Goal: Task Accomplishment & Management: Manage account settings

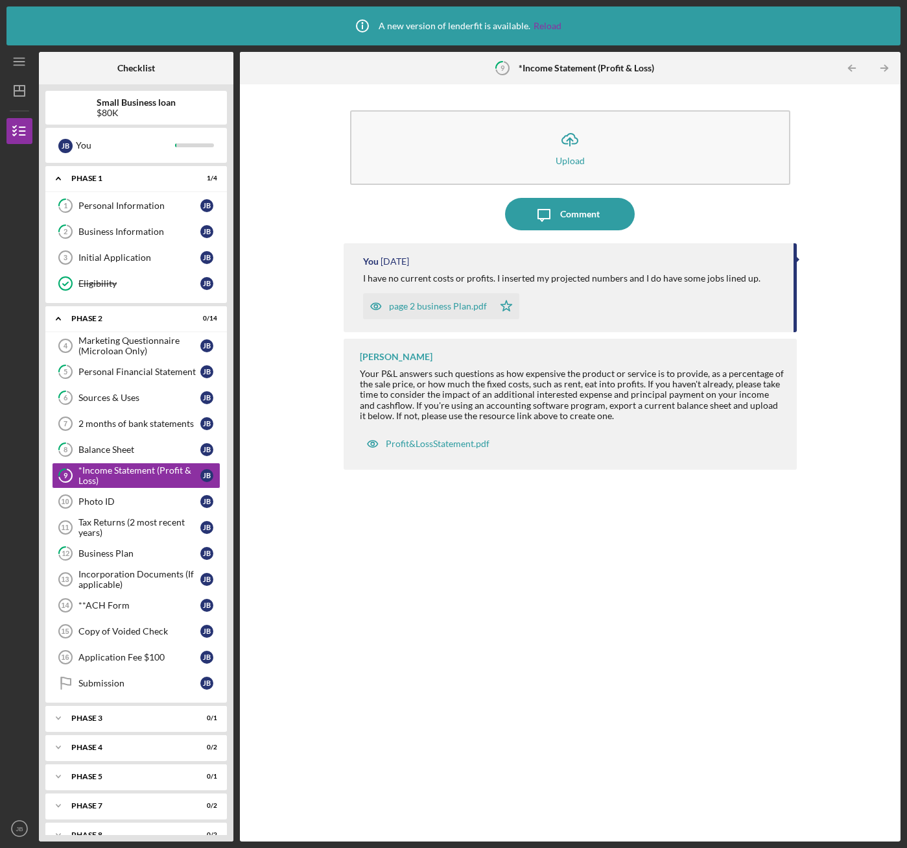
click at [433, 305] on div "page 2 business Plan.pdf" at bounding box center [438, 306] width 98 height 10
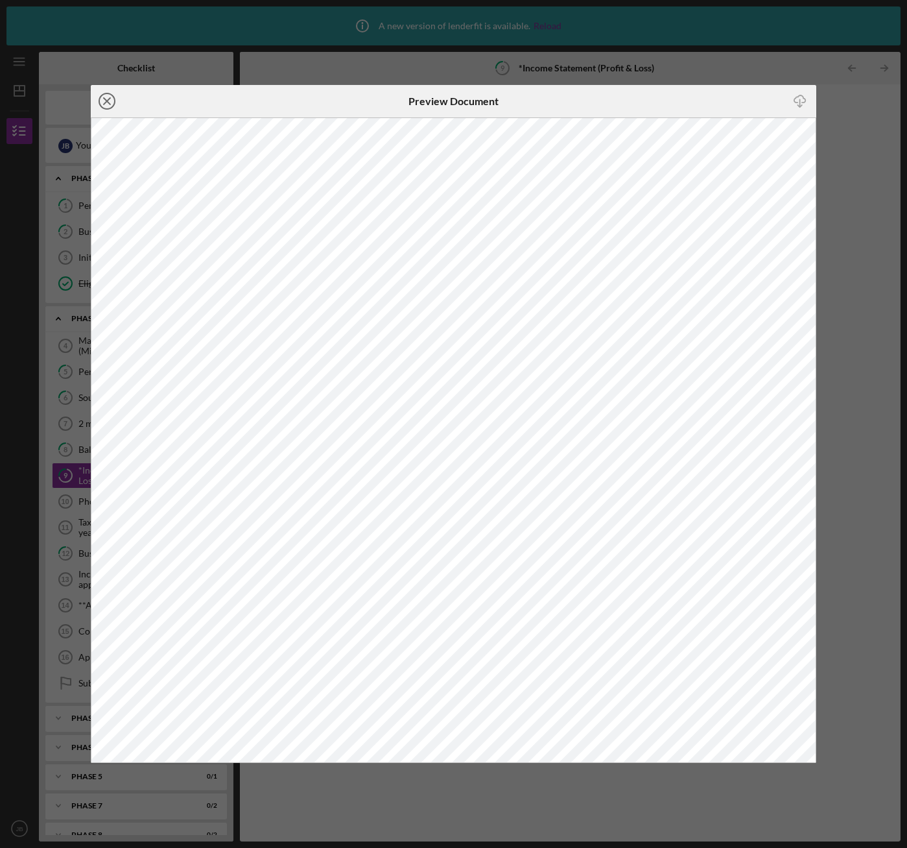
click at [109, 104] on icon "Icon/Close" at bounding box center [107, 101] width 32 height 32
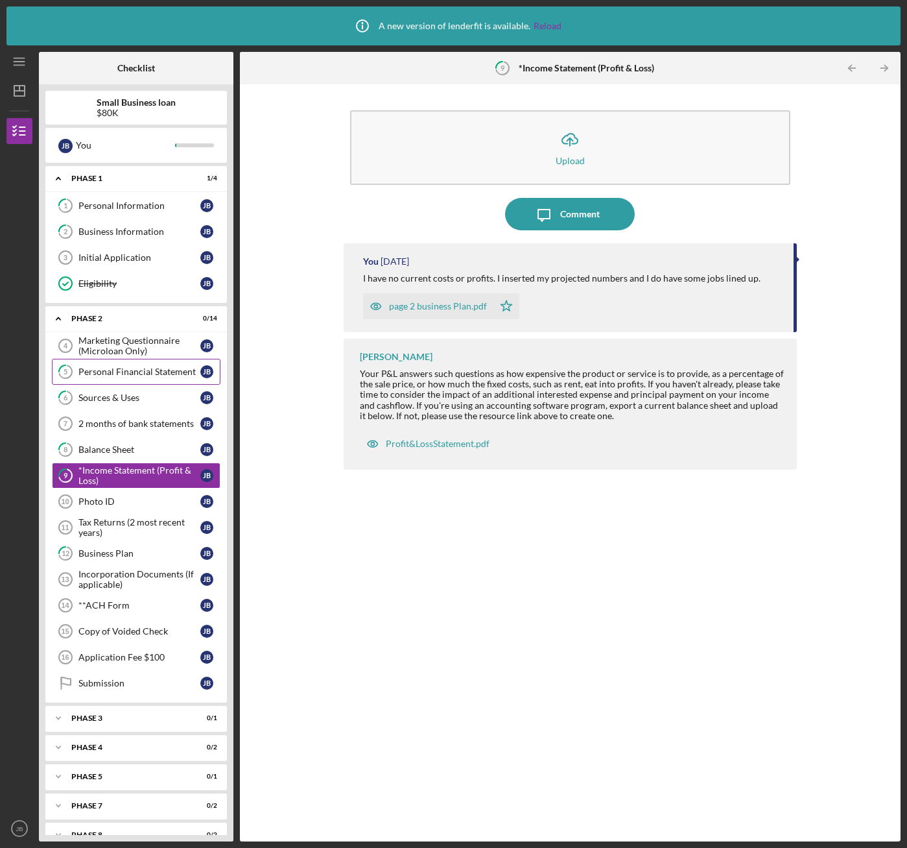
click at [175, 368] on div "Personal Financial Statement" at bounding box center [139, 371] width 122 height 10
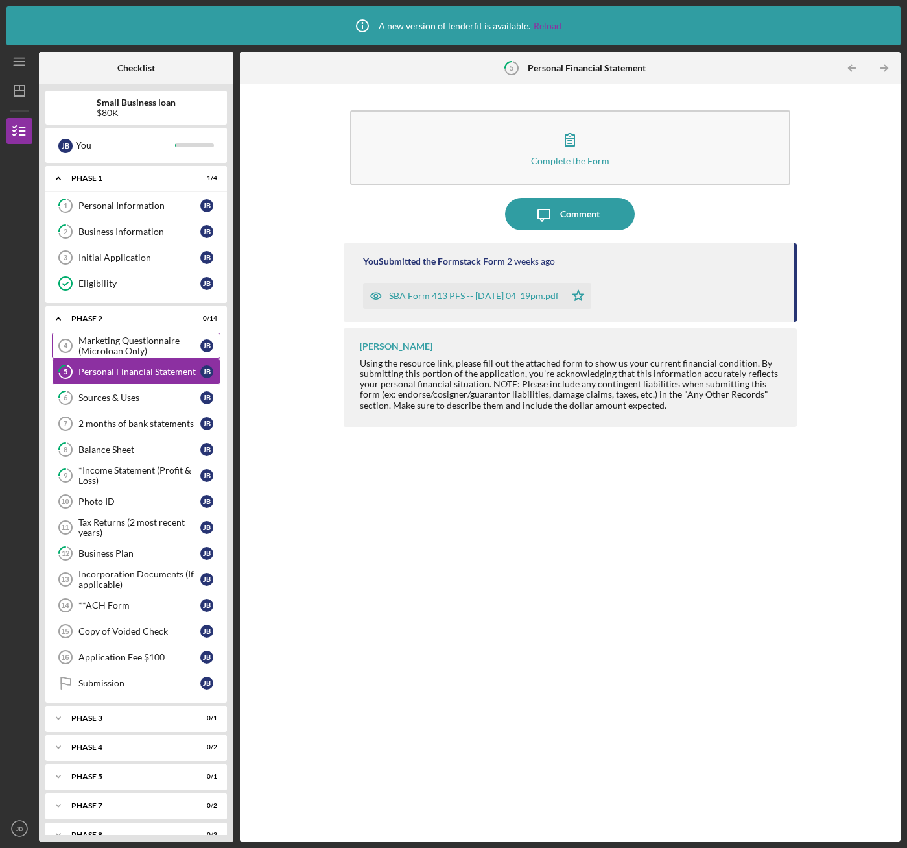
click at [165, 343] on div "Marketing Questionnaire (Microloan Only)" at bounding box center [139, 345] width 122 height 21
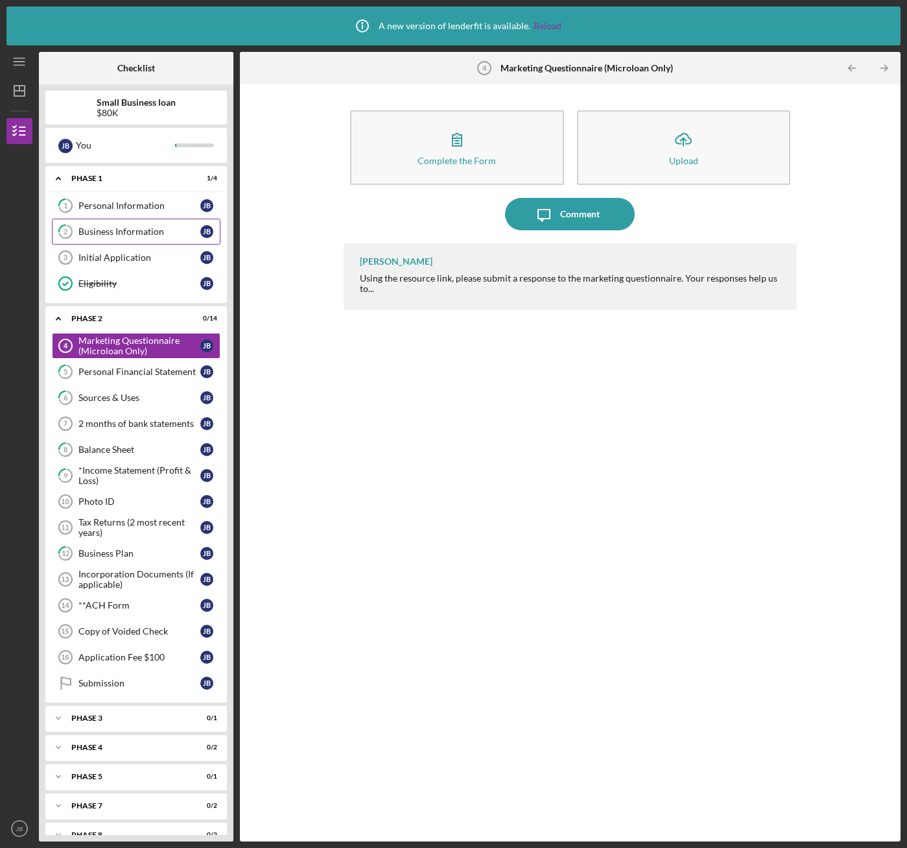
click at [143, 228] on div "Business Information" at bounding box center [139, 231] width 122 height 10
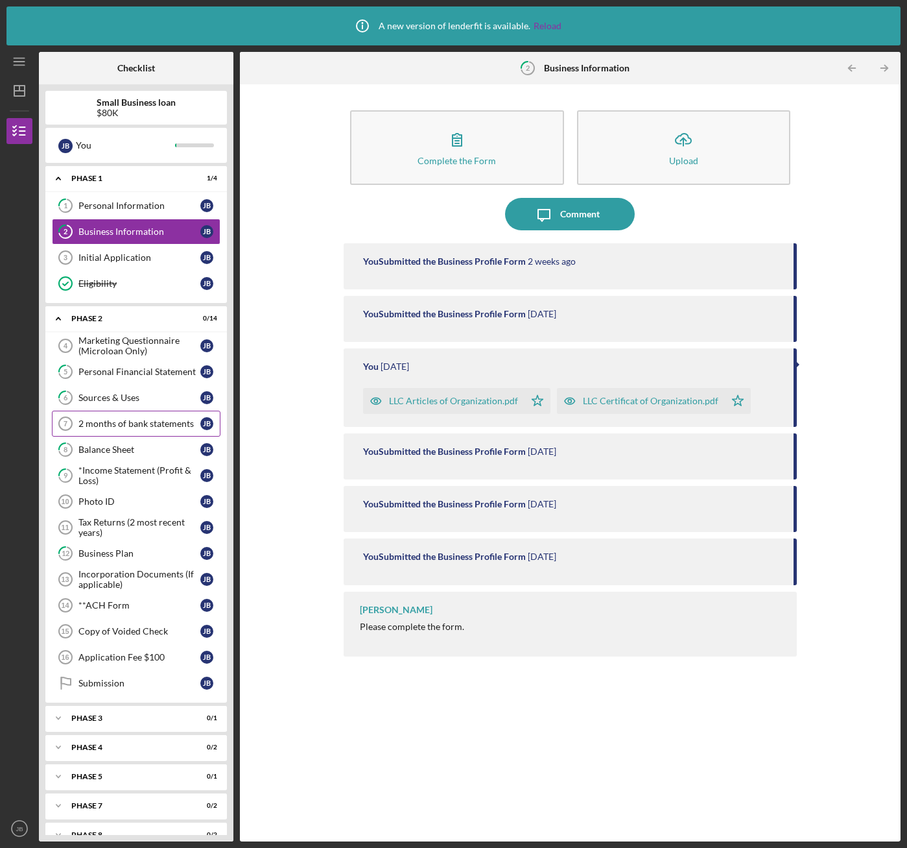
click at [128, 426] on div "2 months of bank statements" at bounding box center [139, 423] width 122 height 10
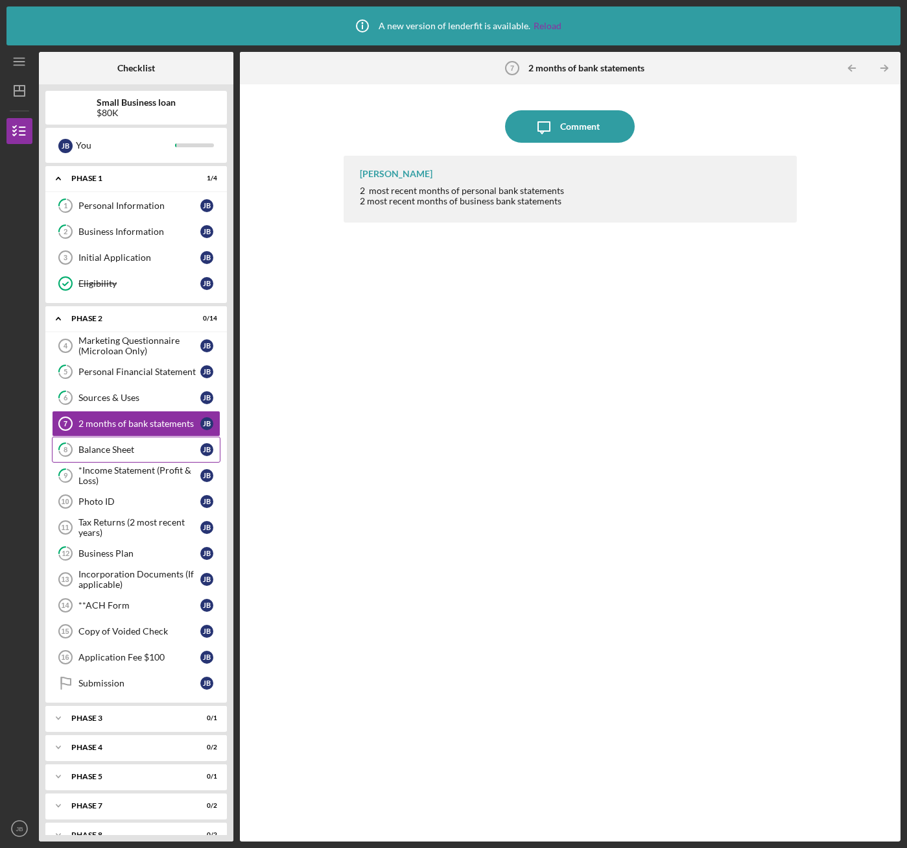
click at [130, 447] on div "Balance Sheet" at bounding box center [139, 449] width 122 height 10
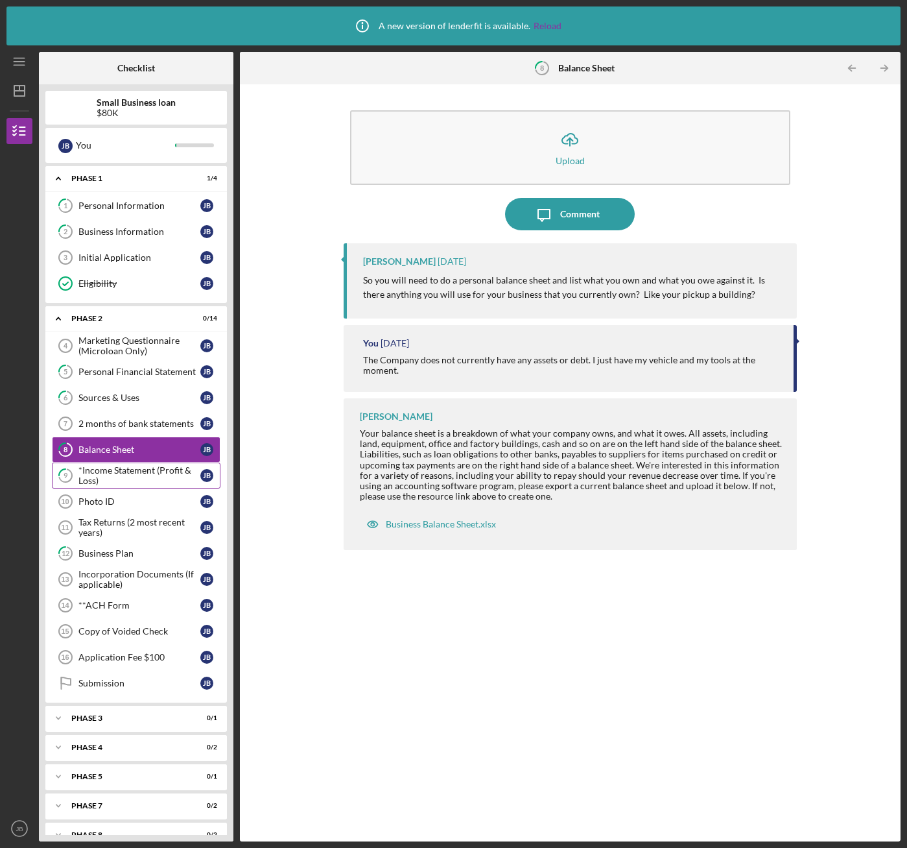
click at [123, 477] on div "*Income Statement (Profit & Loss)" at bounding box center [139, 475] width 122 height 21
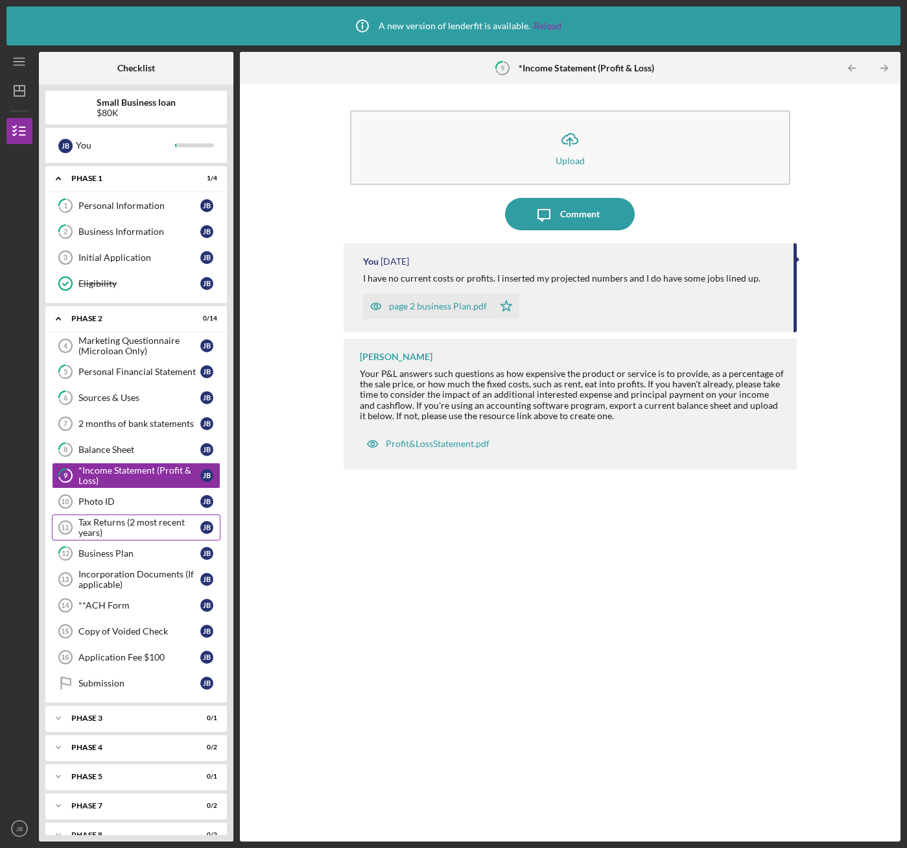
click at [138, 523] on div "Tax Returns (2 most recent years)" at bounding box center [139, 527] width 122 height 21
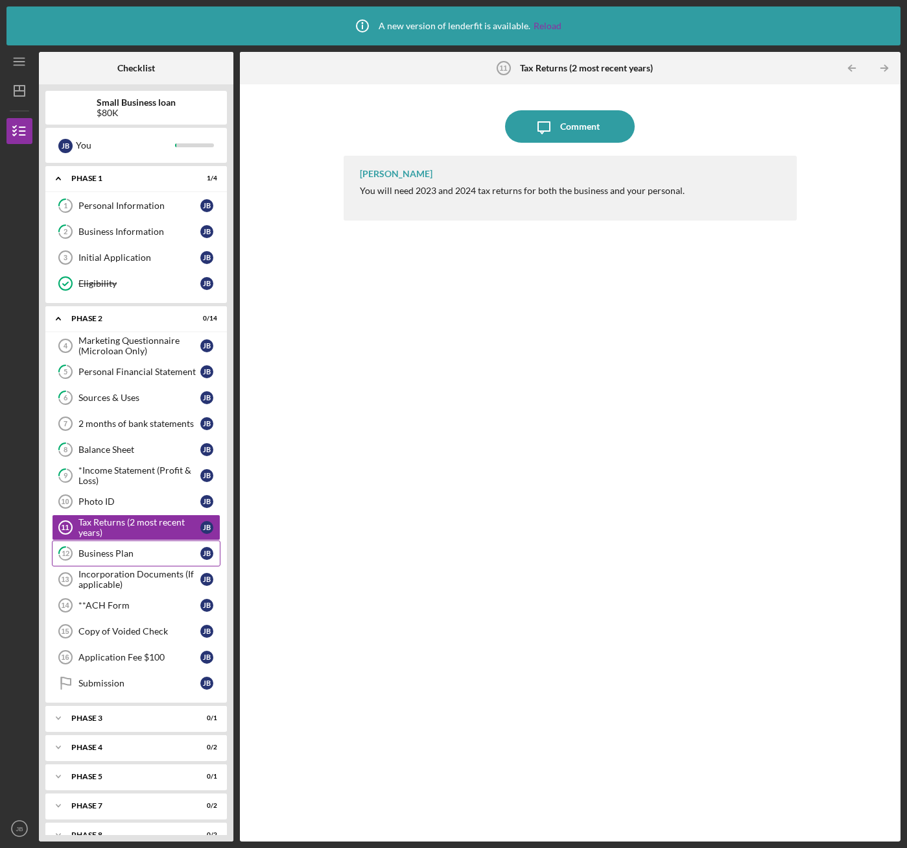
click at [150, 566] on div "Marketing Questionnaire (Microloan Only) 4 Marketing Questionnaire (Microloan O…" at bounding box center [136, 518] width 182 height 370
click at [147, 553] on div "Business Plan" at bounding box center [139, 553] width 122 height 10
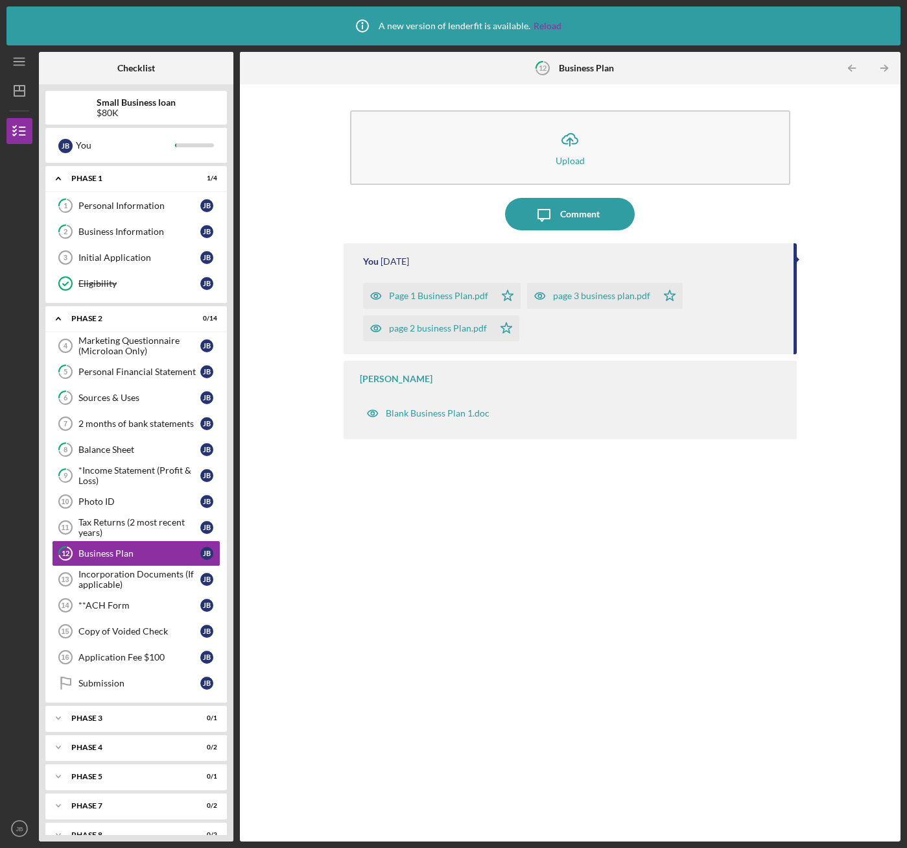
click at [437, 291] on div "Page 1 Business Plan.pdf" at bounding box center [438, 296] width 99 height 10
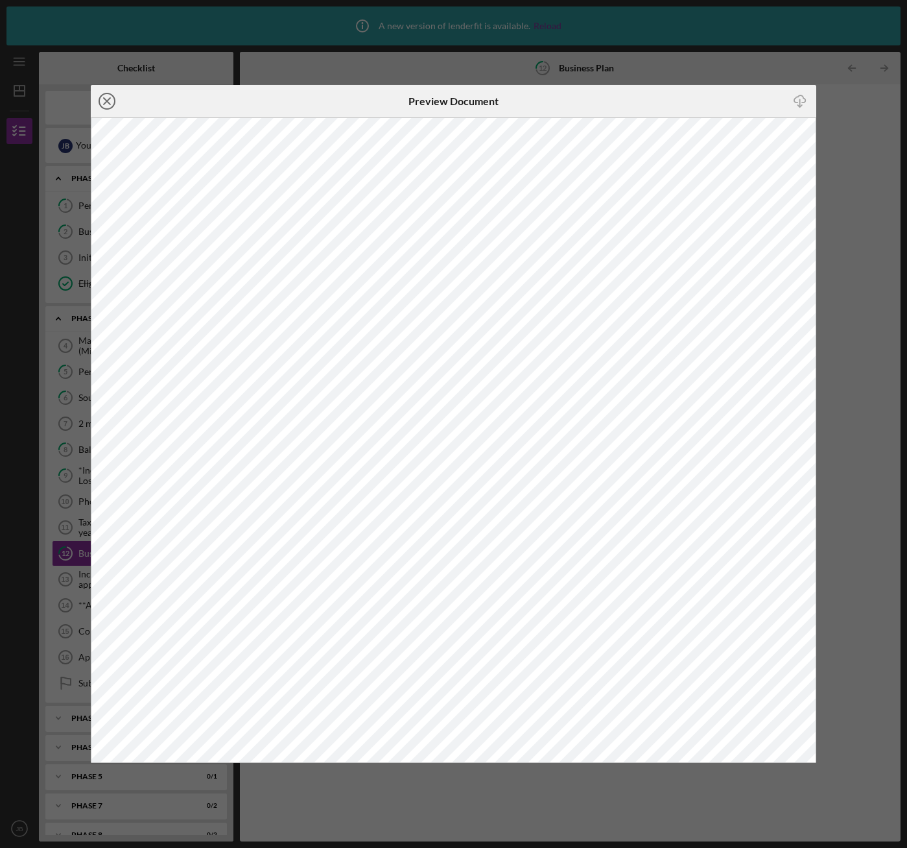
click at [110, 101] on icon "Icon/Close" at bounding box center [107, 101] width 32 height 32
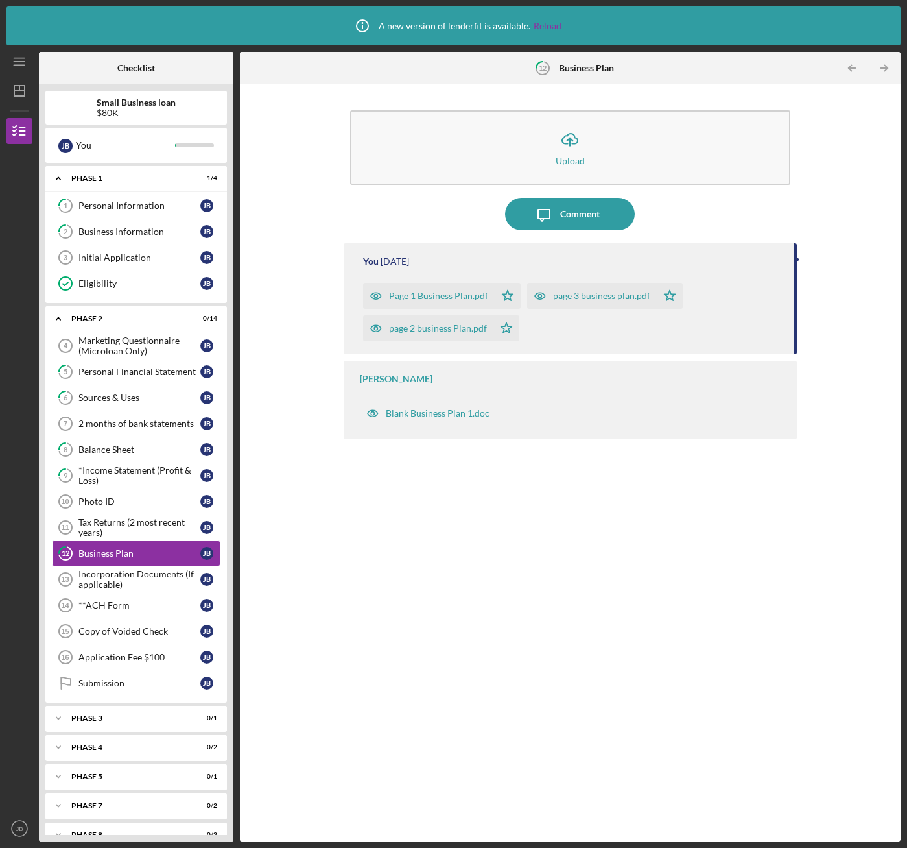
click at [554, 300] on div "page 3 business plan.pdf" at bounding box center [601, 296] width 97 height 10
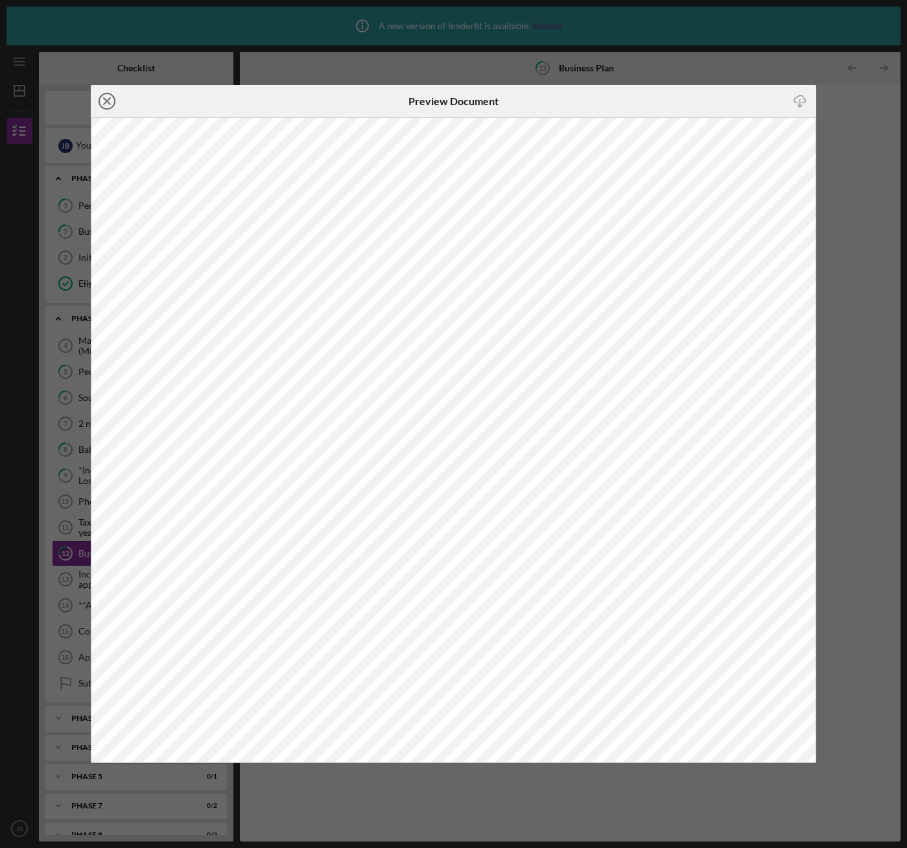
click at [104, 106] on icon "Icon/Close" at bounding box center [107, 101] width 32 height 32
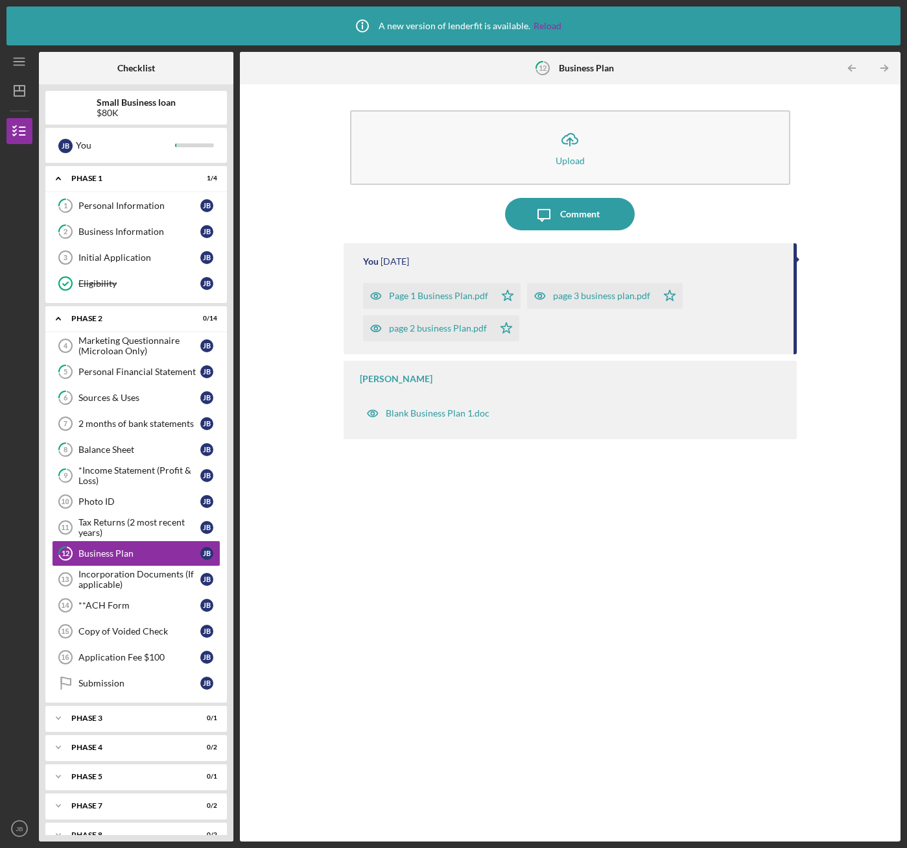
click at [460, 294] on div "Page 1 Business Plan.pdf" at bounding box center [438, 296] width 99 height 10
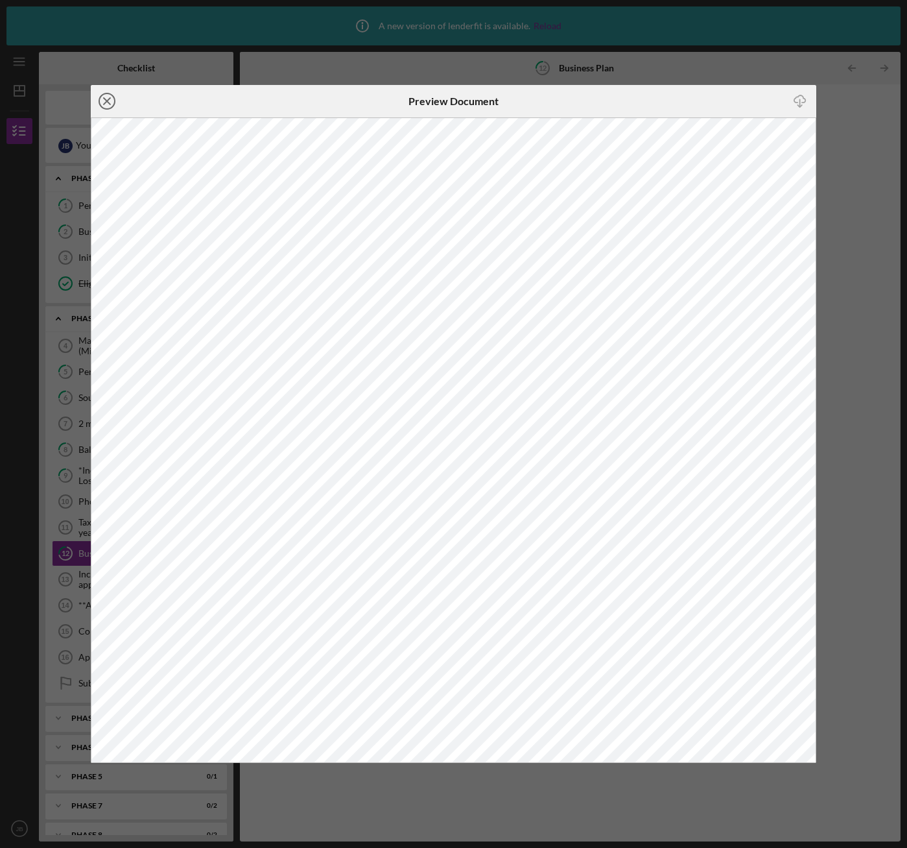
click at [109, 101] on icon "Icon/Close" at bounding box center [107, 101] width 32 height 32
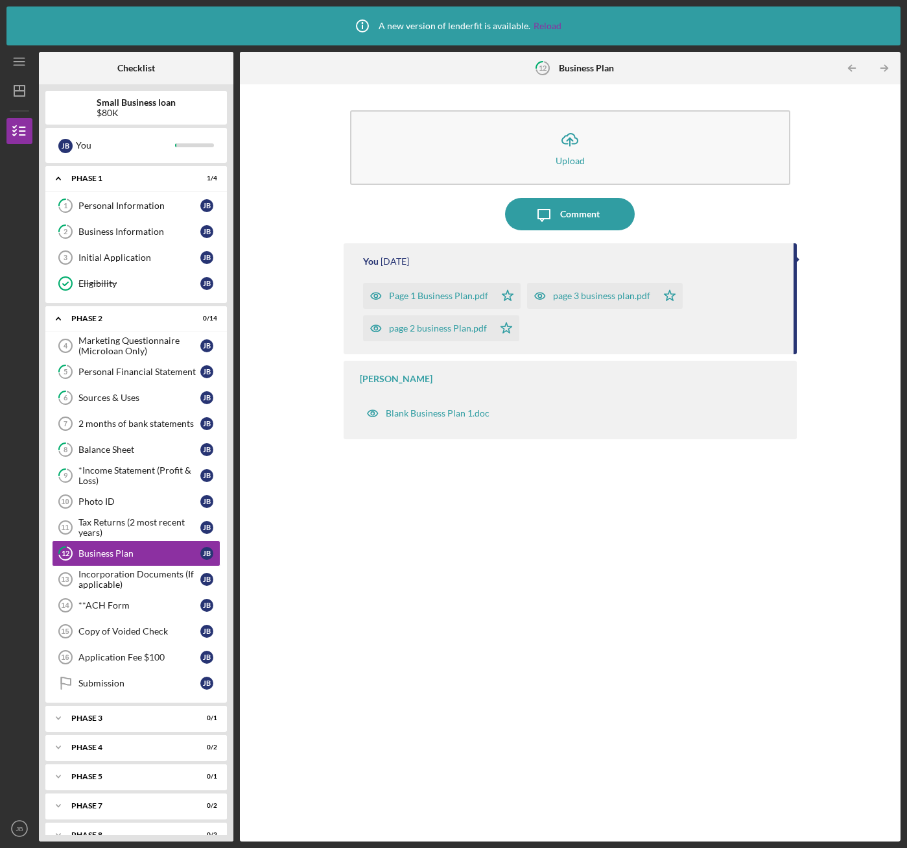
click at [458, 331] on div "page 2 business Plan.pdf" at bounding box center [438, 328] width 98 height 10
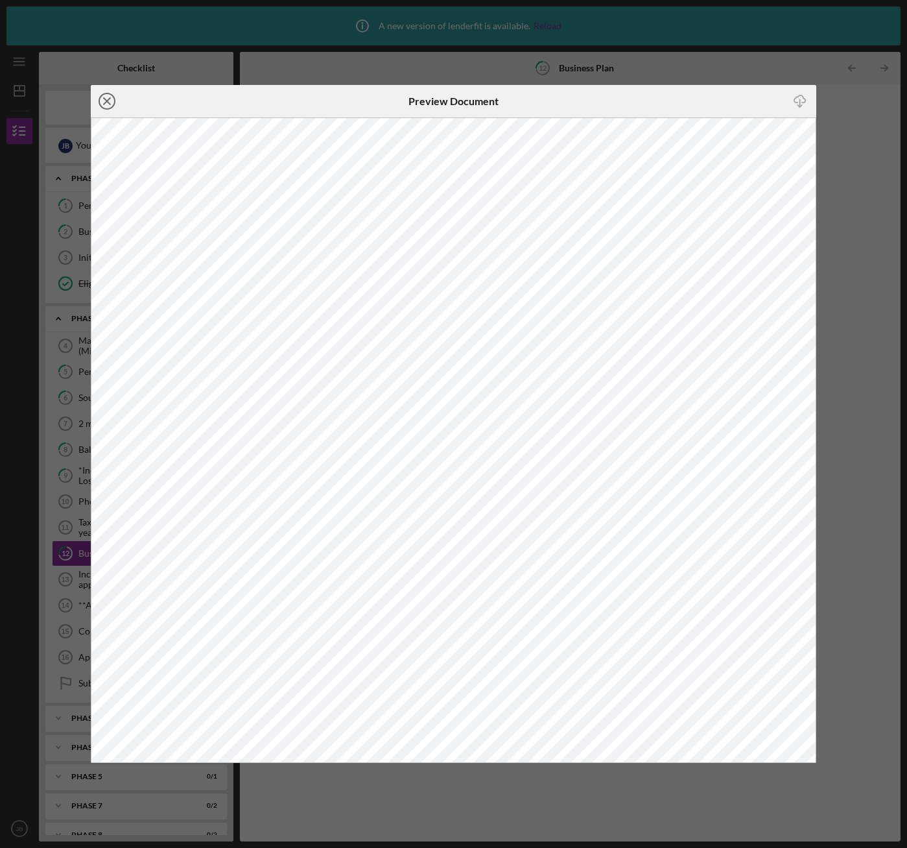
click at [102, 101] on icon "Icon/Close" at bounding box center [107, 101] width 32 height 32
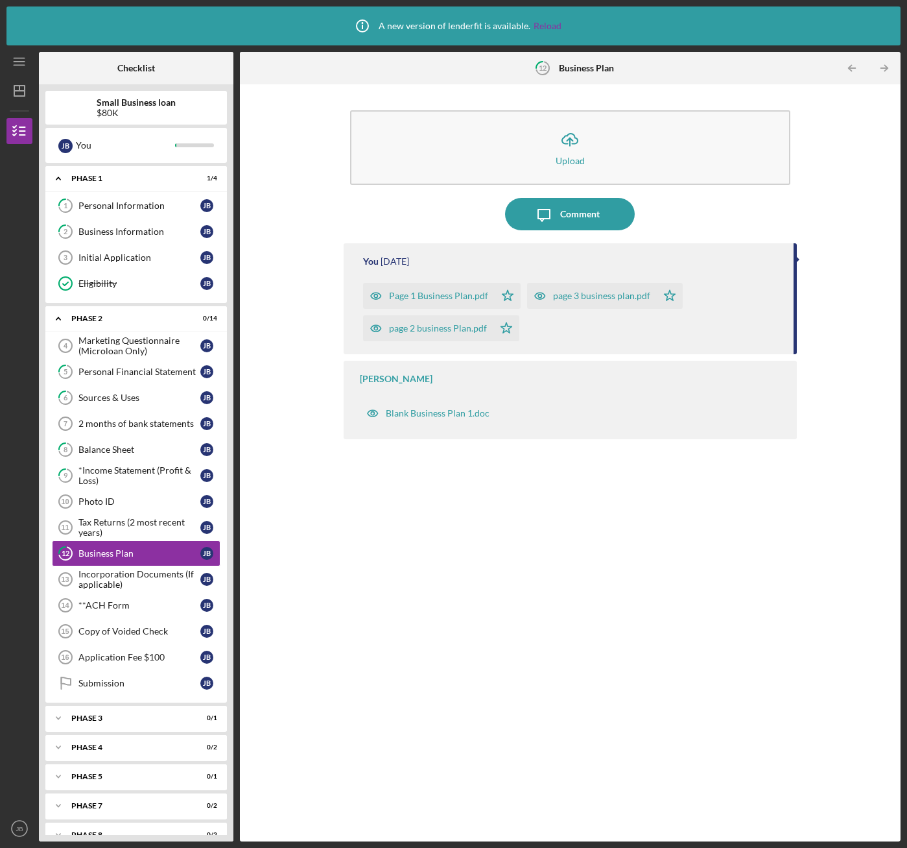
click at [475, 294] on div "Page 1 Business Plan.pdf" at bounding box center [438, 296] width 99 height 10
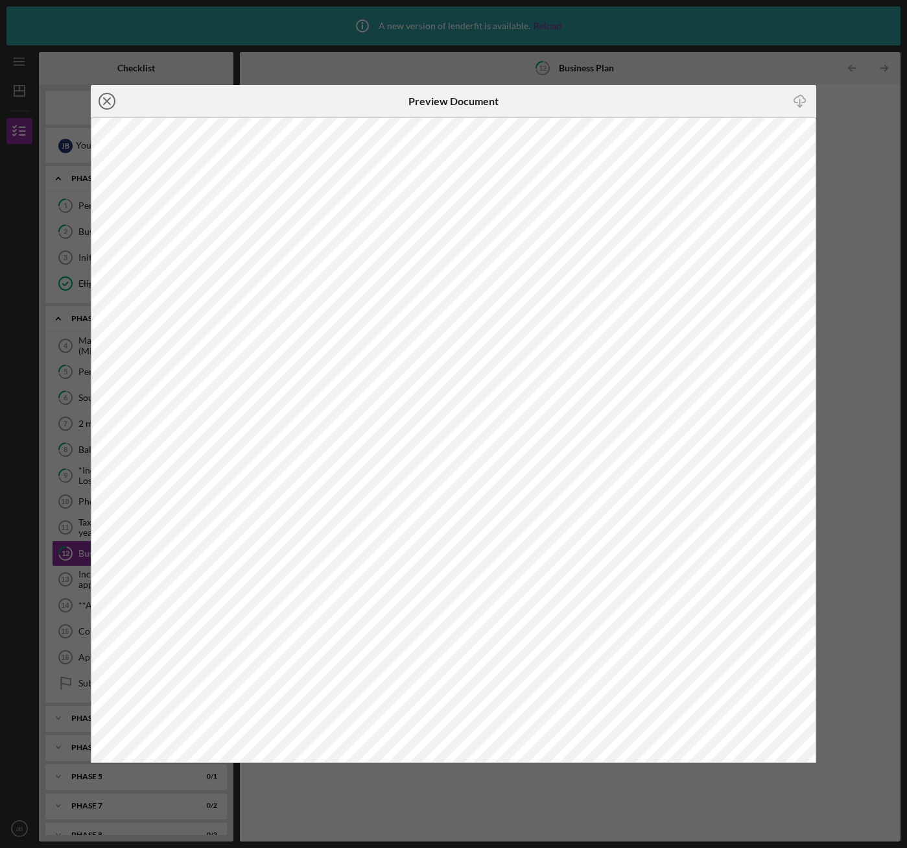
click at [109, 106] on icon "Icon/Close" at bounding box center [107, 101] width 32 height 32
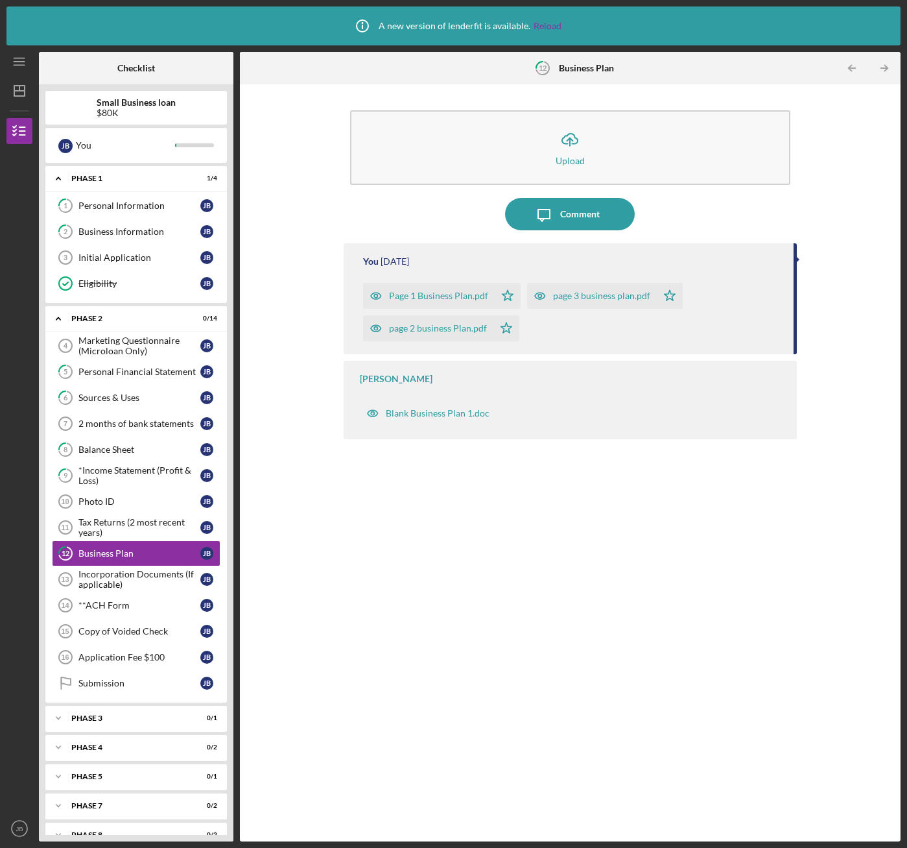
click at [435, 324] on div "page 2 business Plan.pdf" at bounding box center [438, 328] width 98 height 10
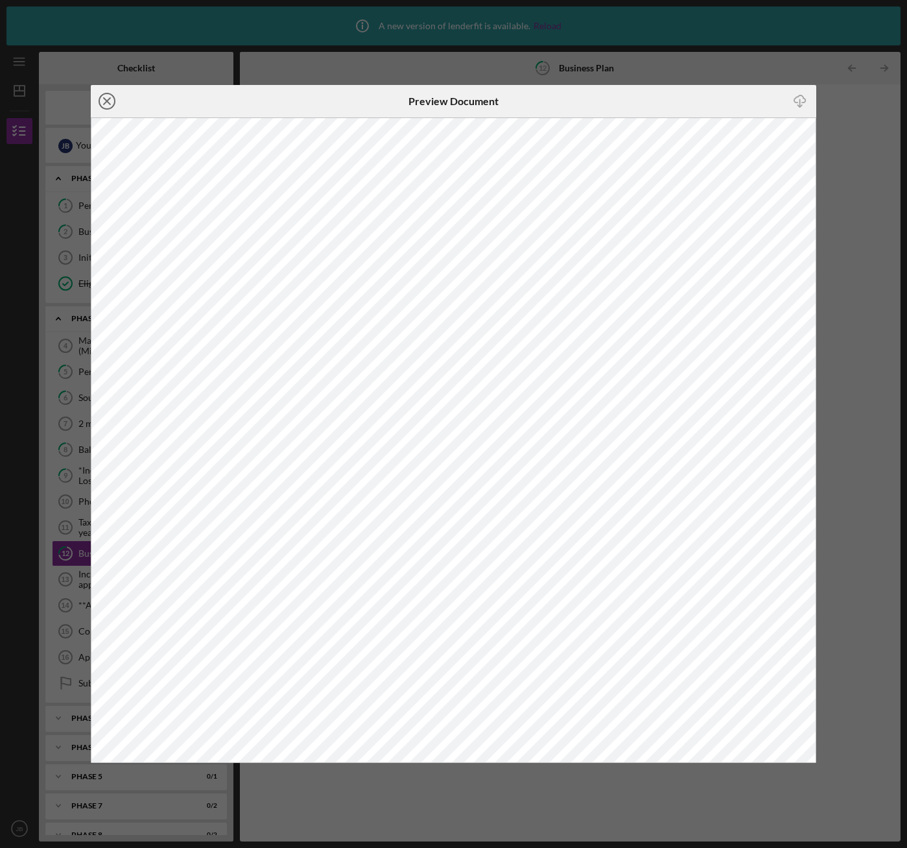
click at [104, 93] on circle at bounding box center [107, 101] width 16 height 16
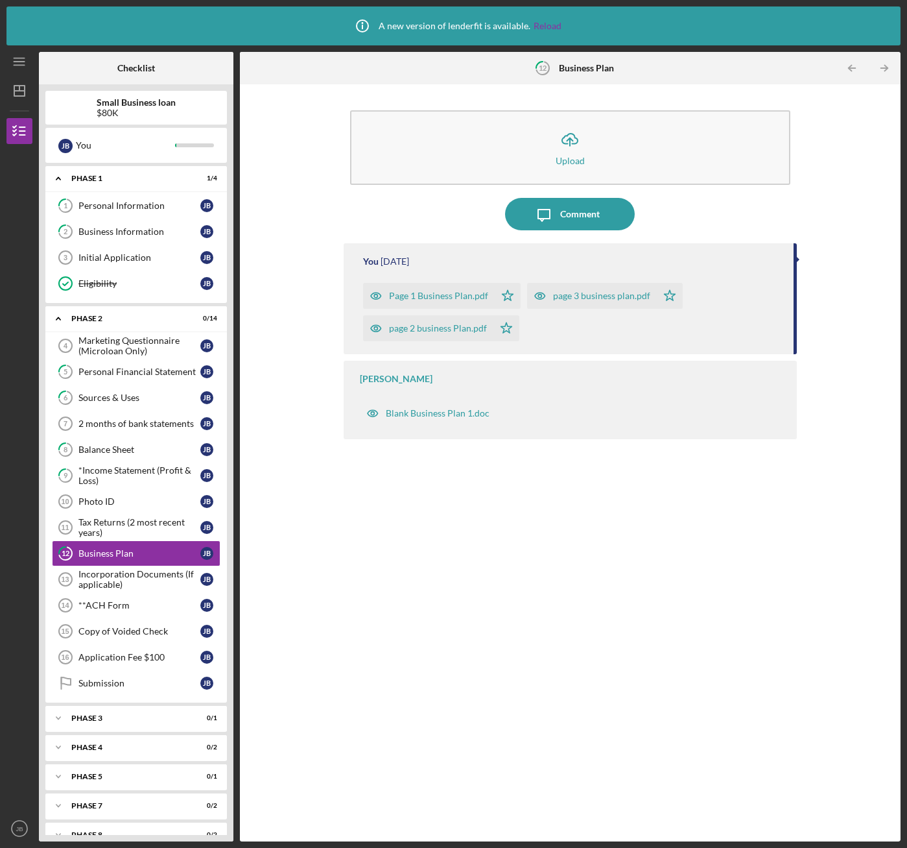
click at [547, 294] on icon "button" at bounding box center [540, 296] width 26 height 26
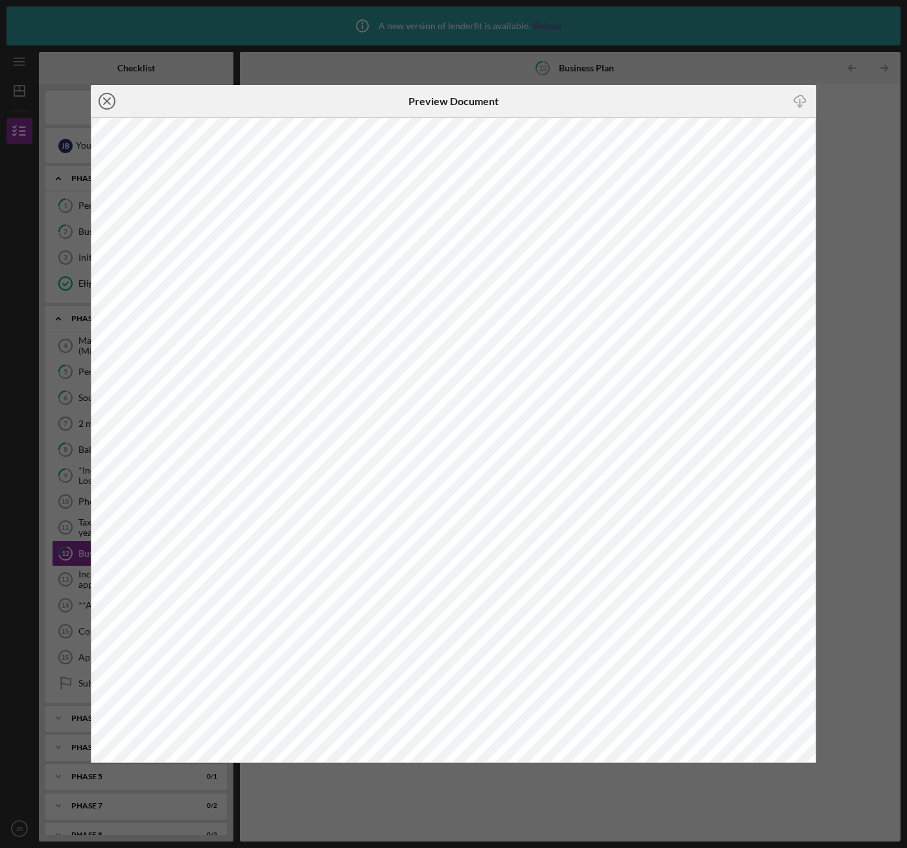
click at [106, 95] on icon "Icon/Close" at bounding box center [107, 101] width 32 height 32
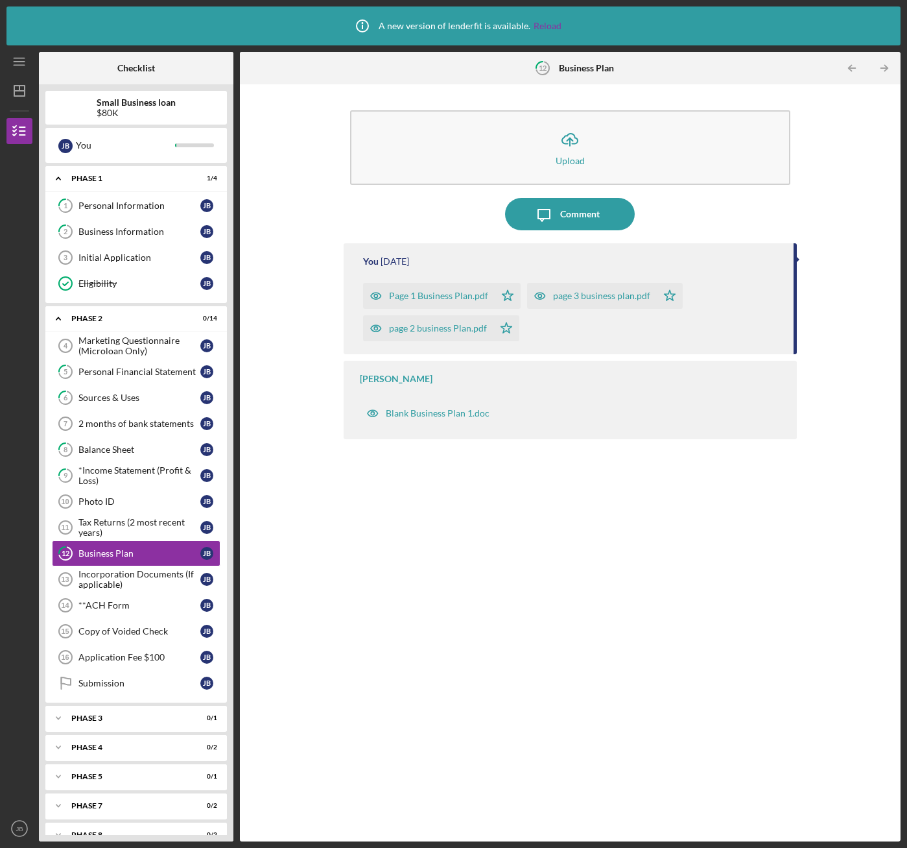
click at [439, 326] on div "page 2 business Plan.pdf" at bounding box center [438, 328] width 98 height 10
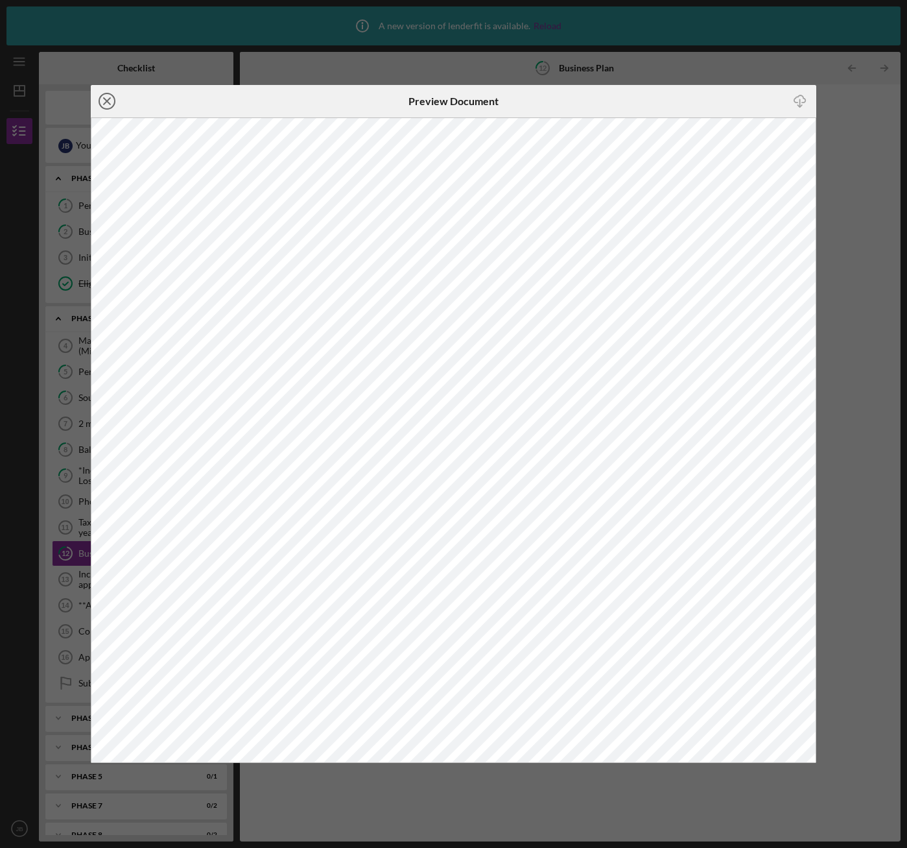
click at [103, 102] on icon "Icon/Close" at bounding box center [107, 101] width 32 height 32
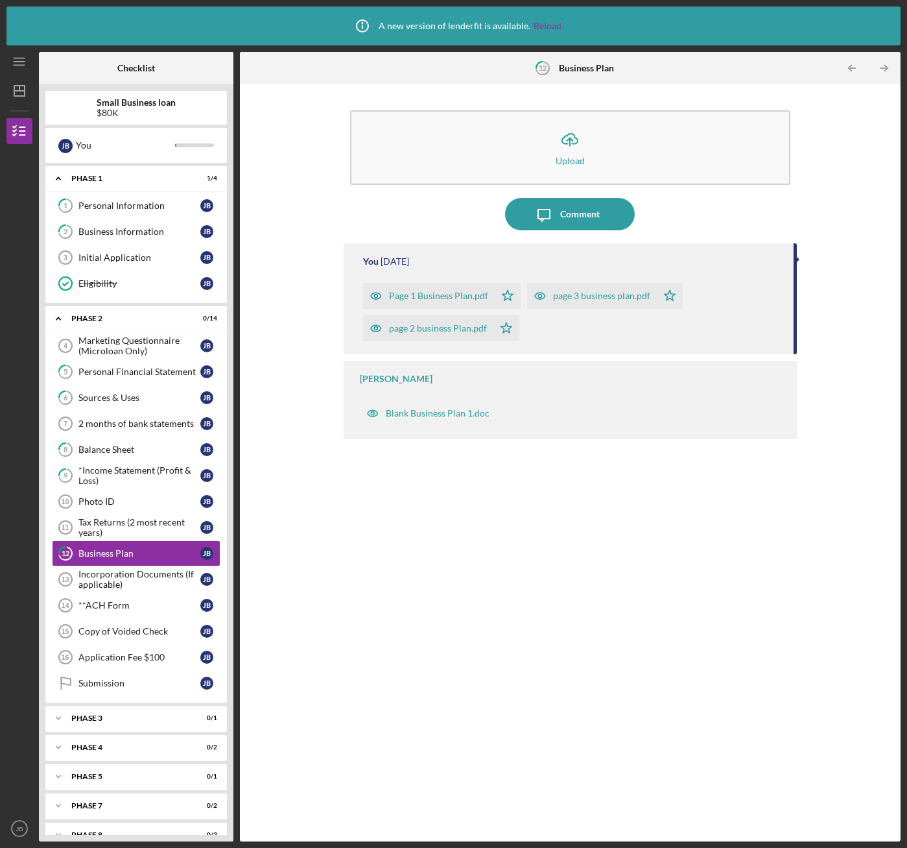
click at [428, 326] on div "page 2 business Plan.pdf" at bounding box center [438, 328] width 98 height 10
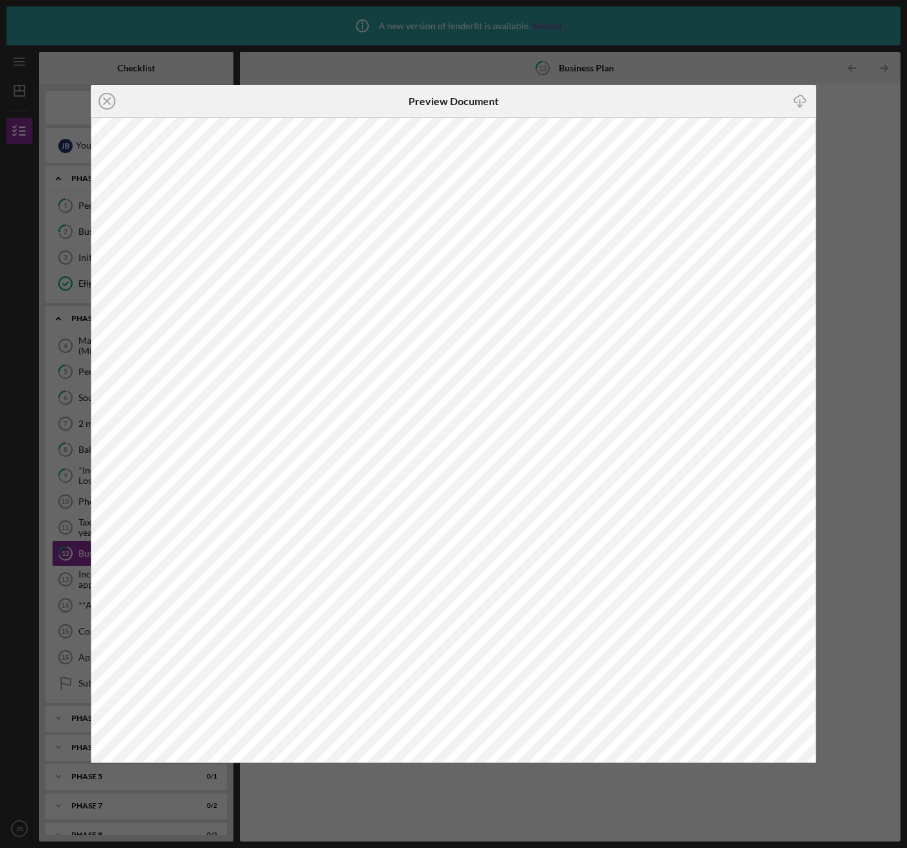
click at [109, 98] on icon "Icon/Close" at bounding box center [107, 101] width 32 height 32
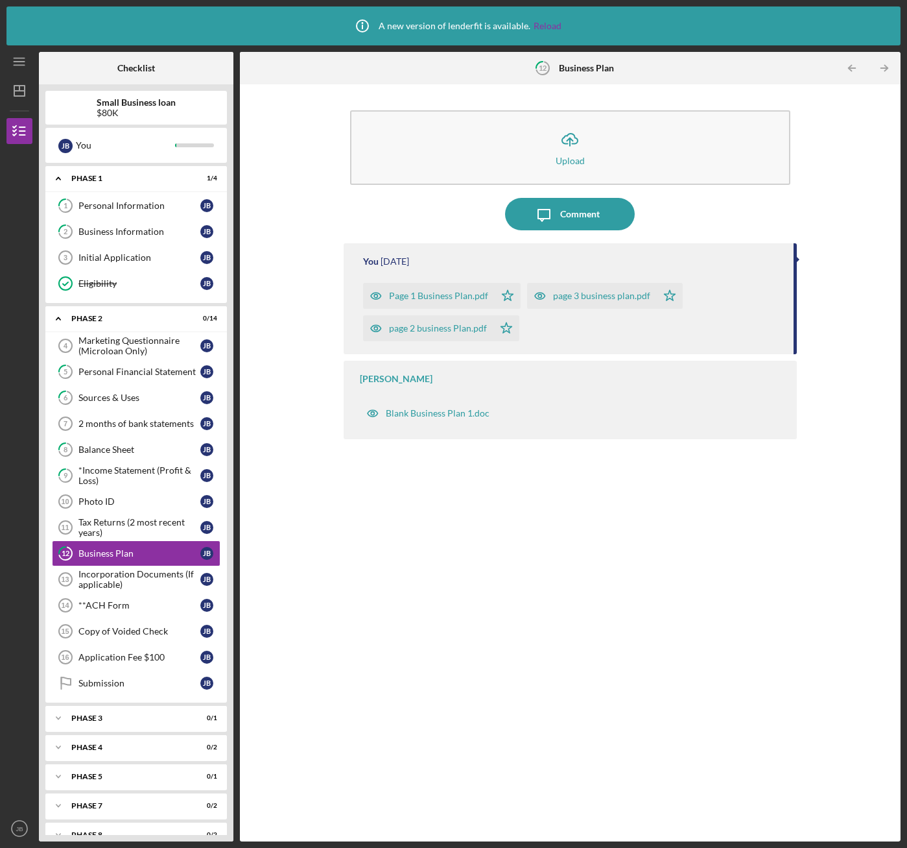
click at [427, 298] on div "Page 1 Business Plan.pdf" at bounding box center [438, 296] width 99 height 10
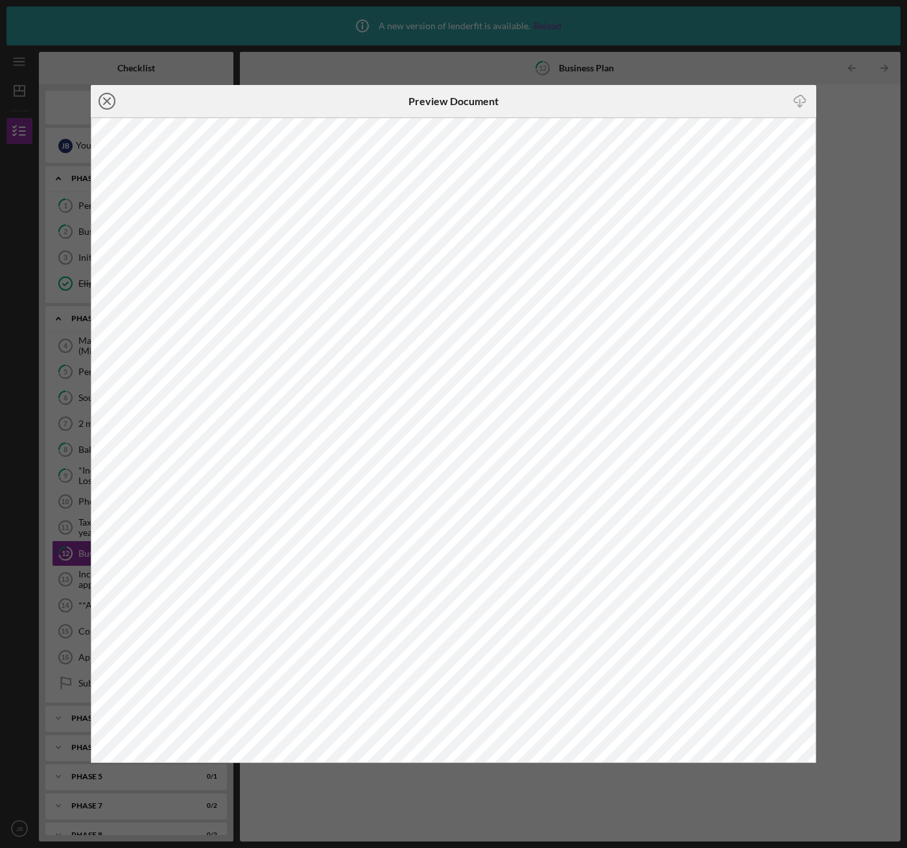
click at [103, 93] on icon "Icon/Close" at bounding box center [107, 101] width 32 height 32
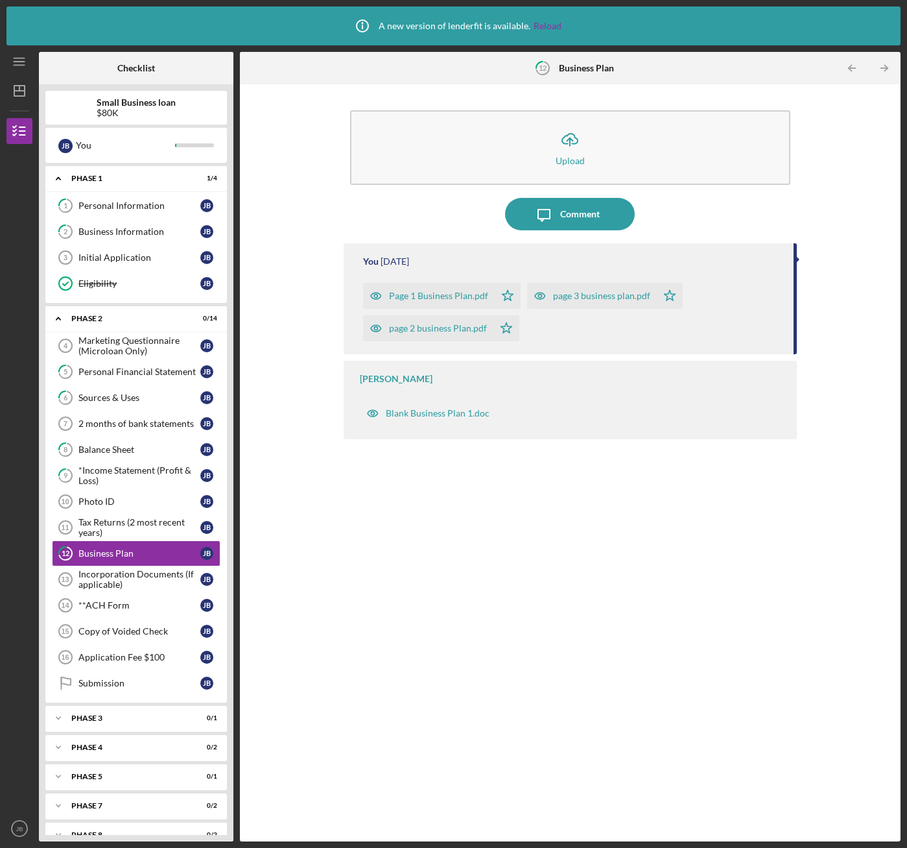
click at [479, 324] on div "page 2 business Plan.pdf" at bounding box center [438, 328] width 98 height 10
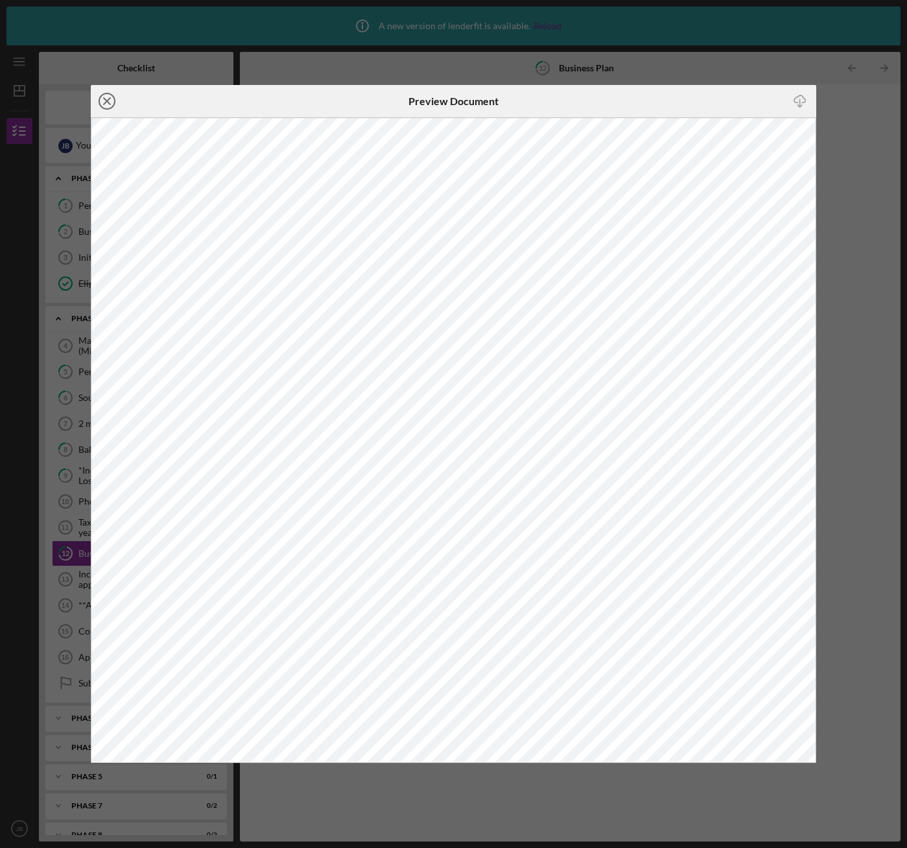
click at [104, 99] on line at bounding box center [107, 101] width 6 height 6
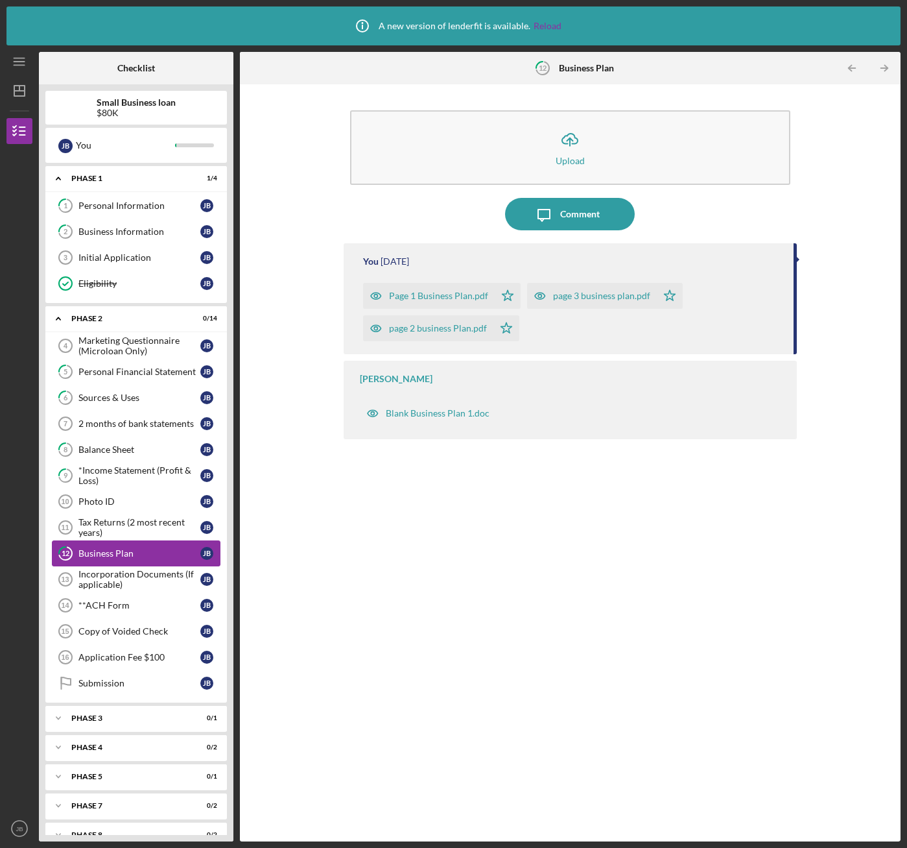
click at [125, 550] on div "Business Plan" at bounding box center [139, 553] width 122 height 10
click at [92, 256] on div "Initial Application" at bounding box center [139, 257] width 122 height 10
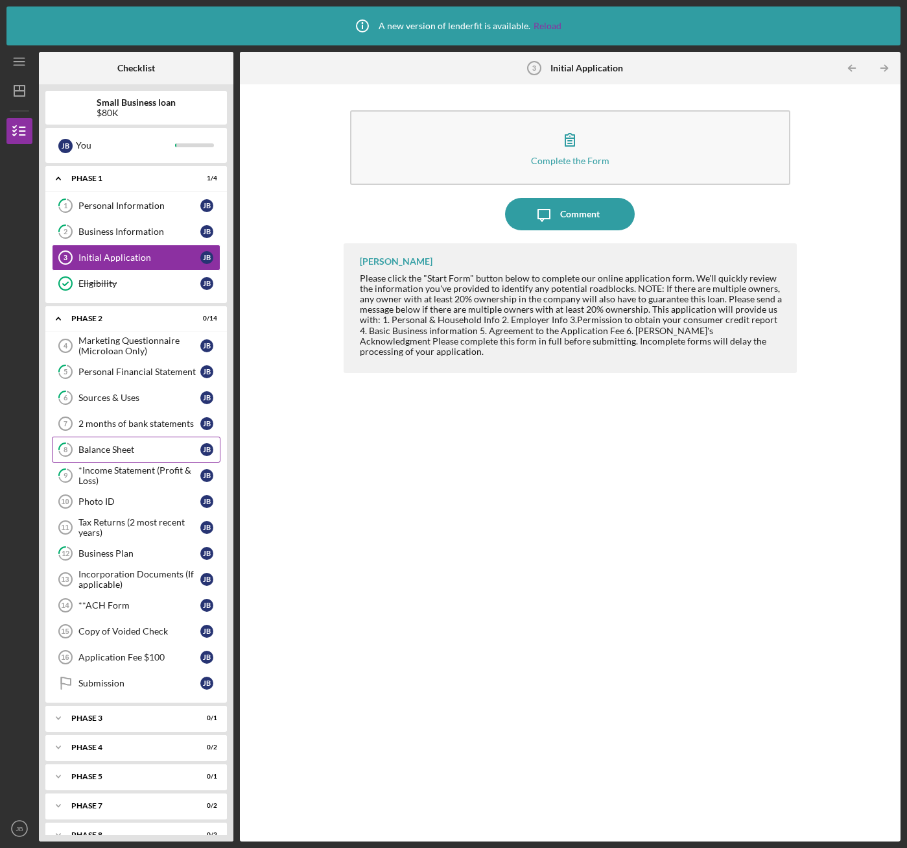
click at [88, 446] on div "Balance Sheet" at bounding box center [139, 449] width 122 height 10
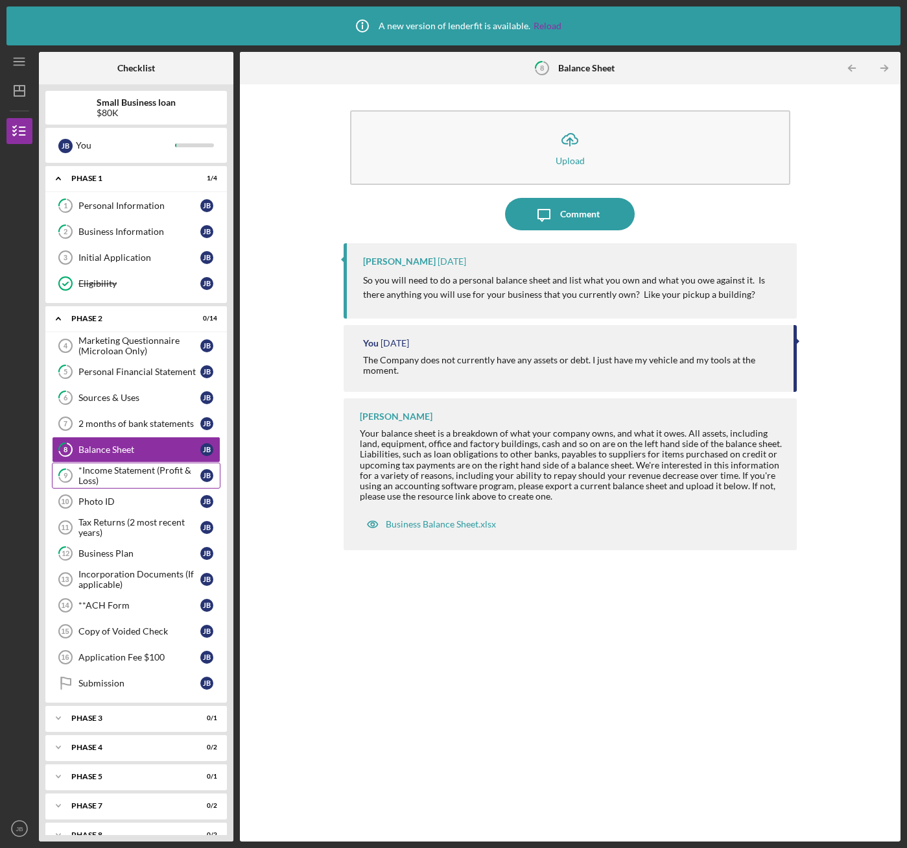
click at [90, 475] on div "*Income Statement (Profit & Loss)" at bounding box center [139, 475] width 122 height 21
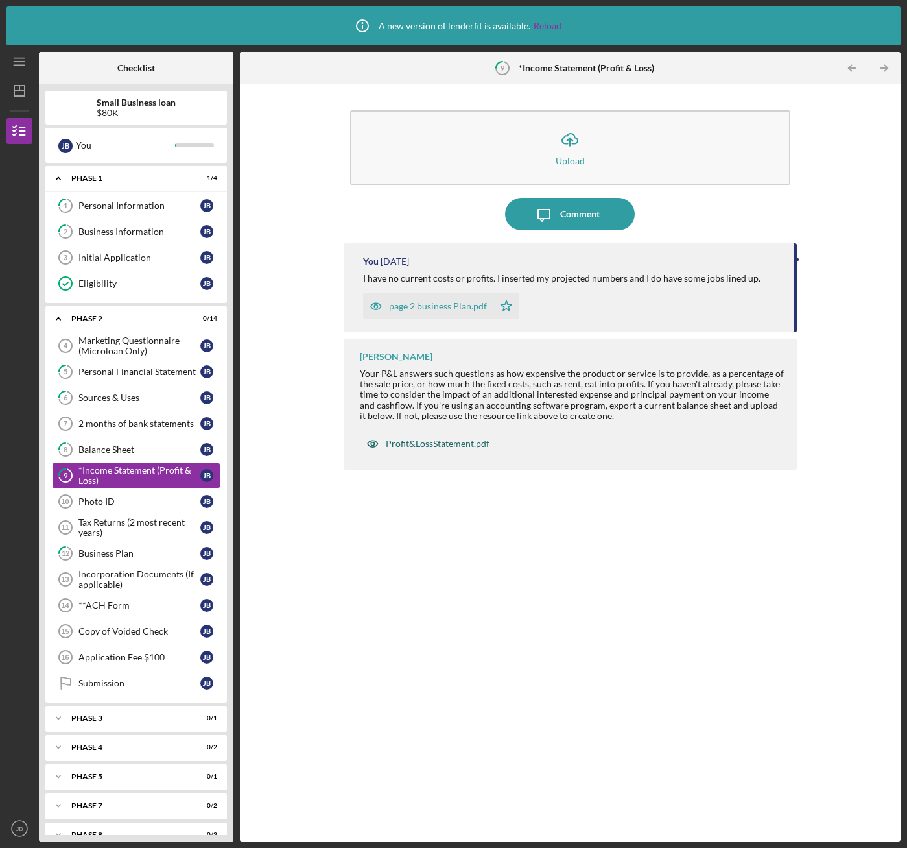
click at [403, 446] on div "Profit&LossStatement.pdf" at bounding box center [438, 443] width 104 height 10
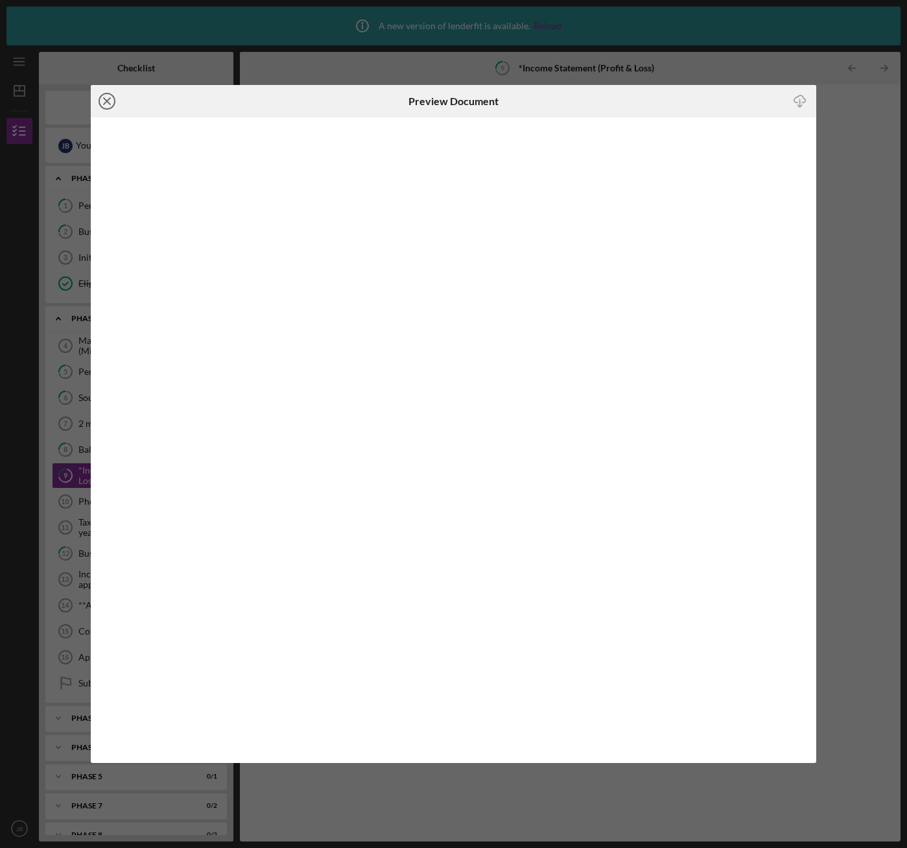
click at [106, 101] on icon "Icon/Close" at bounding box center [107, 101] width 32 height 32
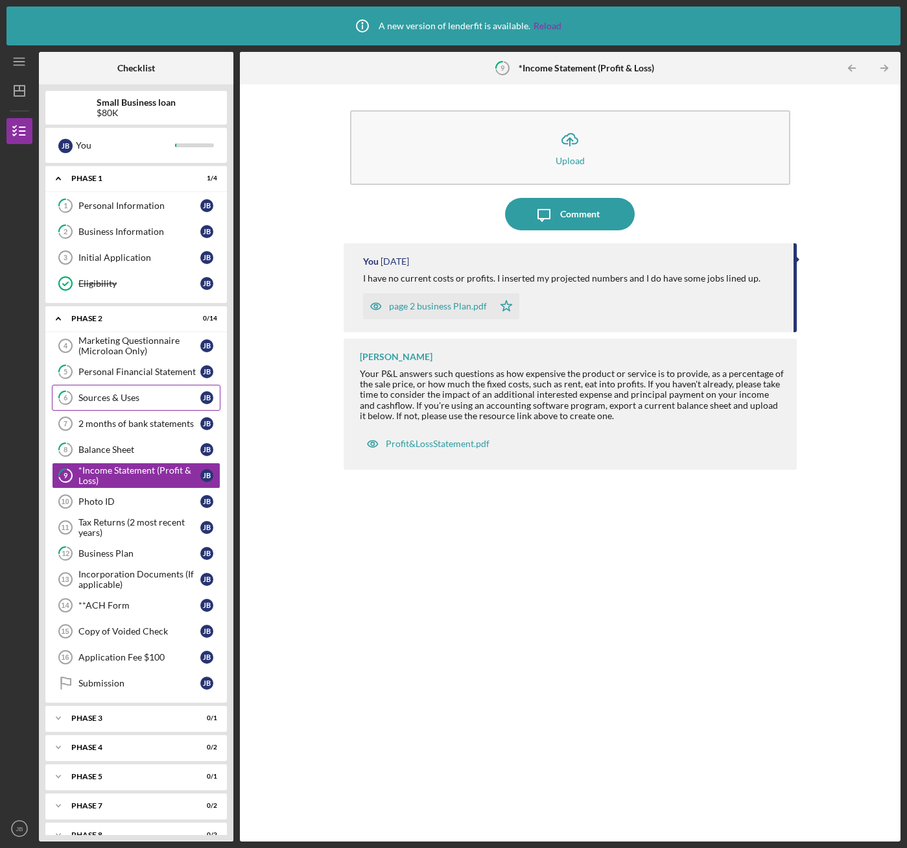
click at [114, 403] on div "Sources & Uses" at bounding box center [139, 397] width 122 height 10
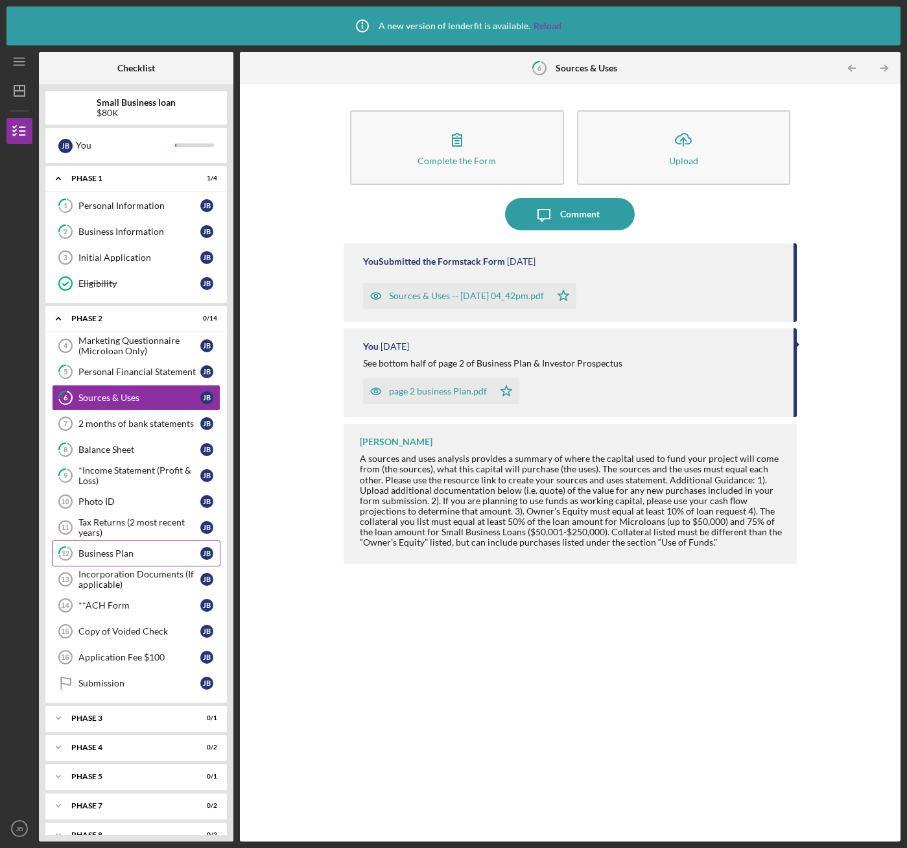
click at [107, 551] on div "Business Plan" at bounding box center [139, 553] width 122 height 10
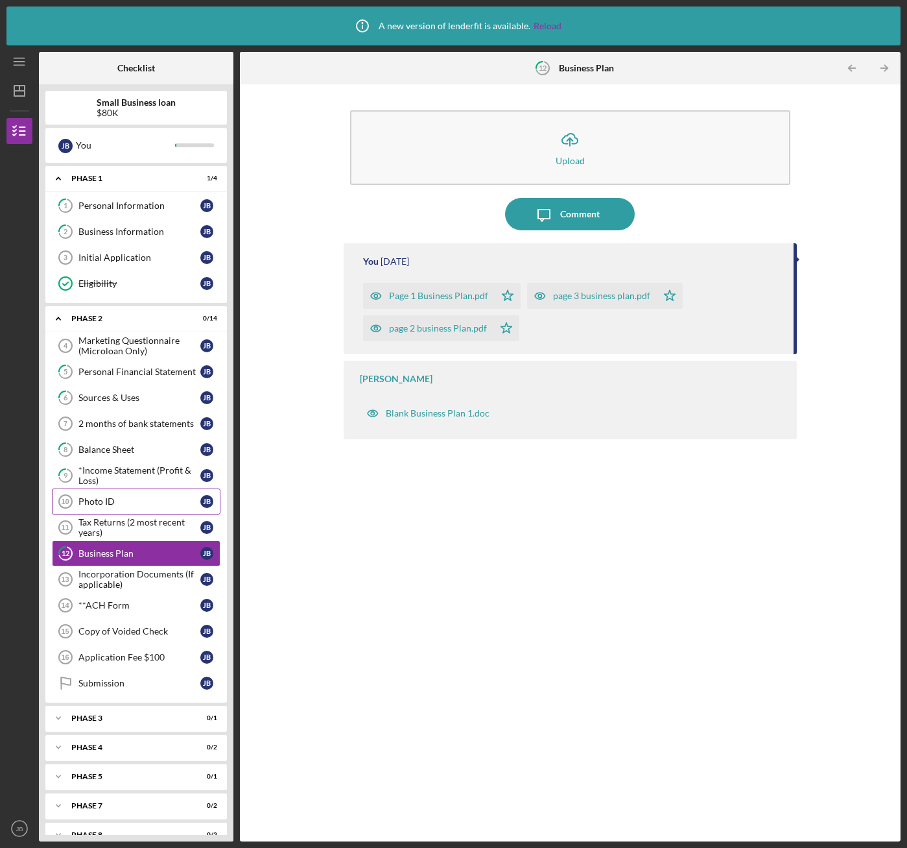
click at [105, 510] on link "Photo ID 10 Photo ID [PERSON_NAME]" at bounding box center [136, 501] width 169 height 26
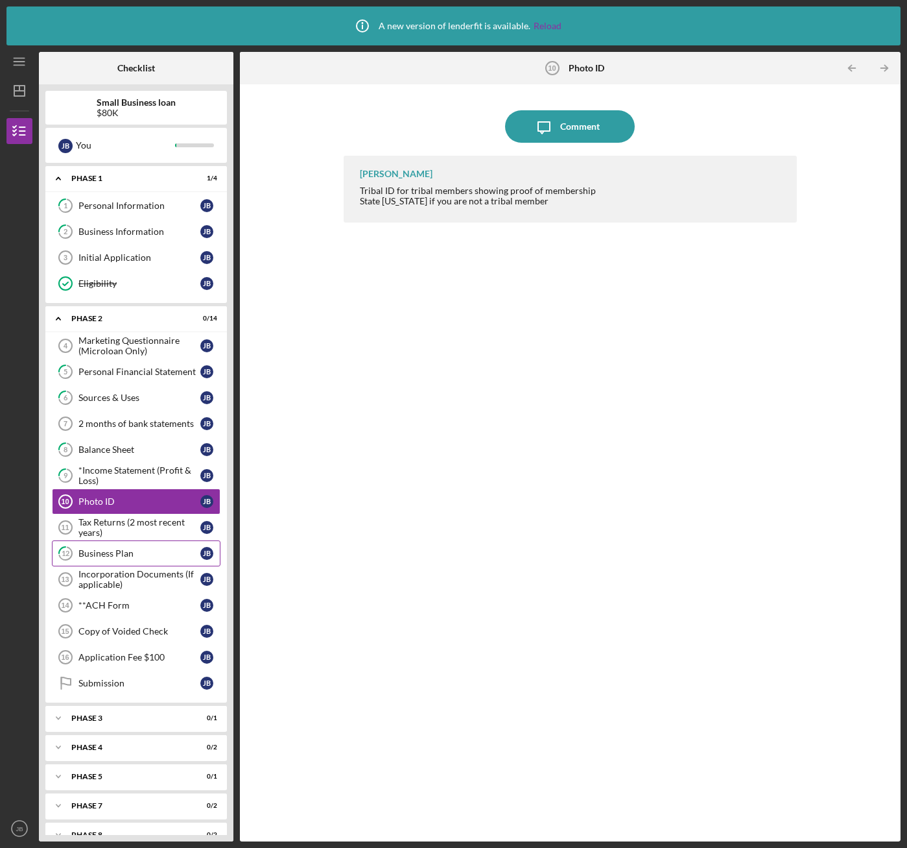
click at [101, 555] on div "Business Plan" at bounding box center [139, 553] width 122 height 10
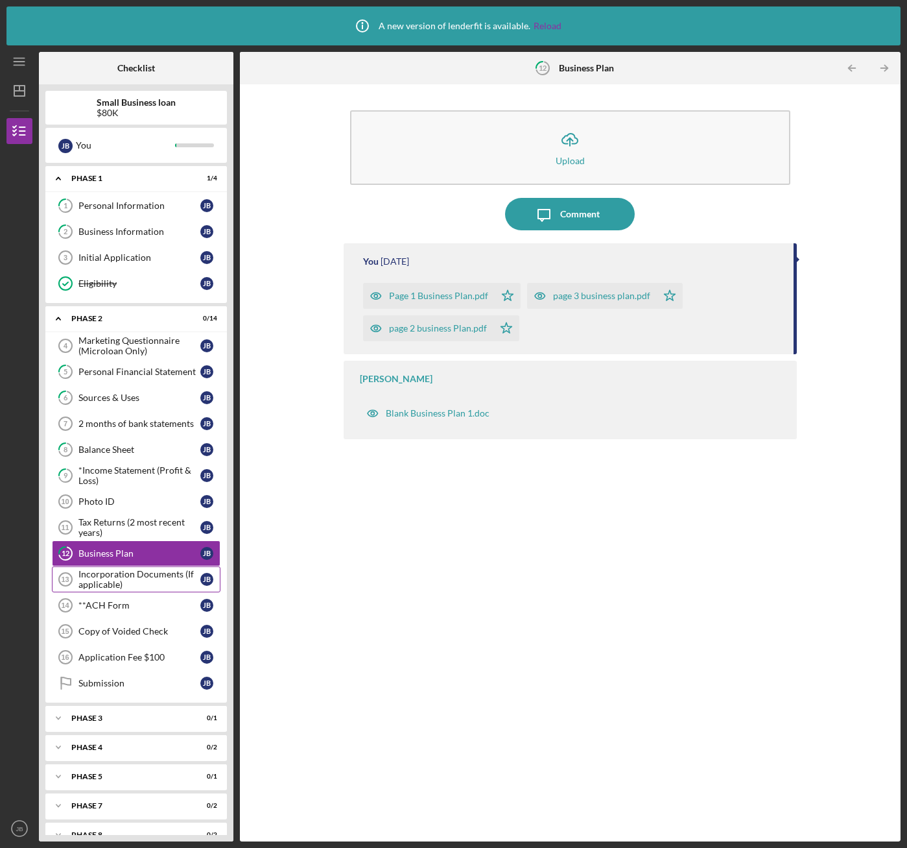
click at [130, 576] on div "Incorporation Documents (If applicable)" at bounding box center [139, 579] width 122 height 21
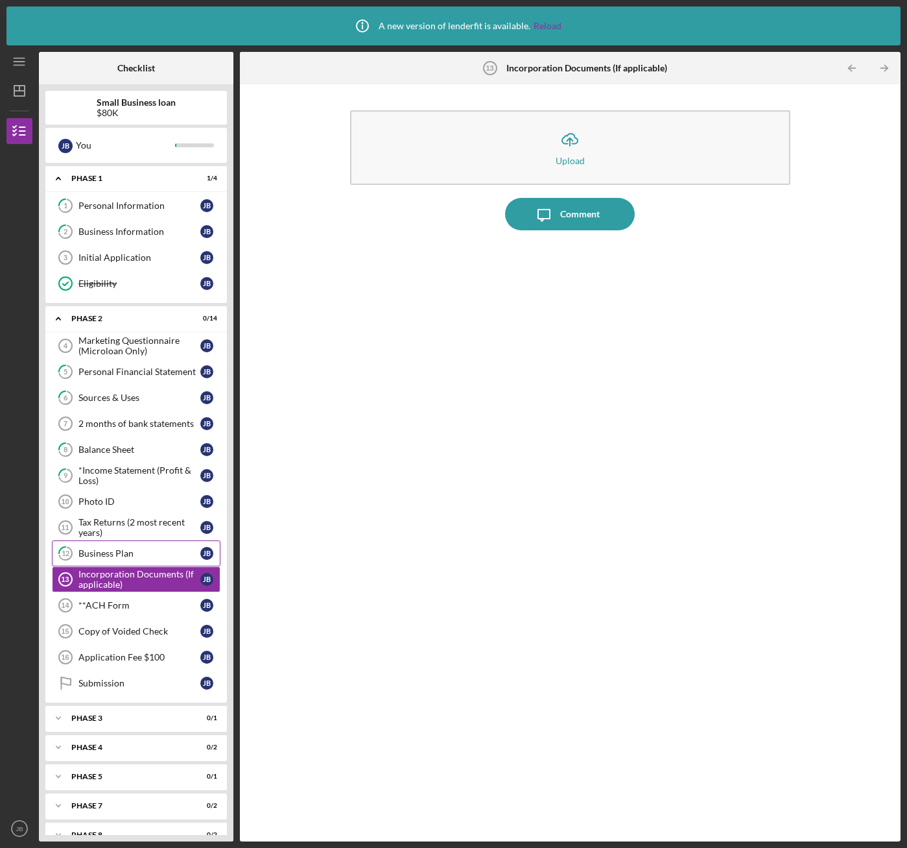
click at [112, 557] on div "Business Plan" at bounding box center [139, 553] width 122 height 10
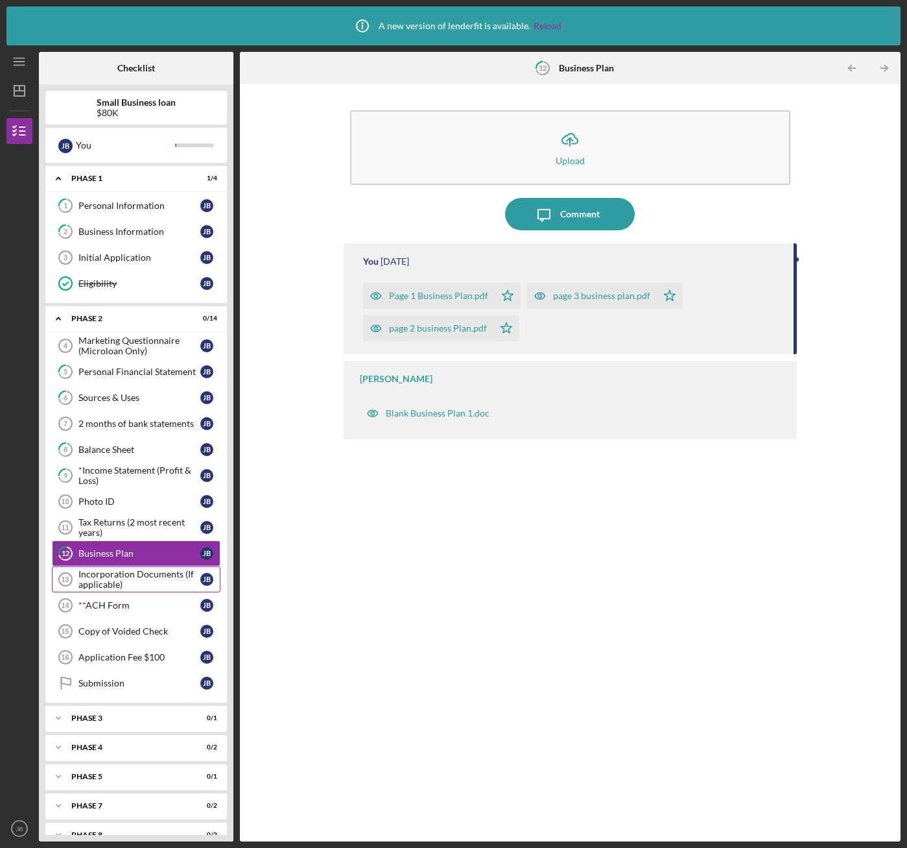
click at [112, 573] on div "Incorporation Documents (If applicable)" at bounding box center [139, 579] width 122 height 21
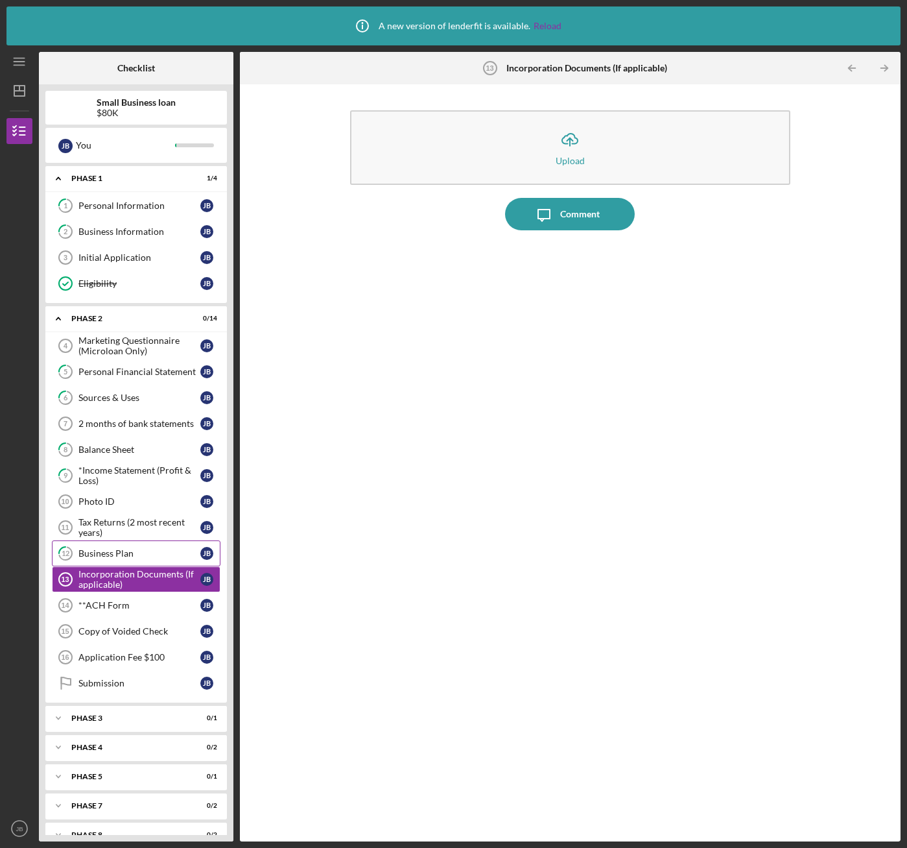
click at [118, 550] on div "Business Plan" at bounding box center [139, 553] width 122 height 10
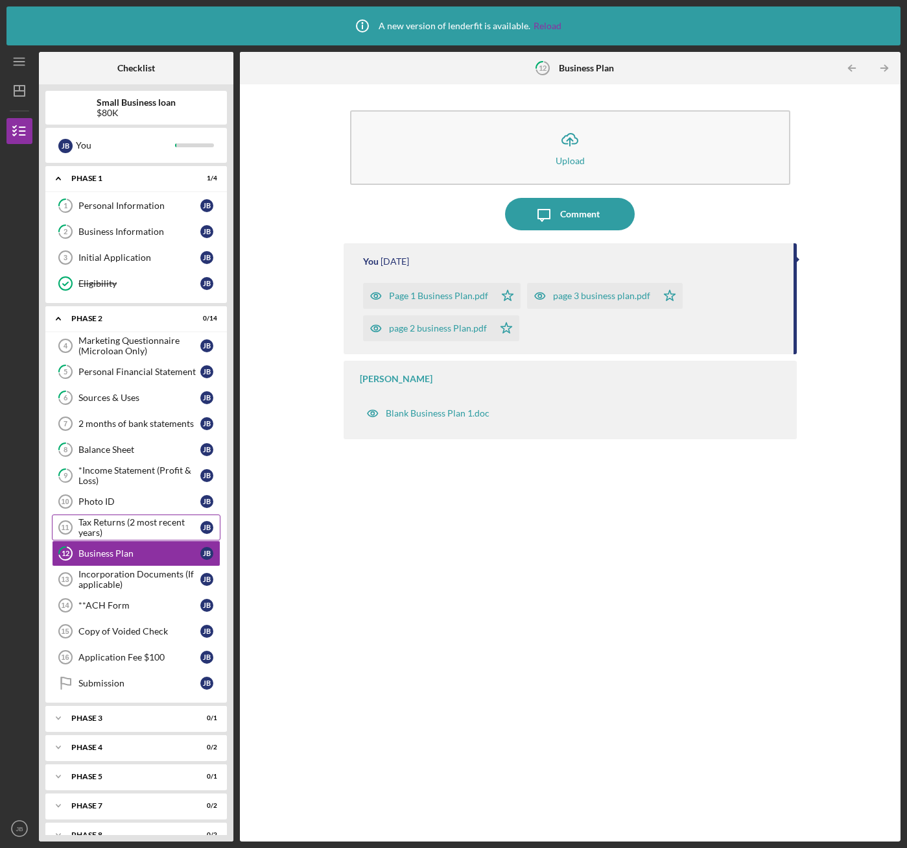
click at [117, 525] on div "Tax Returns (2 most recent years)" at bounding box center [139, 527] width 122 height 21
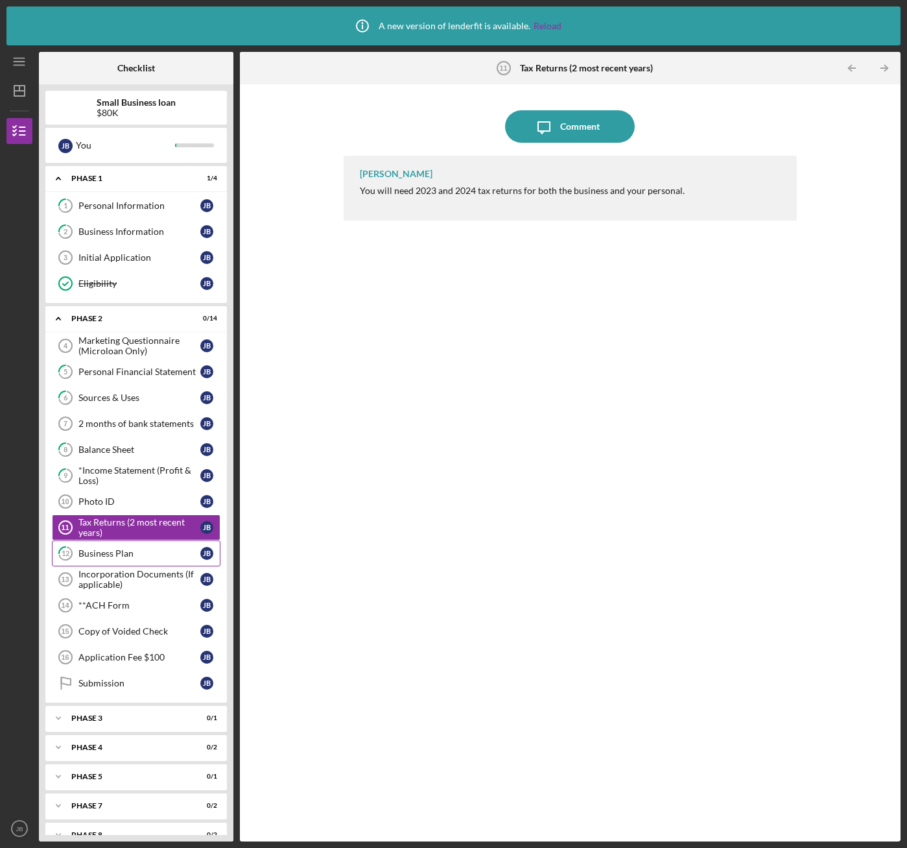
click at [110, 553] on div "Business Plan" at bounding box center [139, 553] width 122 height 10
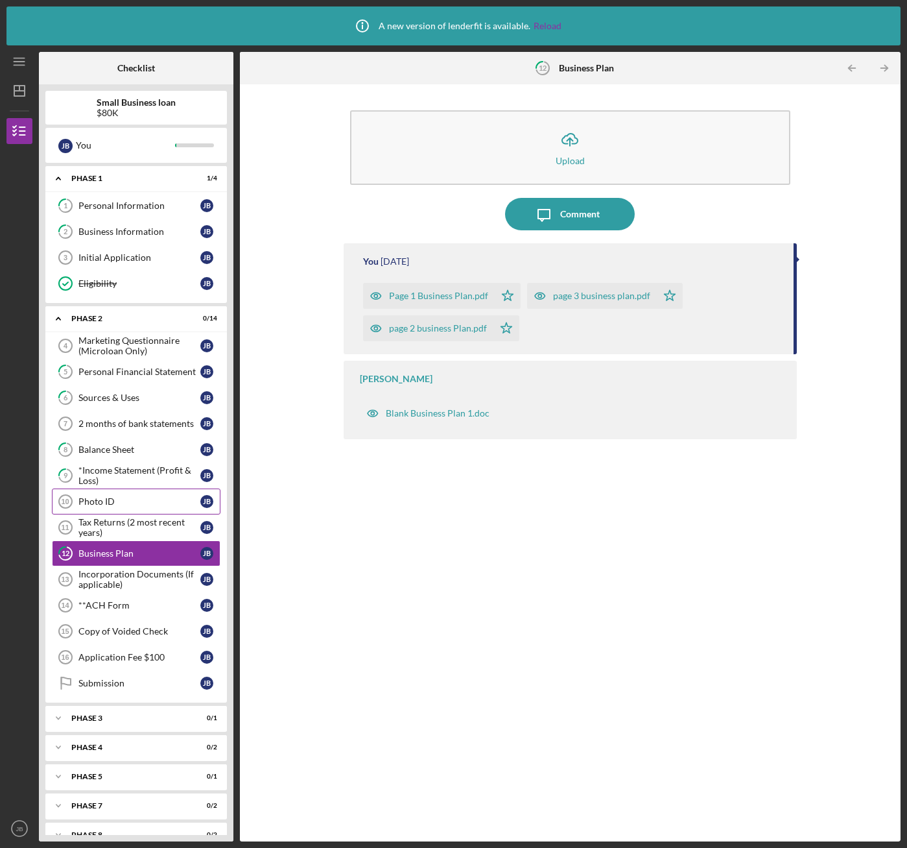
click at [102, 495] on link "Photo ID 10 Photo ID [PERSON_NAME]" at bounding box center [136, 501] width 169 height 26
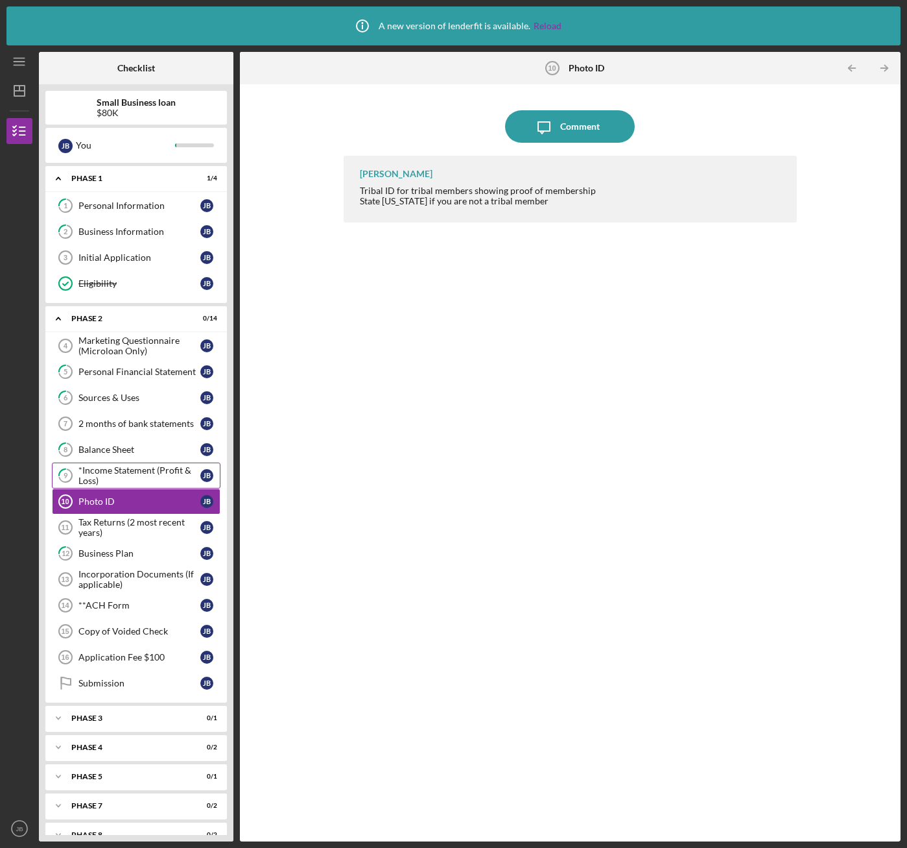
click at [99, 472] on div "*Income Statement (Profit & Loss)" at bounding box center [139, 475] width 122 height 21
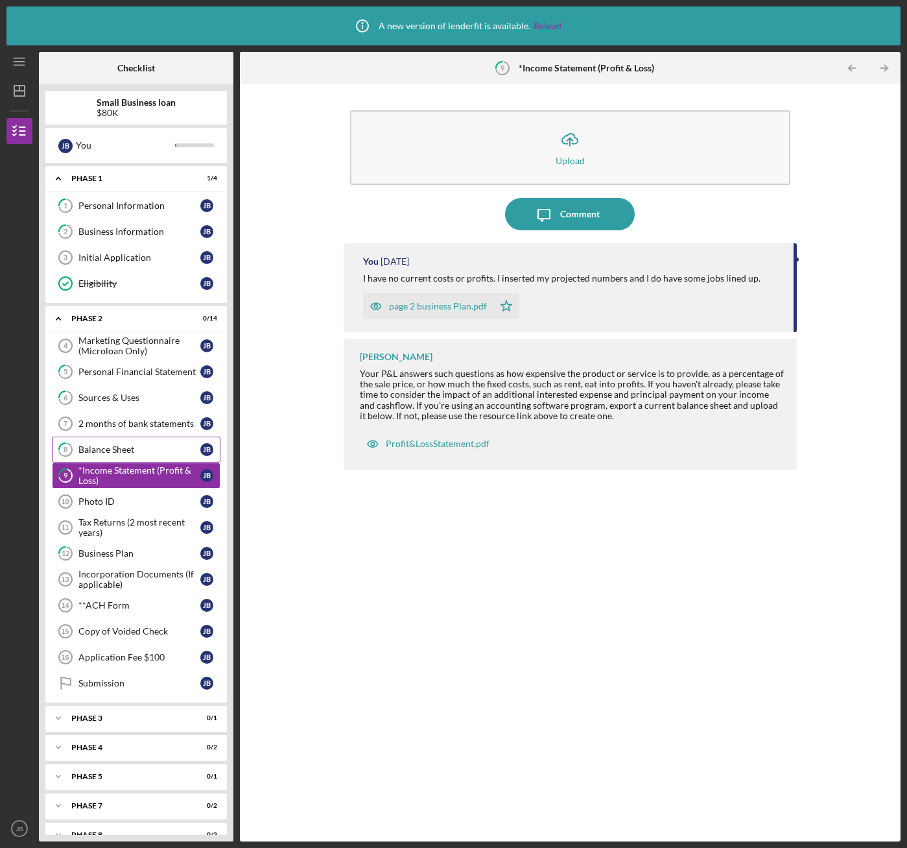
click at [97, 448] on div "Balance Sheet" at bounding box center [139, 449] width 122 height 10
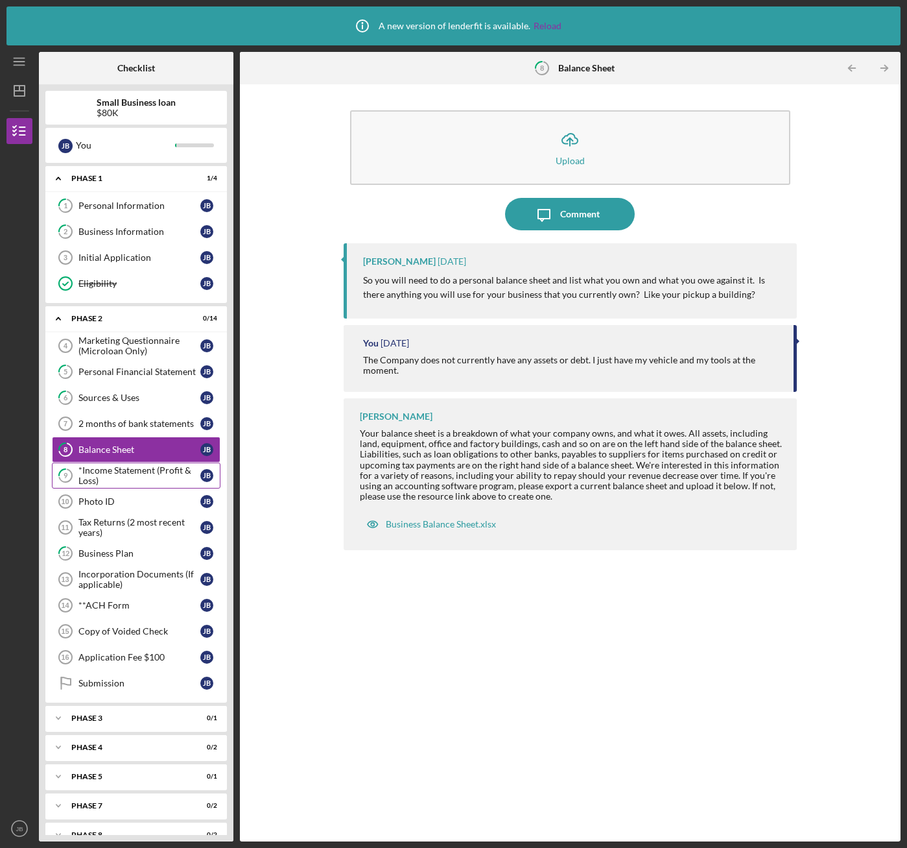
click at [101, 470] on div "*Income Statement (Profit & Loss)" at bounding box center [139, 475] width 122 height 21
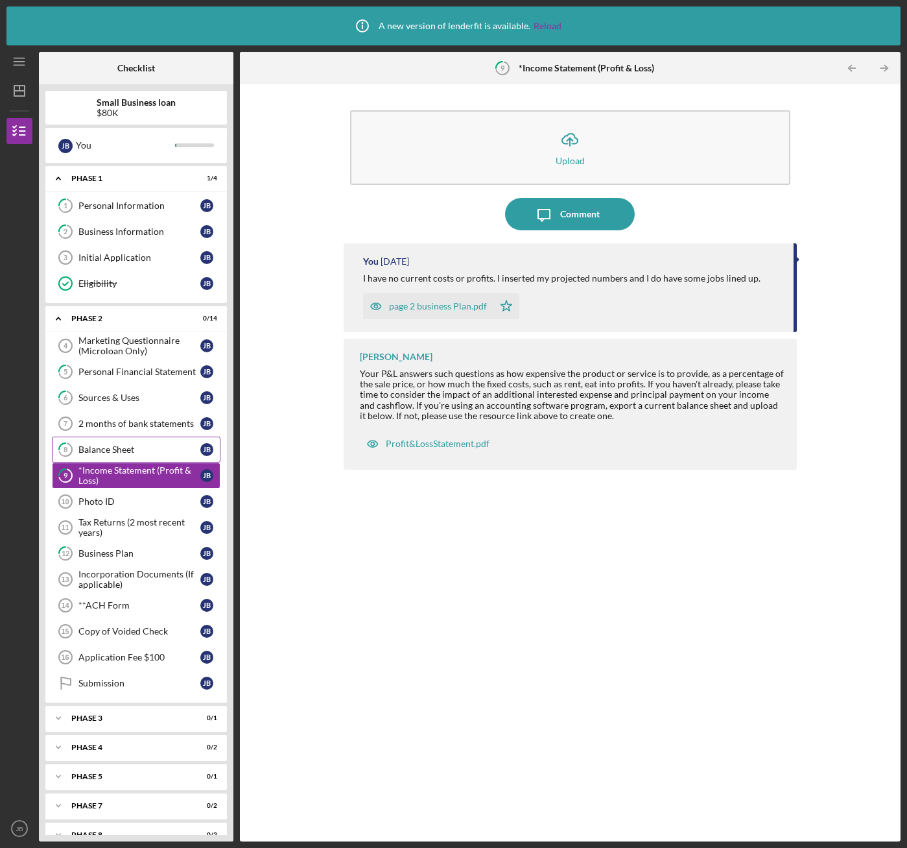
click at [92, 449] on div "Balance Sheet" at bounding box center [139, 449] width 122 height 10
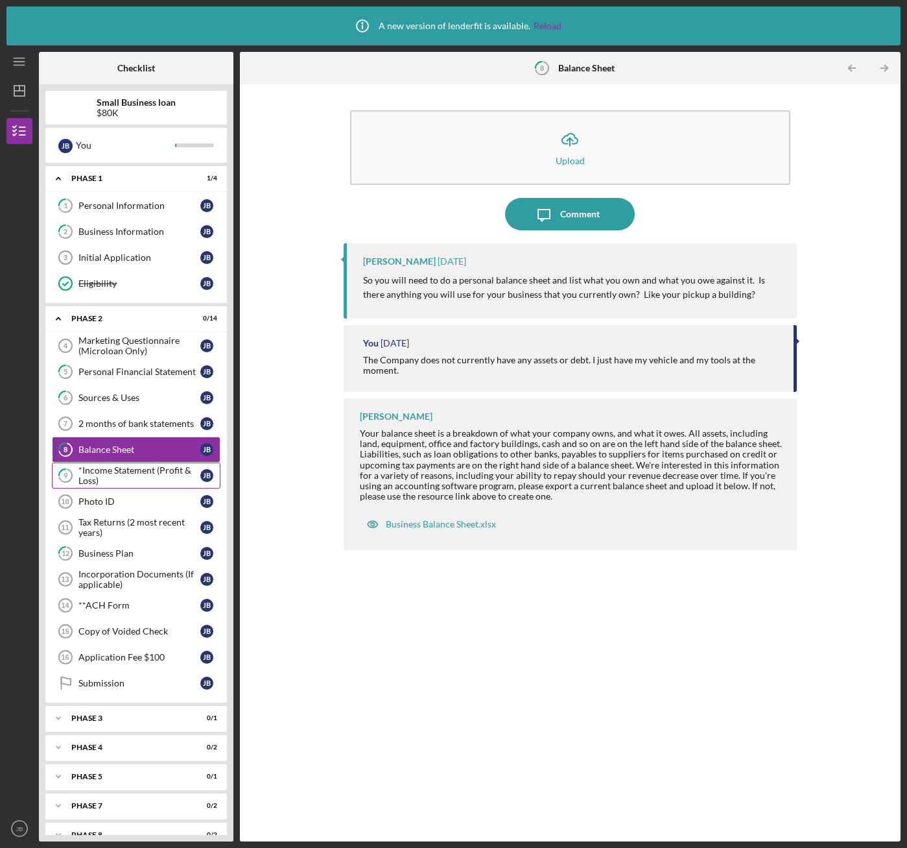
click at [98, 473] on div "*Income Statement (Profit & Loss)" at bounding box center [139, 475] width 122 height 21
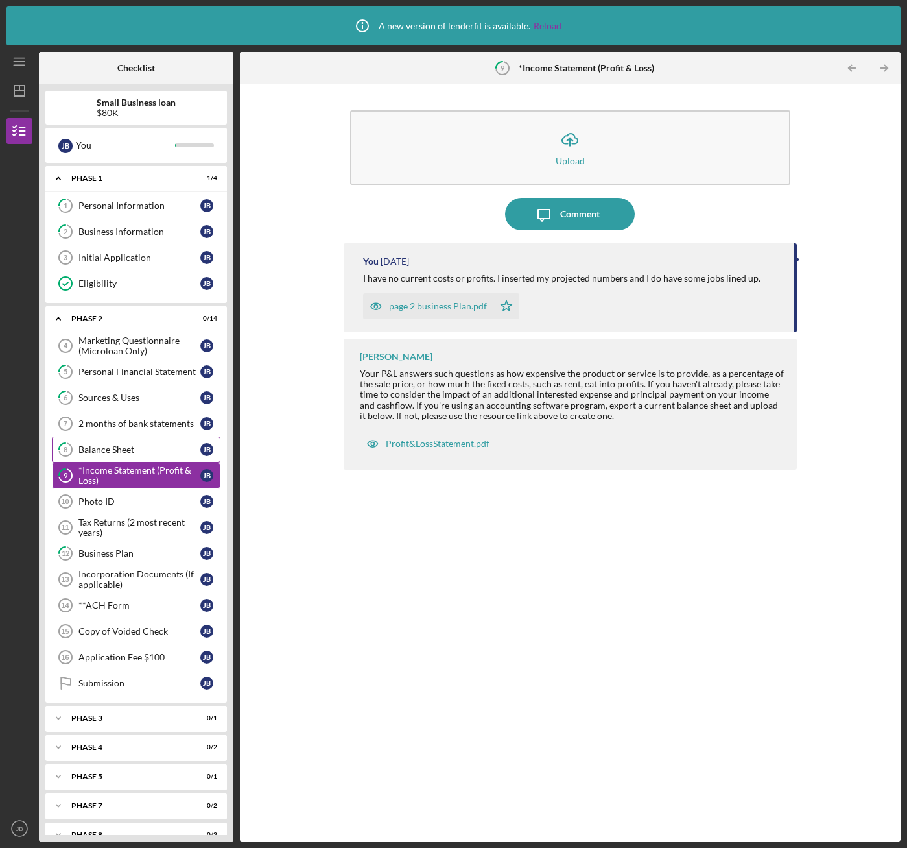
click at [99, 453] on div "Balance Sheet" at bounding box center [139, 449] width 122 height 10
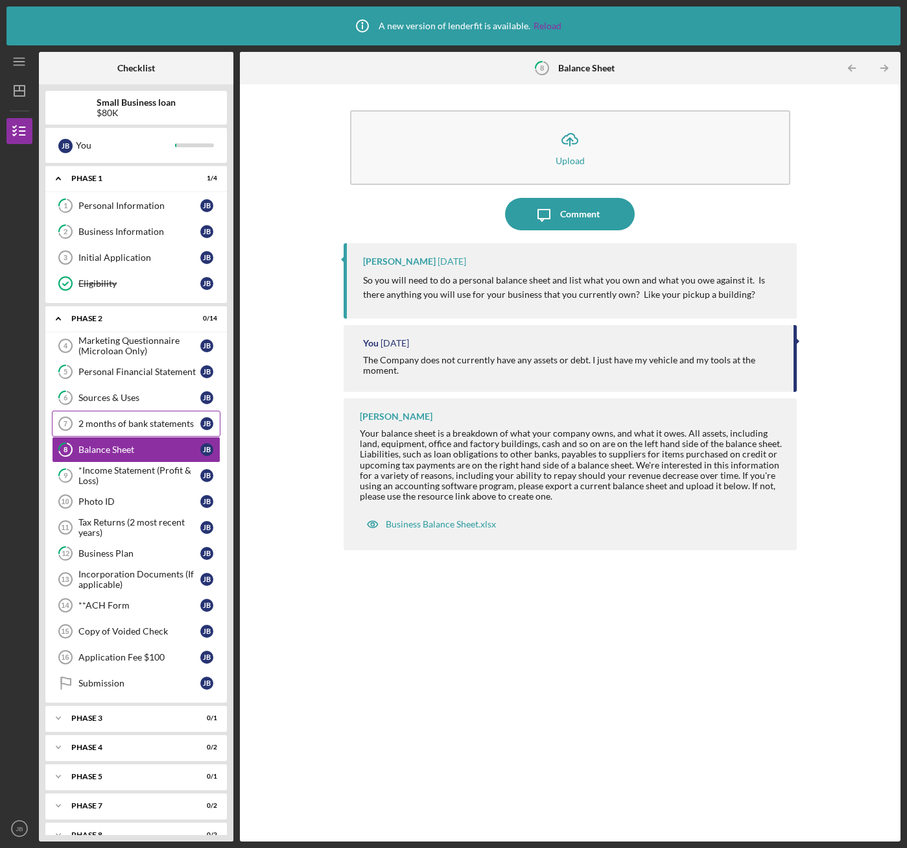
click at [107, 420] on div "2 months of bank statements" at bounding box center [139, 423] width 122 height 10
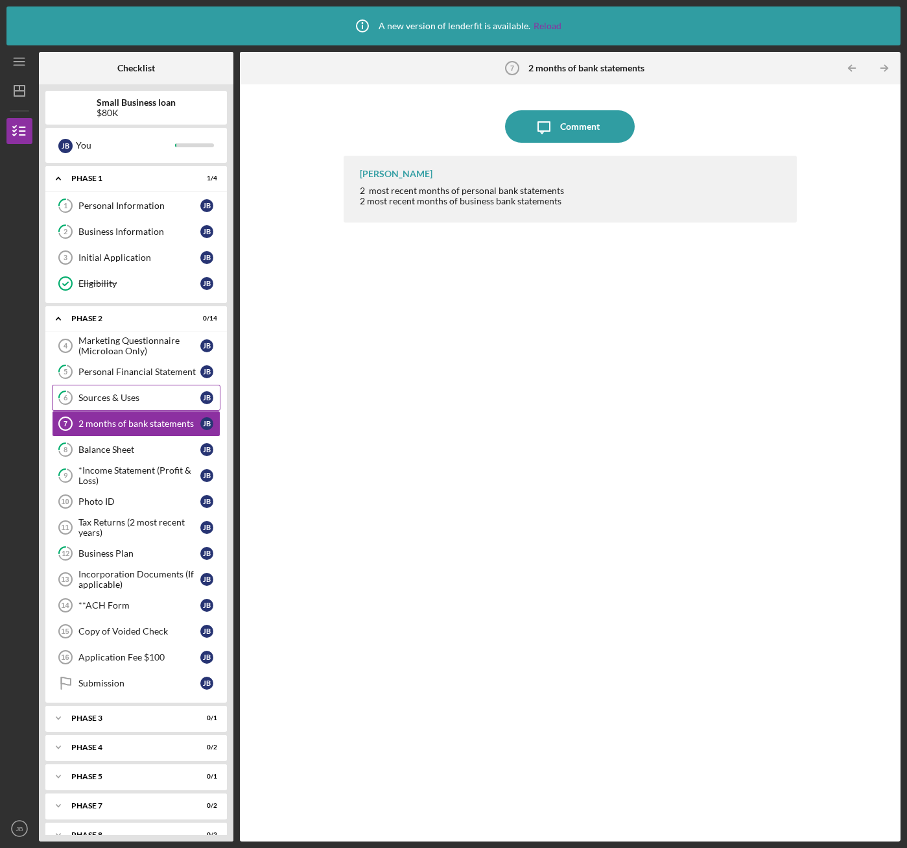
click at [91, 394] on div "Sources & Uses" at bounding box center [139, 397] width 122 height 10
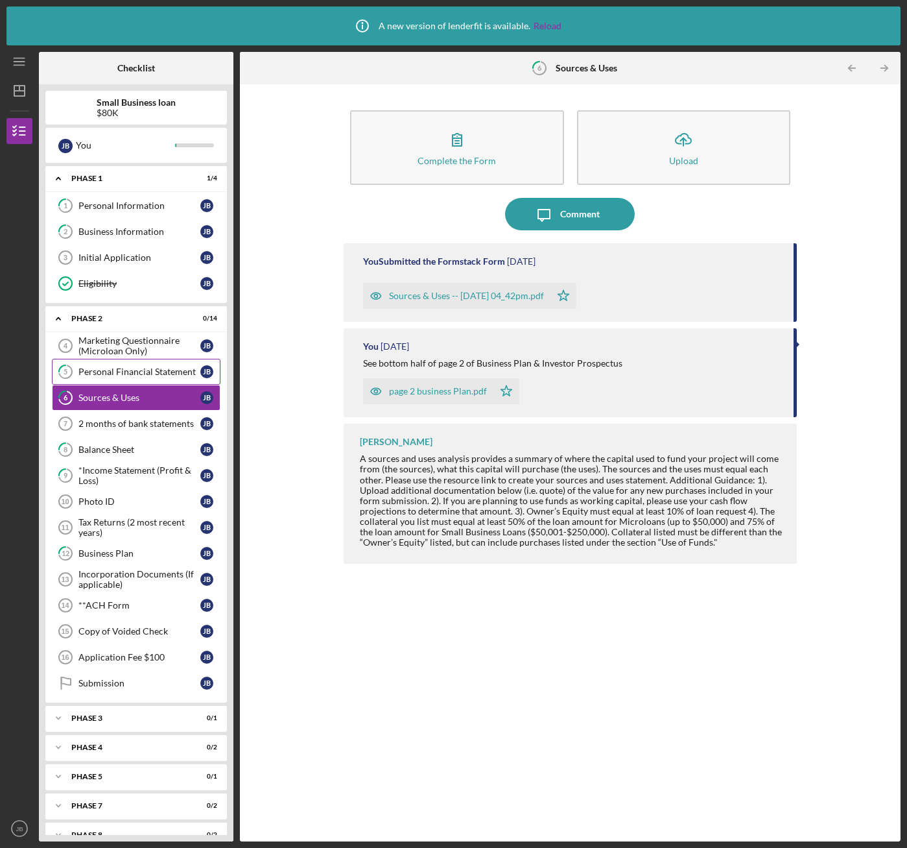
click at [94, 377] on div "Personal Financial Statement" at bounding box center [139, 371] width 122 height 10
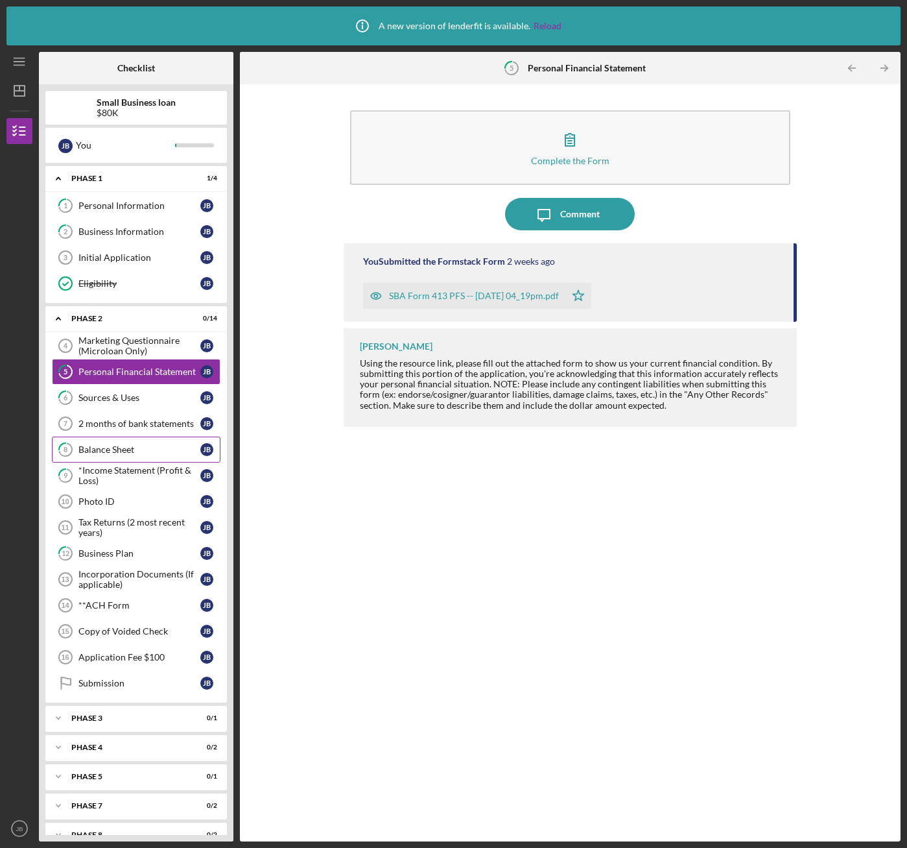
click at [102, 450] on div "Balance Sheet" at bounding box center [139, 449] width 122 height 10
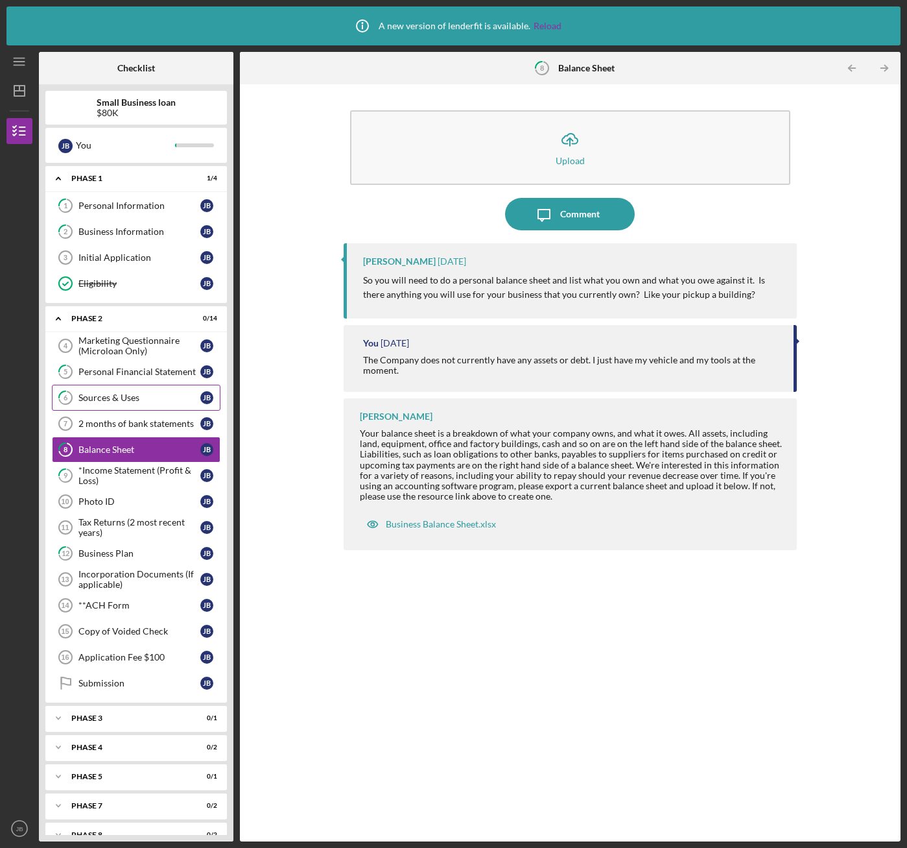
click at [101, 397] on div "Sources & Uses" at bounding box center [139, 397] width 122 height 10
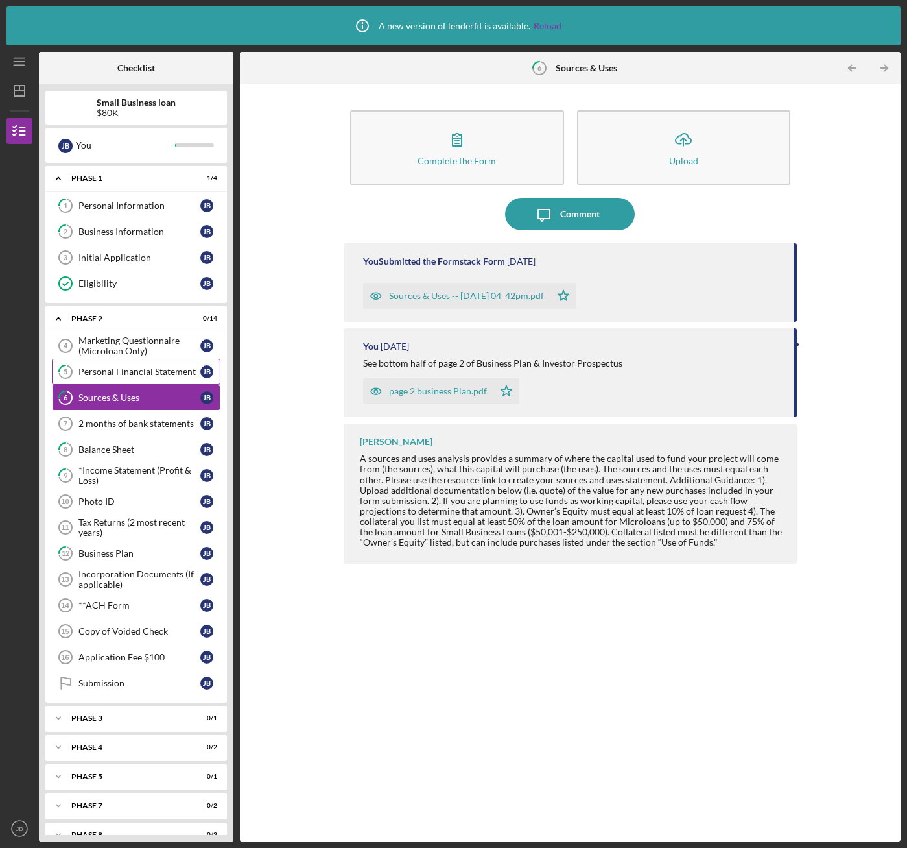
click at [97, 372] on div "Personal Financial Statement" at bounding box center [139, 371] width 122 height 10
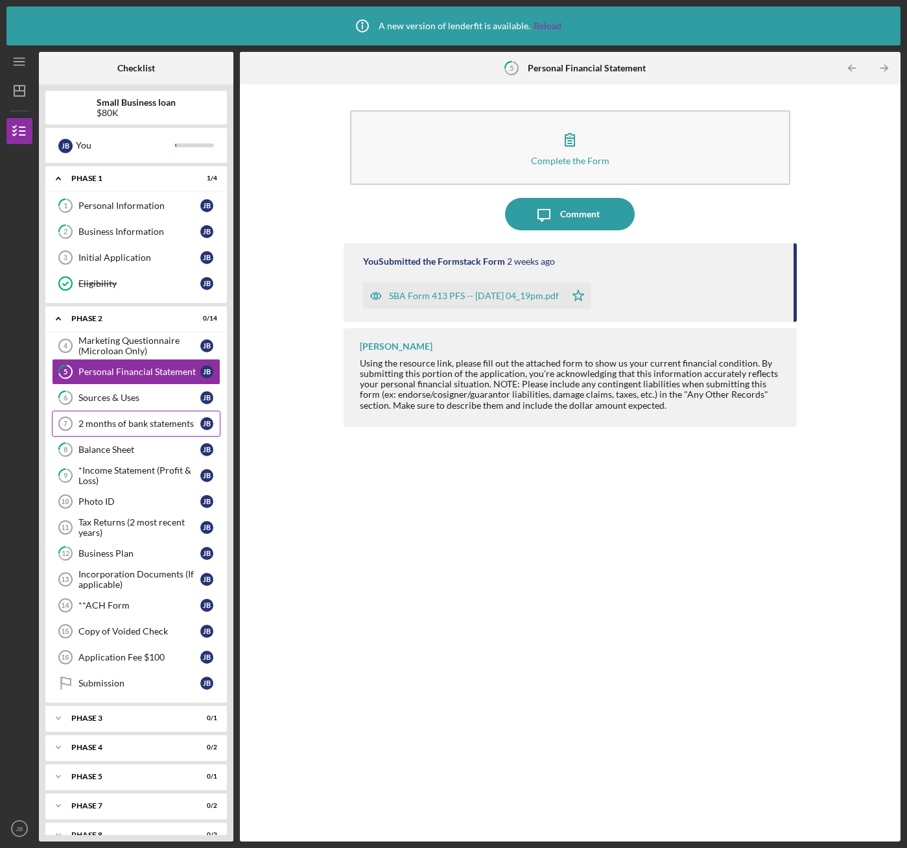
click at [106, 425] on div "2 months of bank statements" at bounding box center [139, 423] width 122 height 10
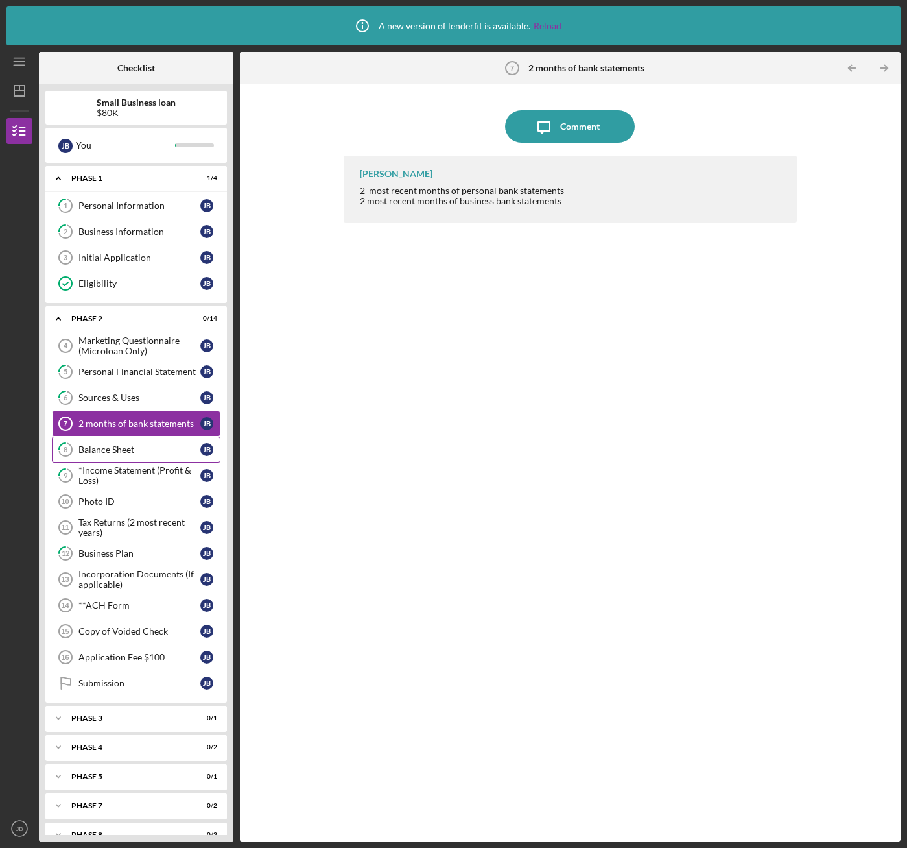
click at [106, 453] on div "Balance Sheet" at bounding box center [139, 449] width 122 height 10
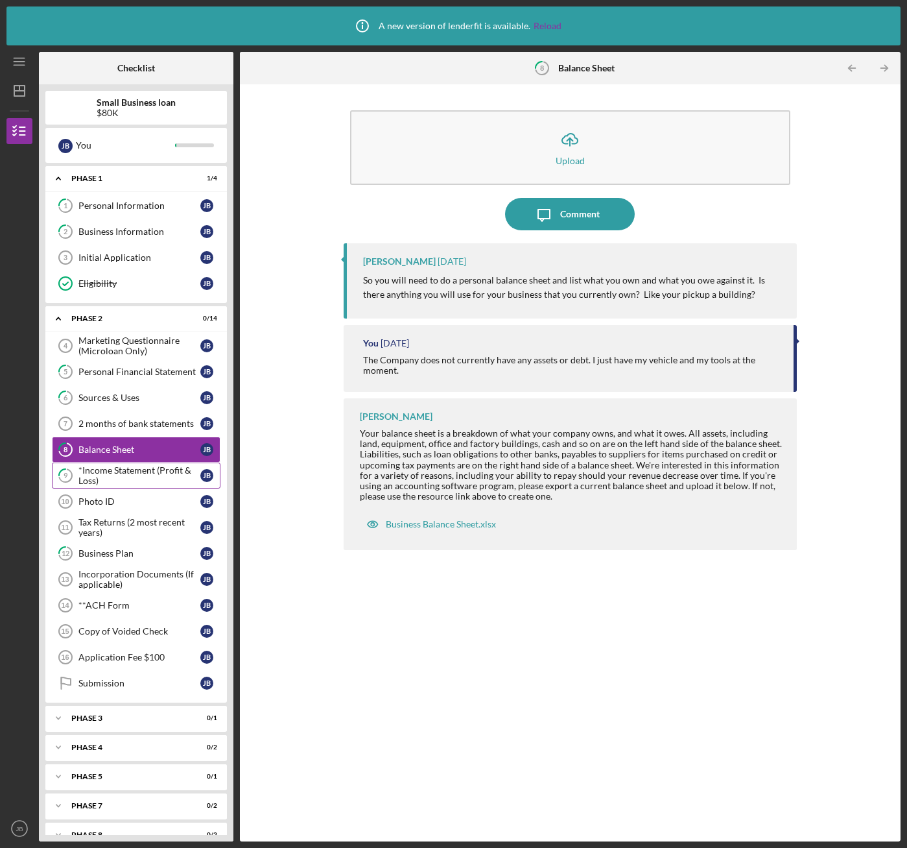
click at [102, 477] on div "*Income Statement (Profit & Loss)" at bounding box center [139, 475] width 122 height 21
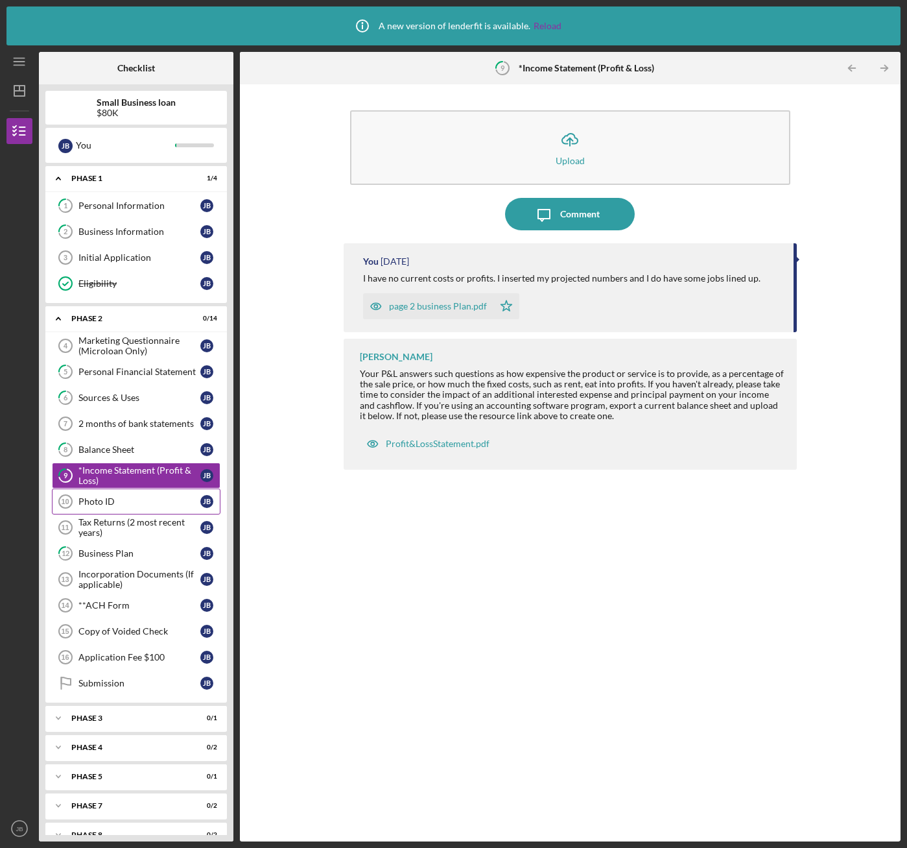
click at [96, 501] on div "Photo ID" at bounding box center [139, 501] width 122 height 10
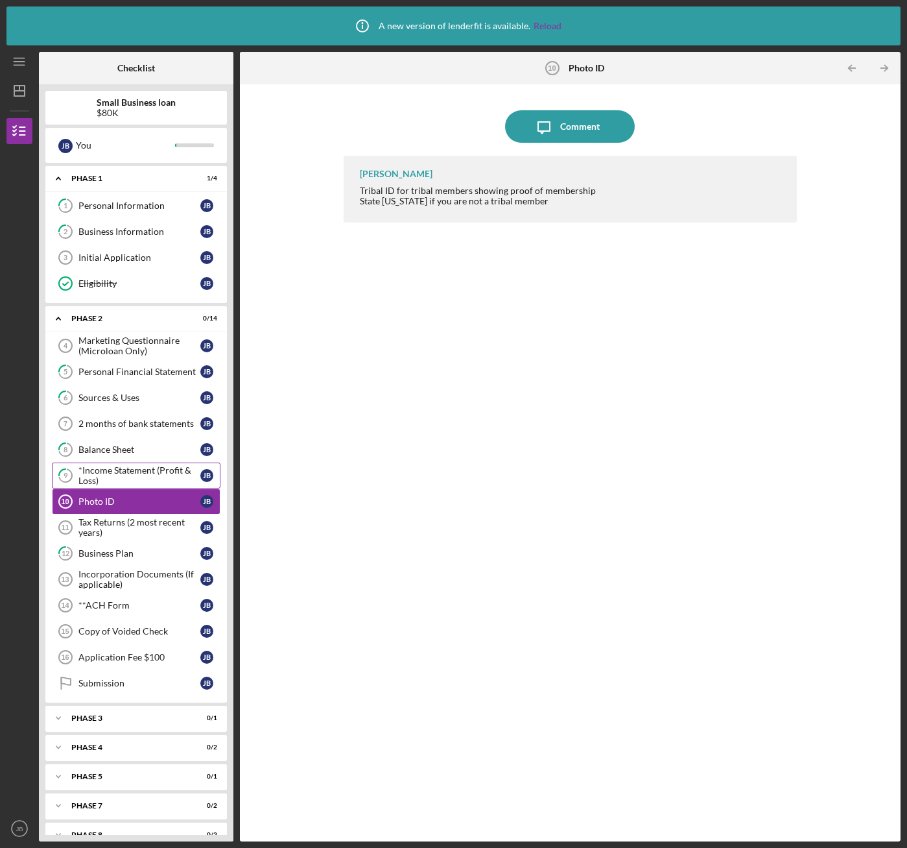
click at [97, 468] on div "*Income Statement (Profit & Loss)" at bounding box center [139, 475] width 122 height 21
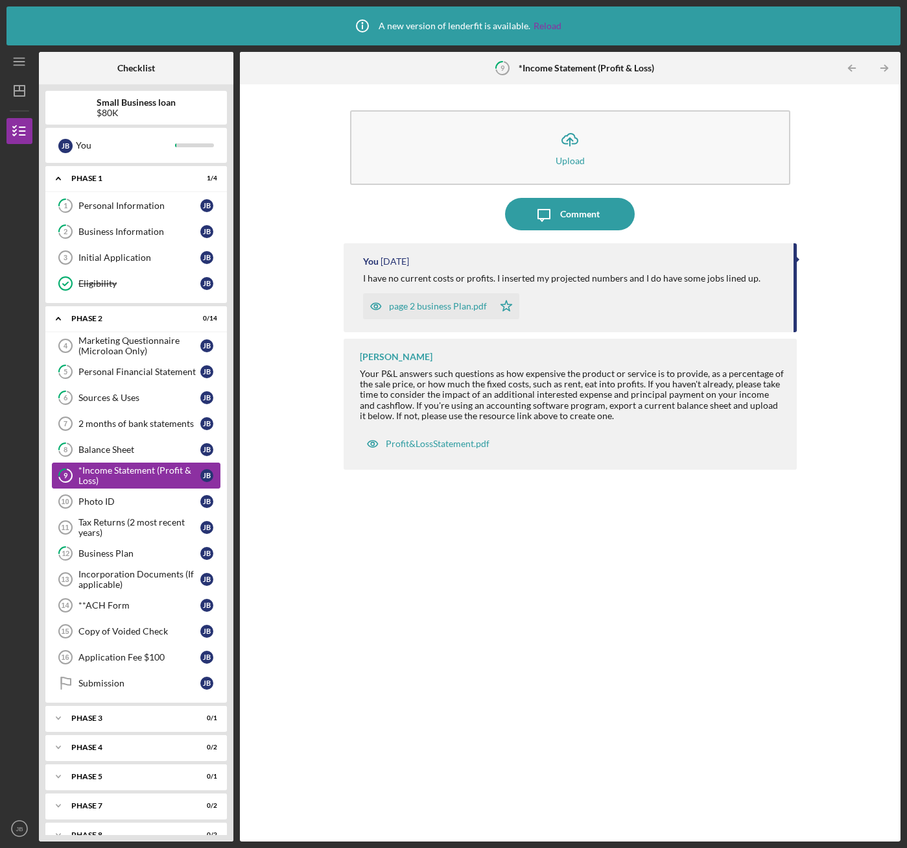
click at [97, 470] on div "*Income Statement (Profit & Loss)" at bounding box center [139, 475] width 122 height 21
click at [97, 448] on div "Balance Sheet" at bounding box center [139, 449] width 122 height 10
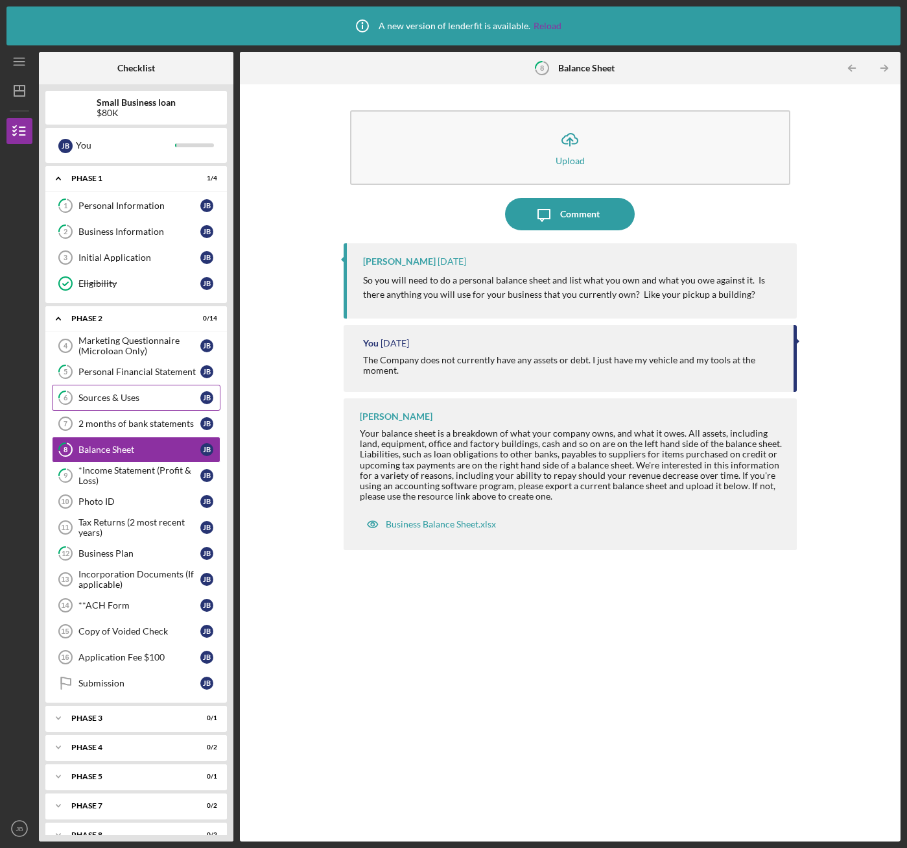
click at [111, 398] on div "Sources & Uses" at bounding box center [139, 397] width 122 height 10
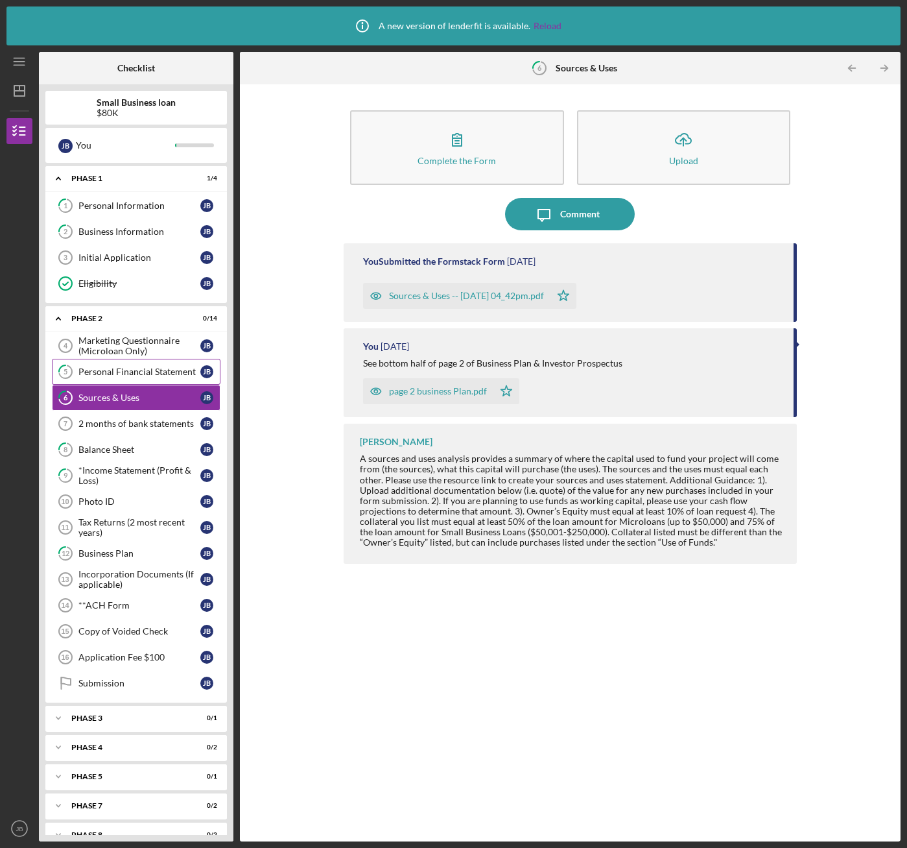
click at [120, 370] on div "Personal Financial Statement" at bounding box center [139, 371] width 122 height 10
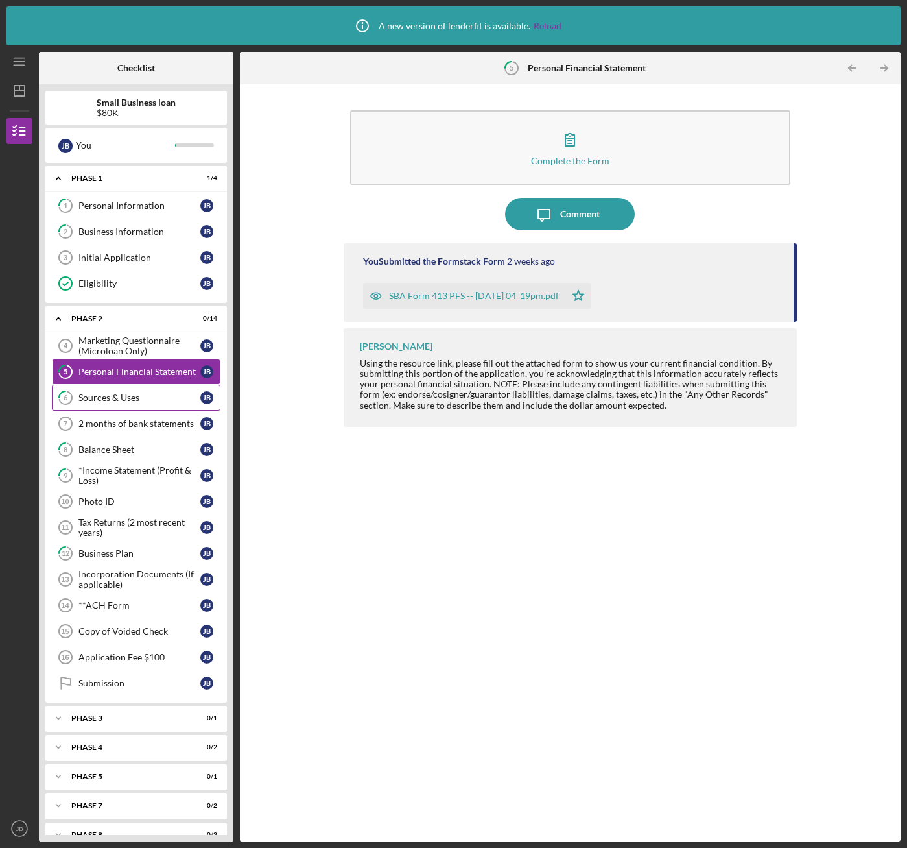
click at [101, 396] on div "Sources & Uses" at bounding box center [139, 397] width 122 height 10
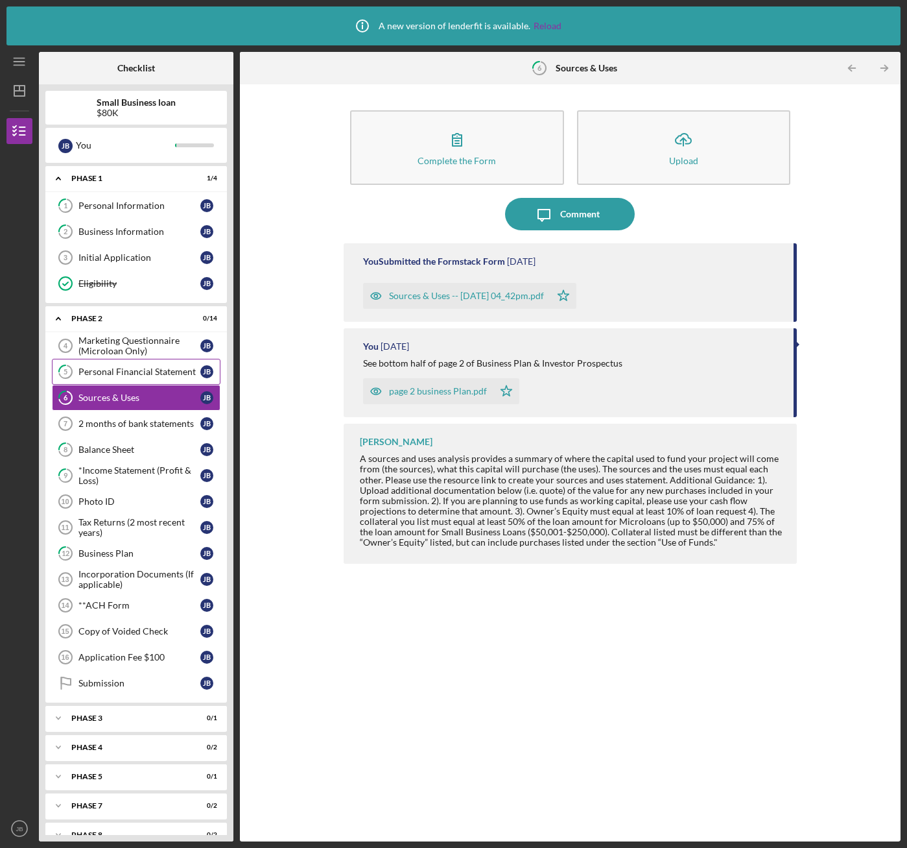
click at [112, 374] on div "Personal Financial Statement" at bounding box center [139, 371] width 122 height 10
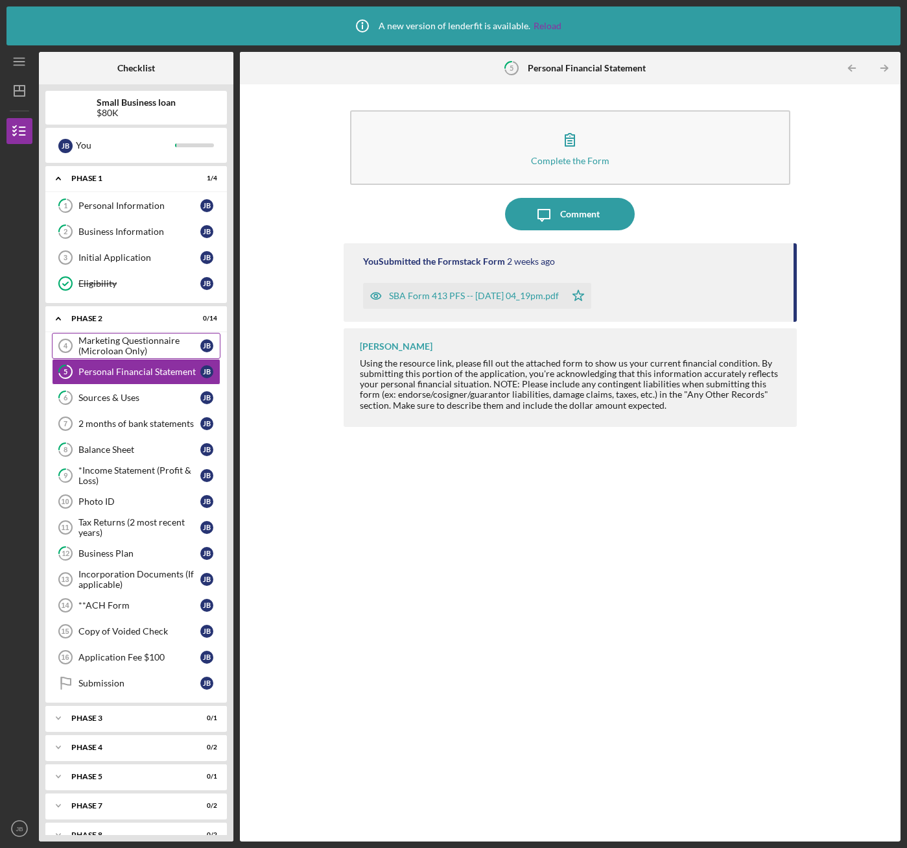
click at [132, 341] on div "Marketing Questionnaire (Microloan Only)" at bounding box center [139, 345] width 122 height 21
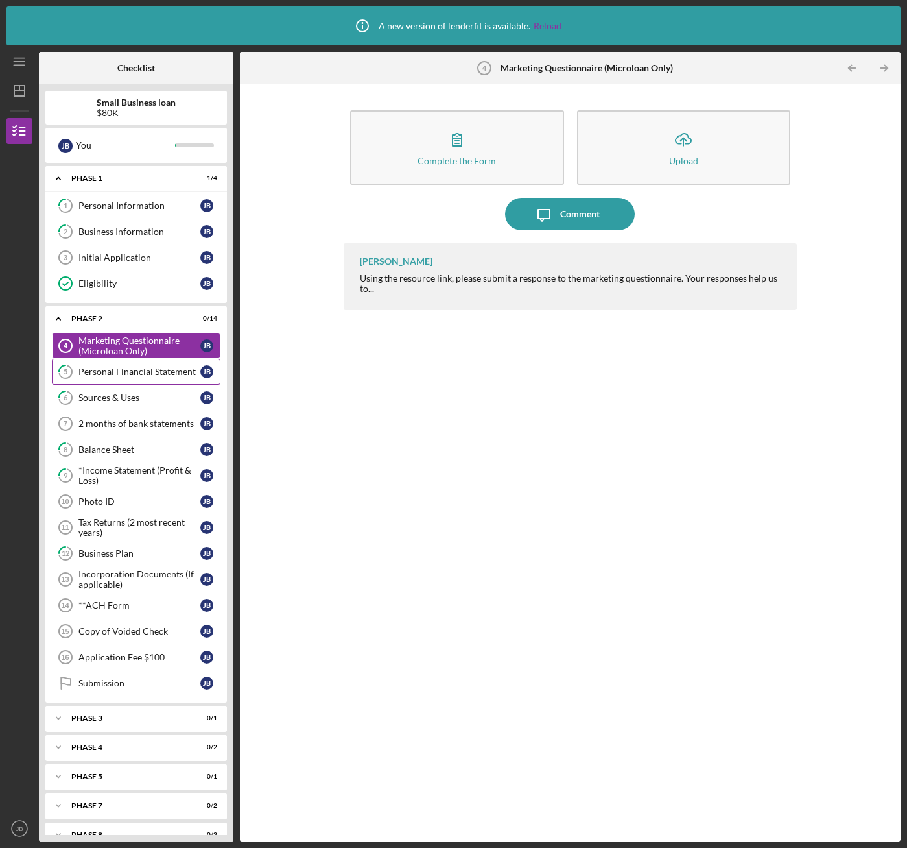
click at [144, 370] on div "Personal Financial Statement" at bounding box center [139, 371] width 122 height 10
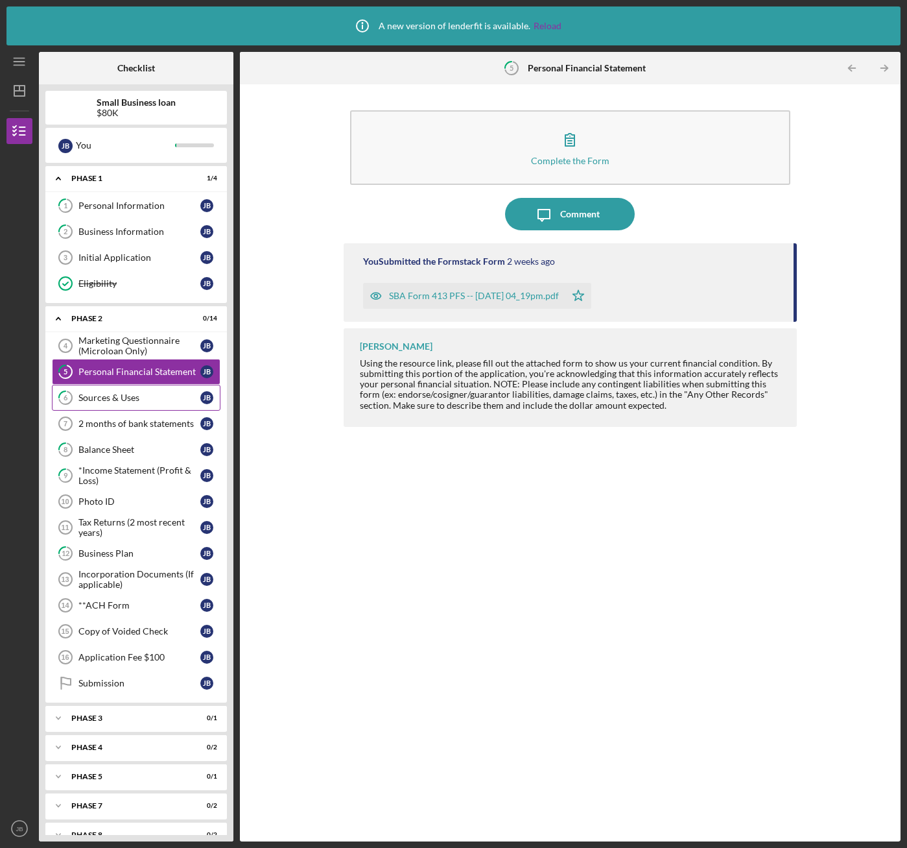
click at [129, 392] on div "Sources & Uses" at bounding box center [139, 397] width 122 height 10
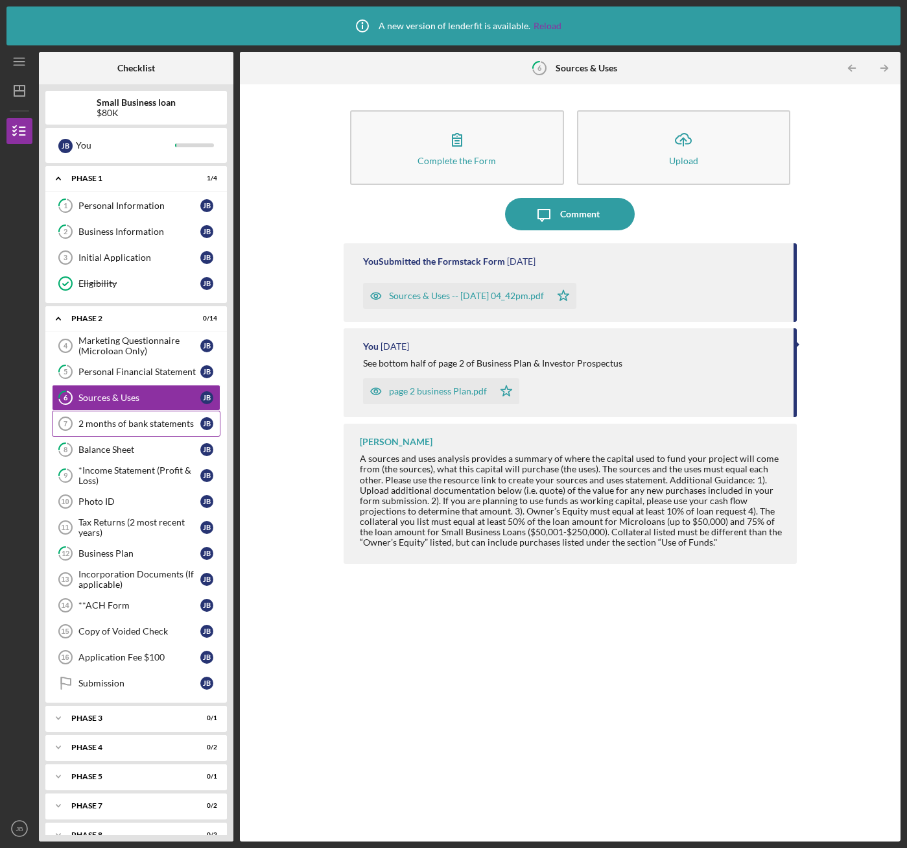
click at [137, 424] on div "2 months of bank statements" at bounding box center [139, 423] width 122 height 10
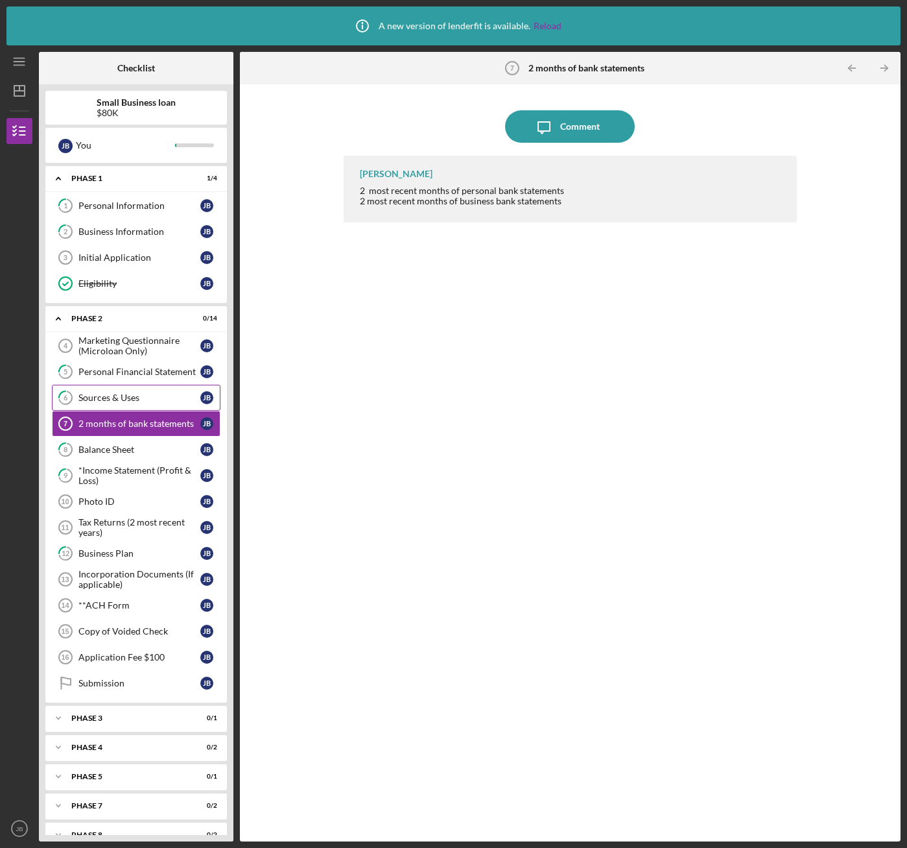
click at [123, 393] on div "Sources & Uses" at bounding box center [139, 397] width 122 height 10
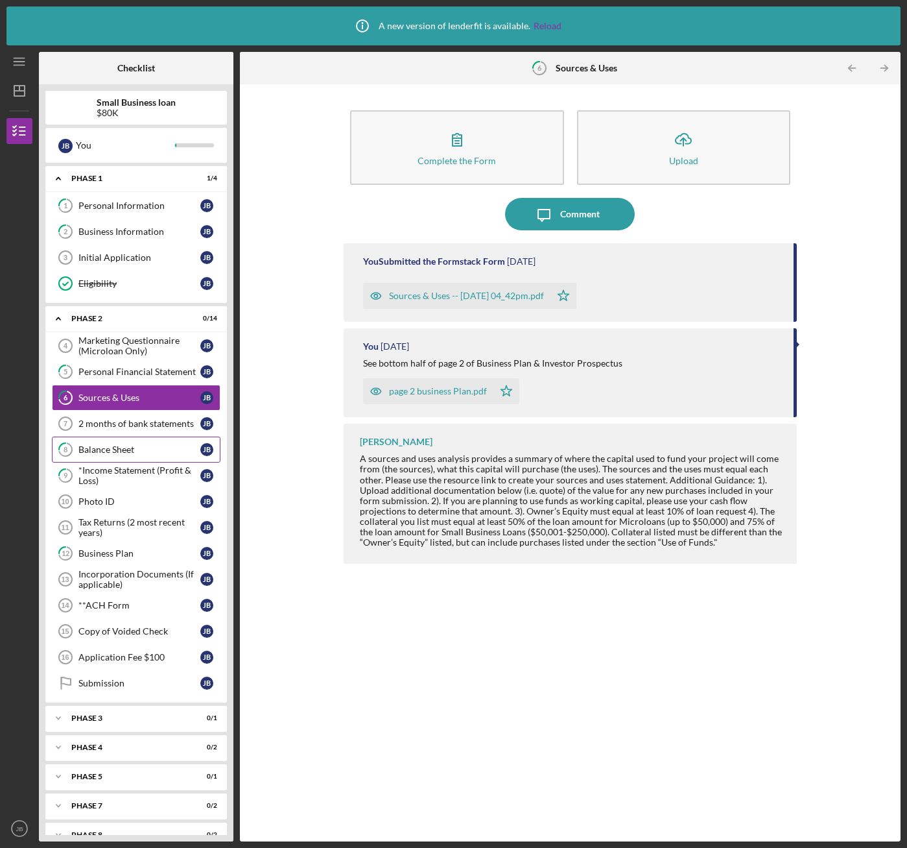
click at [121, 453] on div "Balance Sheet" at bounding box center [139, 449] width 122 height 10
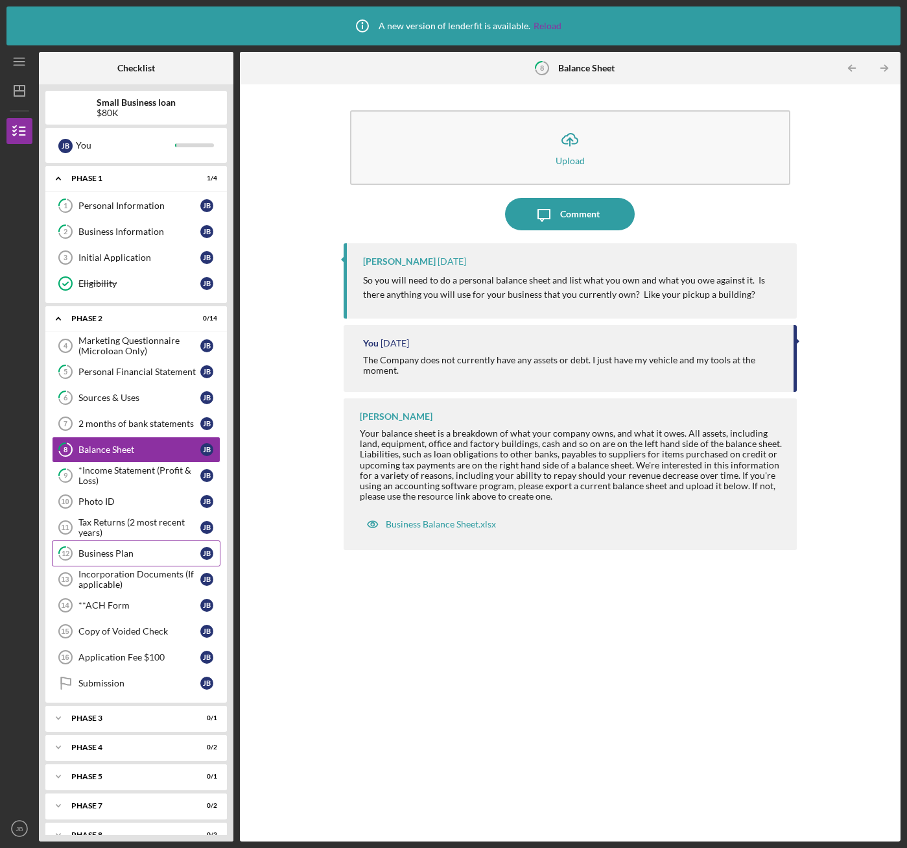
click at [129, 549] on div "Business Plan" at bounding box center [139, 553] width 122 height 10
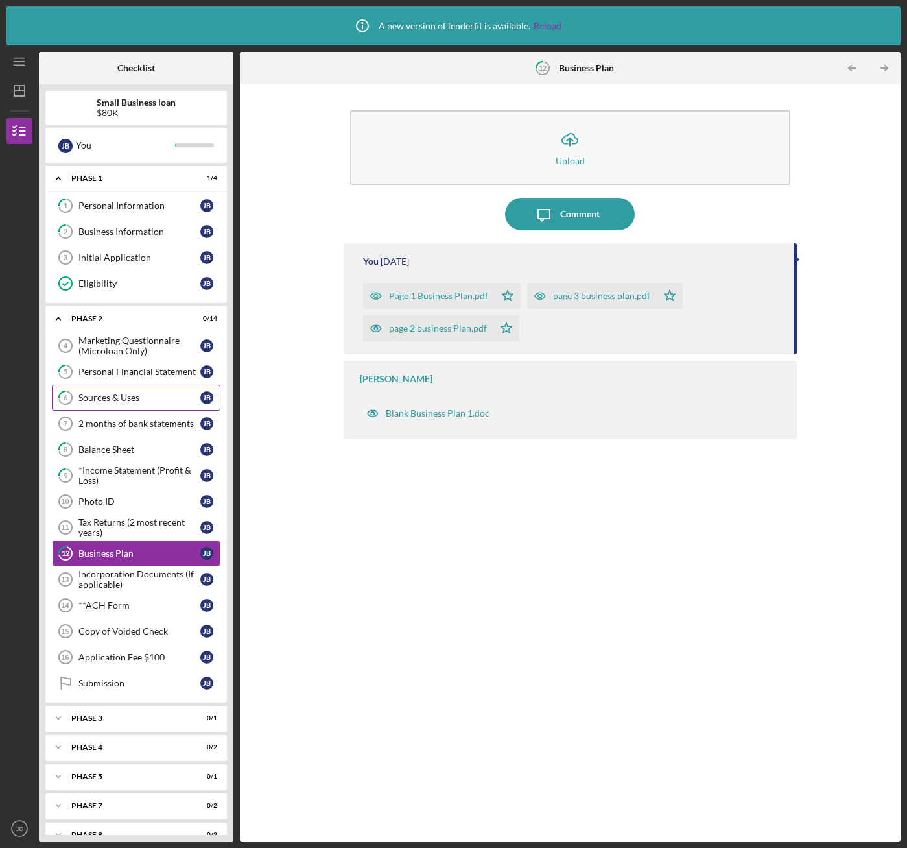
click at [121, 399] on div "Sources & Uses" at bounding box center [139, 397] width 122 height 10
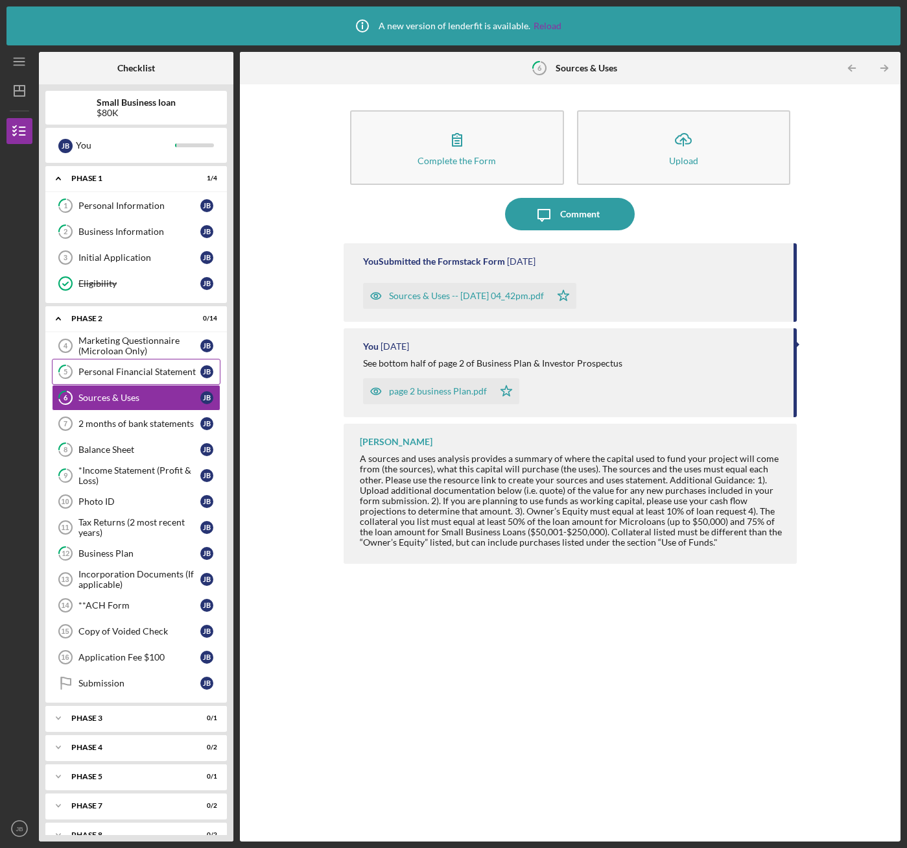
click at [136, 373] on div "Personal Financial Statement" at bounding box center [139, 371] width 122 height 10
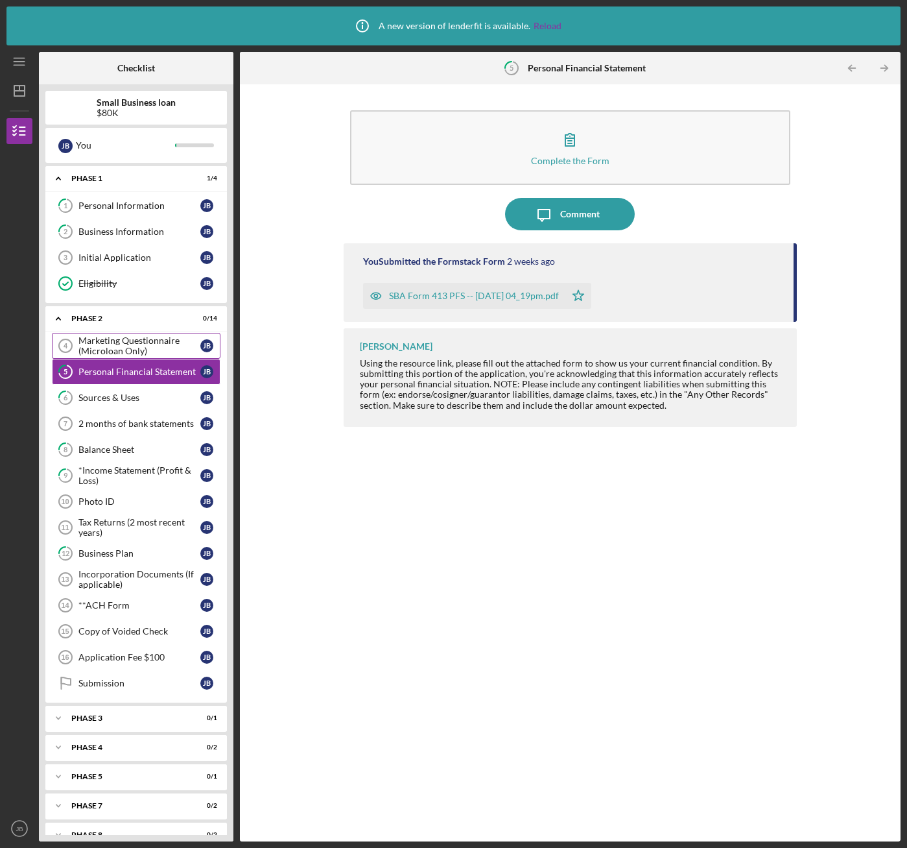
click at [141, 346] on div "Marketing Questionnaire (Microloan Only)" at bounding box center [139, 345] width 122 height 21
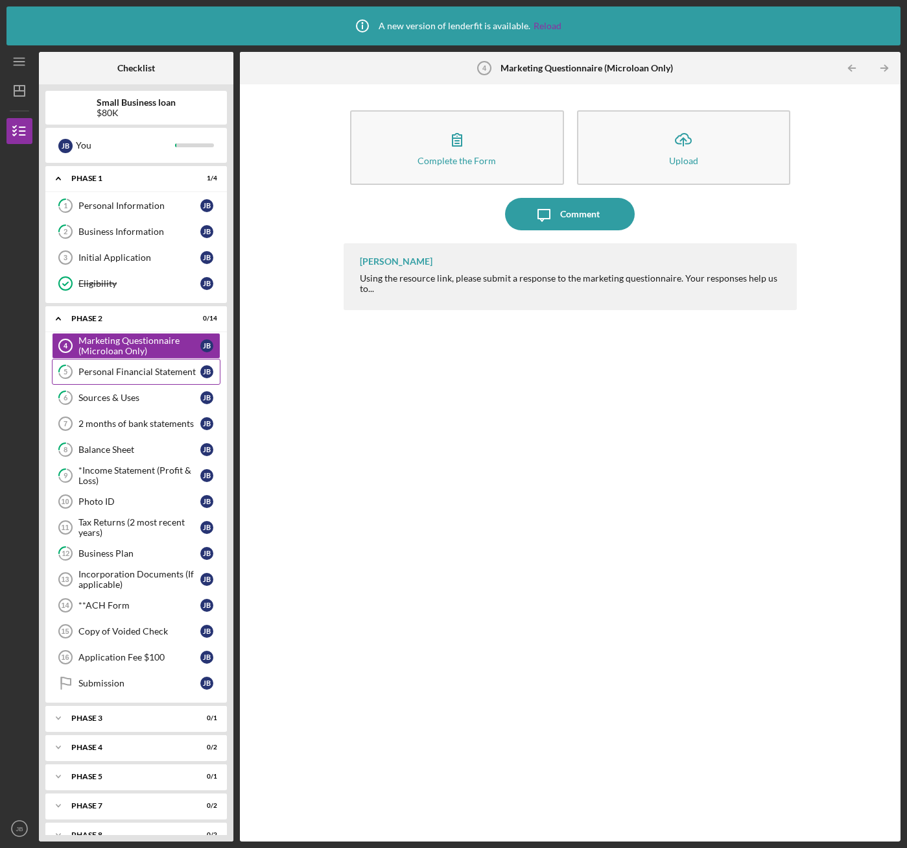
click at [137, 379] on link "5 Personal Financial Statement [PERSON_NAME]" at bounding box center [136, 372] width 169 height 26
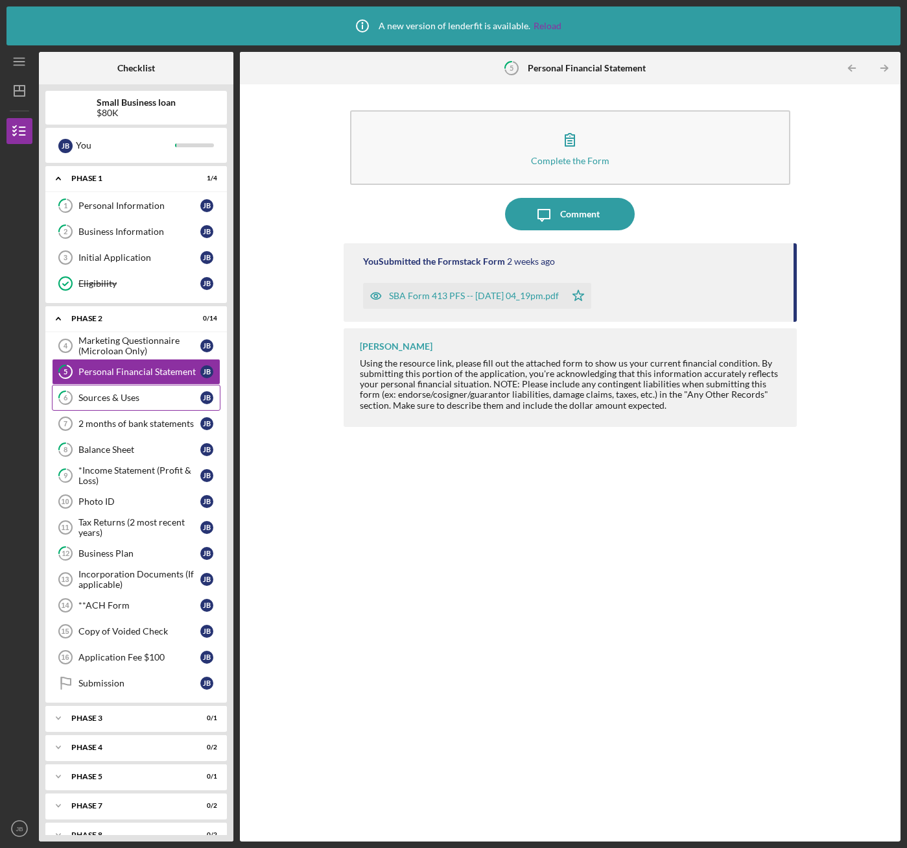
click at [130, 396] on div "Sources & Uses" at bounding box center [139, 397] width 122 height 10
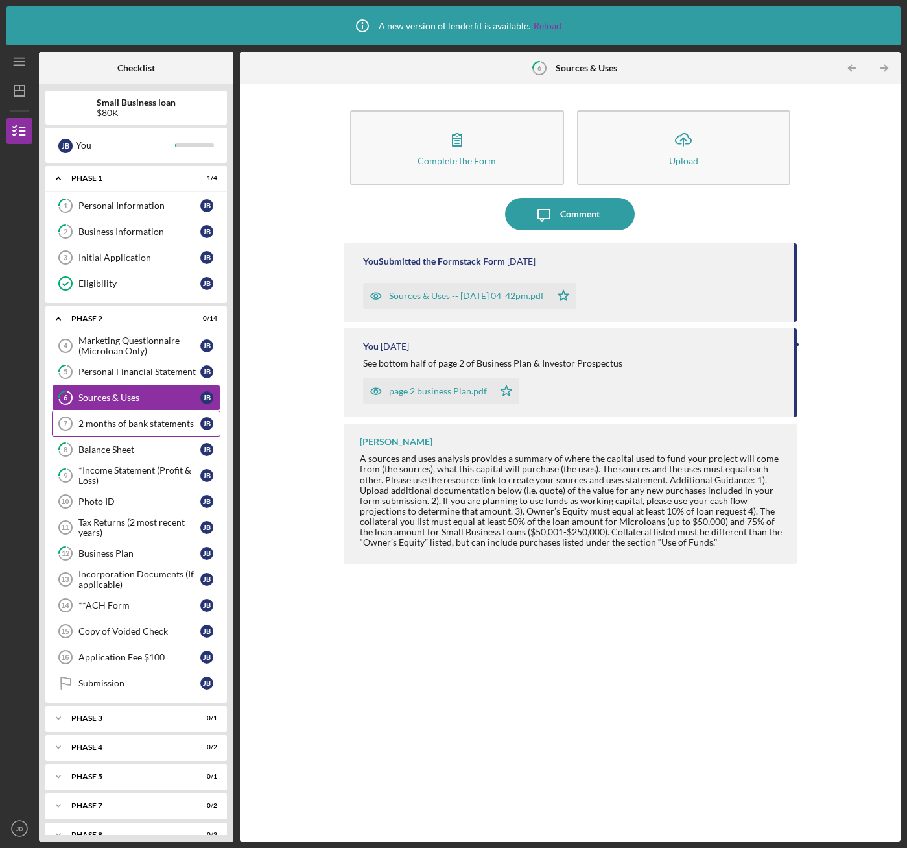
click at [132, 424] on div "2 months of bank statements" at bounding box center [139, 423] width 122 height 10
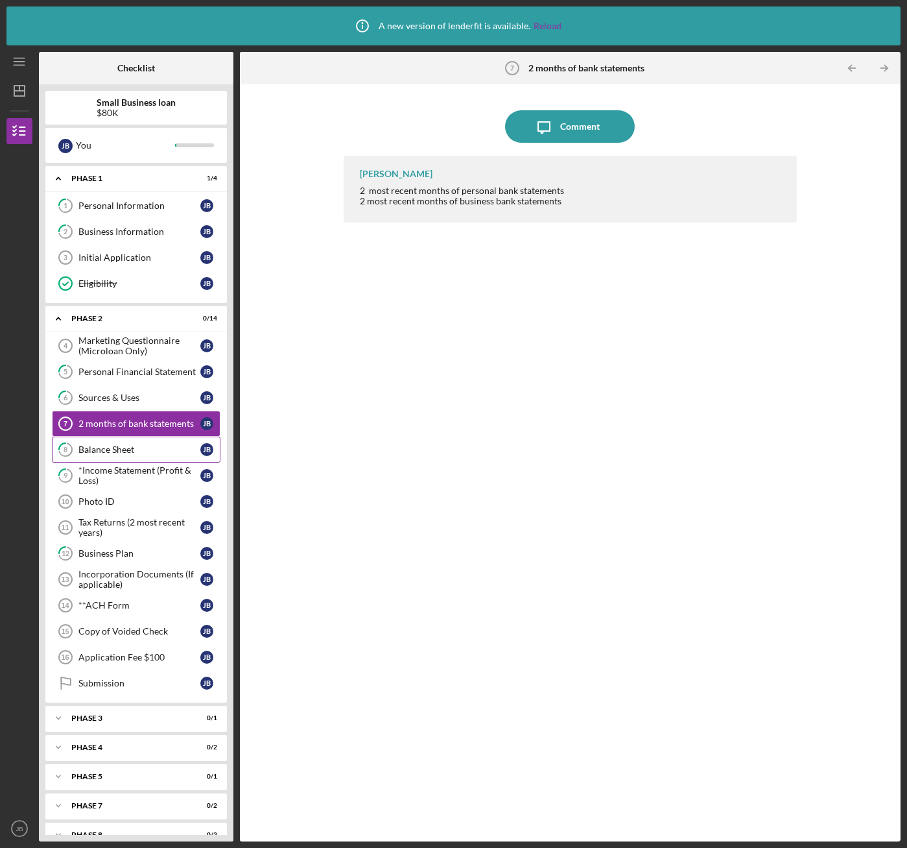
click at [130, 450] on div "Balance Sheet" at bounding box center [139, 449] width 122 height 10
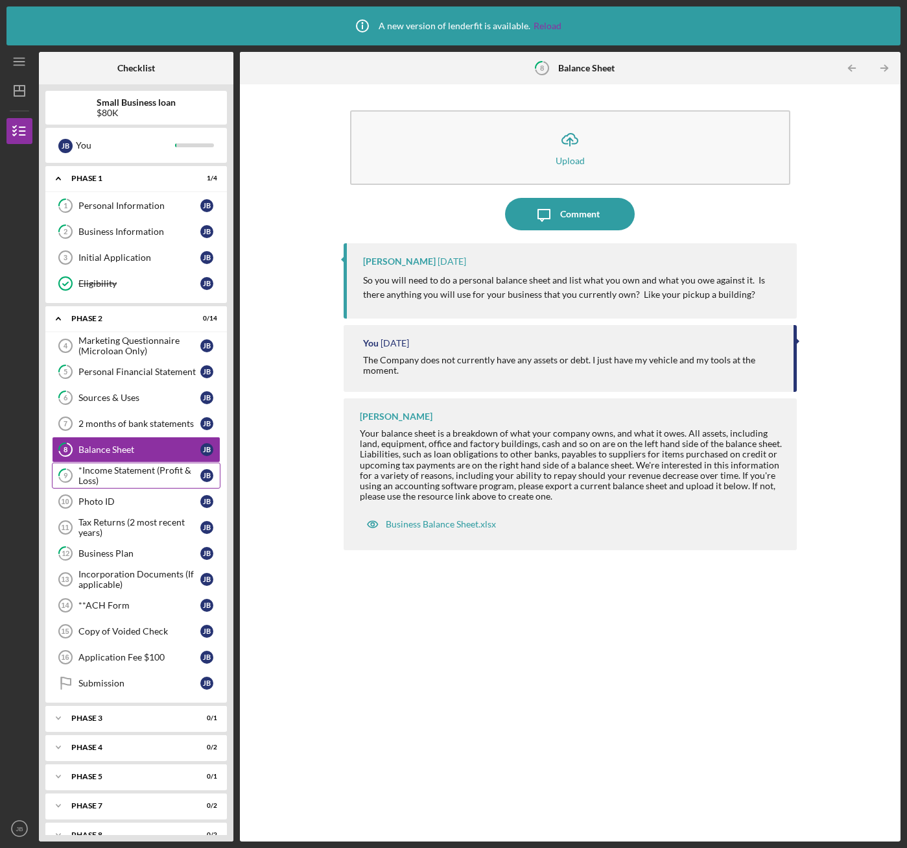
click at [145, 473] on div "*Income Statement (Profit & Loss)" at bounding box center [139, 475] width 122 height 21
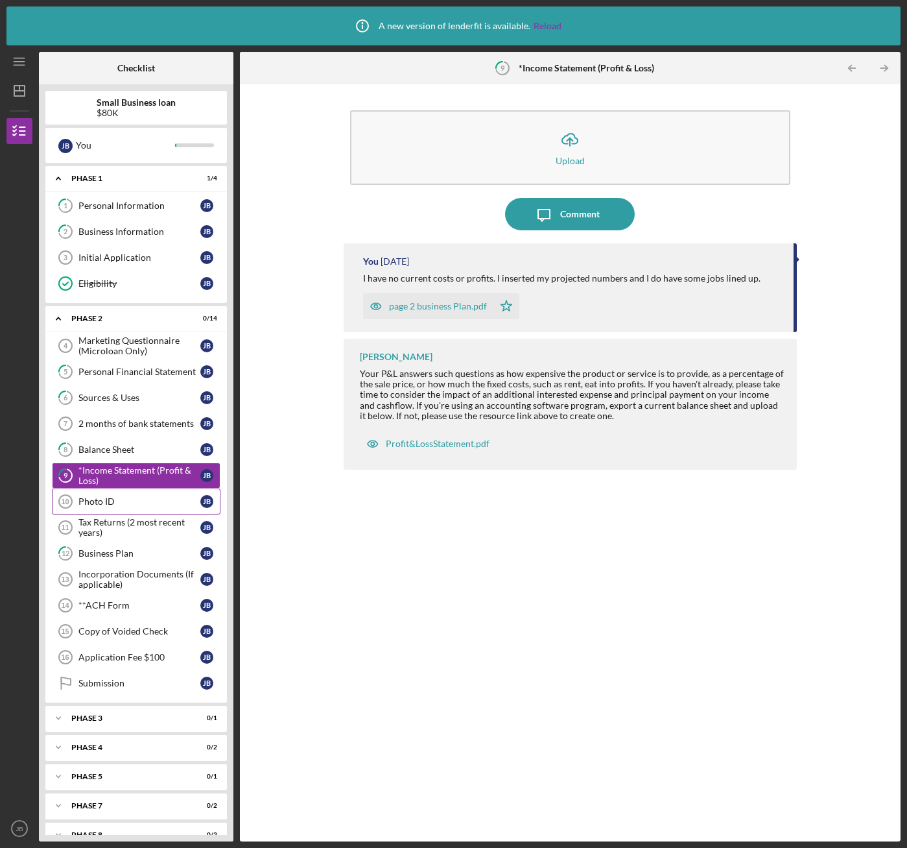
click at [122, 499] on div "Photo ID" at bounding box center [139, 501] width 122 height 10
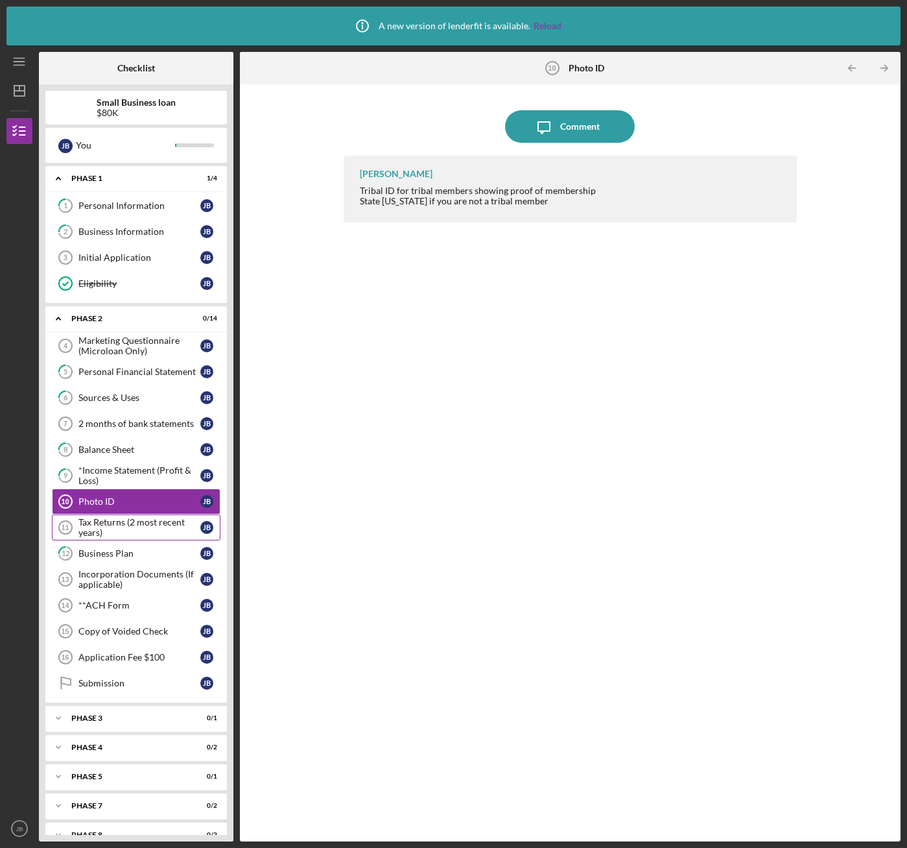
click at [128, 529] on div "Tax Returns (2 most recent years)" at bounding box center [139, 527] width 122 height 21
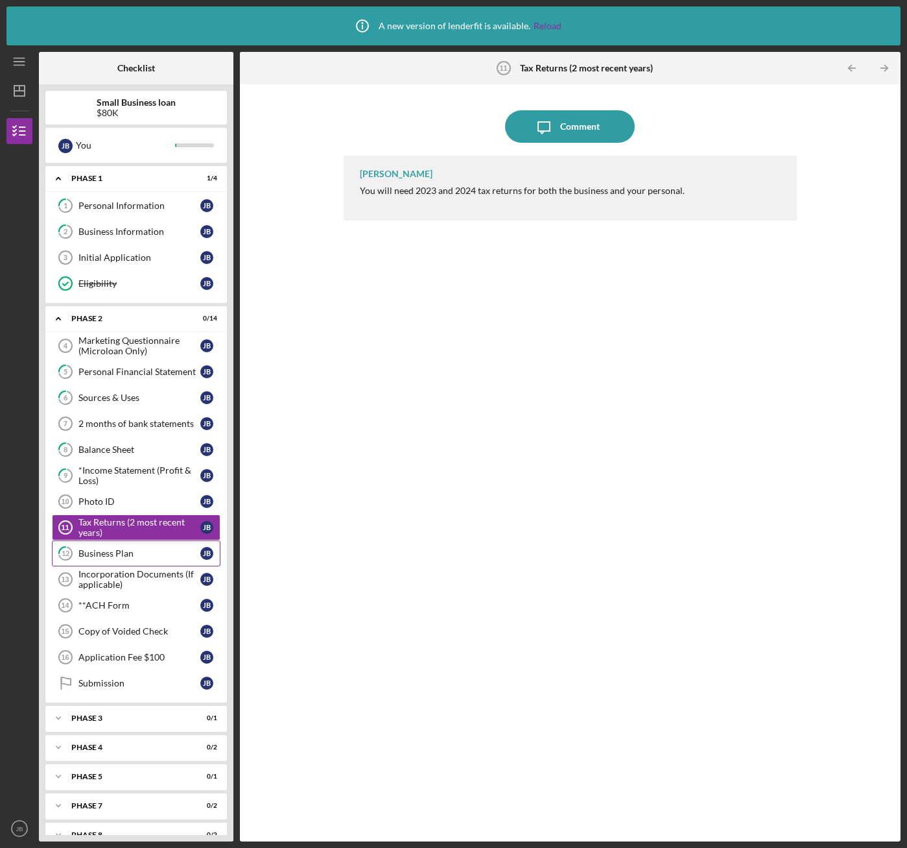
click at [121, 554] on div "Business Plan" at bounding box center [139, 553] width 122 height 10
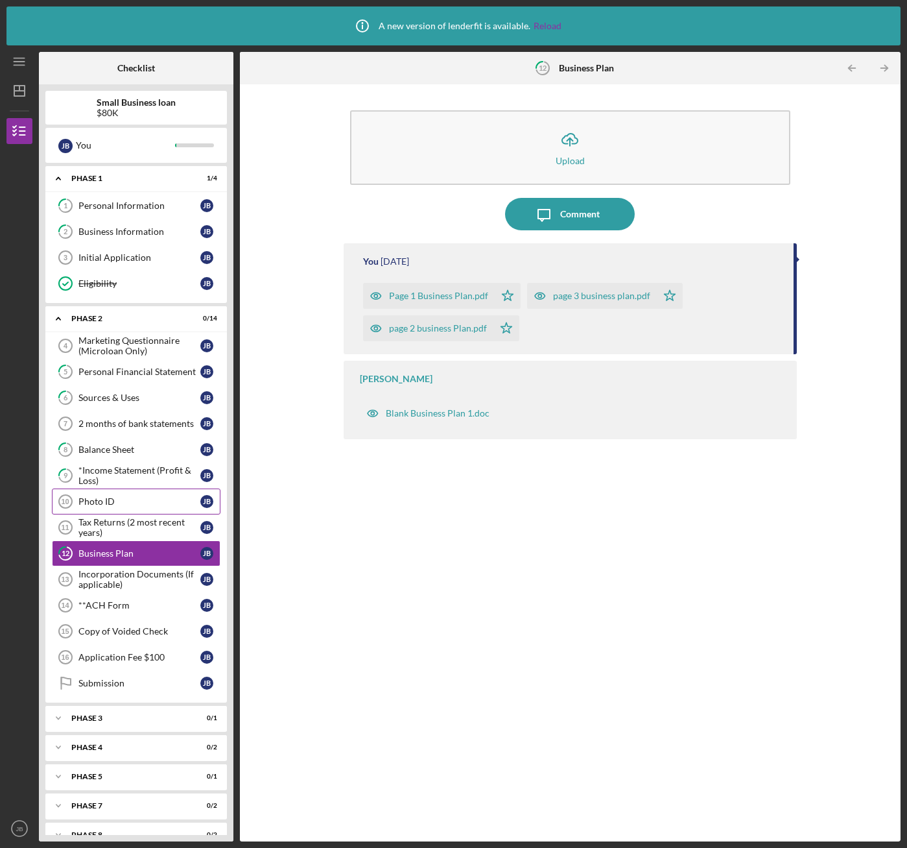
click at [126, 499] on div "Photo ID" at bounding box center [139, 501] width 122 height 10
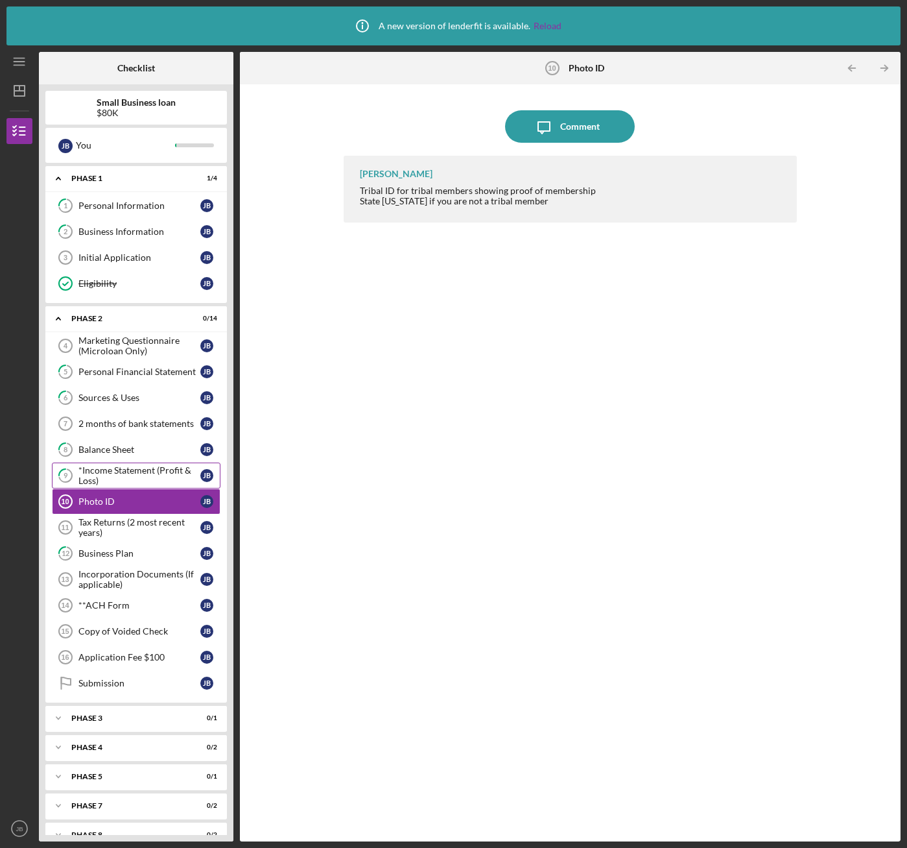
click at [128, 481] on div "*Income Statement (Profit & Loss)" at bounding box center [139, 475] width 122 height 21
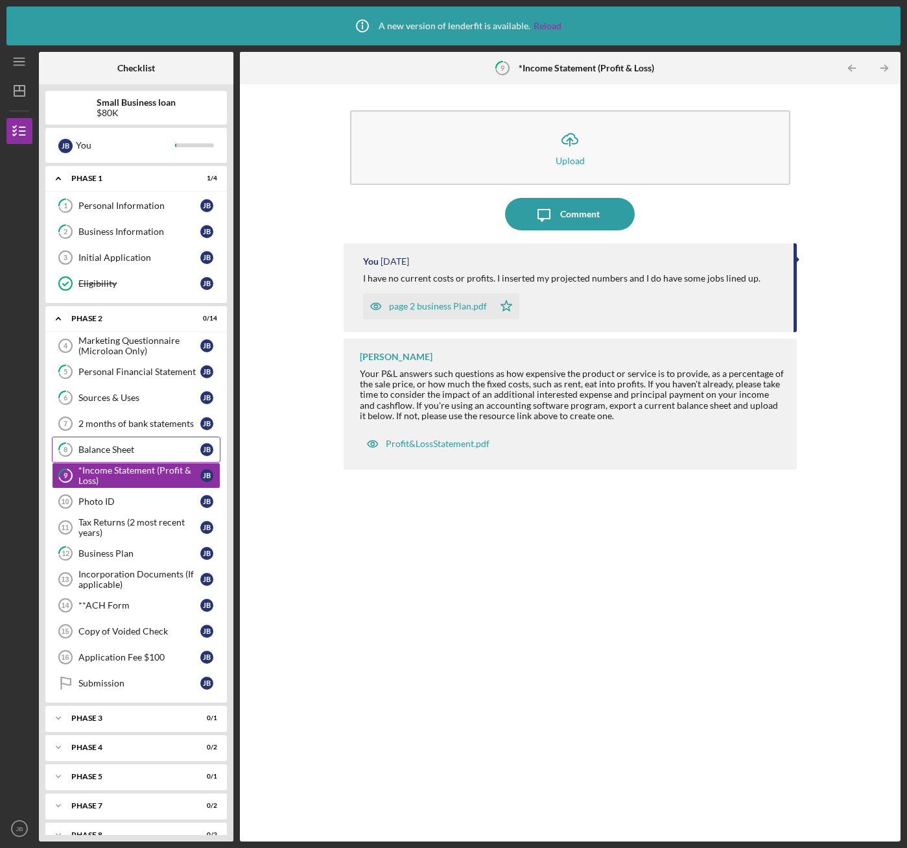
click at [131, 452] on div "Balance Sheet" at bounding box center [139, 449] width 122 height 10
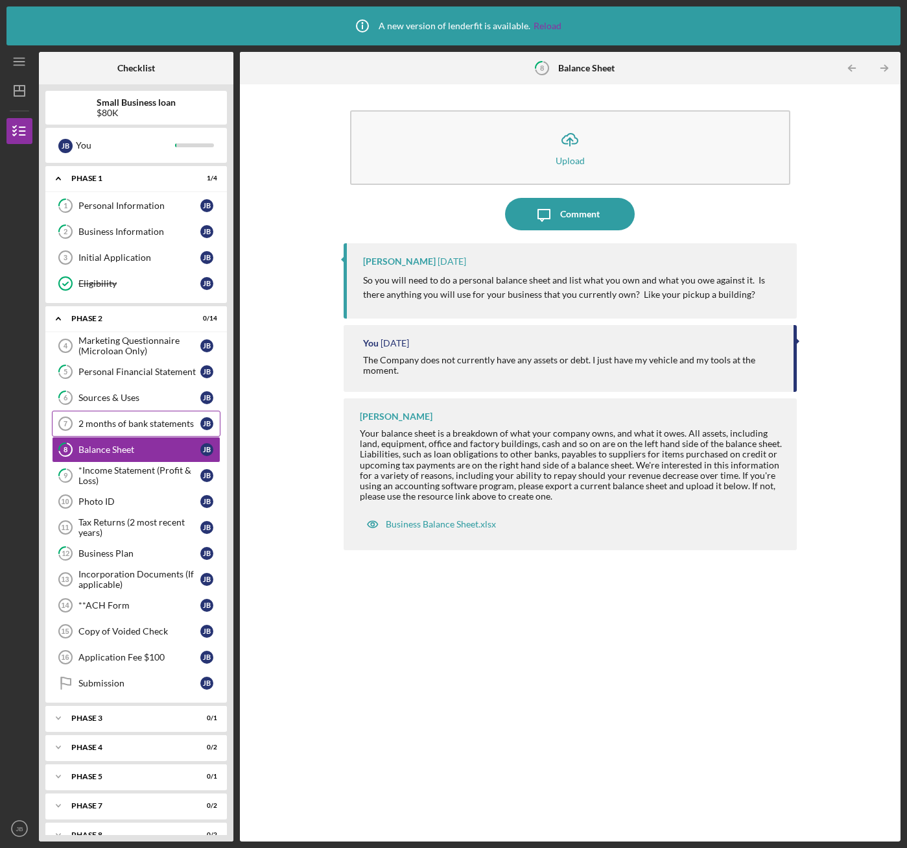
click at [125, 424] on div "2 months of bank statements" at bounding box center [139, 423] width 122 height 10
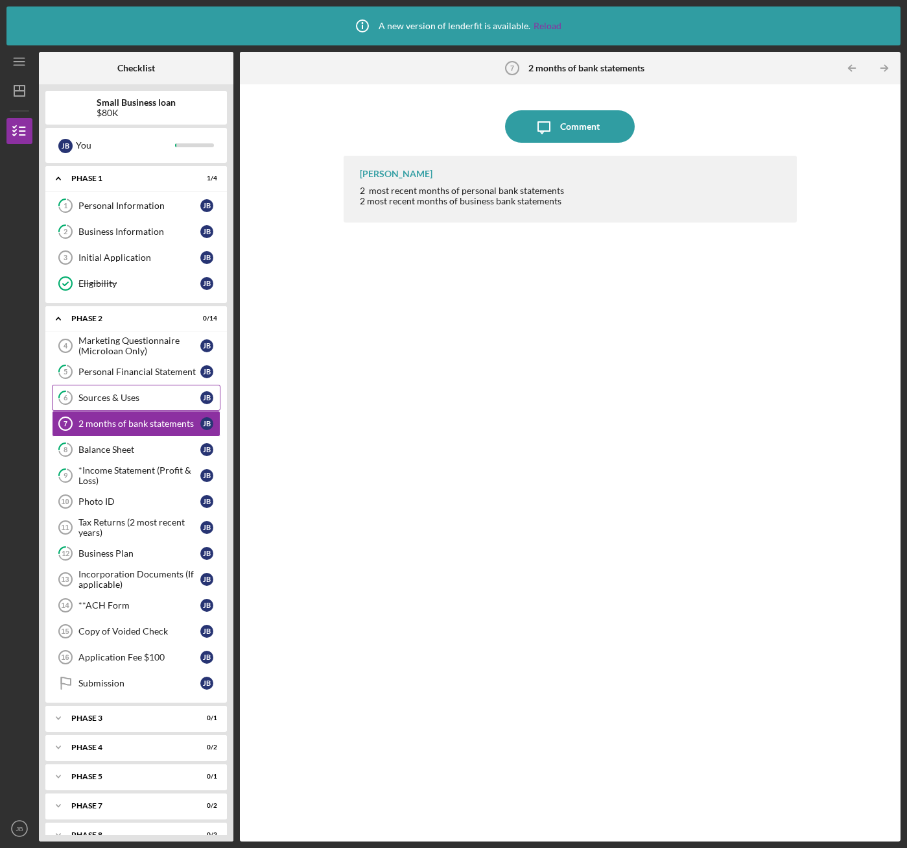
click at [118, 395] on div "Sources & Uses" at bounding box center [139, 397] width 122 height 10
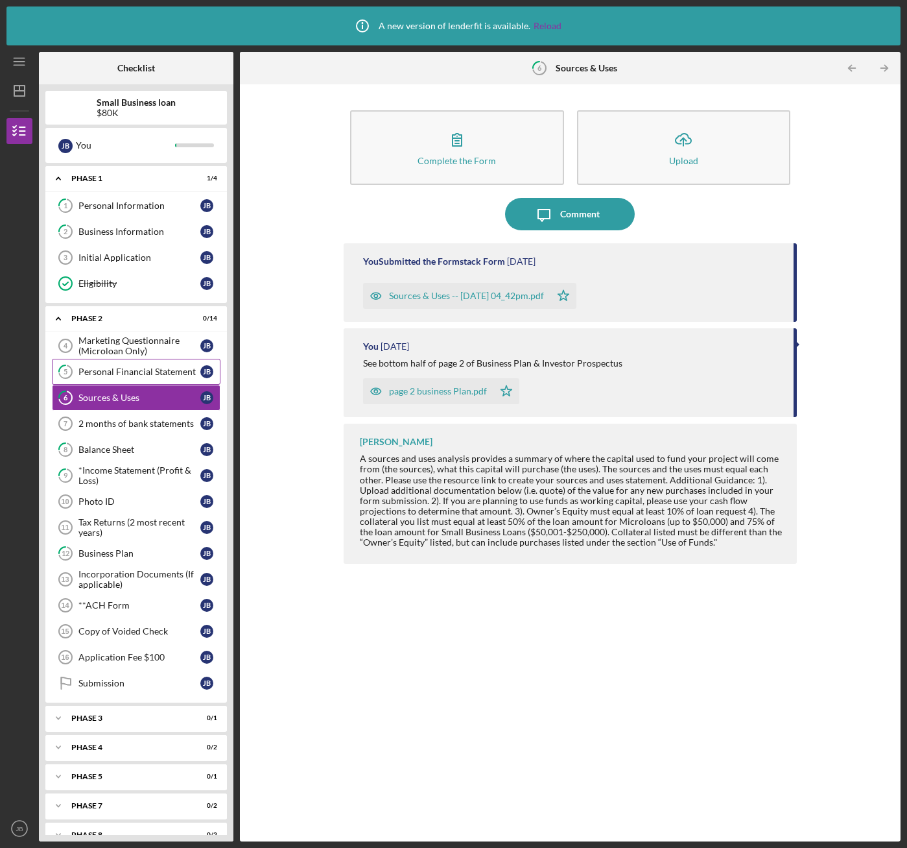
click at [118, 372] on div "Personal Financial Statement" at bounding box center [139, 371] width 122 height 10
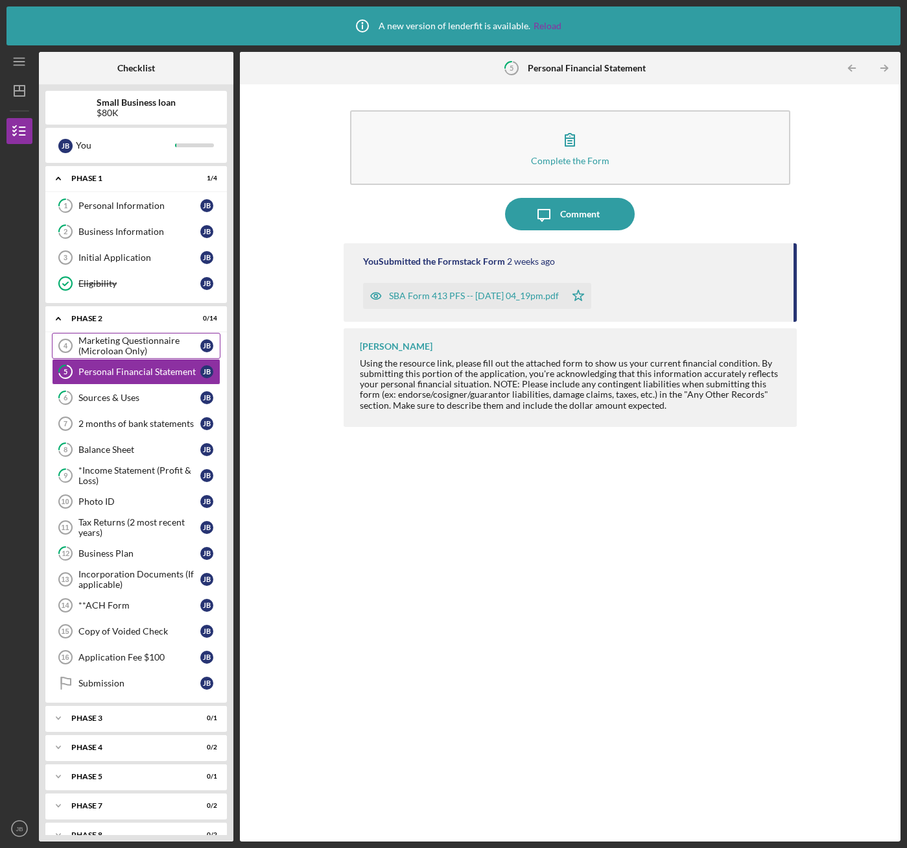
click at [125, 352] on div "Marketing Questionnaire (Microloan Only)" at bounding box center [139, 345] width 122 height 21
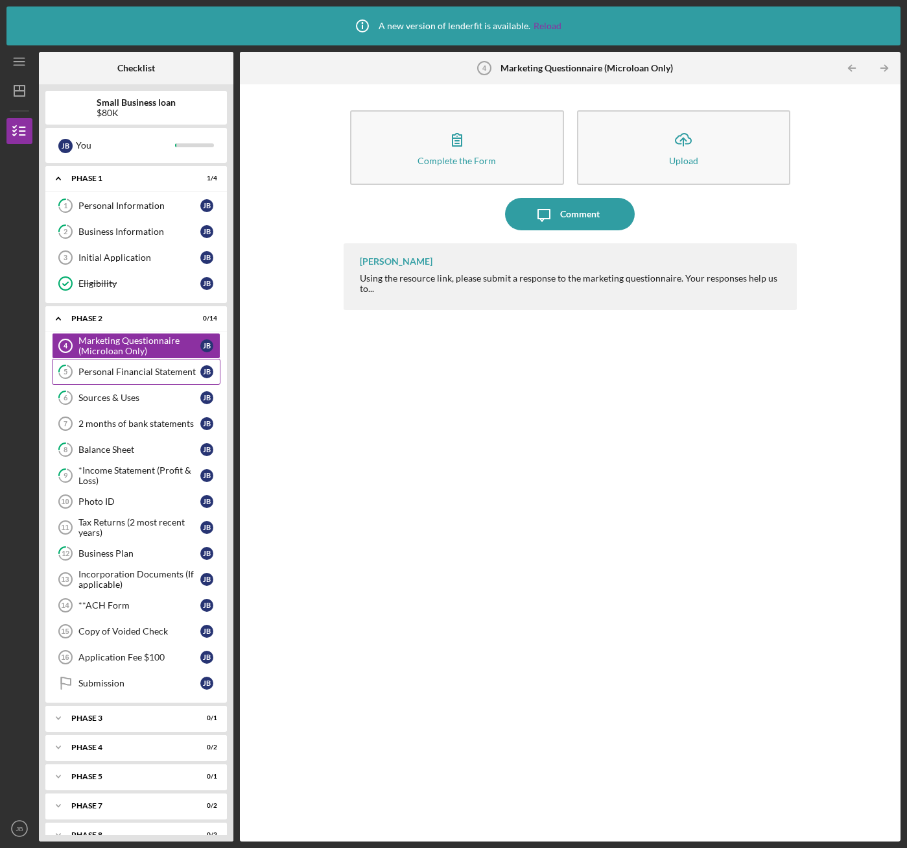
click at [132, 378] on link "5 Personal Financial Statement [PERSON_NAME]" at bounding box center [136, 372] width 169 height 26
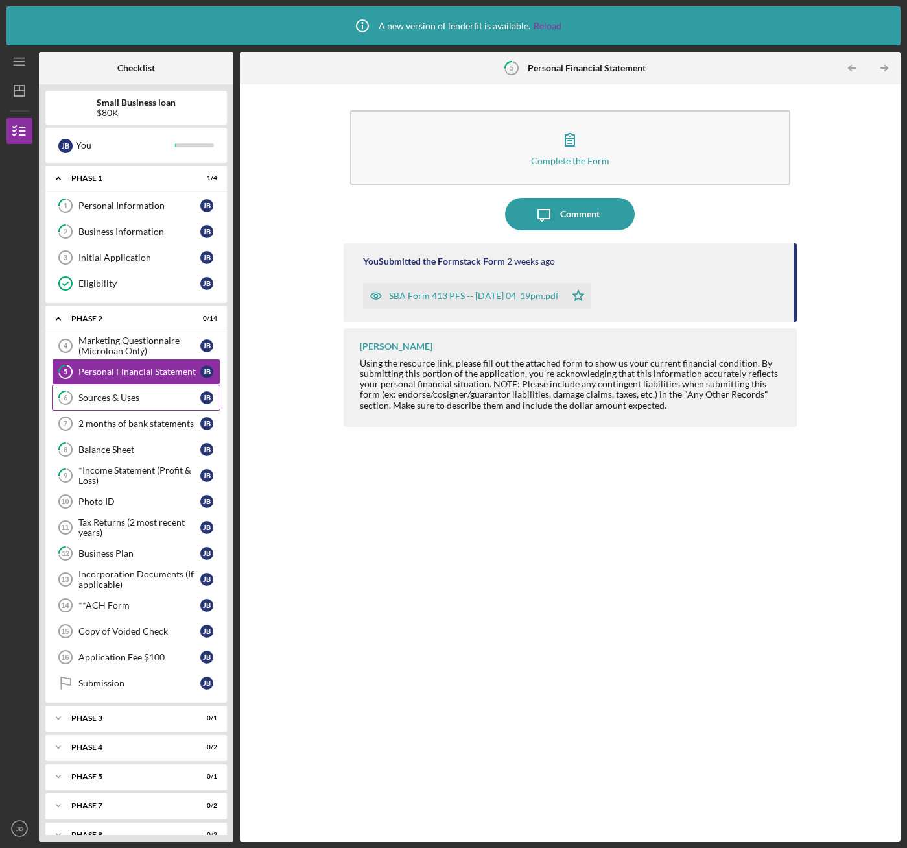
click at [128, 396] on div "Sources & Uses" at bounding box center [139, 397] width 122 height 10
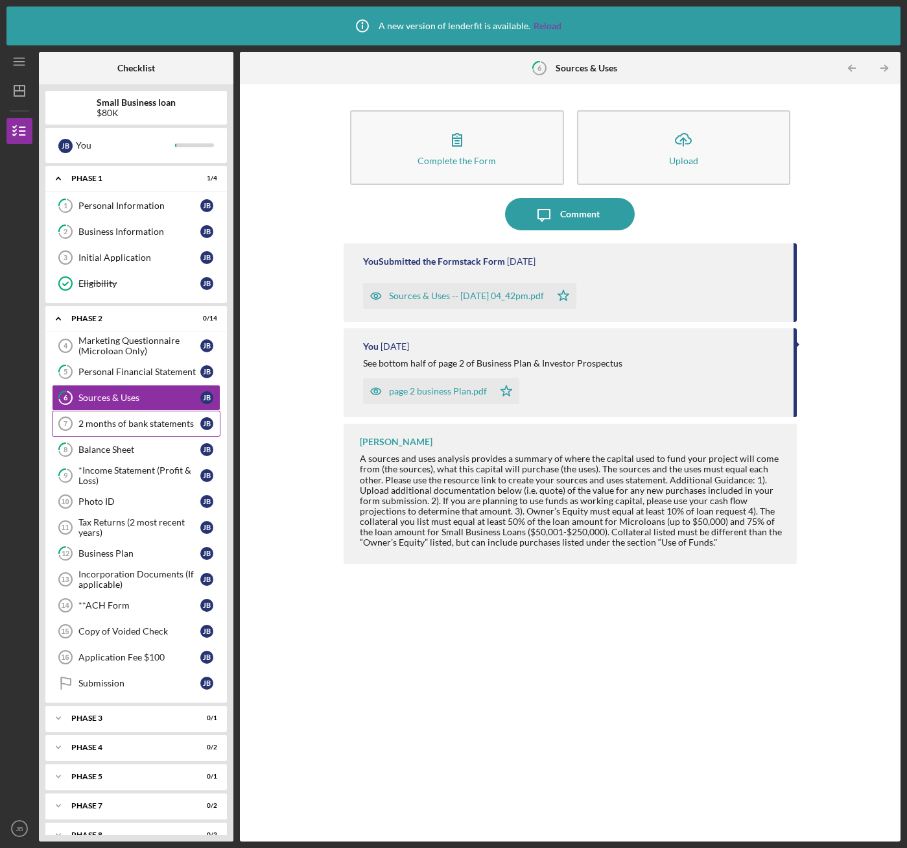
click at [90, 423] on div "2 months of bank statements" at bounding box center [139, 423] width 122 height 10
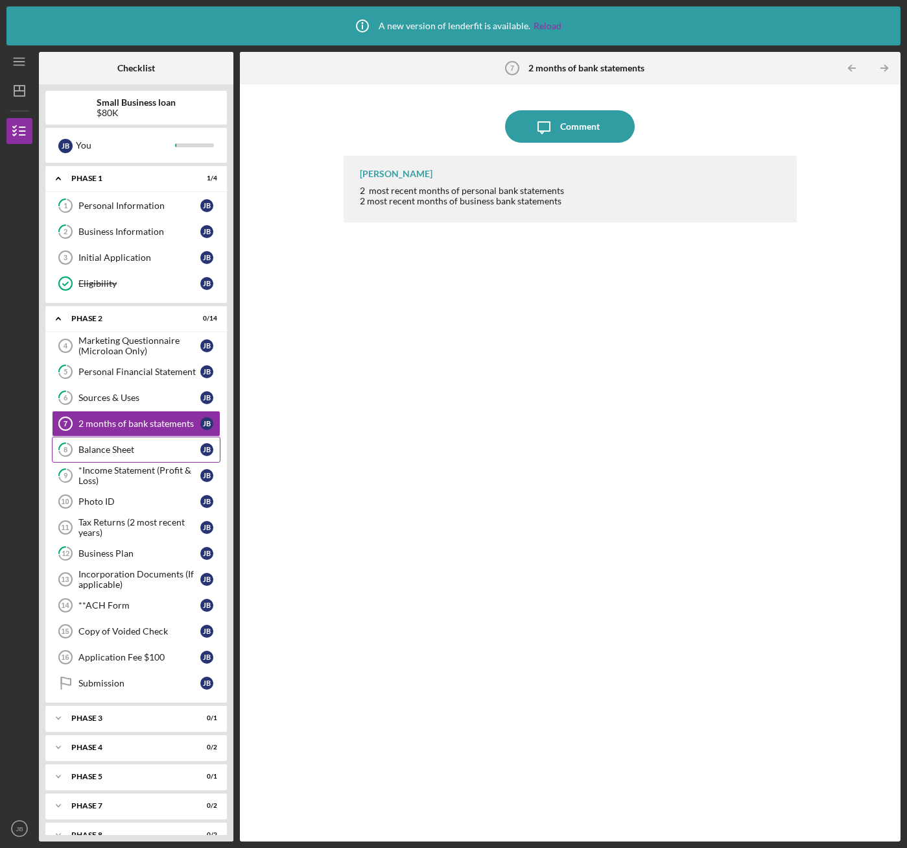
click at [114, 454] on div "Balance Sheet" at bounding box center [139, 449] width 122 height 10
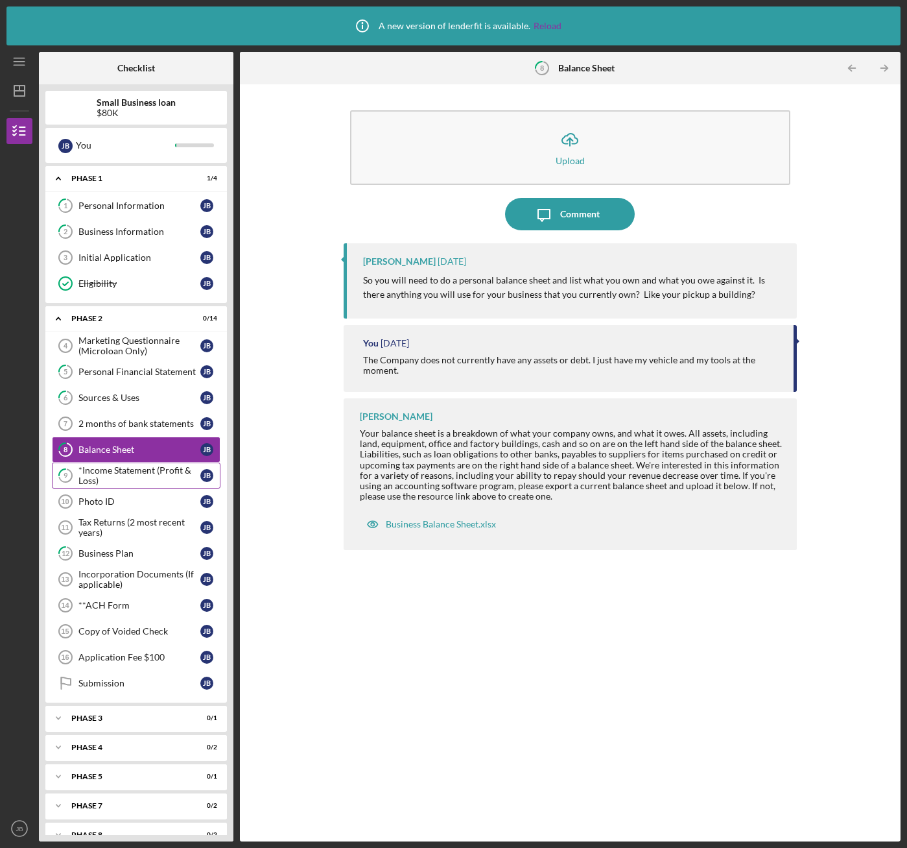
click at [109, 470] on div "*Income Statement (Profit & Loss)" at bounding box center [139, 475] width 122 height 21
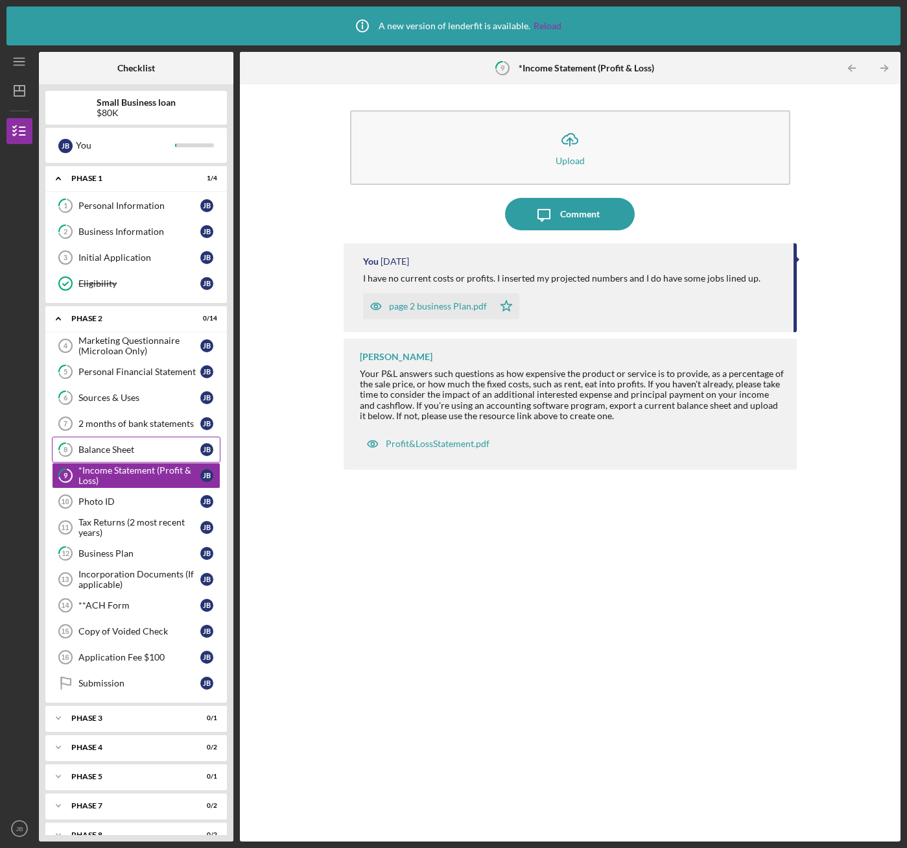
click at [102, 445] on div "Balance Sheet" at bounding box center [139, 449] width 122 height 10
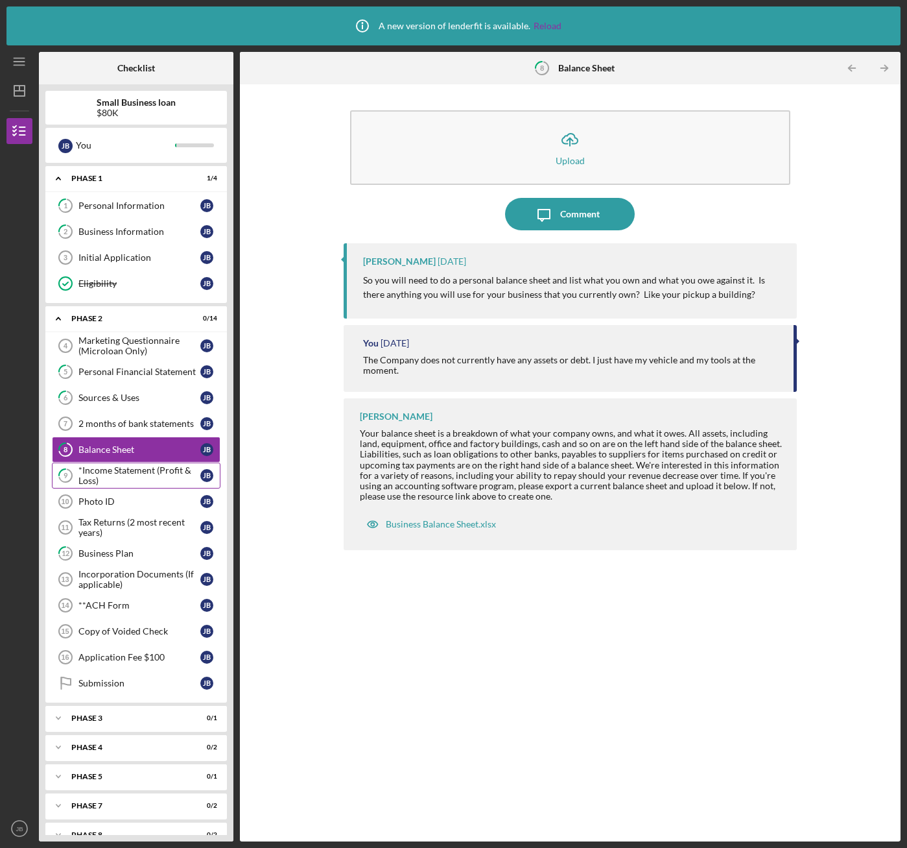
click at [106, 478] on div "*Income Statement (Profit & Loss)" at bounding box center [139, 475] width 122 height 21
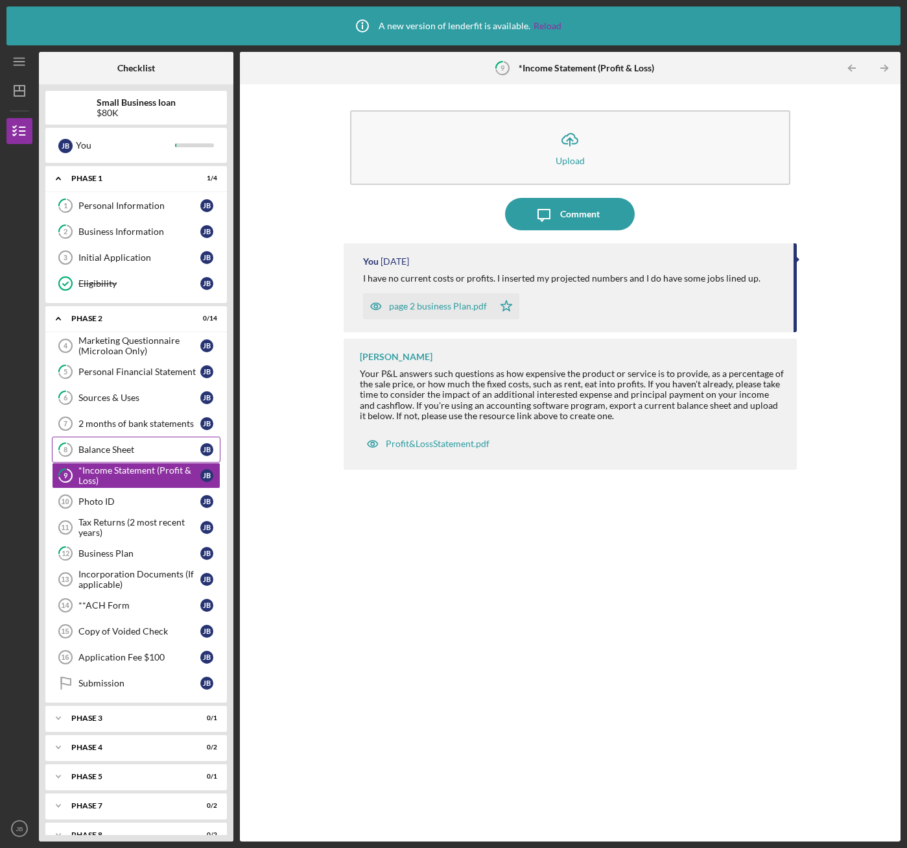
drag, startPoint x: 117, startPoint y: 440, endPoint x: 114, endPoint y: 446, distance: 6.7
click at [115, 443] on link "8 Balance Sheet [PERSON_NAME]" at bounding box center [136, 449] width 169 height 26
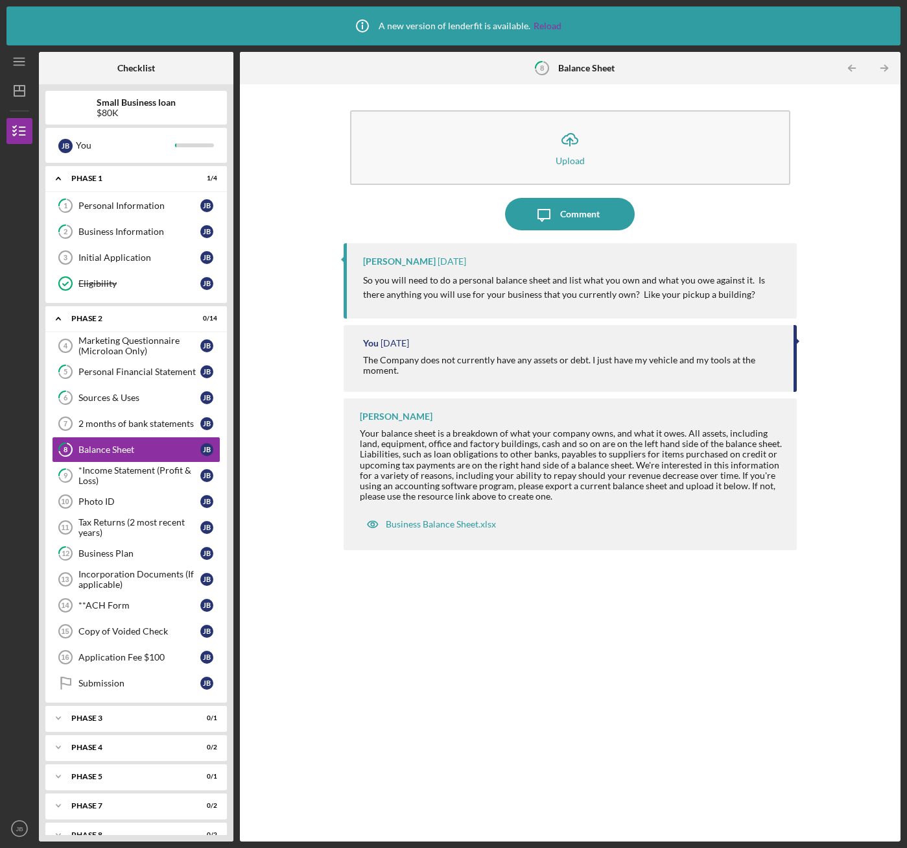
click at [628, 467] on div "Your balance sheet is a breakdown of what your company owns, and what it owes. …" at bounding box center [572, 464] width 424 height 73
click at [413, 476] on div "Your balance sheet is a breakdown of what your company owns, and what it owes. …" at bounding box center [572, 464] width 424 height 73
click at [396, 487] on div "Your balance sheet is a breakdown of what your company owns, and what it owes. …" at bounding box center [572, 464] width 424 height 73
click at [499, 488] on div "Your balance sheet is a breakdown of what your company owns, and what it owes. …" at bounding box center [572, 464] width 424 height 73
click at [525, 483] on div "Your balance sheet is a breakdown of what your company owns, and what it owes. …" at bounding box center [572, 464] width 424 height 73
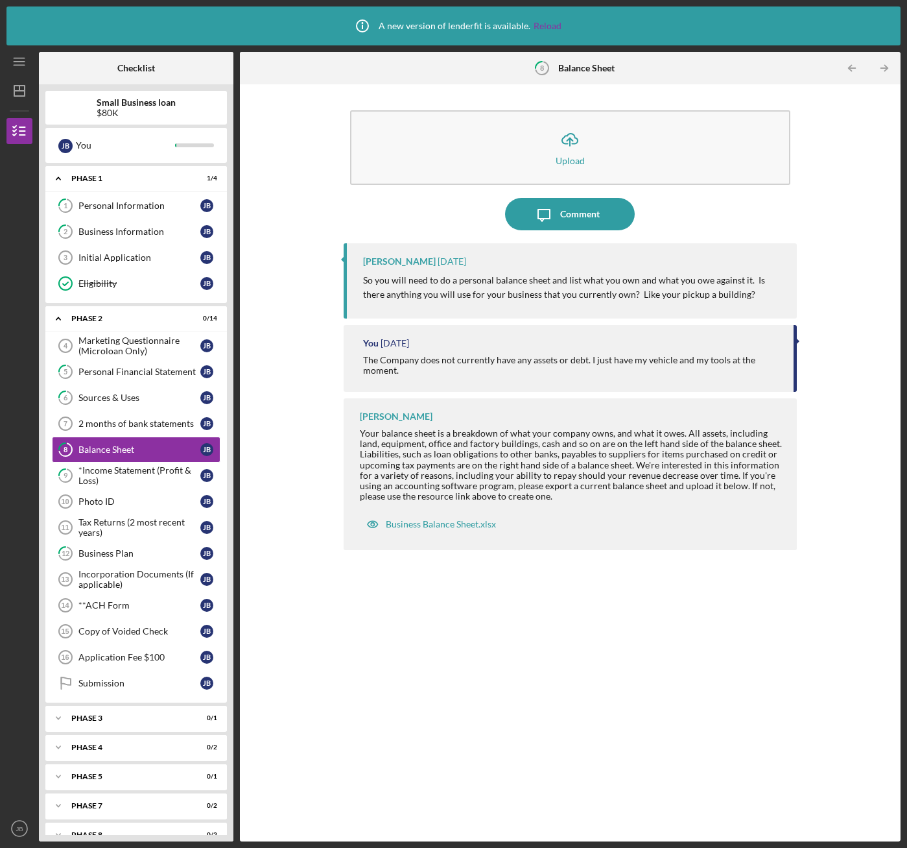
click at [516, 486] on div "Your balance sheet is a breakdown of what your company owns, and what it owes. …" at bounding box center [572, 464] width 424 height 73
drag, startPoint x: 514, startPoint y: 486, endPoint x: 725, endPoint y: 490, distance: 210.8
click at [725, 490] on div "Your balance sheet is a breakdown of what your company owns, and what it owes. …" at bounding box center [572, 464] width 424 height 73
drag, startPoint x: 725, startPoint y: 490, endPoint x: 689, endPoint y: 499, distance: 36.7
click at [690, 498] on div "Your balance sheet is a breakdown of what your company owns, and what it owes. …" at bounding box center [572, 464] width 424 height 73
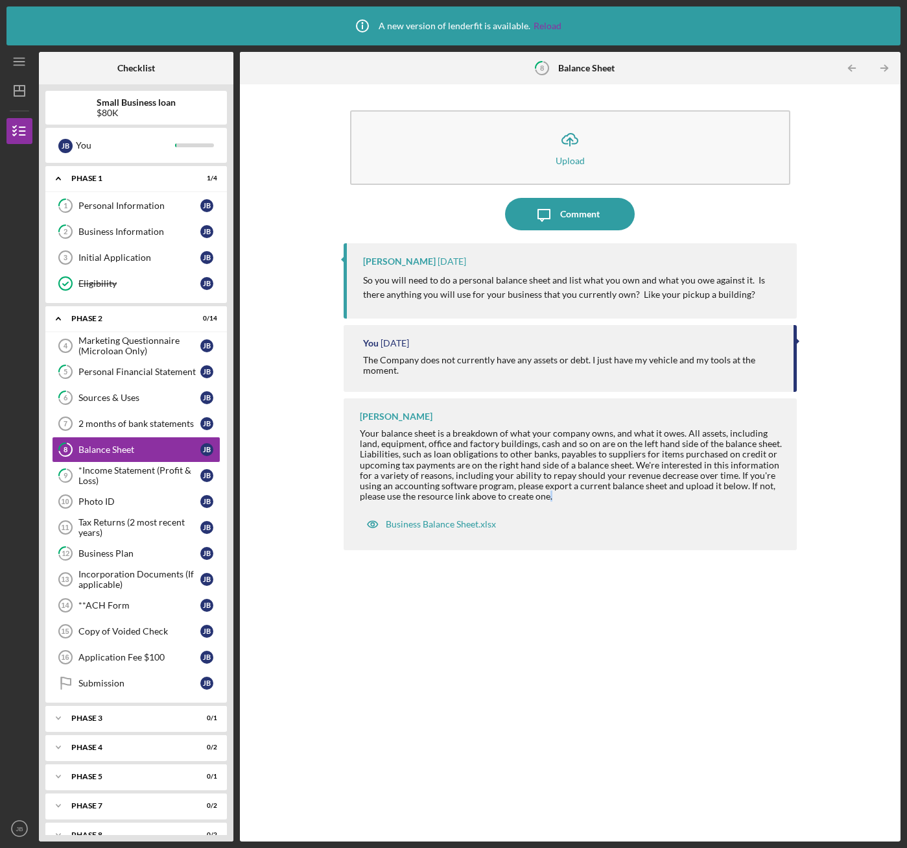
drag, startPoint x: 549, startPoint y: 493, endPoint x: 560, endPoint y: 503, distance: 15.1
click at [560, 503] on div "[PERSON_NAME] Your balance sheet is a breakdown of what your company owns, and …" at bounding box center [570, 474] width 453 height 152
drag, startPoint x: 560, startPoint y: 503, endPoint x: 560, endPoint y: 494, distance: 9.1
click at [560, 494] on div "Your balance sheet is a breakdown of what your company owns, and what it owes. …" at bounding box center [572, 464] width 424 height 73
click at [554, 496] on div "Your balance sheet is a breakdown of what your company owns, and what it owes. …" at bounding box center [572, 464] width 424 height 73
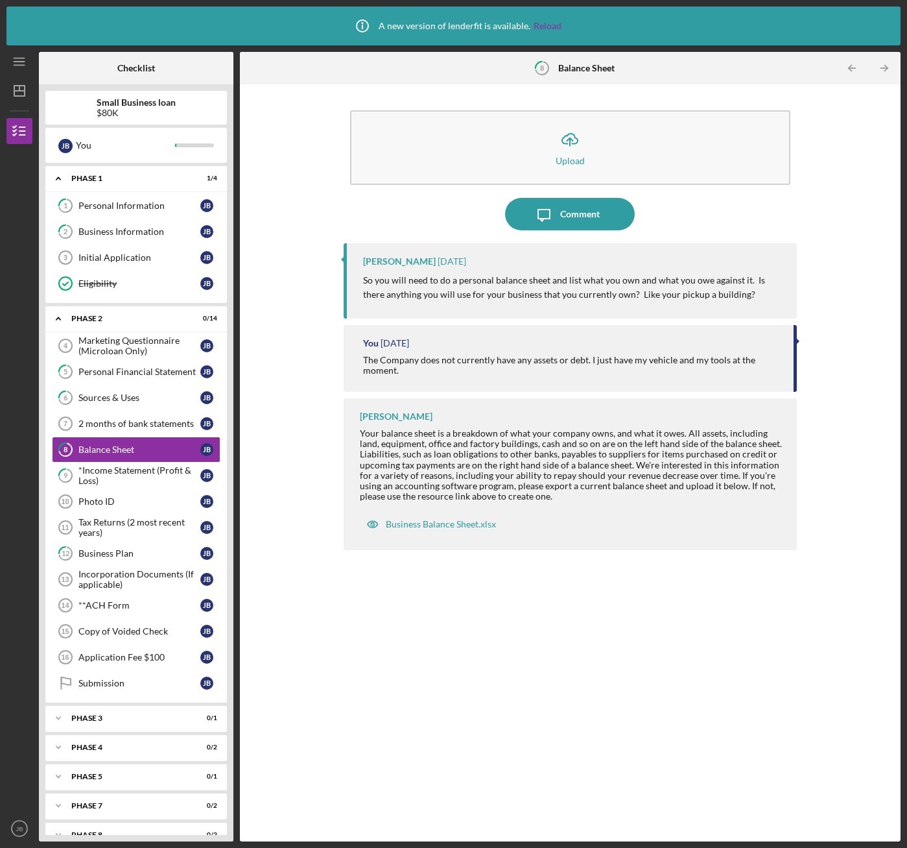
click at [554, 498] on div "Your balance sheet is a breakdown of what your company owns, and what it owes. …" at bounding box center [572, 464] width 424 height 73
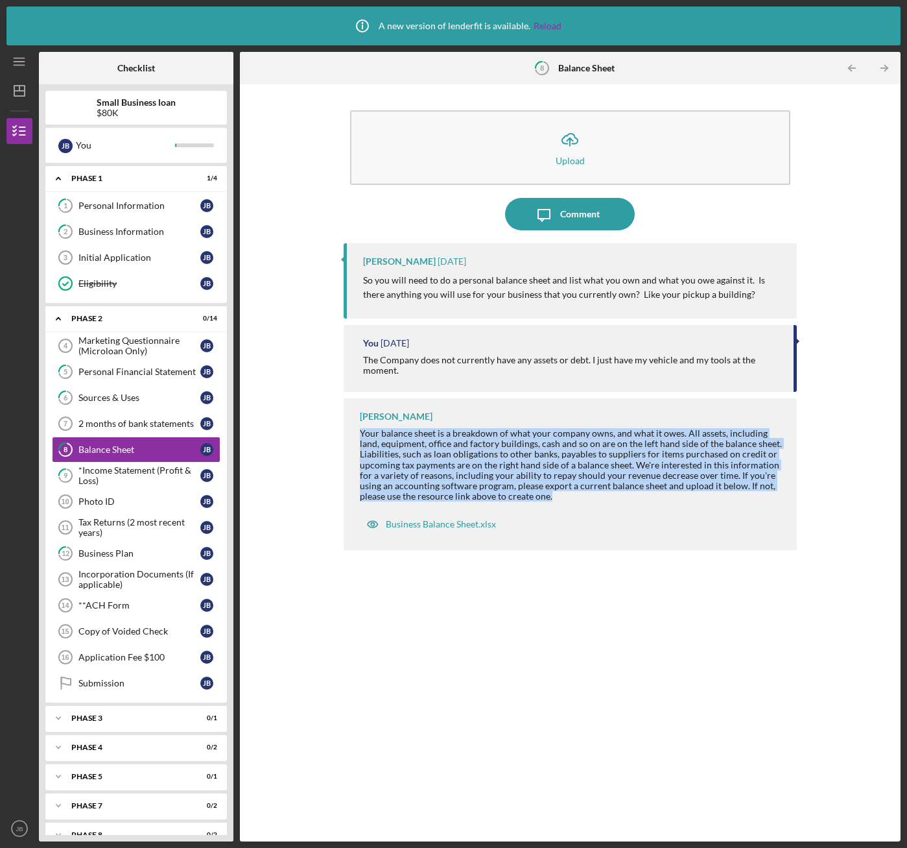
drag, startPoint x: 362, startPoint y: 433, endPoint x: 701, endPoint y: 505, distance: 346.9
click at [701, 505] on div "[PERSON_NAME] Your balance sheet is a breakdown of what your company owns, and …" at bounding box center [570, 474] width 453 height 152
click at [573, 503] on div "[PERSON_NAME] Your balance sheet is a breakdown of what your company owns, and …" at bounding box center [570, 474] width 453 height 152
drag, startPoint x: 548, startPoint y: 497, endPoint x: 361, endPoint y: 427, distance: 200.1
click at [361, 427] on div "[PERSON_NAME] Your balance sheet is a breakdown of what your company owns, and …" at bounding box center [570, 474] width 453 height 152
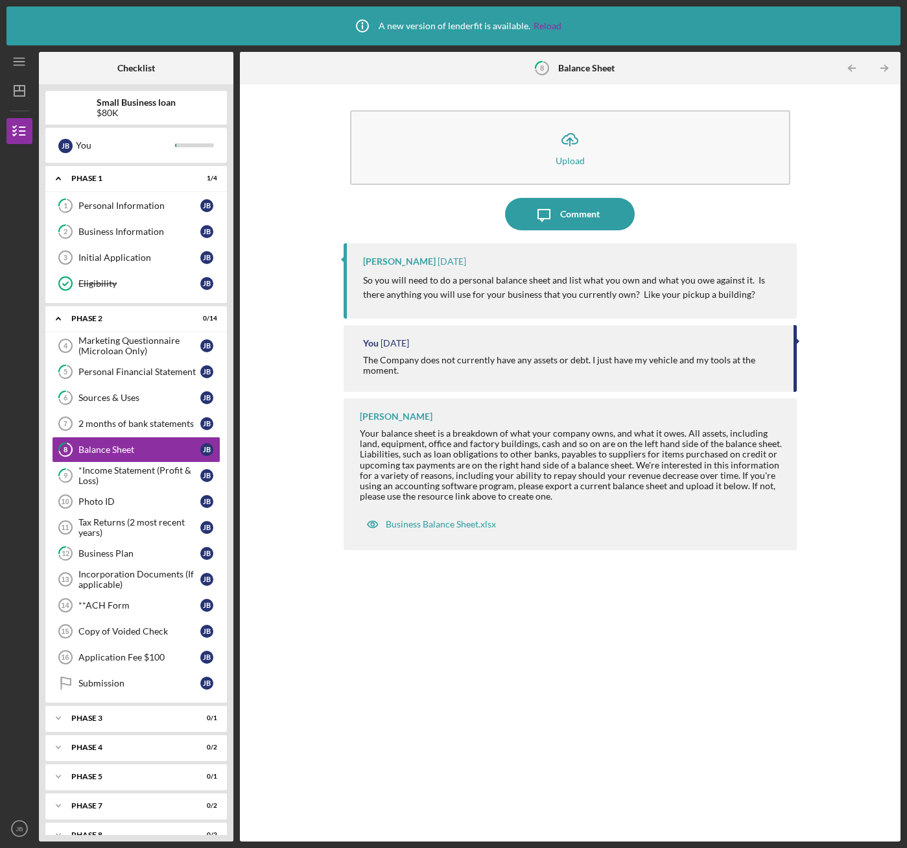
click at [583, 505] on div "[PERSON_NAME] Your balance sheet is a breakdown of what your company owns, and …" at bounding box center [570, 474] width 453 height 152
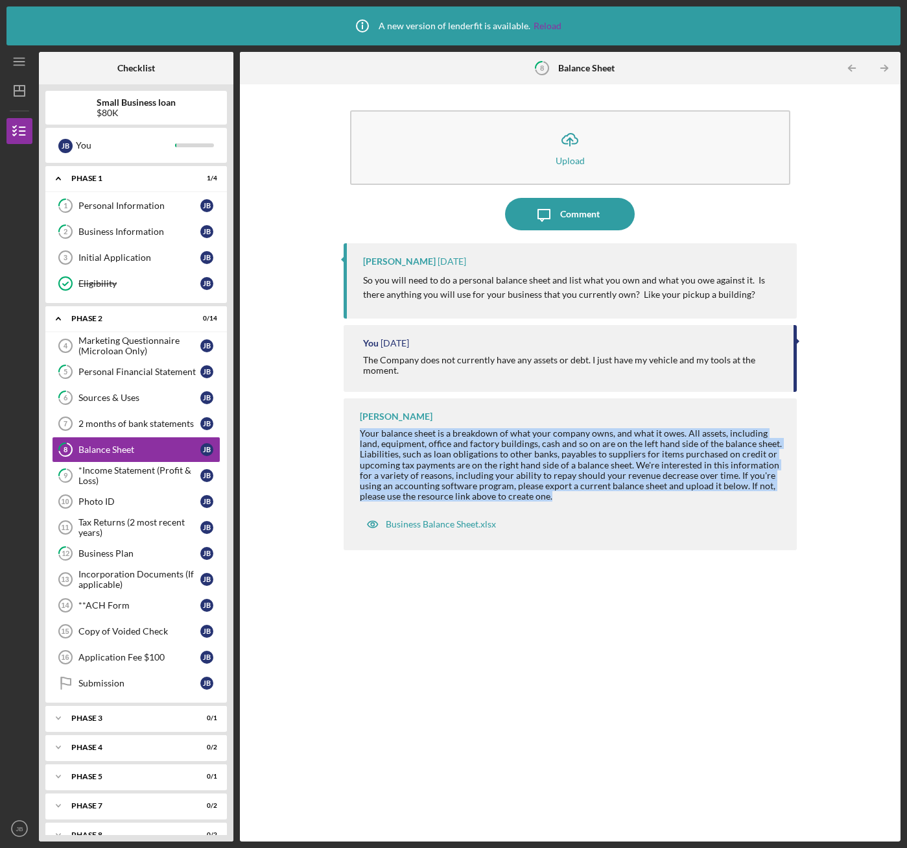
drag, startPoint x: 553, startPoint y: 498, endPoint x: 357, endPoint y: 429, distance: 208.4
click at [357, 429] on div "[PERSON_NAME] Your balance sheet is a breakdown of what your company owns, and …" at bounding box center [570, 474] width 453 height 152
click at [575, 510] on div "[PERSON_NAME] Your balance sheet is a breakdown of what your company owns, and …" at bounding box center [570, 474] width 453 height 152
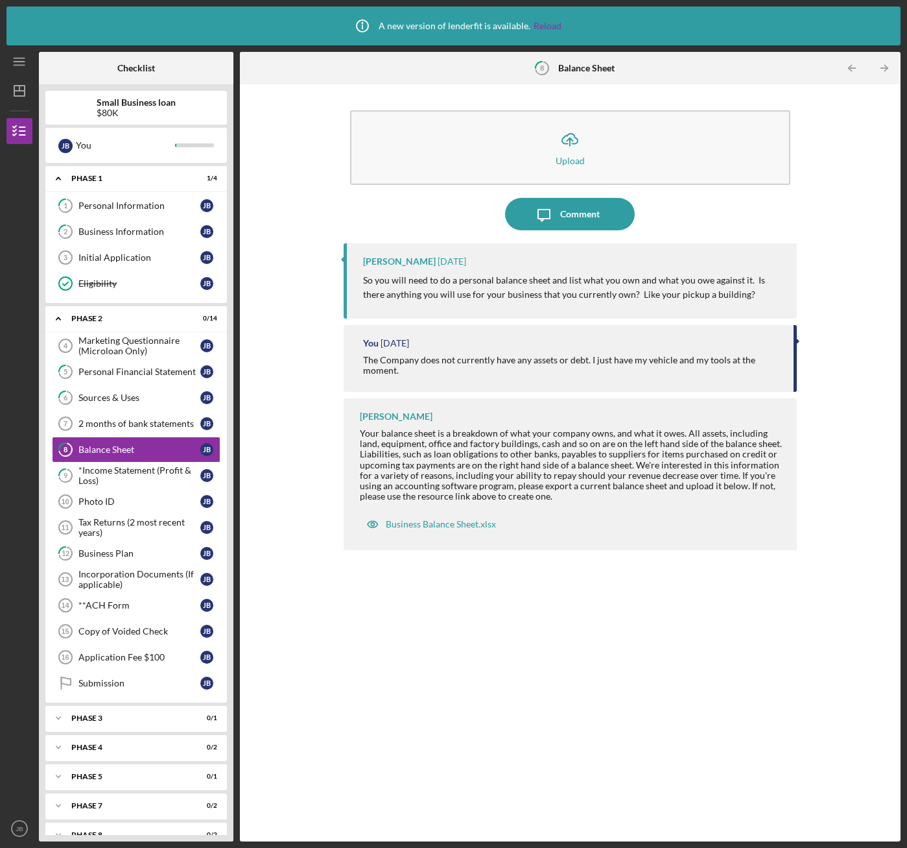
drag, startPoint x: 549, startPoint y: 497, endPoint x: 555, endPoint y: 503, distance: 7.8
click at [555, 503] on div "[PERSON_NAME] Your balance sheet is a breakdown of what your company owns, and …" at bounding box center [570, 474] width 453 height 152
click at [552, 497] on div "Your balance sheet is a breakdown of what your company owns, and what it owes. …" at bounding box center [572, 464] width 424 height 73
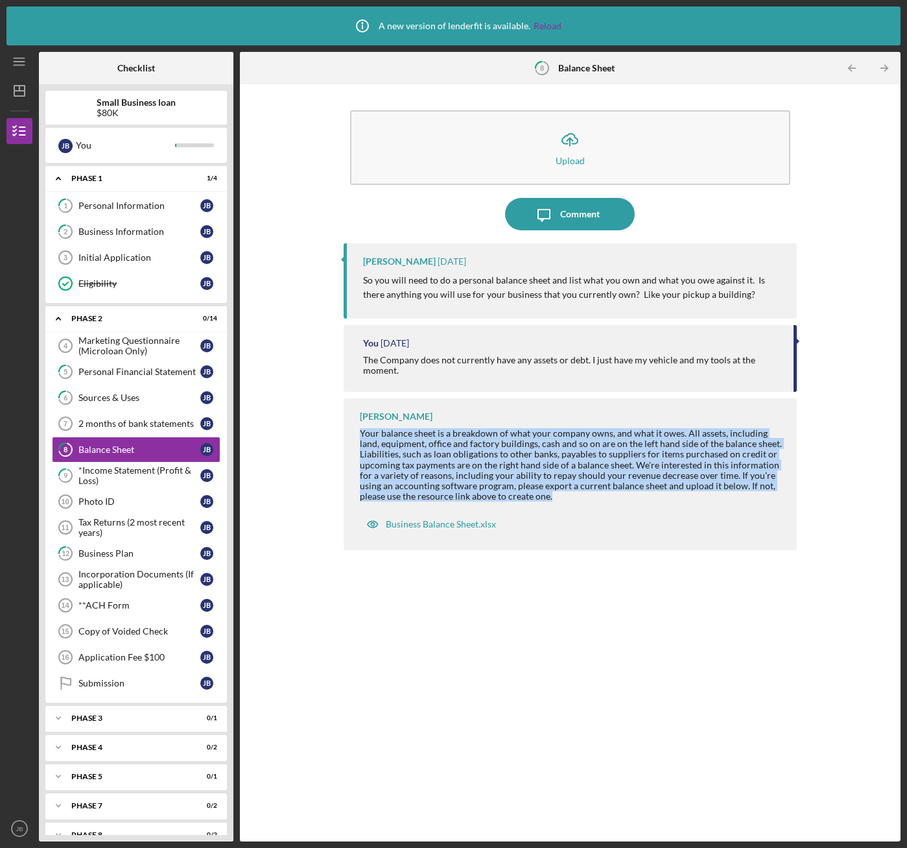
drag, startPoint x: 549, startPoint y: 495, endPoint x: 358, endPoint y: 431, distance: 201.6
click at [358, 431] on div "[PERSON_NAME] Your balance sheet is a breakdown of what your company owns, and …" at bounding box center [570, 474] width 453 height 152
click at [601, 518] on div "[PERSON_NAME] Your balance sheet is a breakdown of what your company owns, and …" at bounding box center [570, 474] width 453 height 152
drag, startPoint x: 549, startPoint y: 493, endPoint x: 358, endPoint y: 432, distance: 200.2
click at [358, 432] on div "[PERSON_NAME] Your balance sheet is a breakdown of what your company owns, and …" at bounding box center [570, 474] width 453 height 152
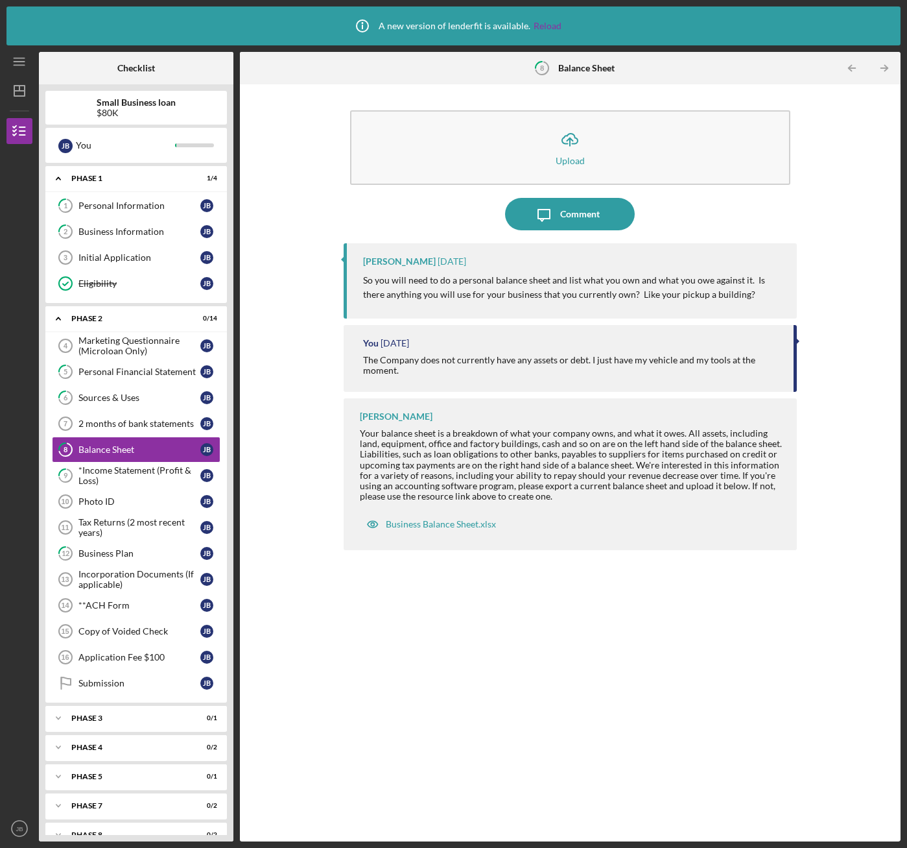
click at [571, 496] on div "Your balance sheet is a breakdown of what your company owns, and what it owes. …" at bounding box center [572, 464] width 424 height 73
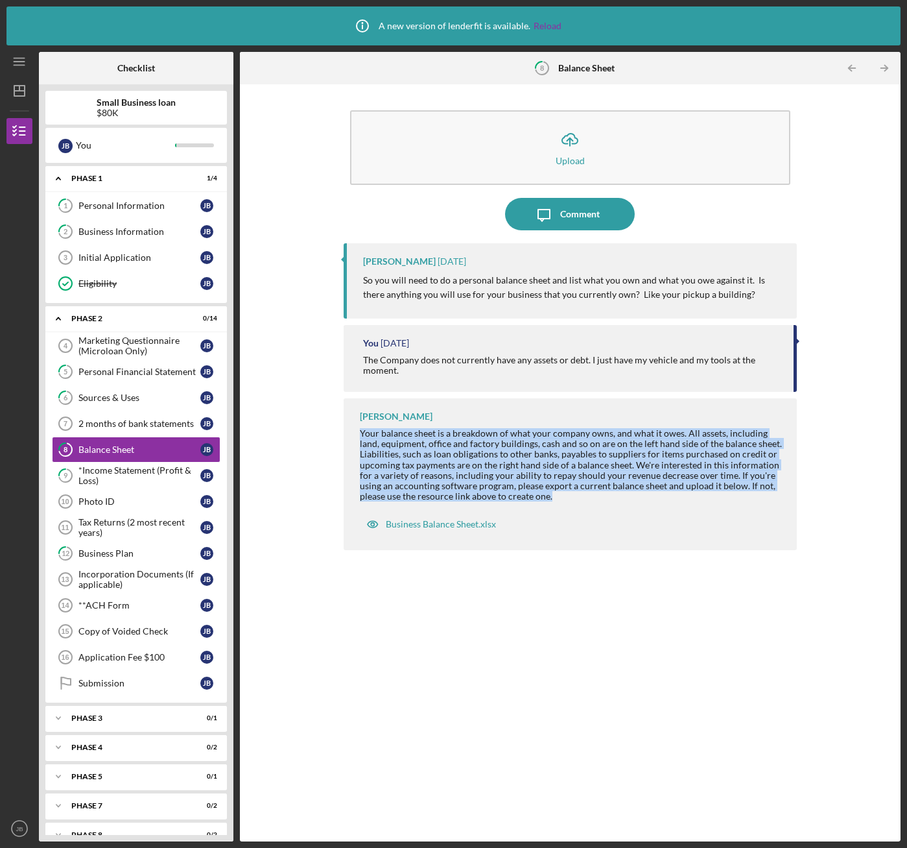
drag, startPoint x: 552, startPoint y: 495, endPoint x: 360, endPoint y: 431, distance: 202.4
click at [360, 431] on div "Your balance sheet is a breakdown of what your company owns, and what it owes. …" at bounding box center [572, 464] width 424 height 73
click at [538, 517] on div "[PERSON_NAME] Your balance sheet is a breakdown of what your company owns, and …" at bounding box center [570, 474] width 453 height 152
drag, startPoint x: 550, startPoint y: 497, endPoint x: 361, endPoint y: 433, distance: 199.8
click at [361, 433] on div "Your balance sheet is a breakdown of what your company owns, and what it owes. …" at bounding box center [572, 464] width 424 height 73
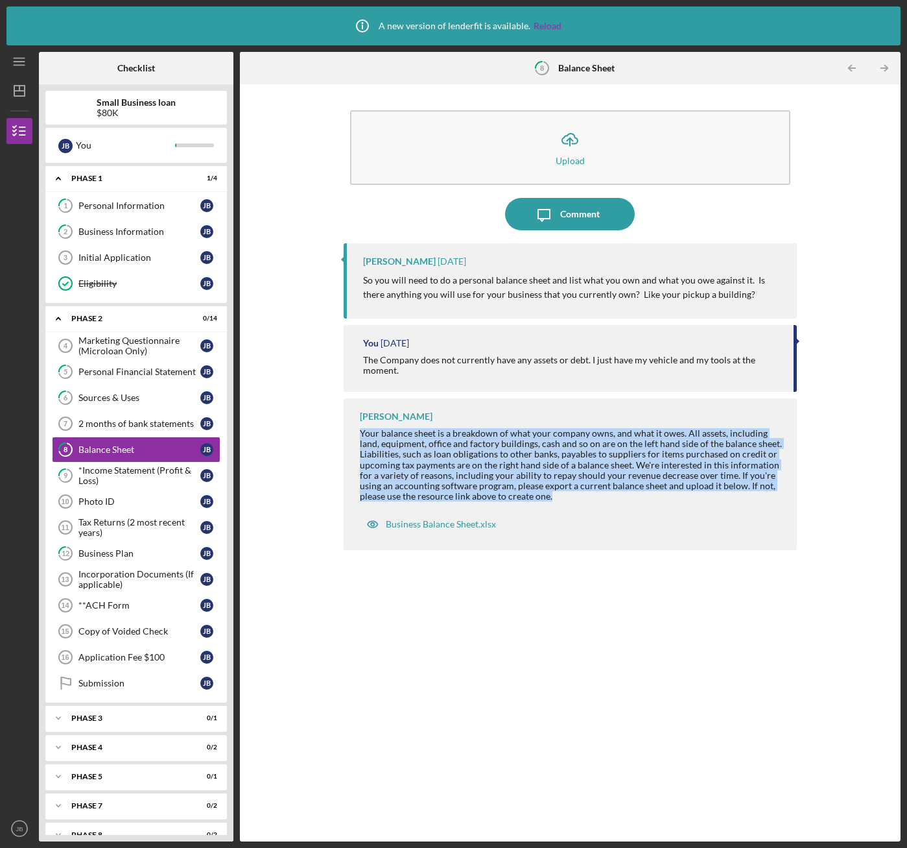
click at [553, 499] on div "Your balance sheet is a breakdown of what your company owns, and what it owes. …" at bounding box center [572, 464] width 424 height 73
drag, startPoint x: 361, startPoint y: 433, endPoint x: 580, endPoint y: 501, distance: 229.4
click at [580, 501] on div "Your balance sheet is a breakdown of what your company owns, and what it owes. …" at bounding box center [572, 464] width 424 height 73
drag, startPoint x: 580, startPoint y: 501, endPoint x: 568, endPoint y: 500, distance: 12.3
click at [568, 500] on div "Your balance sheet is a breakdown of what your company owns, and what it owes. …" at bounding box center [572, 464] width 424 height 73
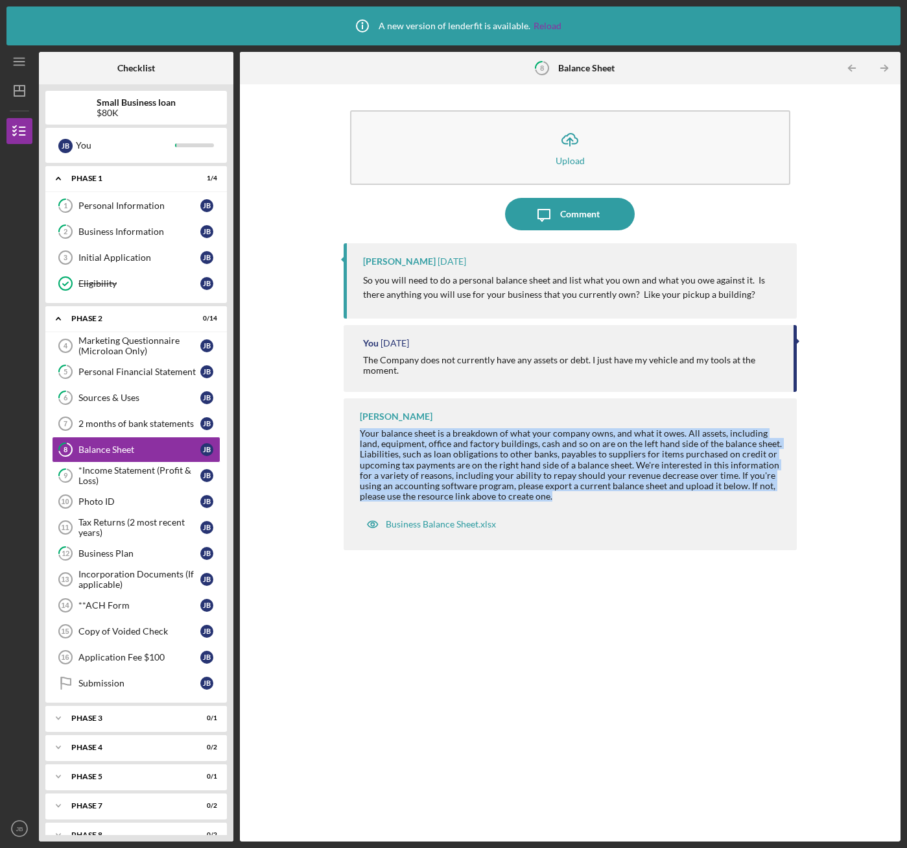
drag, startPoint x: 560, startPoint y: 499, endPoint x: 355, endPoint y: 433, distance: 214.7
click at [355, 433] on div "[PERSON_NAME] Your balance sheet is a breakdown of what your company owns, and …" at bounding box center [570, 474] width 453 height 152
click at [553, 499] on div "Your balance sheet is a breakdown of what your company owns, and what it owes. …" at bounding box center [572, 464] width 424 height 73
drag, startPoint x: 549, startPoint y: 495, endPoint x: 358, endPoint y: 432, distance: 201.4
click at [358, 432] on div "[PERSON_NAME] Your balance sheet is a breakdown of what your company owns, and …" at bounding box center [570, 474] width 453 height 152
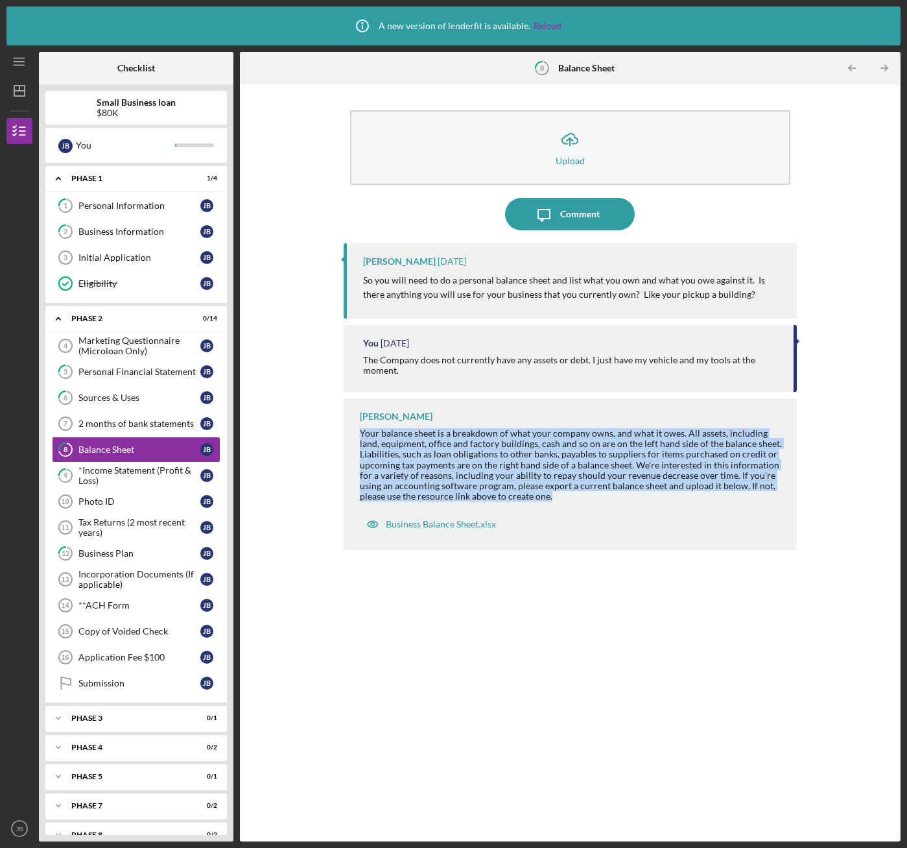
click at [561, 501] on div "[PERSON_NAME] Your balance sheet is a breakdown of what your company owns, and …" at bounding box center [570, 474] width 453 height 152
click at [555, 521] on div "[PERSON_NAME] Your balance sheet is a breakdown of what your company owns, and …" at bounding box center [570, 474] width 453 height 152
drag, startPoint x: 549, startPoint y: 497, endPoint x: 356, endPoint y: 428, distance: 205.1
click at [356, 428] on div "[PERSON_NAME] Your balance sheet is a breakdown of what your company owns, and …" at bounding box center [570, 474] width 453 height 152
click at [587, 508] on div "[PERSON_NAME] Your balance sheet is a breakdown of what your company owns, and …" at bounding box center [570, 474] width 453 height 152
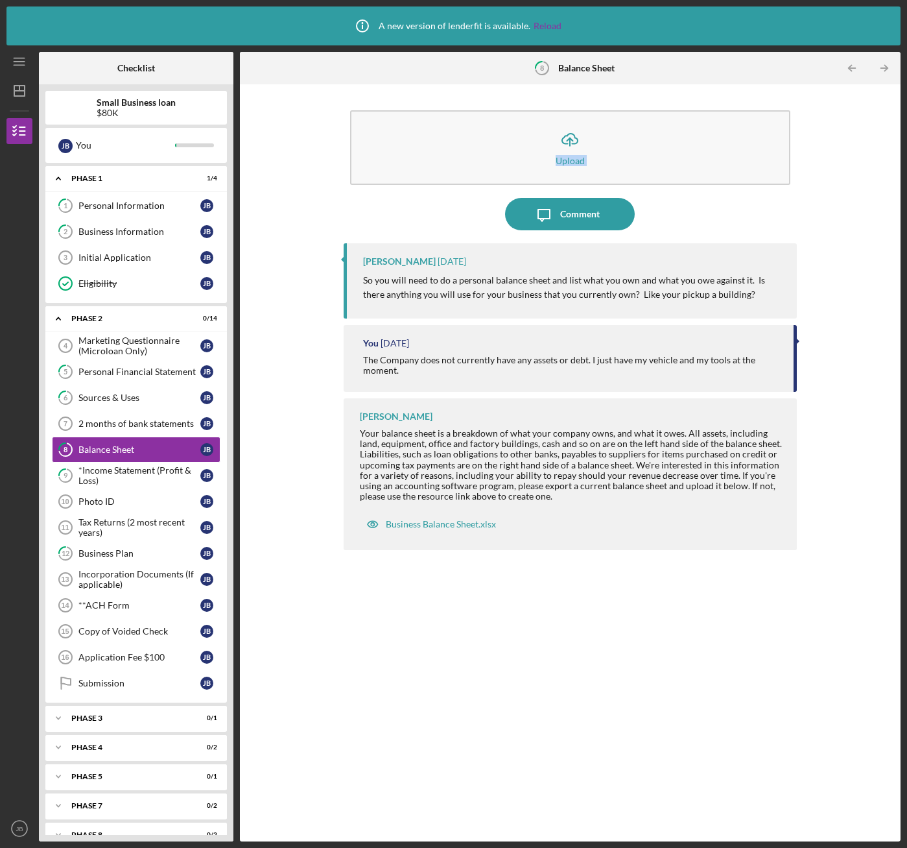
click at [328, 197] on div "Icon/Upload Upload Icon/Message Comment [PERSON_NAME] [DATE] So you will need t…" at bounding box center [570, 463] width 648 height 744
click at [538, 527] on div "[PERSON_NAME] Your balance sheet is a breakdown of what your company owns, and …" at bounding box center [570, 474] width 453 height 152
click at [590, 521] on div "[PERSON_NAME] Your balance sheet is a breakdown of what your company owns, and …" at bounding box center [570, 474] width 453 height 152
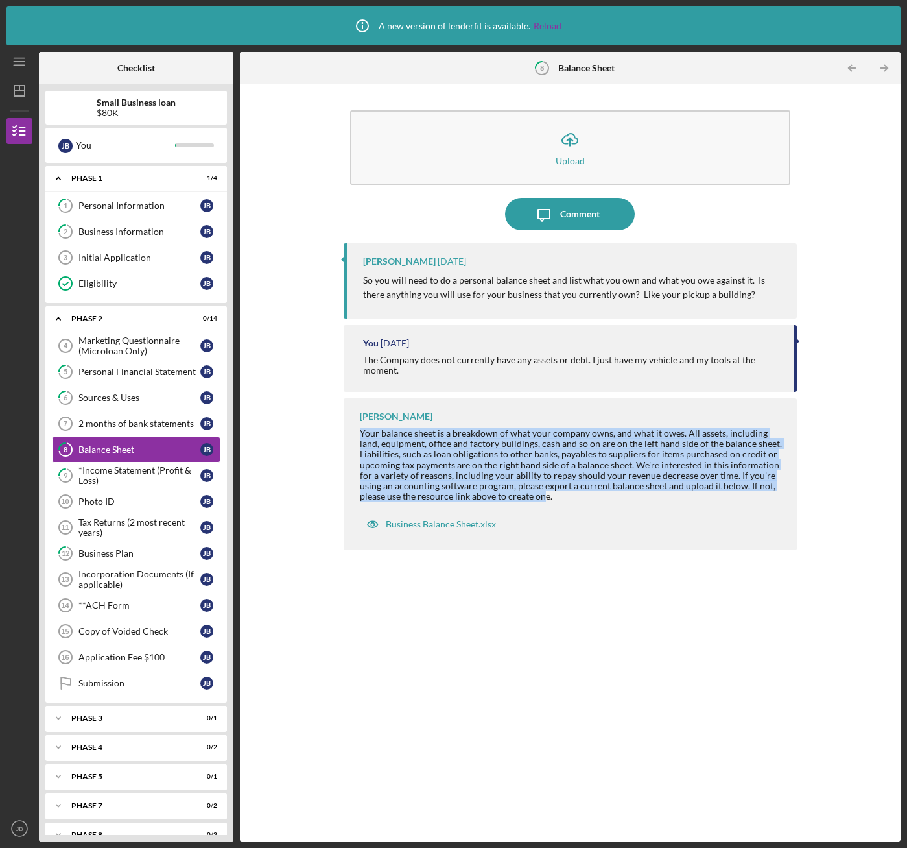
drag, startPoint x: 535, startPoint y: 500, endPoint x: 357, endPoint y: 429, distance: 192.1
click at [357, 429] on div "[PERSON_NAME] Your balance sheet is a breakdown of what your company owns, and …" at bounding box center [570, 474] width 453 height 152
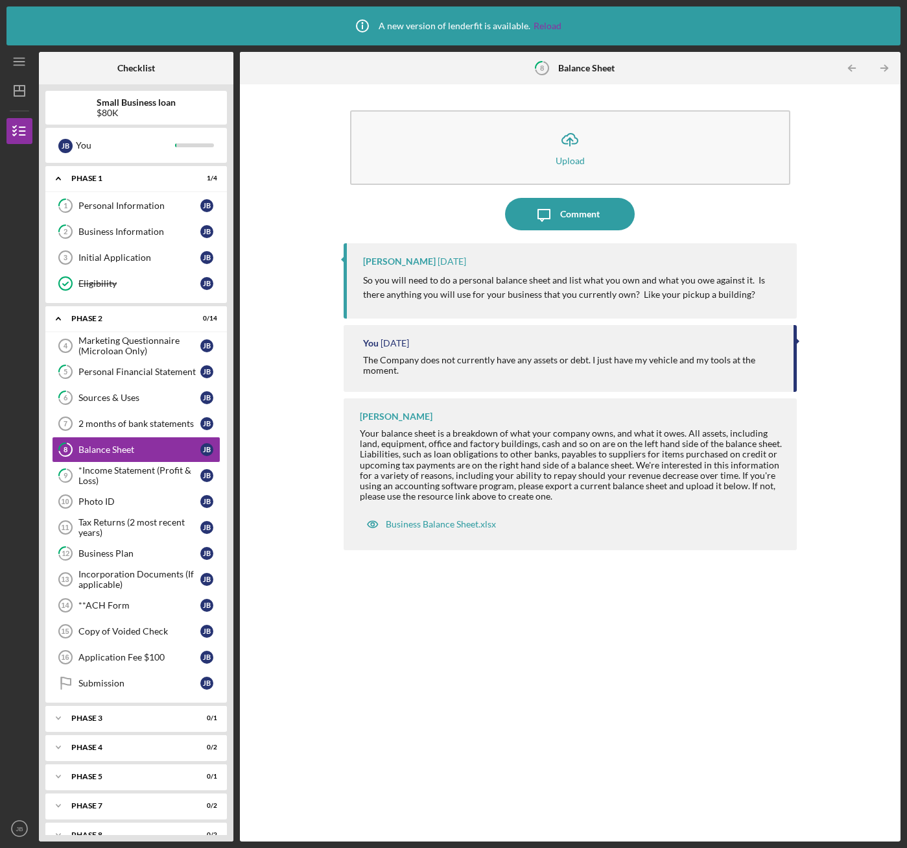
drag, startPoint x: 357, startPoint y: 429, endPoint x: 296, endPoint y: 365, distance: 88.1
click at [296, 365] on div "Icon/Upload Upload Icon/Message Comment [PERSON_NAME] [DATE] So you will need t…" at bounding box center [570, 463] width 648 height 744
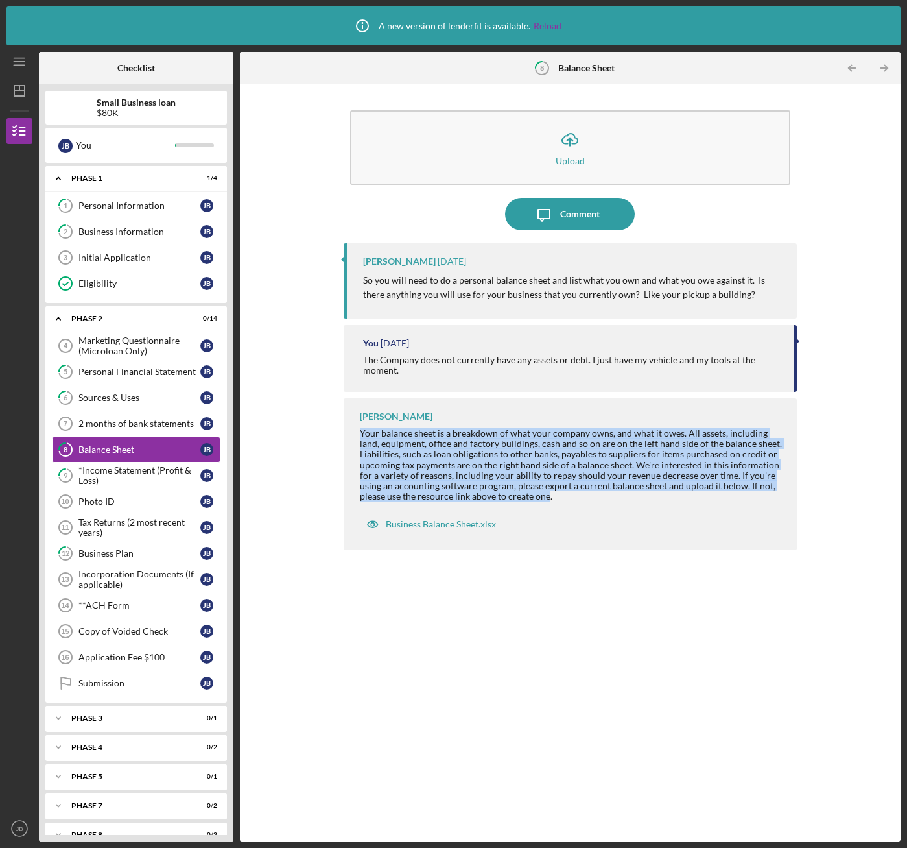
drag, startPoint x: 549, startPoint y: 497, endPoint x: 357, endPoint y: 428, distance: 203.5
click at [357, 428] on div "[PERSON_NAME] Your balance sheet is a breakdown of what your company owns, and …" at bounding box center [570, 474] width 453 height 152
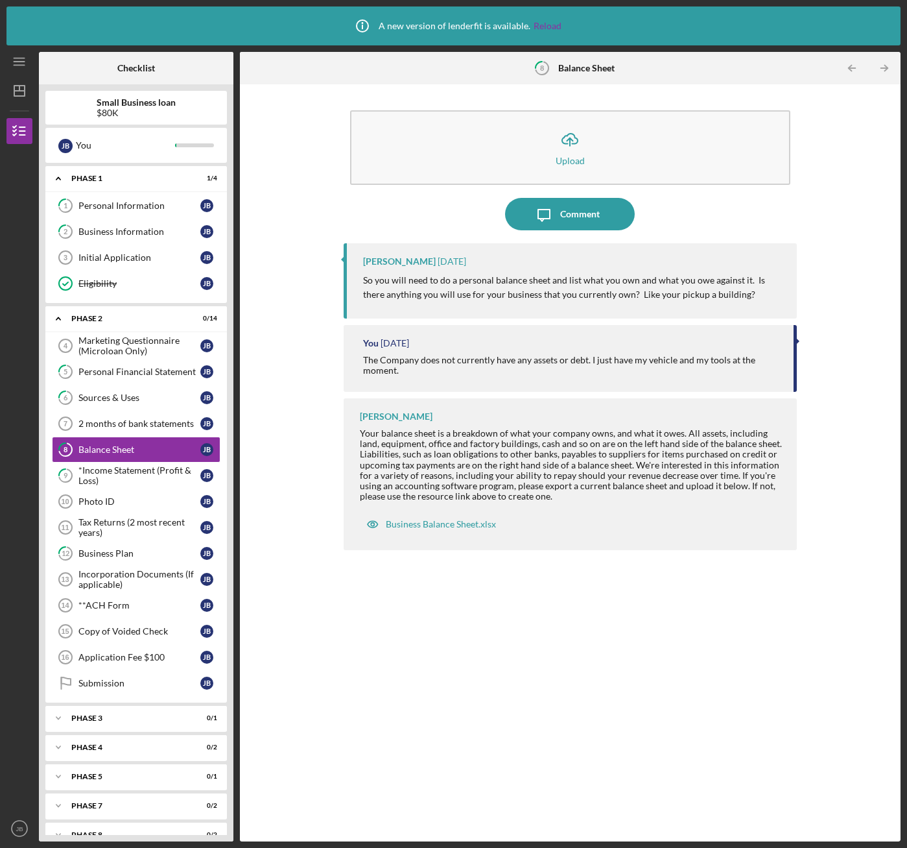
drag, startPoint x: 357, startPoint y: 428, endPoint x: 298, endPoint y: 386, distance: 73.1
click at [298, 386] on div "Icon/Upload Upload Icon/Message Comment [PERSON_NAME] [DATE] So you will need t…" at bounding box center [570, 463] width 648 height 744
drag, startPoint x: 545, startPoint y: 496, endPoint x: 496, endPoint y: 489, distance: 50.4
click at [496, 489] on div "Your balance sheet is a breakdown of what your company owns, and what it owes. …" at bounding box center [572, 464] width 424 height 73
drag, startPoint x: 496, startPoint y: 489, endPoint x: 558, endPoint y: 510, distance: 65.6
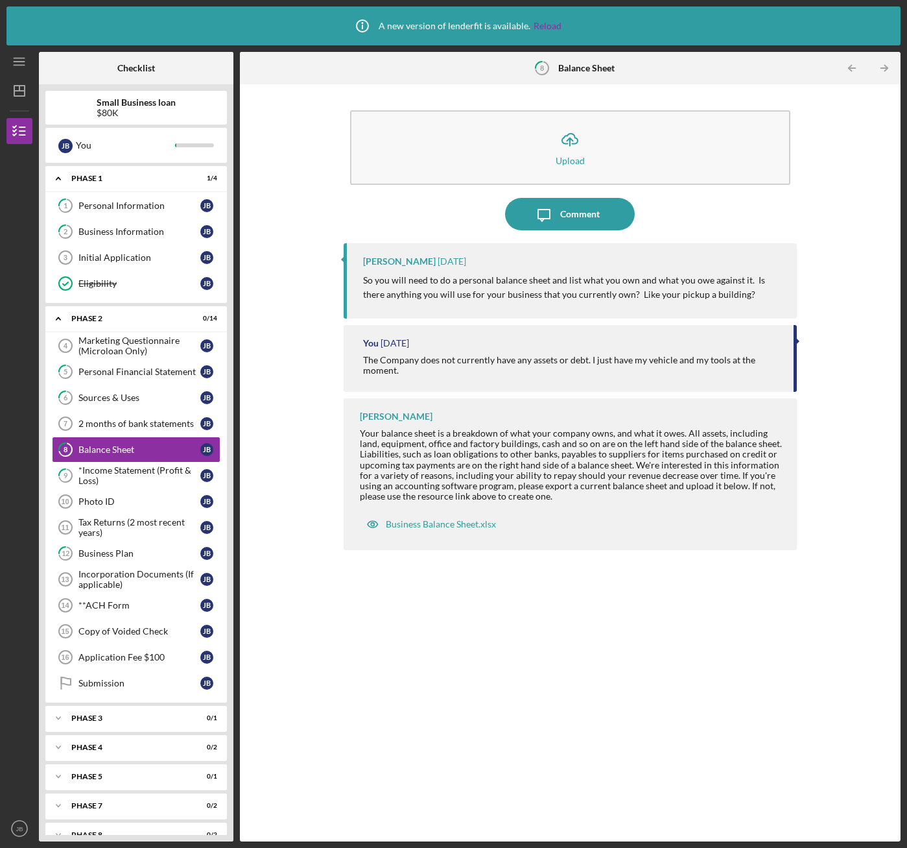
click at [558, 510] on div "[PERSON_NAME] Your balance sheet is a breakdown of what your company owns, and …" at bounding box center [570, 474] width 453 height 152
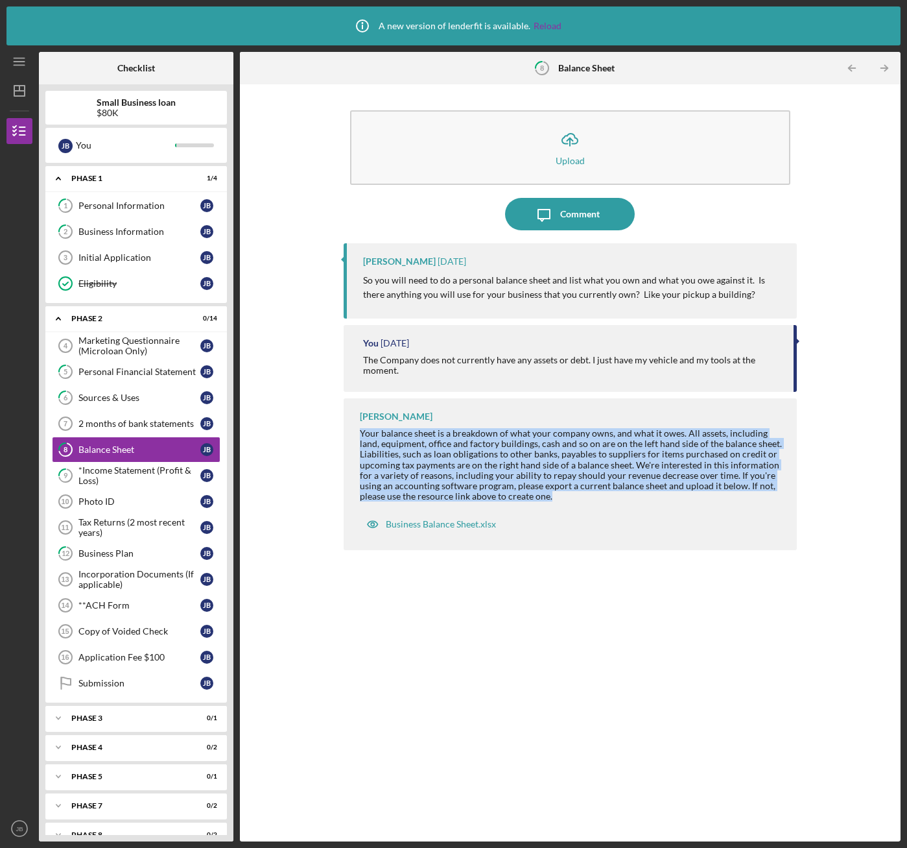
drag, startPoint x: 551, startPoint y: 497, endPoint x: 357, endPoint y: 430, distance: 205.3
click at [357, 430] on div "[PERSON_NAME] Your balance sheet is a breakdown of what your company owns, and …" at bounding box center [570, 474] width 453 height 152
click at [575, 521] on div "[PERSON_NAME] Your balance sheet is a breakdown of what your company owns, and …" at bounding box center [570, 474] width 453 height 152
click at [602, 512] on div "[PERSON_NAME] Your balance sheet is a breakdown of what your company owns, and …" at bounding box center [570, 474] width 453 height 152
click at [573, 502] on div "[PERSON_NAME] Your balance sheet is a breakdown of what your company owns, and …" at bounding box center [570, 474] width 453 height 152
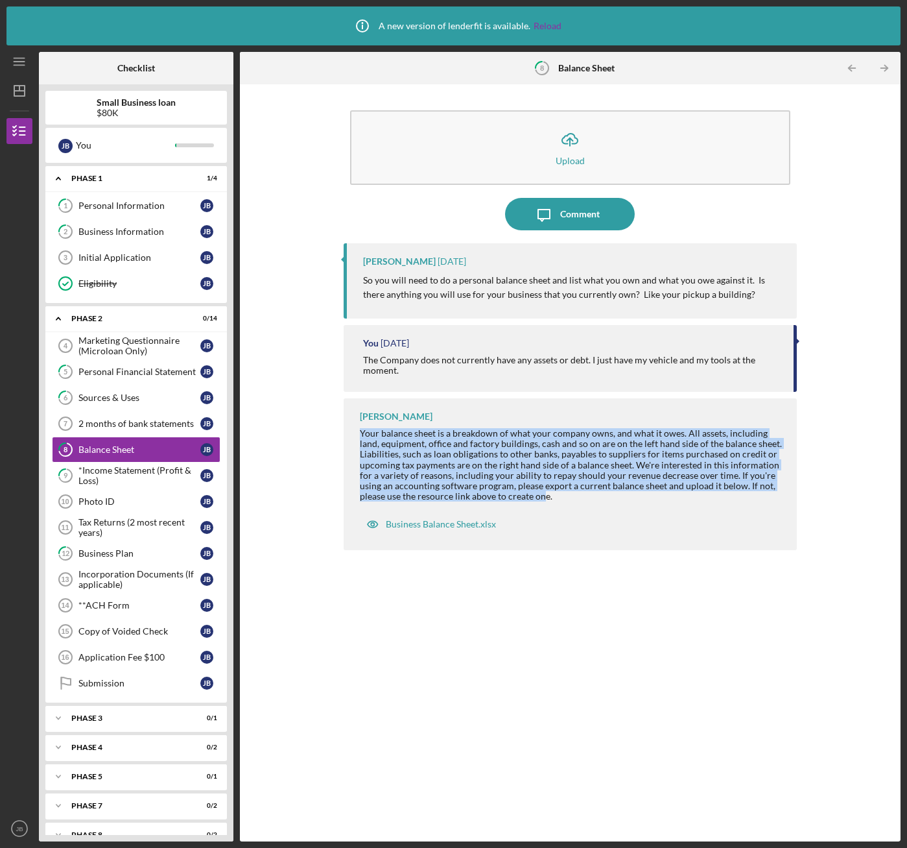
drag, startPoint x: 532, startPoint y: 494, endPoint x: 357, endPoint y: 425, distance: 187.5
click at [357, 425] on div "[PERSON_NAME] Your balance sheet is a breakdown of what your company owns, and …" at bounding box center [570, 474] width 453 height 152
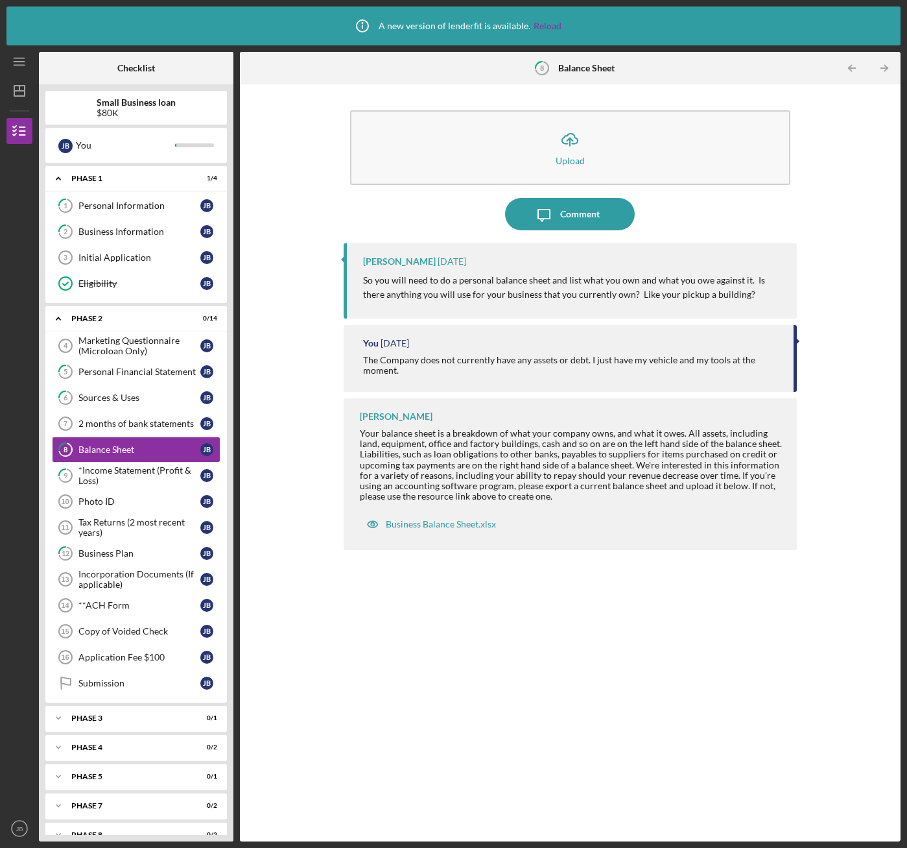
click at [610, 521] on div "[PERSON_NAME] Your balance sheet is a breakdown of what your company owns, and …" at bounding box center [570, 474] width 453 height 152
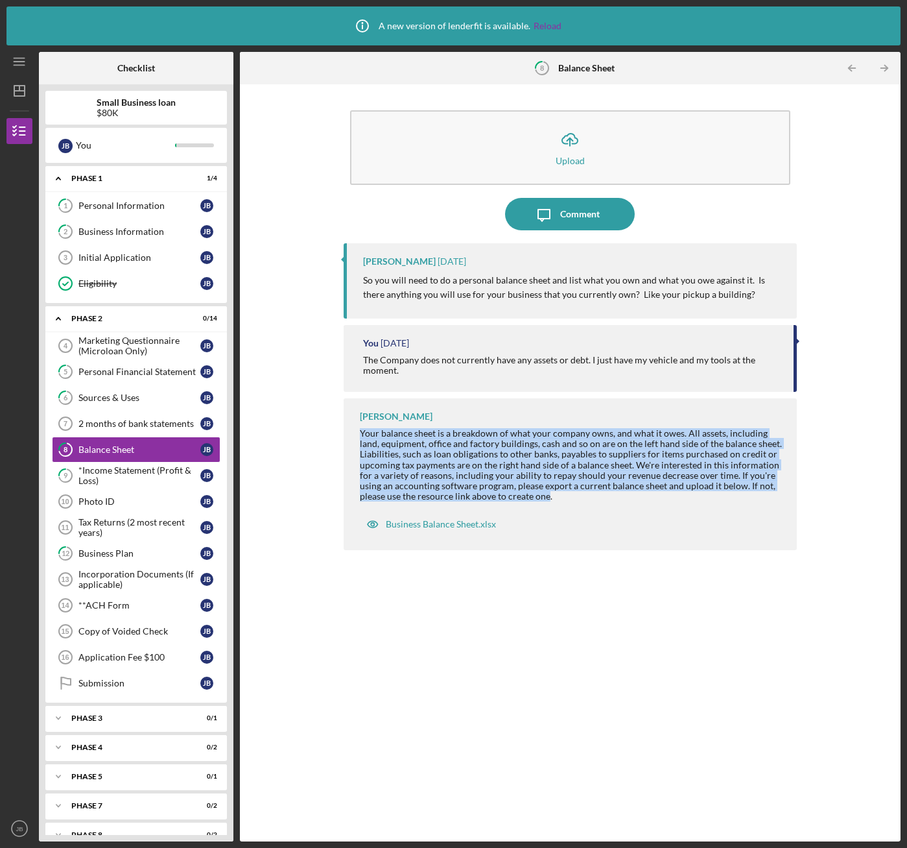
drag, startPoint x: 549, startPoint y: 496, endPoint x: 361, endPoint y: 436, distance: 196.7
click at [361, 436] on div "Your balance sheet is a breakdown of what your company owns, and what it owes. …" at bounding box center [572, 464] width 424 height 73
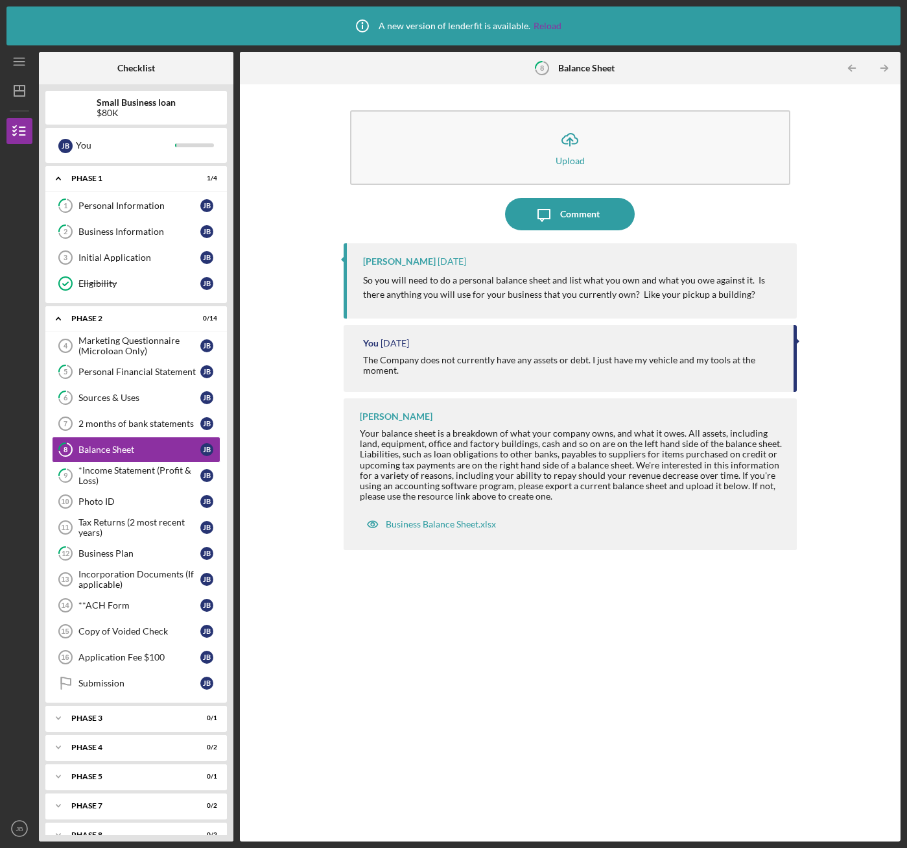
click at [582, 503] on div "[PERSON_NAME] Your balance sheet is a breakdown of what your company owns, and …" at bounding box center [570, 474] width 453 height 152
drag, startPoint x: 544, startPoint y: 492, endPoint x: 536, endPoint y: 497, distance: 9.0
click at [536, 497] on div "Your balance sheet is a breakdown of what your company owns, and what it owes. …" at bounding box center [572, 464] width 424 height 73
drag, startPoint x: 536, startPoint y: 497, endPoint x: 566, endPoint y: 498, distance: 29.9
click at [566, 498] on div "Your balance sheet is a breakdown of what your company owns, and what it owes. …" at bounding box center [572, 464] width 424 height 73
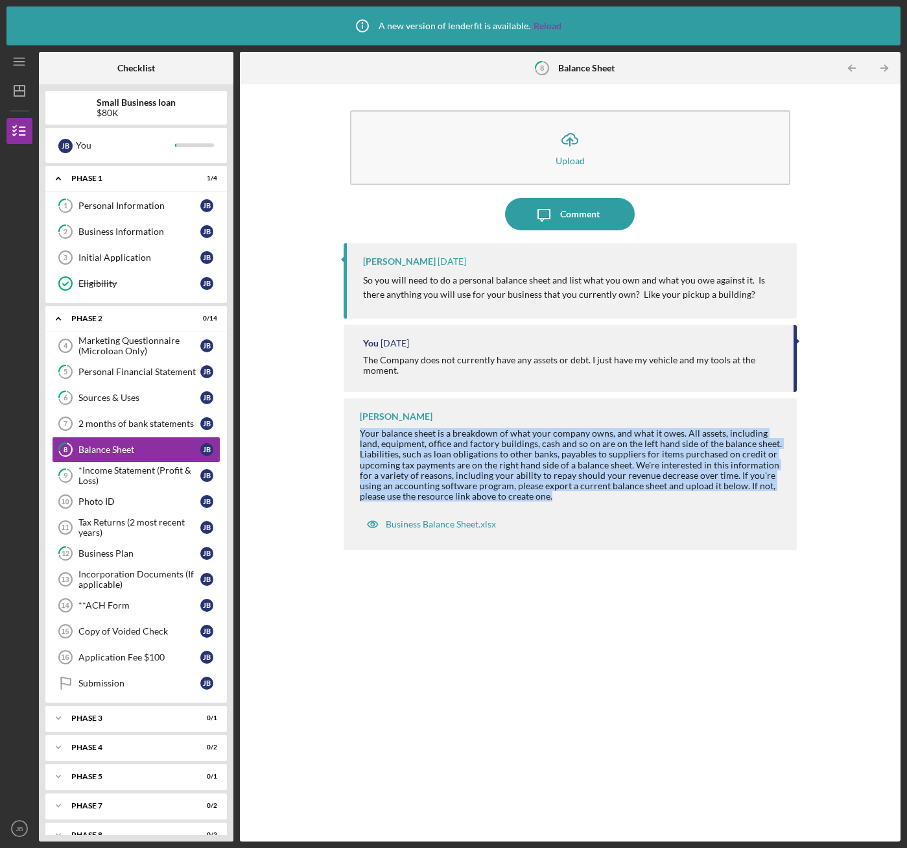
drag, startPoint x: 558, startPoint y: 495, endPoint x: 354, endPoint y: 428, distance: 214.3
click at [354, 428] on div "[PERSON_NAME] Your balance sheet is a breakdown of what your company owns, and …" at bounding box center [570, 474] width 453 height 152
click at [584, 494] on div "Your balance sheet is a breakdown of what your company owns, and what it owes. …" at bounding box center [572, 464] width 424 height 73
drag, startPoint x: 360, startPoint y: 436, endPoint x: 560, endPoint y: 495, distance: 208.9
click at [560, 495] on div "Your balance sheet is a breakdown of what your company owns, and what it owes. …" at bounding box center [572, 464] width 424 height 73
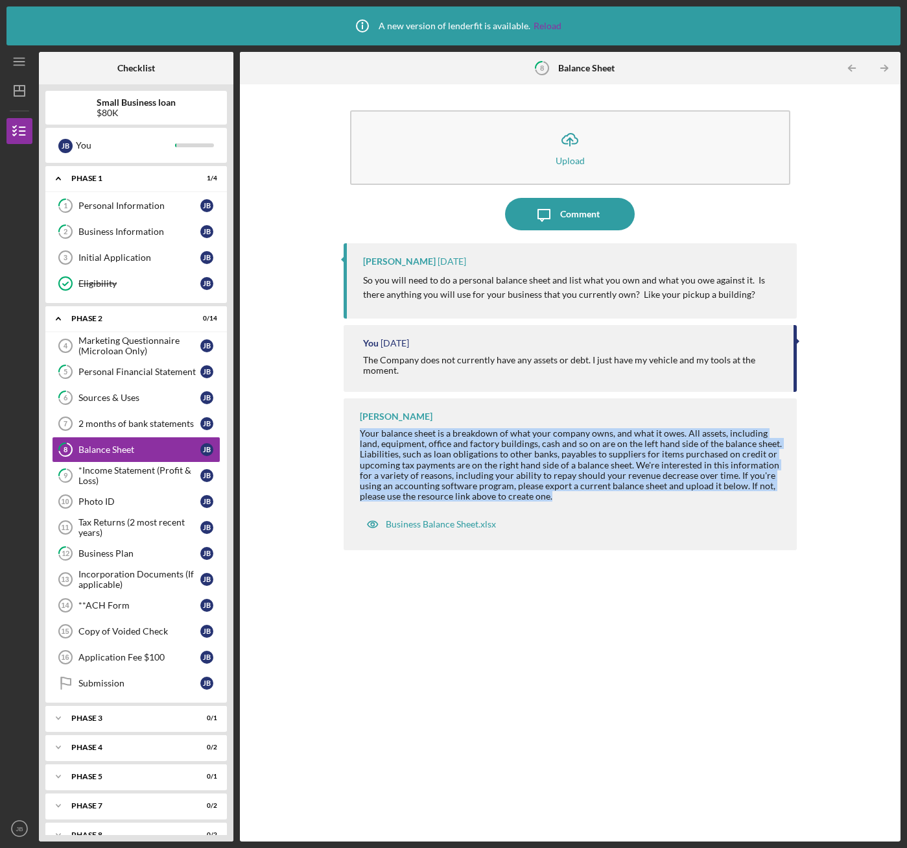
drag, startPoint x: 560, startPoint y: 495, endPoint x: 571, endPoint y: 507, distance: 15.6
click at [571, 507] on div "[PERSON_NAME] Your balance sheet is a breakdown of what your company owns, and …" at bounding box center [570, 474] width 453 height 152
drag, startPoint x: 360, startPoint y: 433, endPoint x: 588, endPoint y: 496, distance: 236.0
click at [588, 496] on div "Your balance sheet is a breakdown of what your company owns, and what it owes. …" at bounding box center [572, 464] width 424 height 73
drag, startPoint x: 588, startPoint y: 496, endPoint x: 579, endPoint y: 511, distance: 17.7
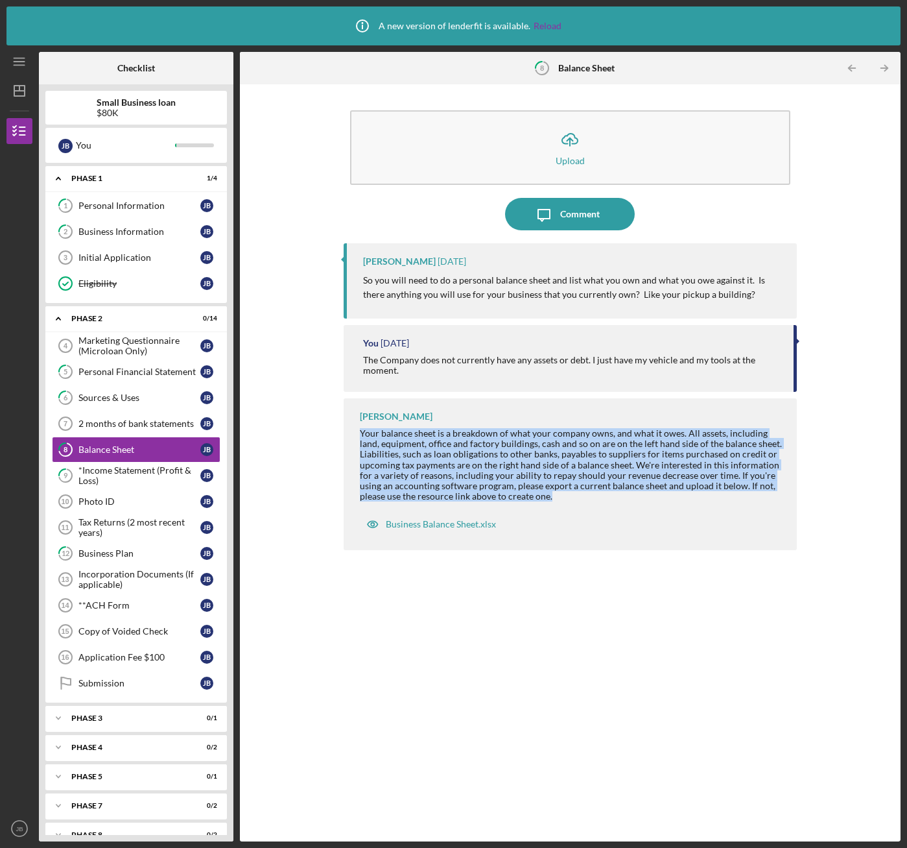
click at [579, 511] on div "[PERSON_NAME] Your balance sheet is a breakdown of what your company owns, and …" at bounding box center [570, 474] width 453 height 152
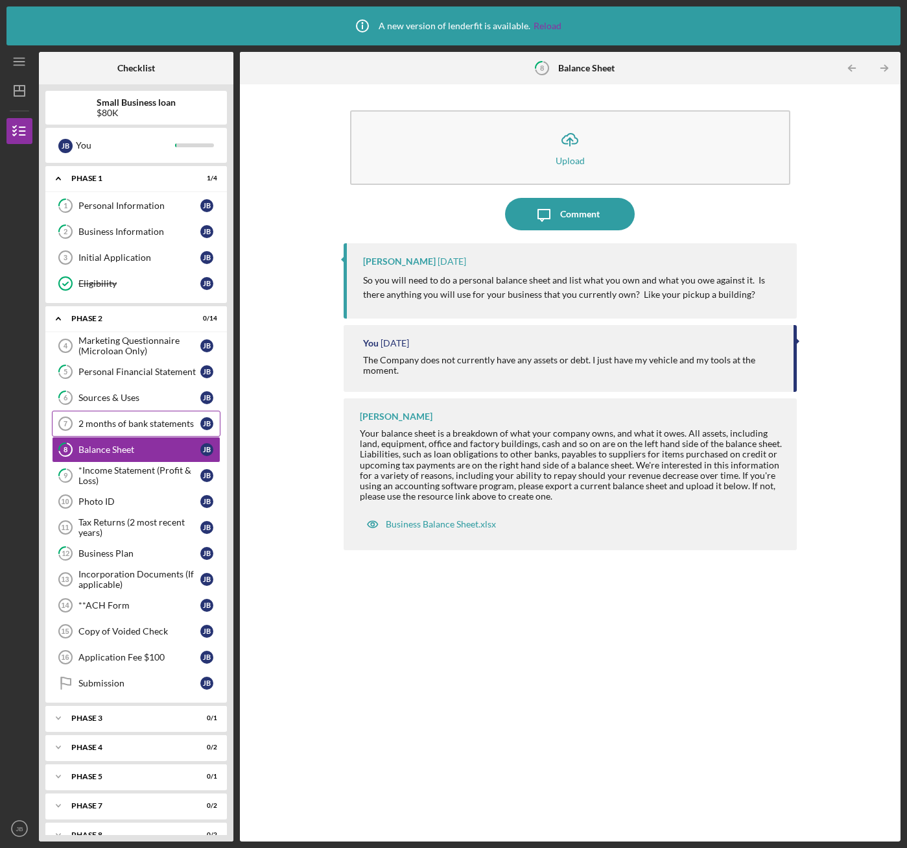
click at [137, 419] on div "2 months of bank statements" at bounding box center [139, 423] width 122 height 10
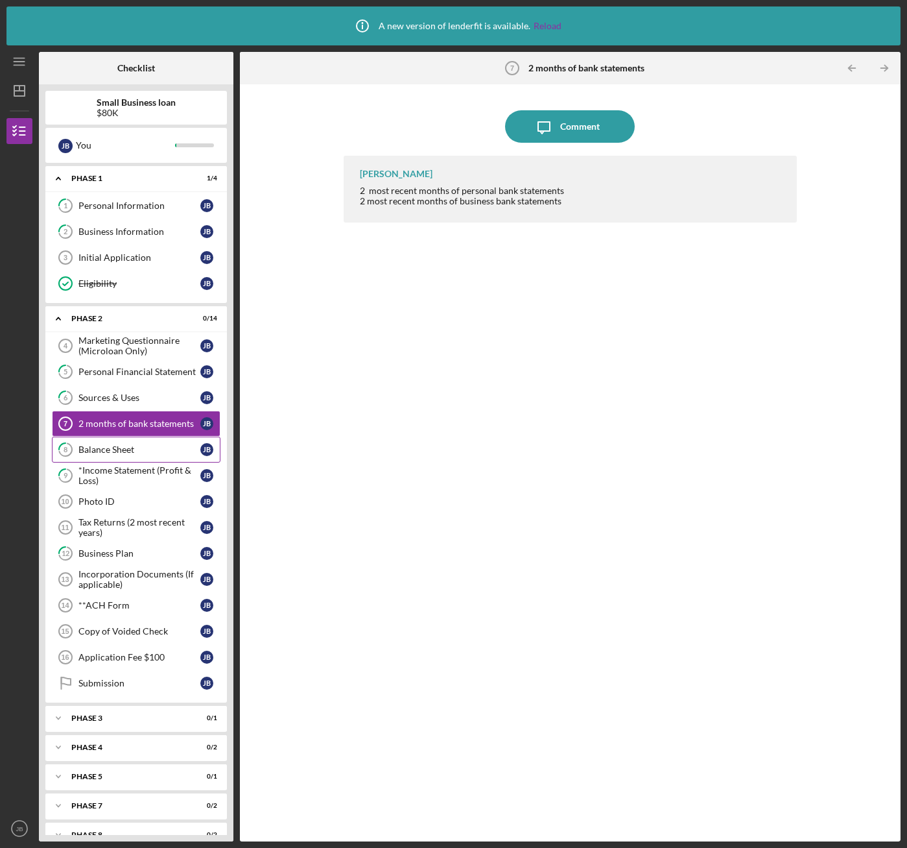
click at [125, 446] on div "Balance Sheet" at bounding box center [139, 449] width 122 height 10
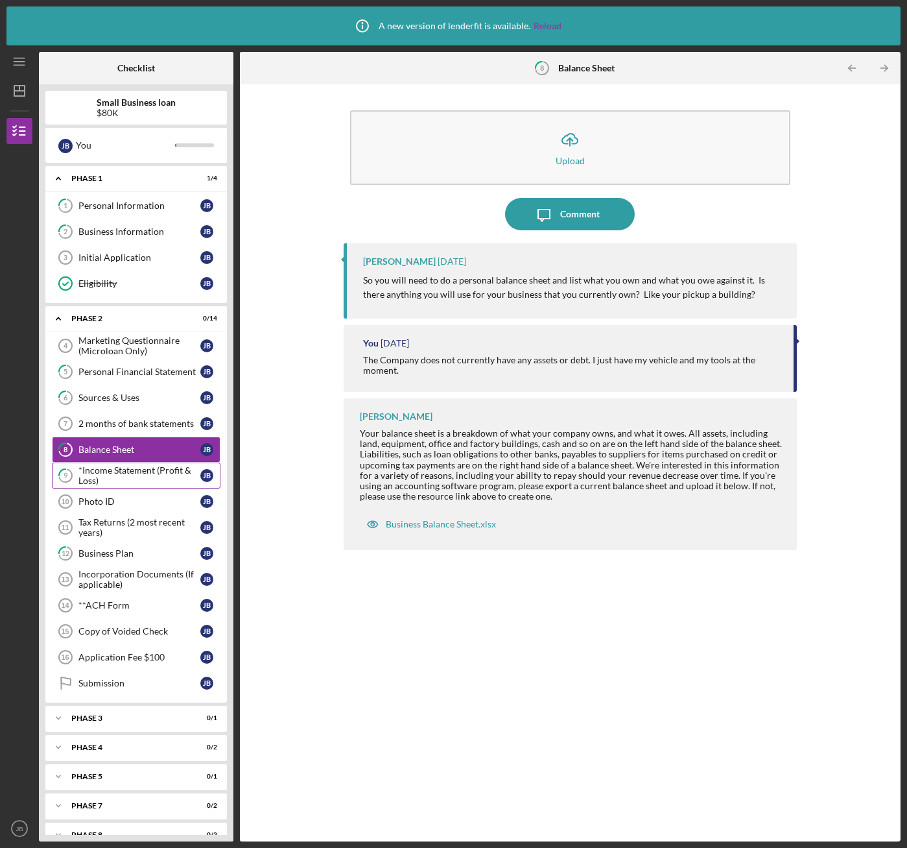
click at [110, 471] on div "*Income Statement (Profit & Loss)" at bounding box center [139, 475] width 122 height 21
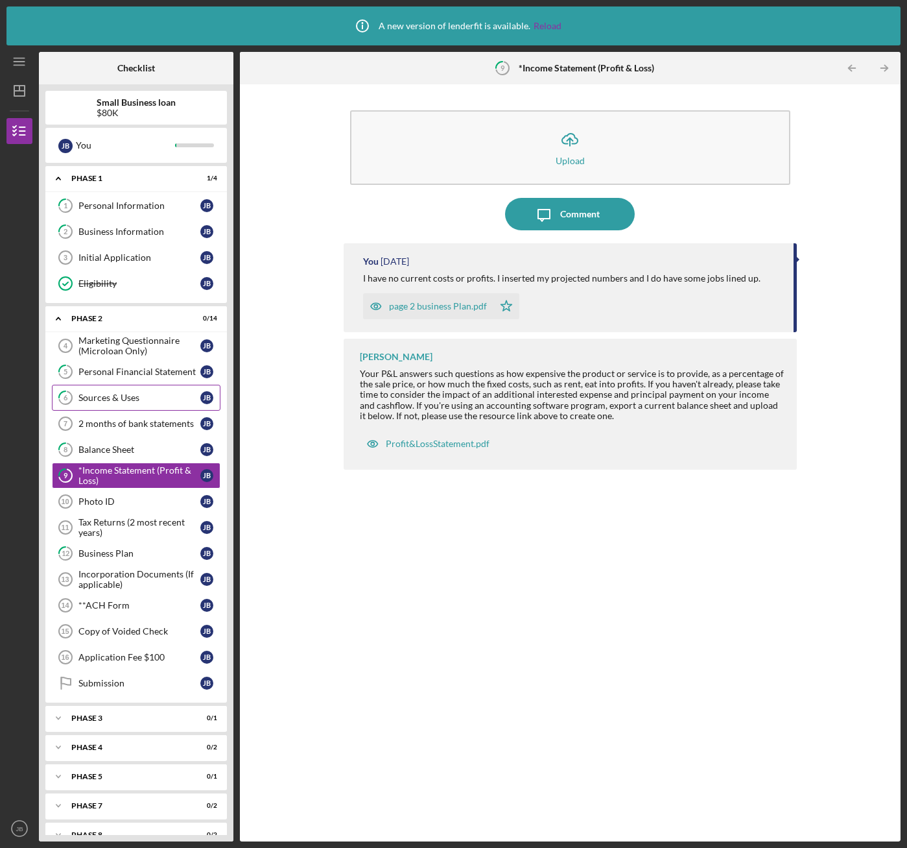
click at [117, 401] on div "Sources & Uses" at bounding box center [139, 397] width 122 height 10
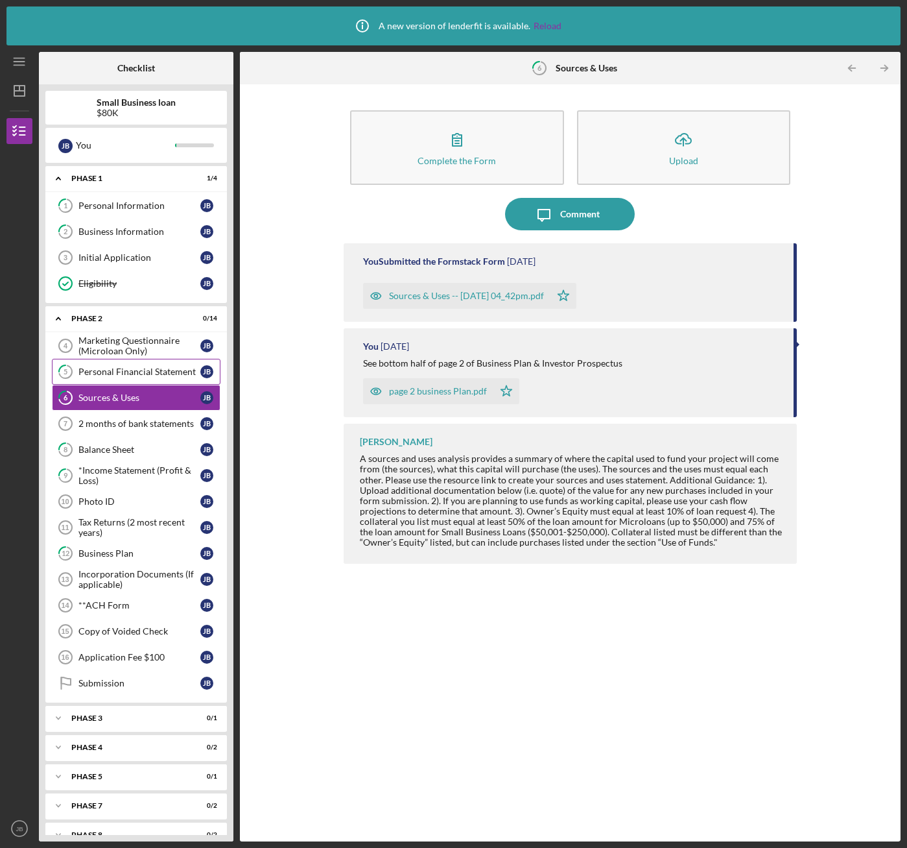
click at [121, 376] on div "Personal Financial Statement" at bounding box center [139, 371] width 122 height 10
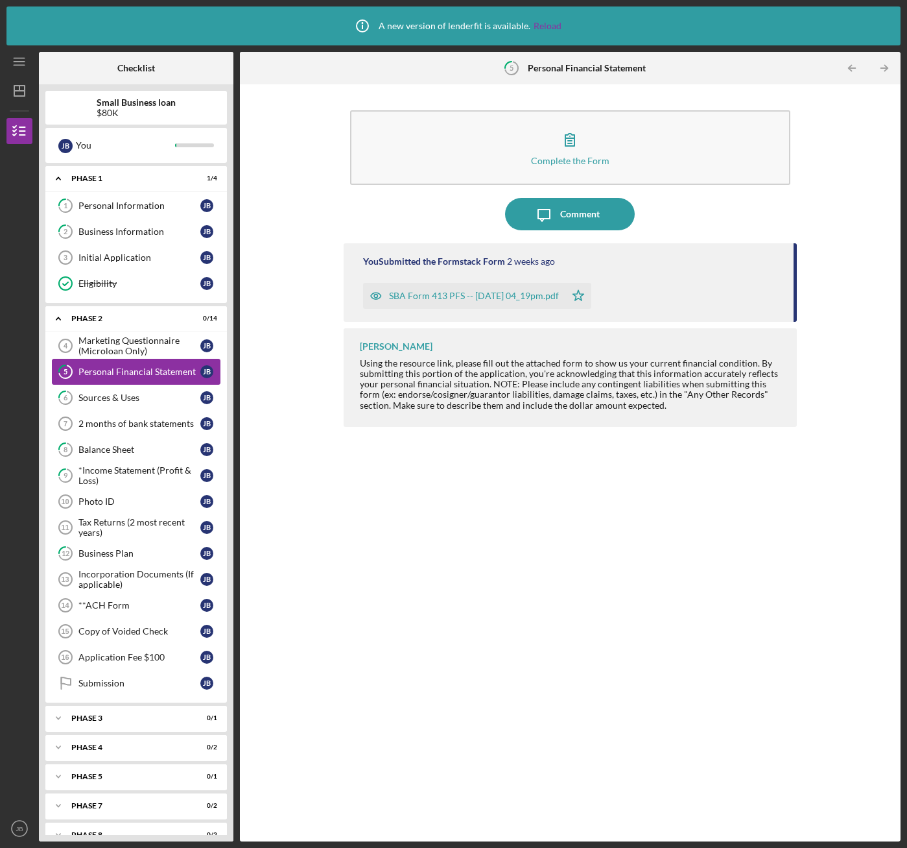
click at [102, 375] on div "Personal Financial Statement" at bounding box center [139, 371] width 122 height 10
click at [99, 392] on link "6 Sources & Uses [PERSON_NAME]" at bounding box center [136, 398] width 169 height 26
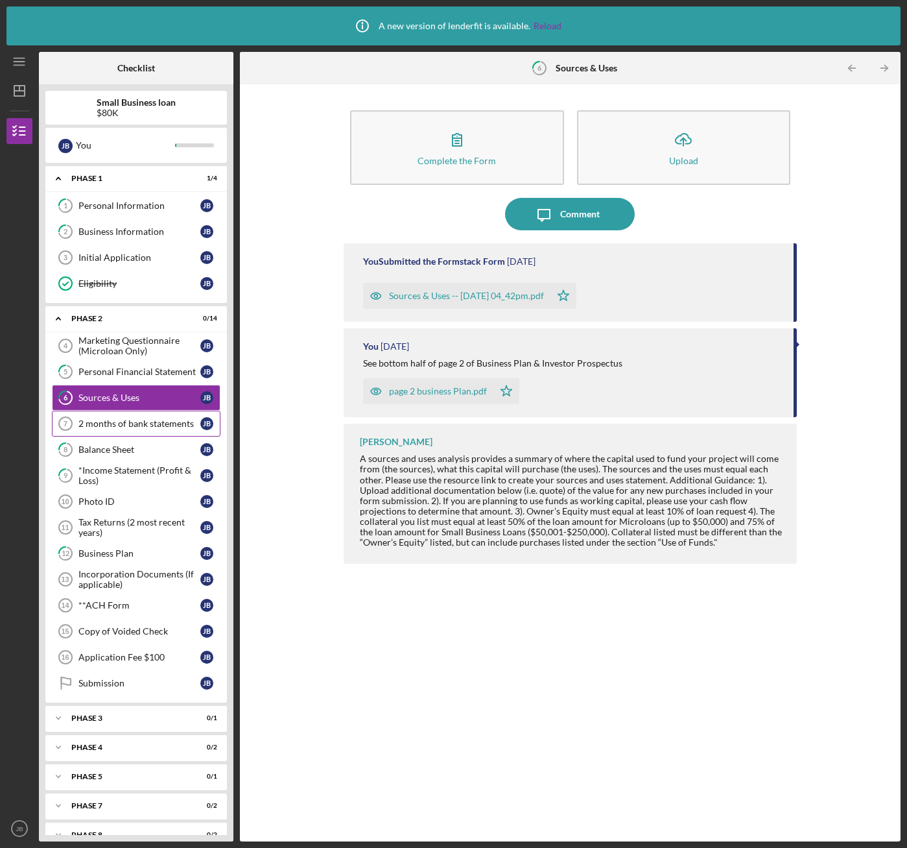
click at [97, 420] on div "2 months of bank statements" at bounding box center [139, 423] width 122 height 10
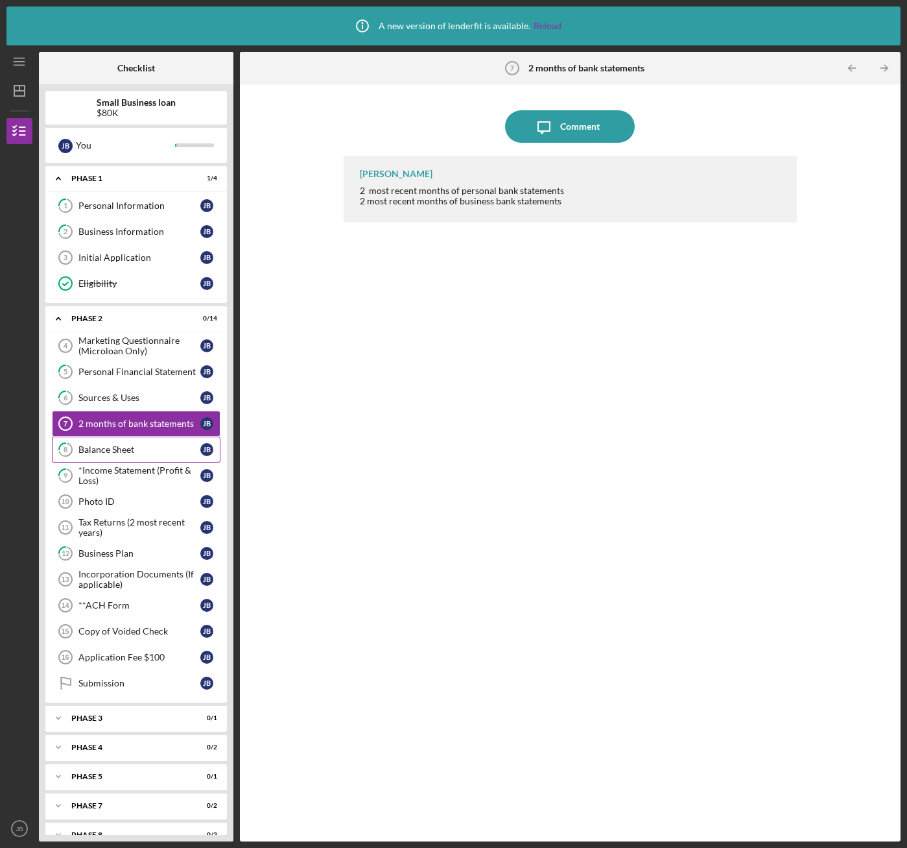
click at [93, 445] on div "Balance Sheet" at bounding box center [139, 449] width 122 height 10
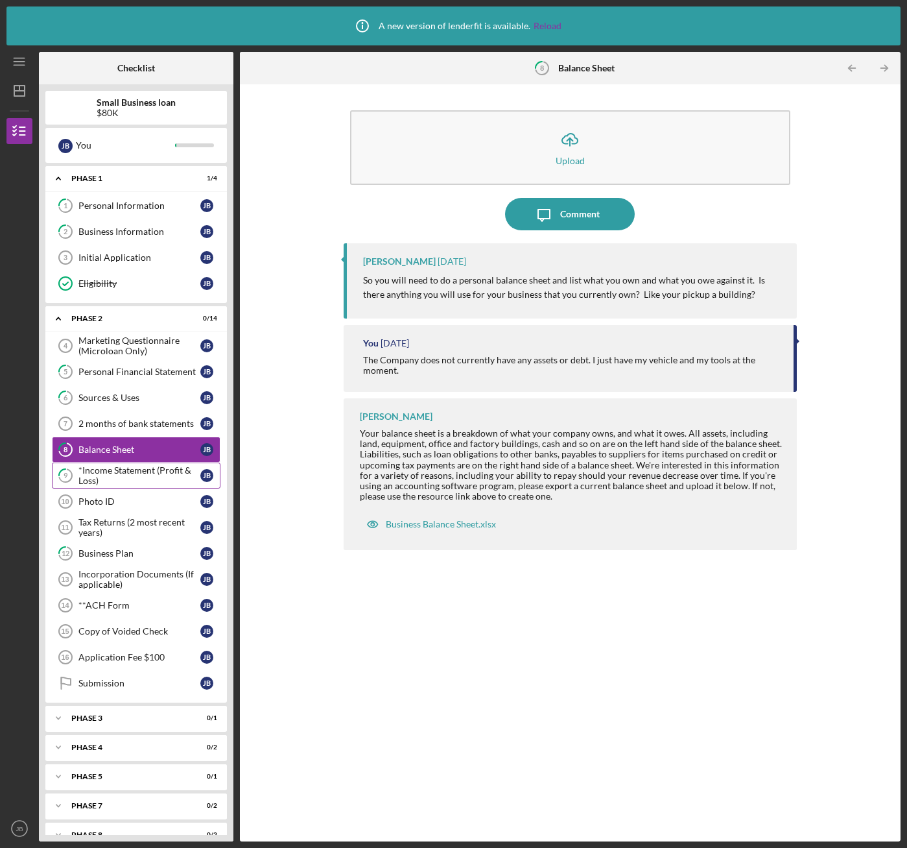
click at [97, 481] on div "*Income Statement (Profit & Loss)" at bounding box center [139, 475] width 122 height 21
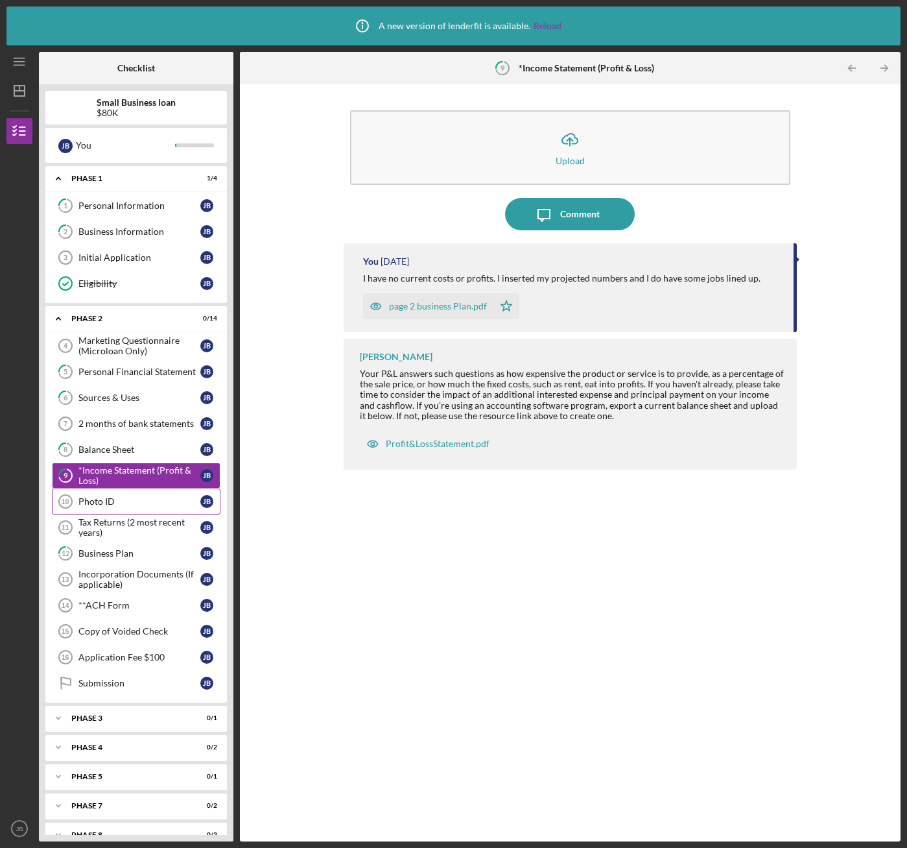
click at [93, 505] on div "Photo ID" at bounding box center [139, 501] width 122 height 10
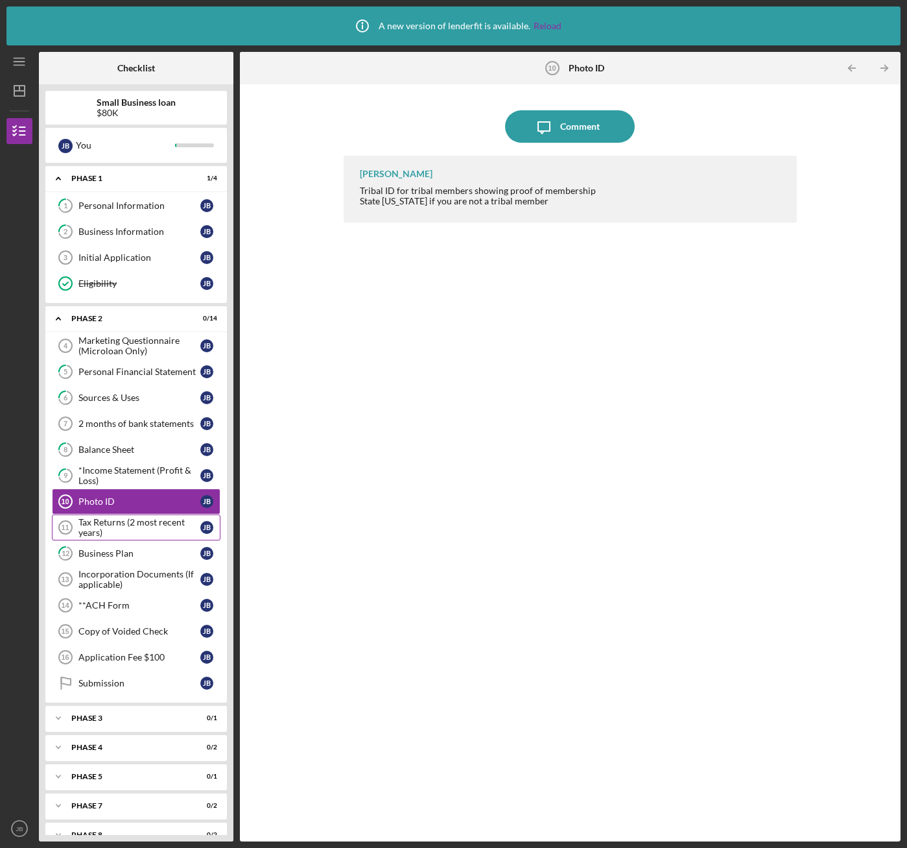
click at [97, 521] on div "Tax Returns (2 most recent years)" at bounding box center [139, 527] width 122 height 21
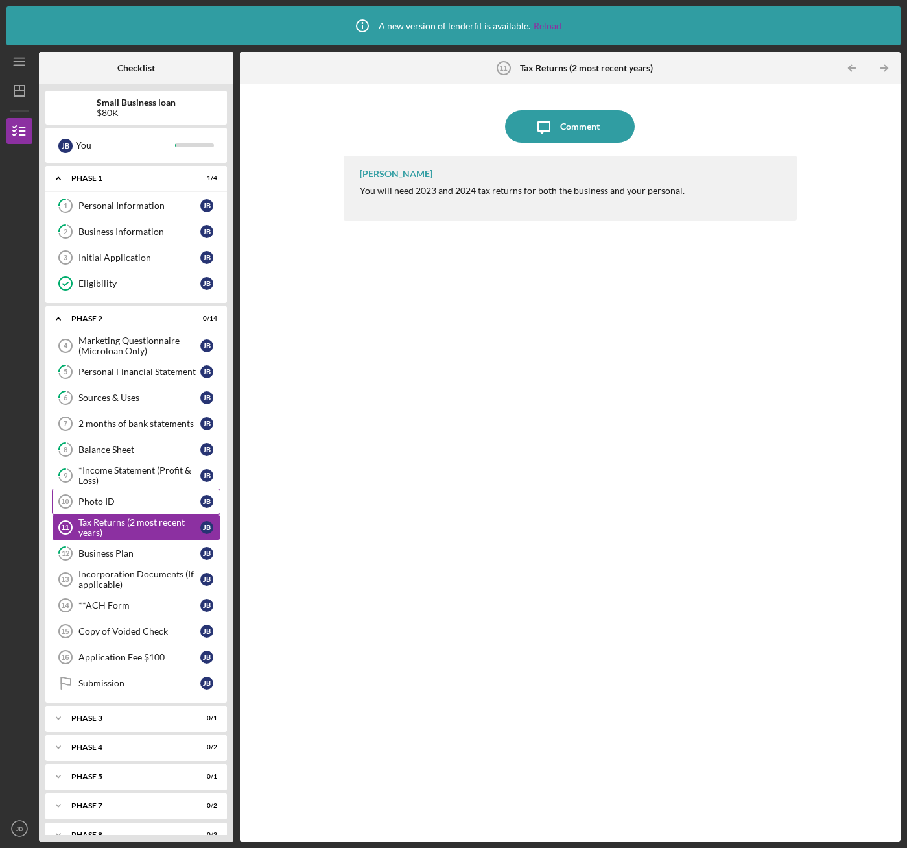
click at [95, 507] on link "Photo ID 10 Photo ID [PERSON_NAME]" at bounding box center [136, 501] width 169 height 26
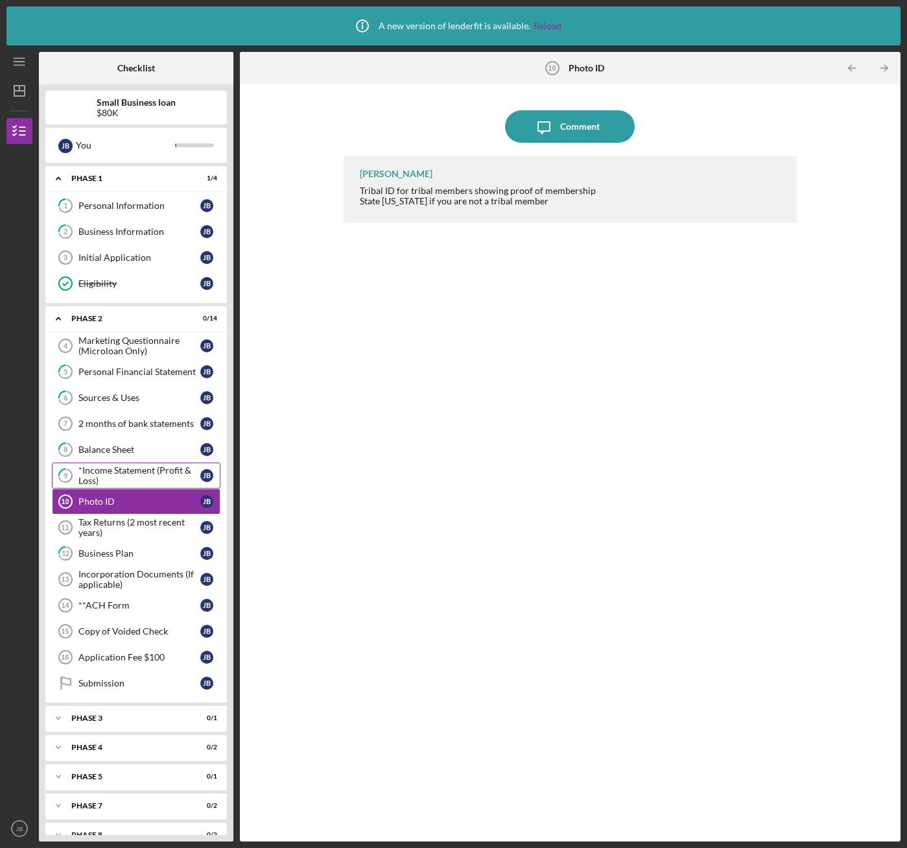
click at [102, 473] on div "*Income Statement (Profit & Loss)" at bounding box center [139, 475] width 122 height 21
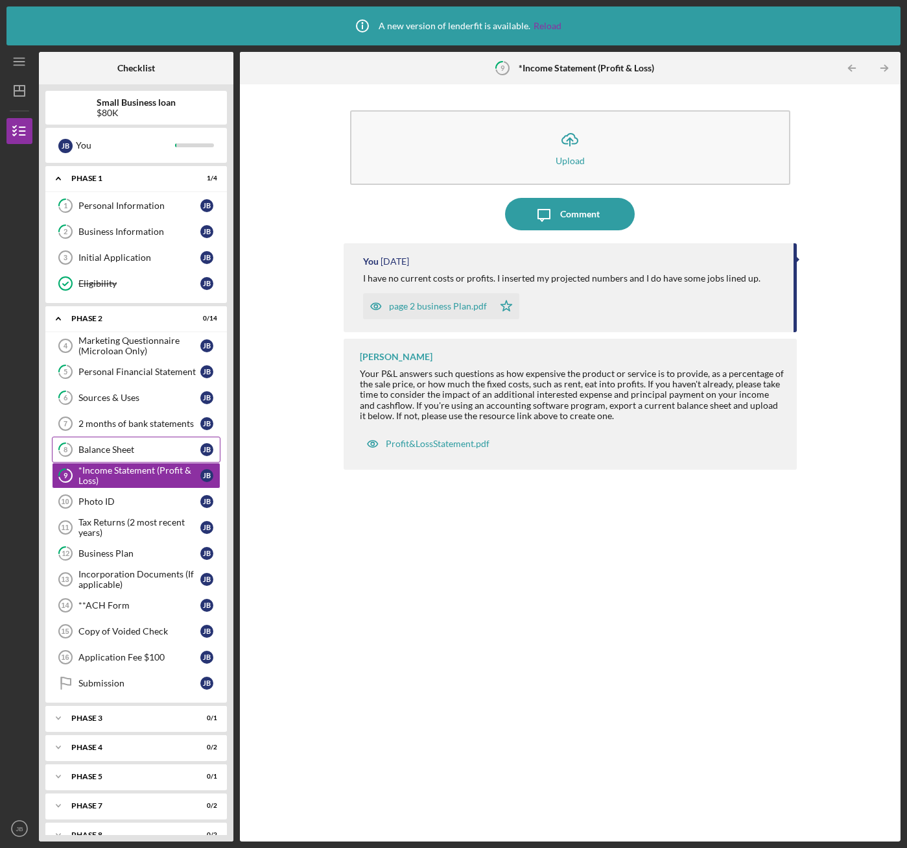
click at [107, 442] on link "8 Balance Sheet [PERSON_NAME]" at bounding box center [136, 449] width 169 height 26
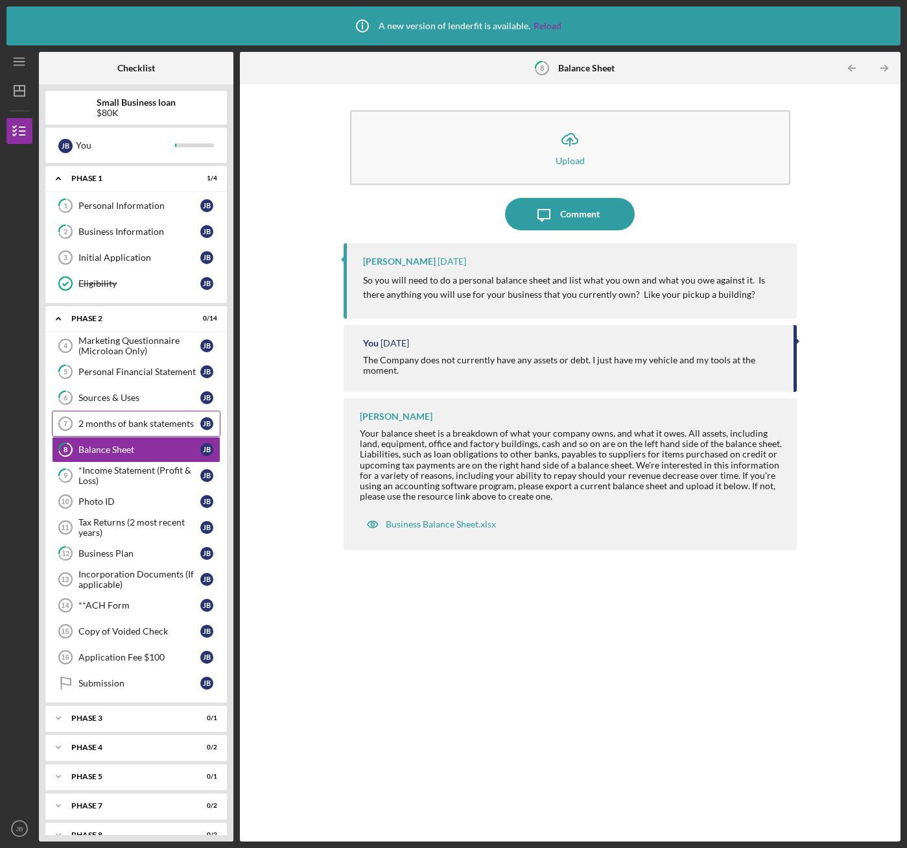
click at [108, 418] on link "2 months of bank statements 7 2 months of bank statements [PERSON_NAME]" at bounding box center [136, 424] width 169 height 26
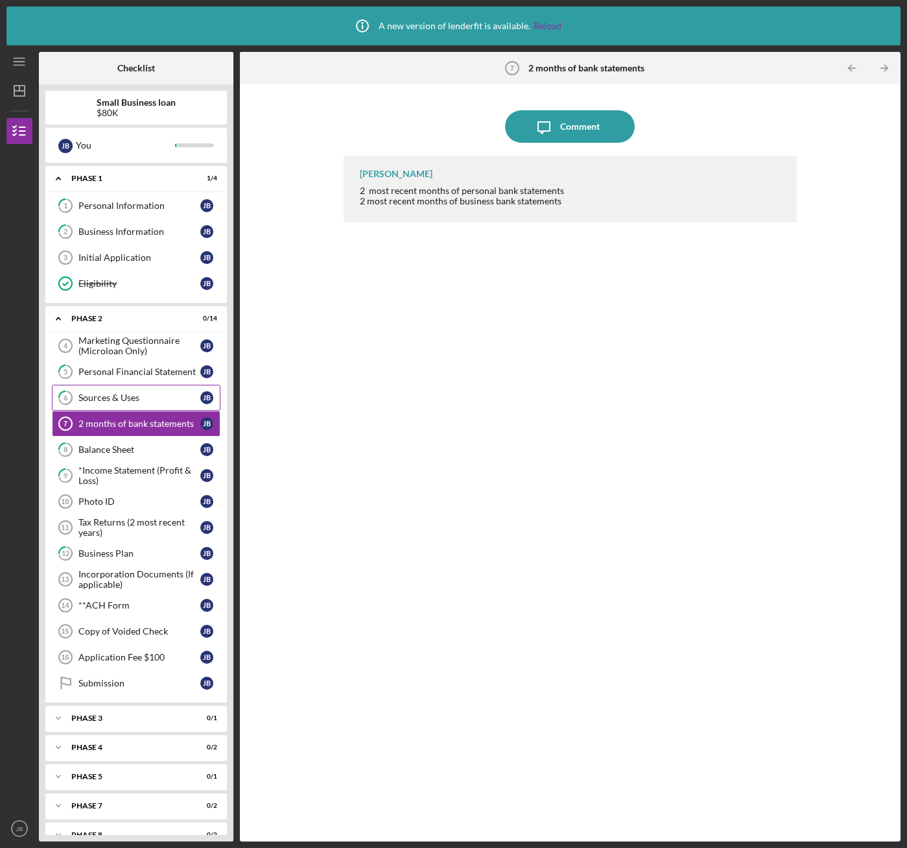
click at [106, 396] on div "Sources & Uses" at bounding box center [139, 397] width 122 height 10
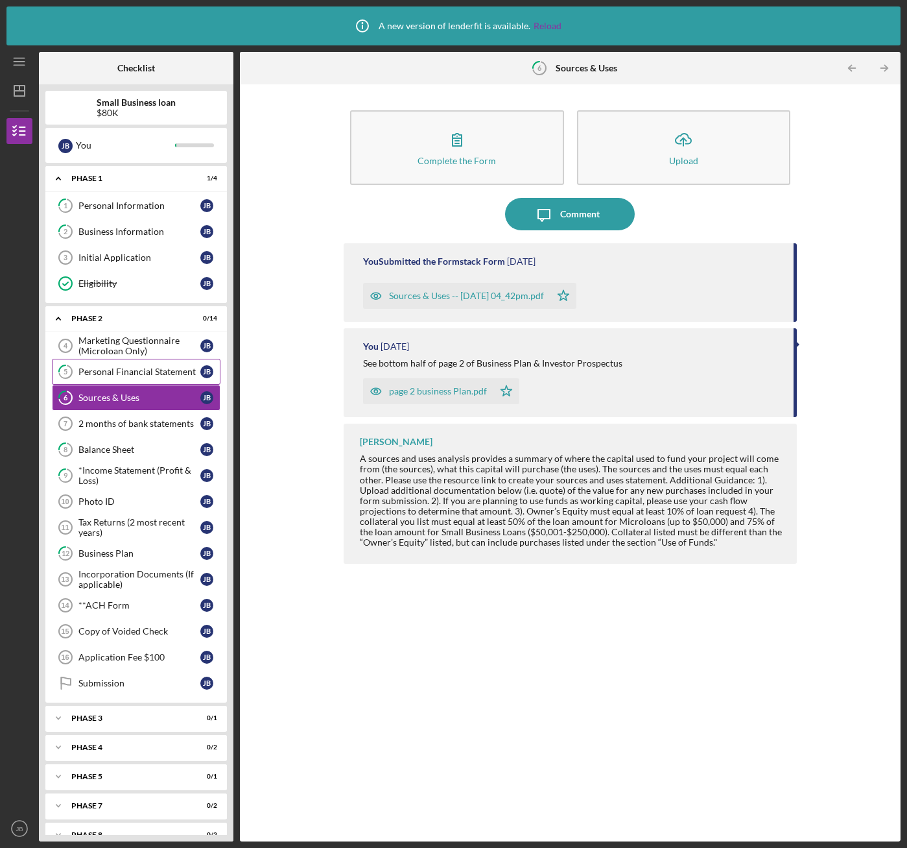
click at [125, 376] on div "Personal Financial Statement" at bounding box center [139, 371] width 122 height 10
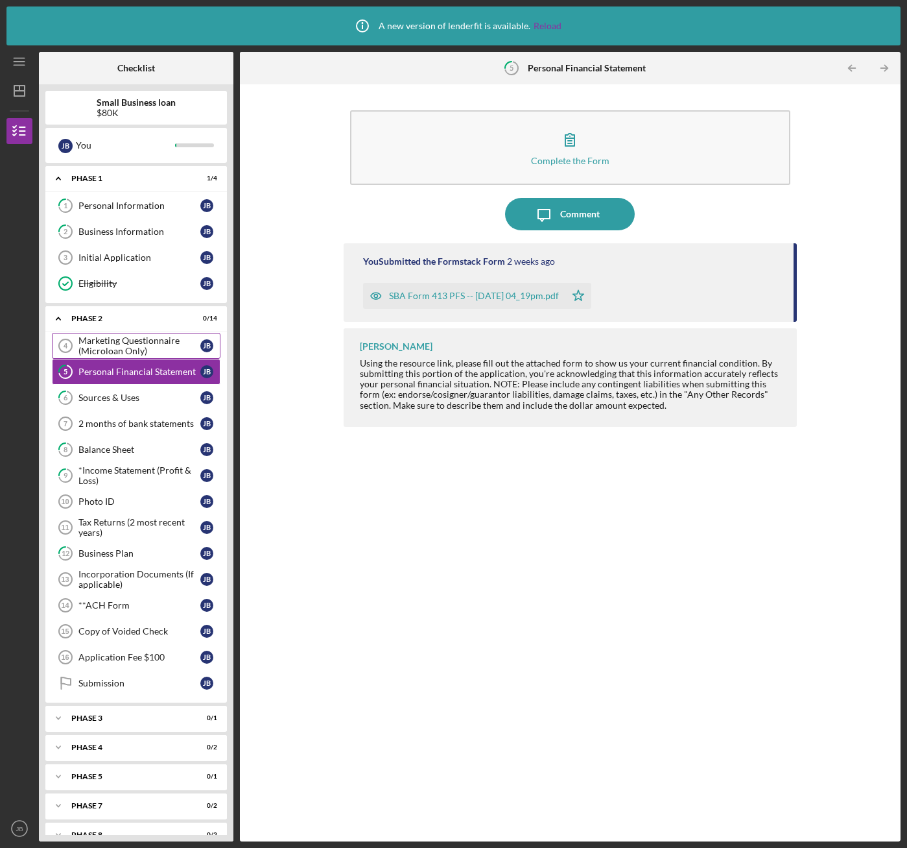
click at [120, 350] on div "Marketing Questionnaire (Microloan Only)" at bounding box center [139, 345] width 122 height 21
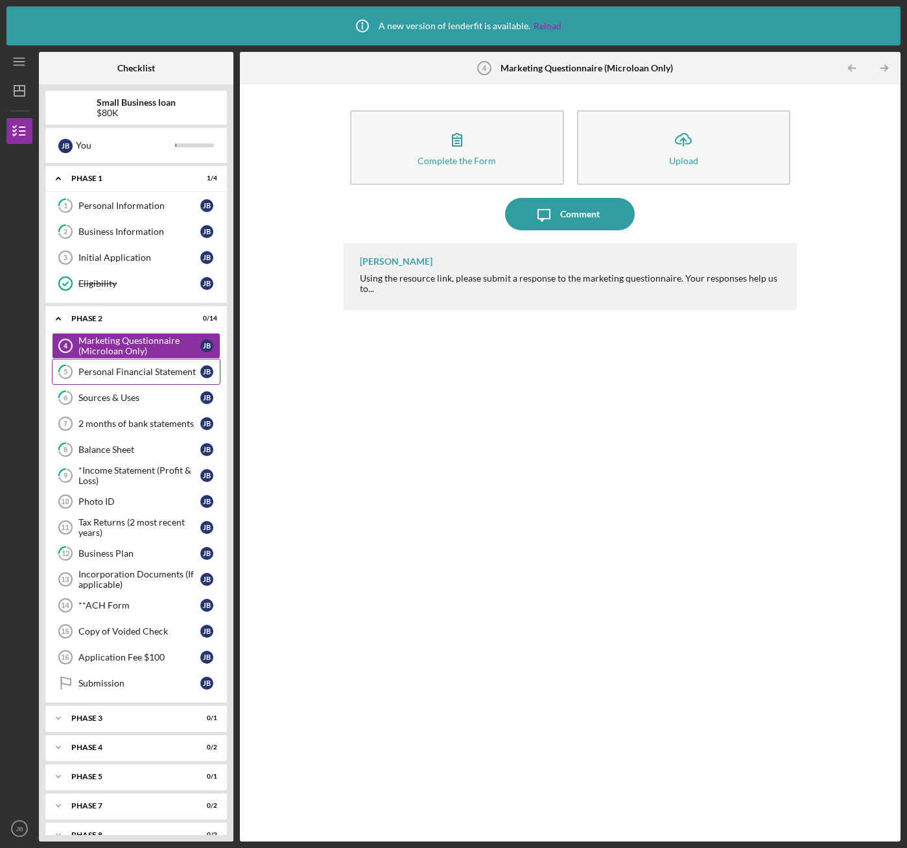
click at [104, 375] on div "Personal Financial Statement" at bounding box center [139, 371] width 122 height 10
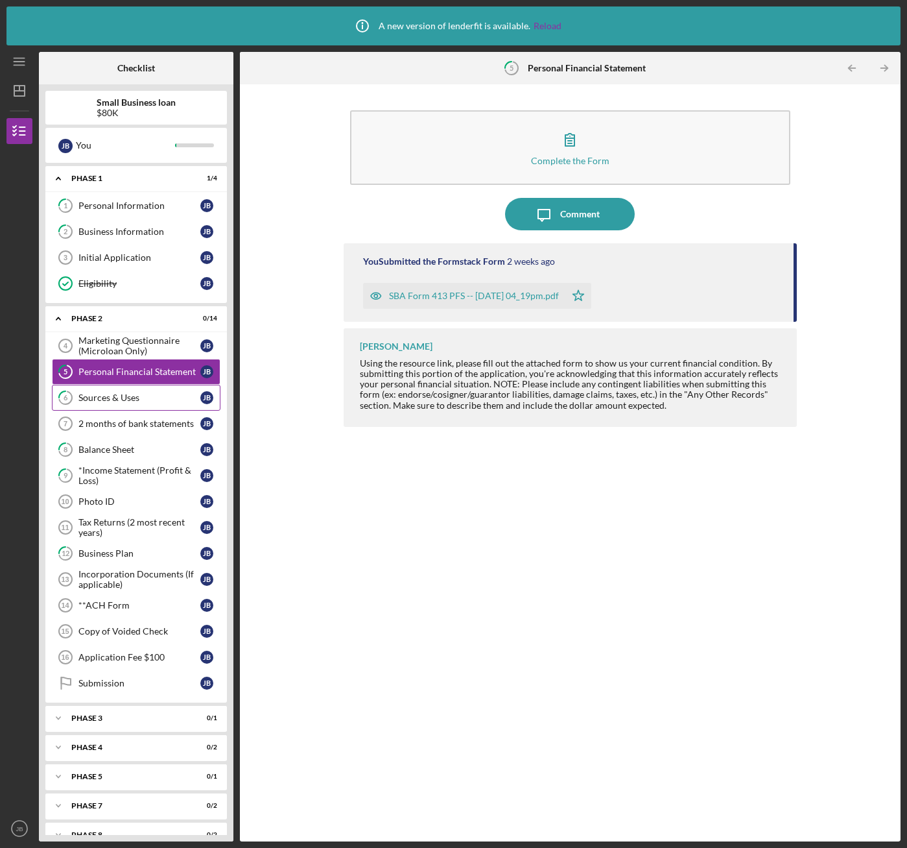
click at [87, 392] on div "Sources & Uses" at bounding box center [139, 397] width 122 height 10
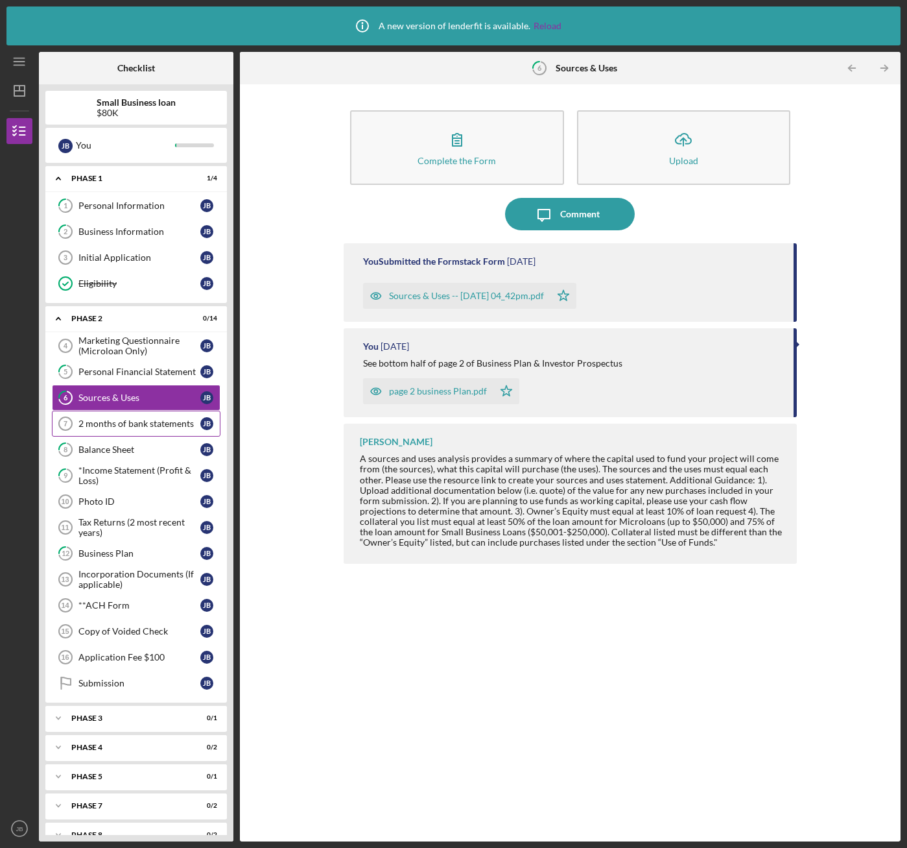
click at [92, 433] on link "2 months of bank statements 7 2 months of bank statements [PERSON_NAME]" at bounding box center [136, 424] width 169 height 26
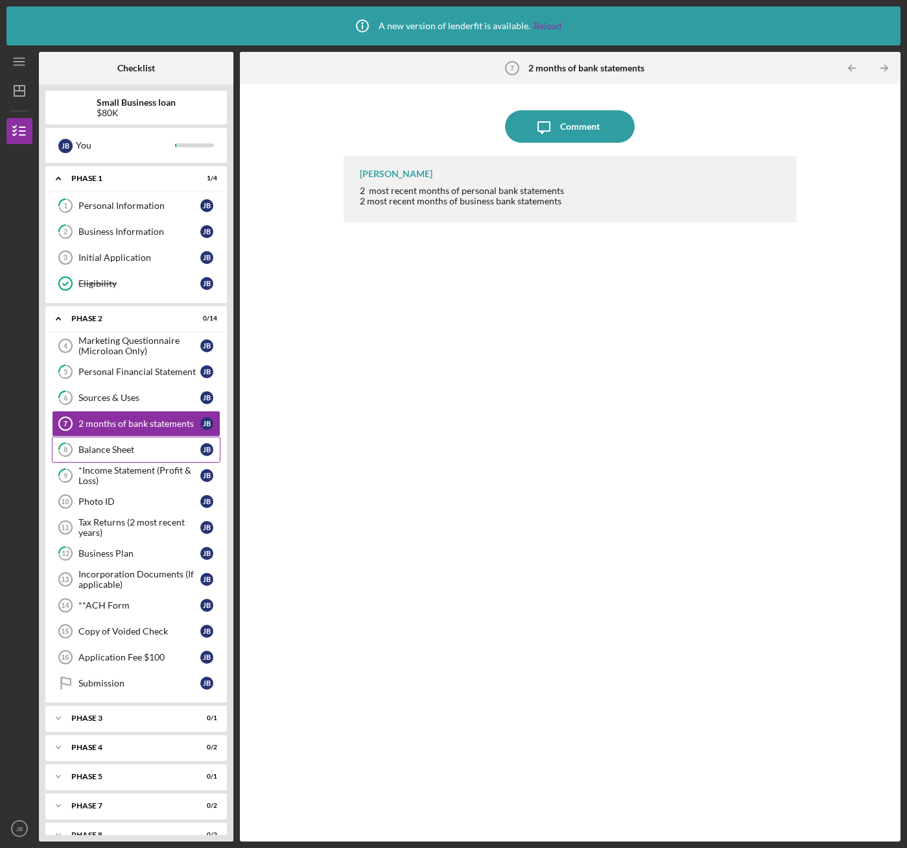
click at [83, 448] on div "Balance Sheet" at bounding box center [139, 449] width 122 height 10
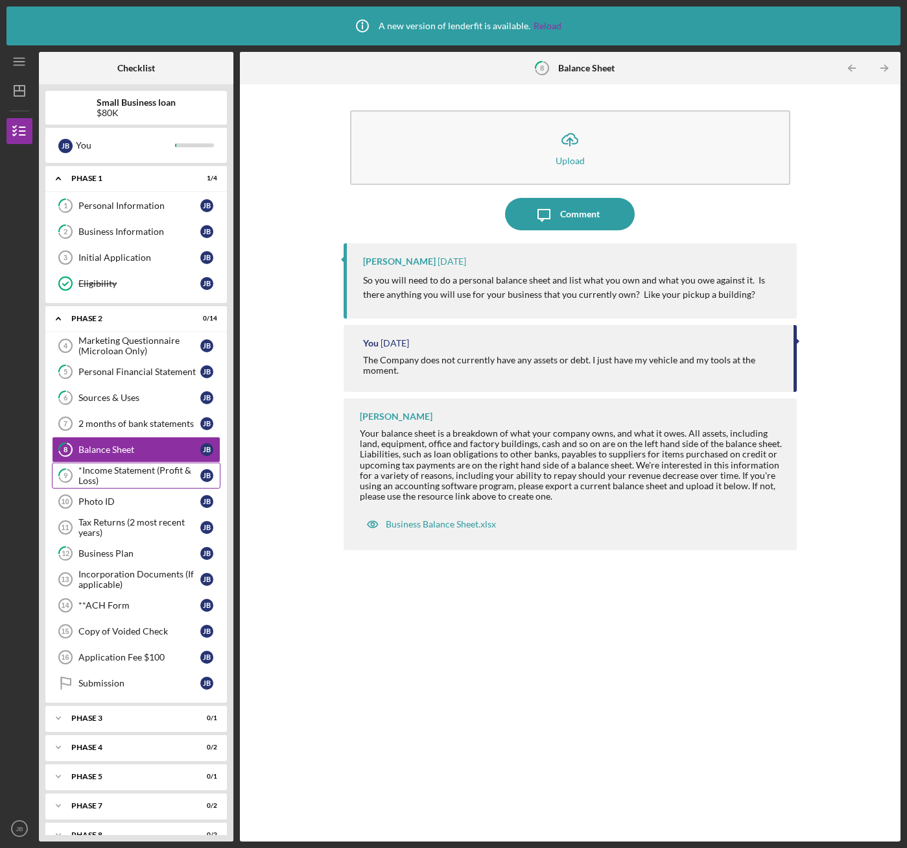
click at [78, 474] on icon "9" at bounding box center [65, 475] width 32 height 32
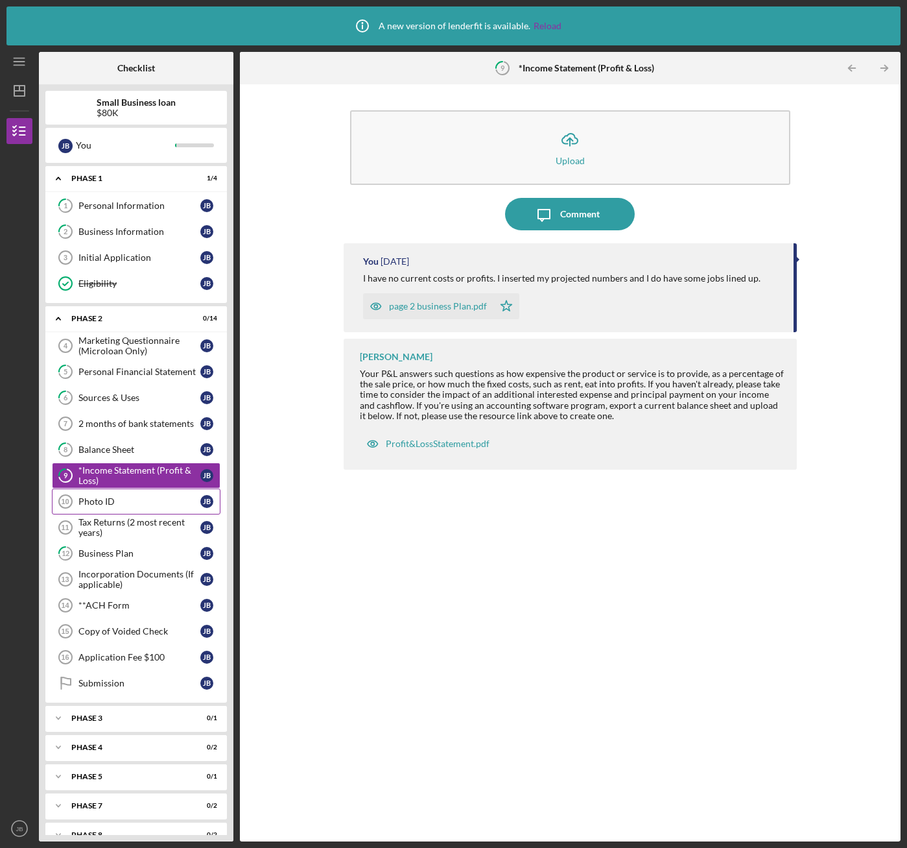
click at [76, 502] on icon "Photo ID 10" at bounding box center [65, 501] width 32 height 32
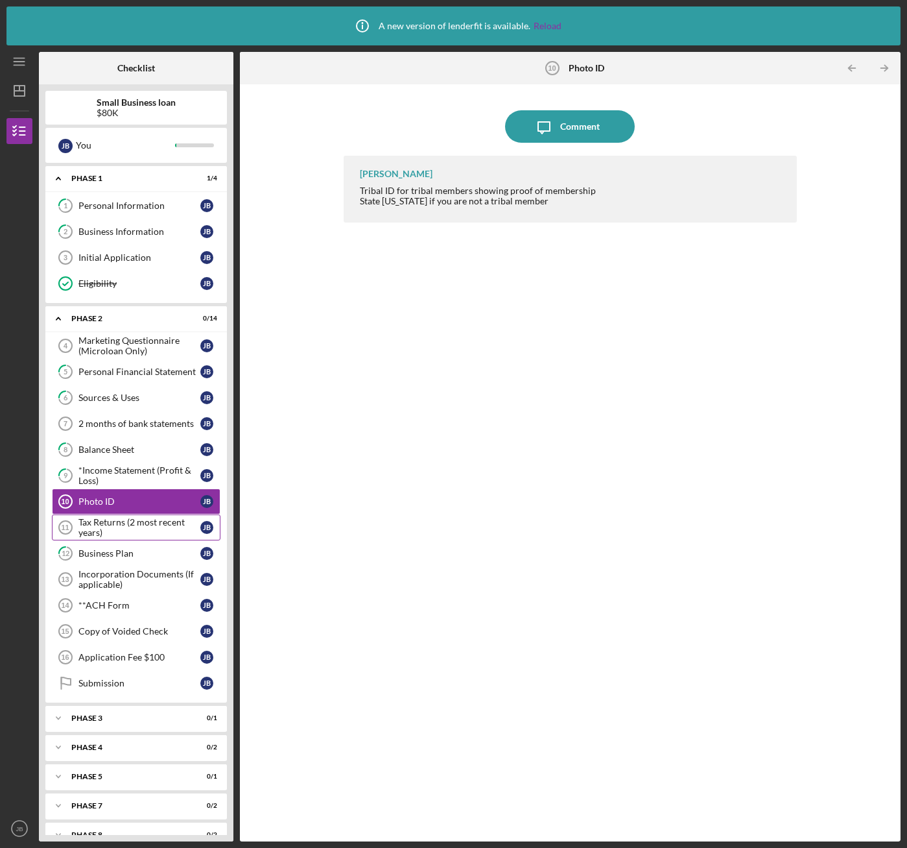
click at [78, 528] on div "Tax Returns (2 most recent years)" at bounding box center [139, 527] width 122 height 21
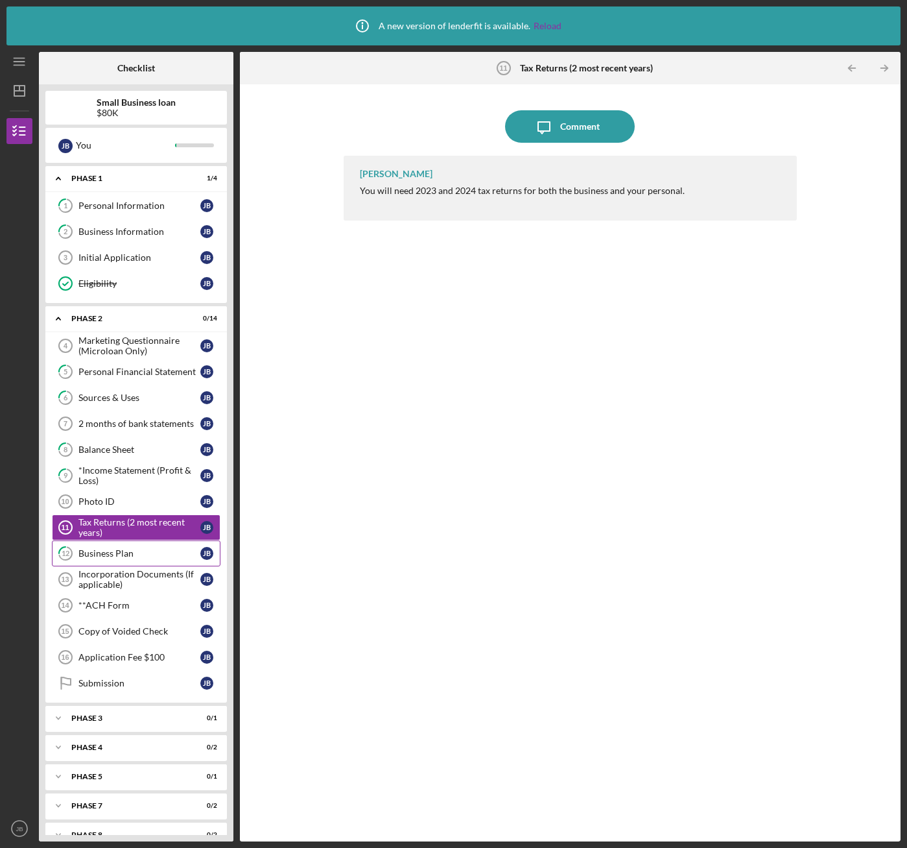
click at [82, 555] on div "Business Plan" at bounding box center [139, 553] width 122 height 10
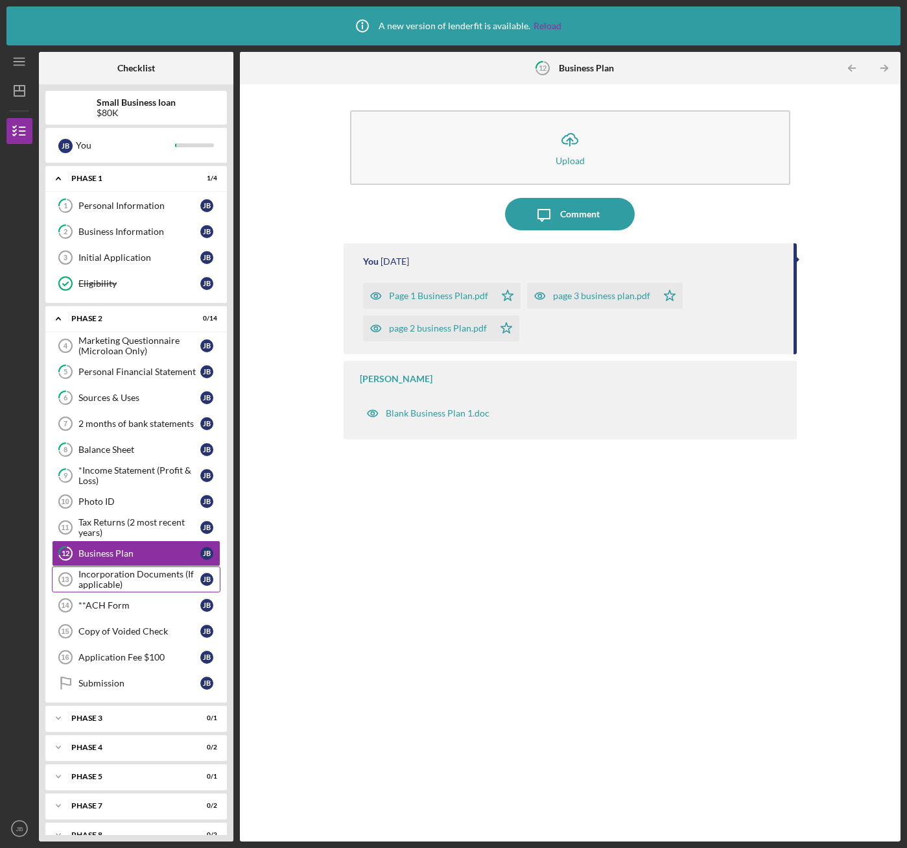
click at [83, 571] on div "Incorporation Documents (If applicable)" at bounding box center [139, 579] width 122 height 21
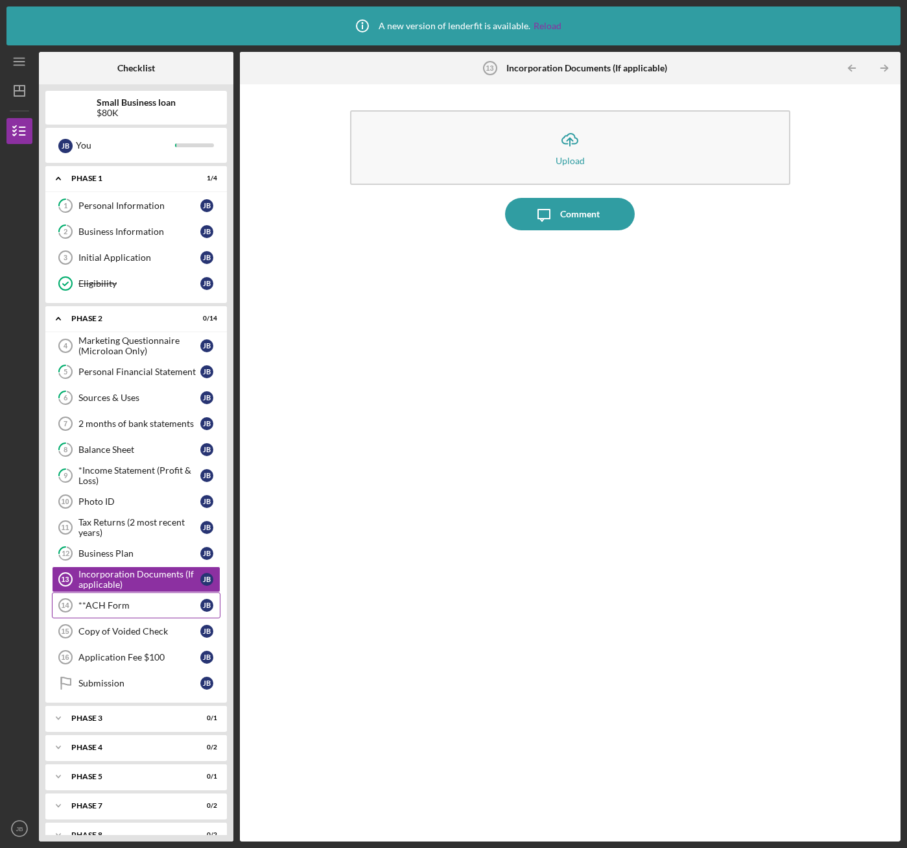
click at [88, 604] on div "**ACH Form" at bounding box center [139, 605] width 122 height 10
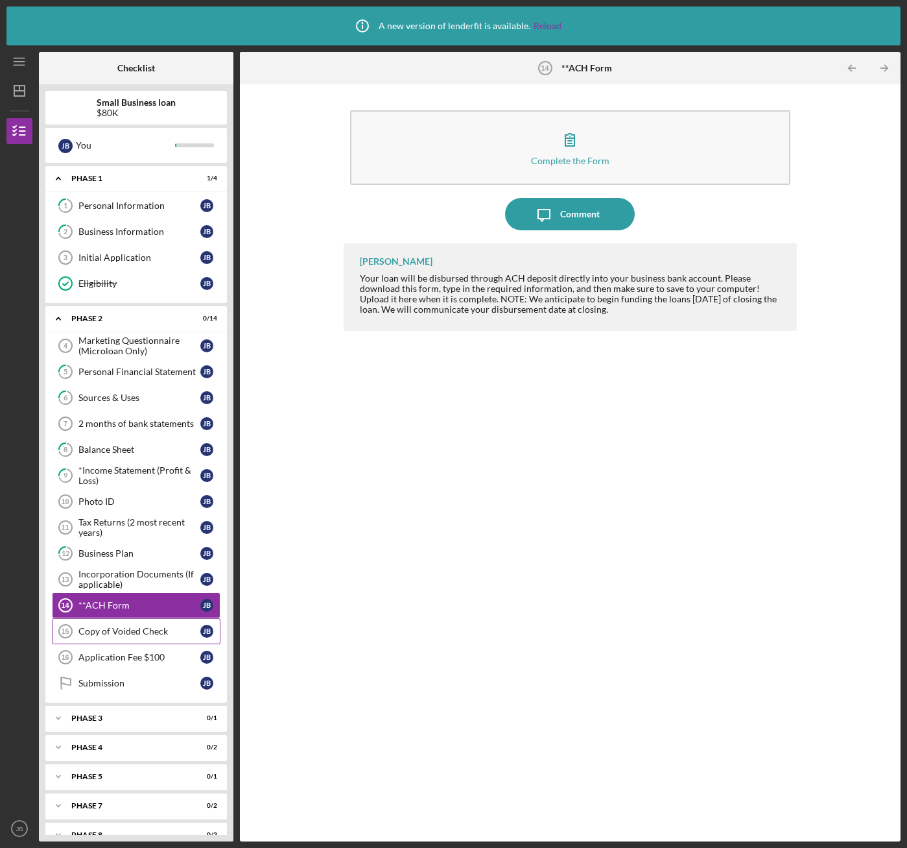
click at [99, 630] on div "Copy of Voided Check" at bounding box center [139, 631] width 122 height 10
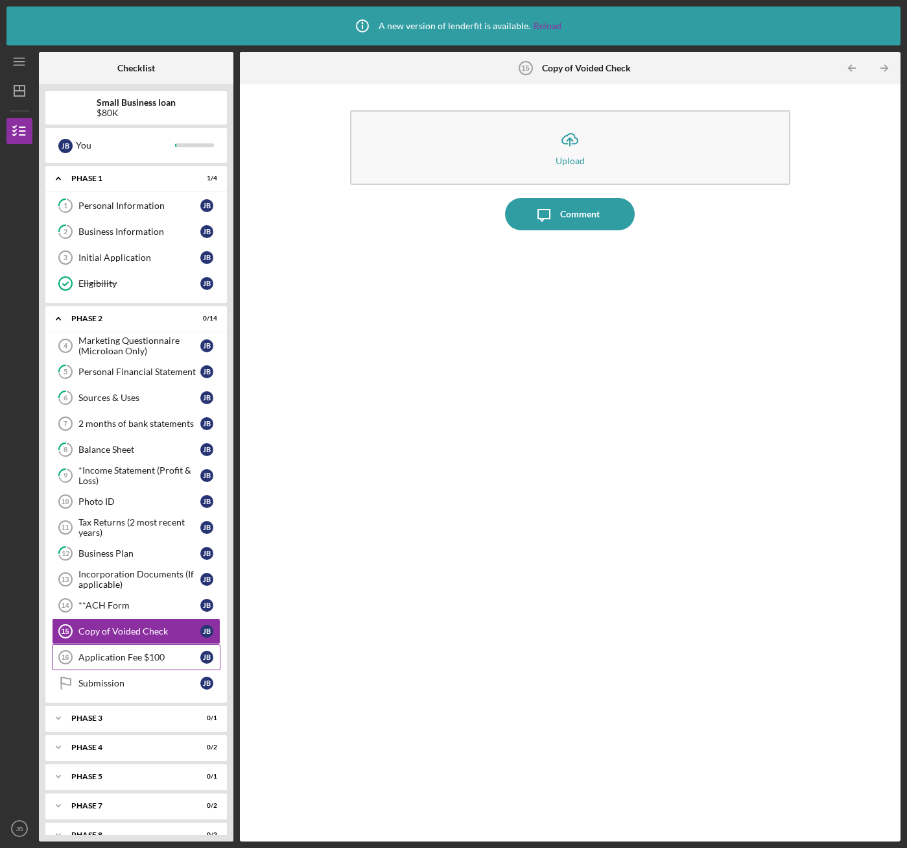
click at [107, 655] on div "Application Fee $100" at bounding box center [139, 657] width 122 height 10
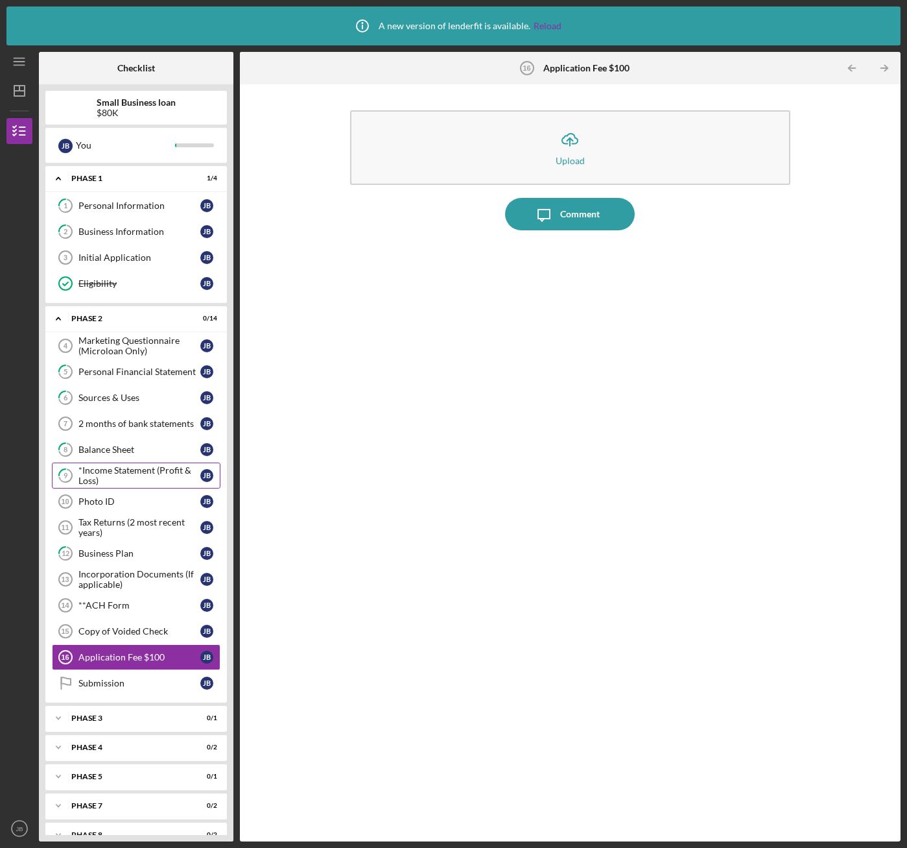
click at [101, 474] on div "*Income Statement (Profit & Loss)" at bounding box center [139, 475] width 122 height 21
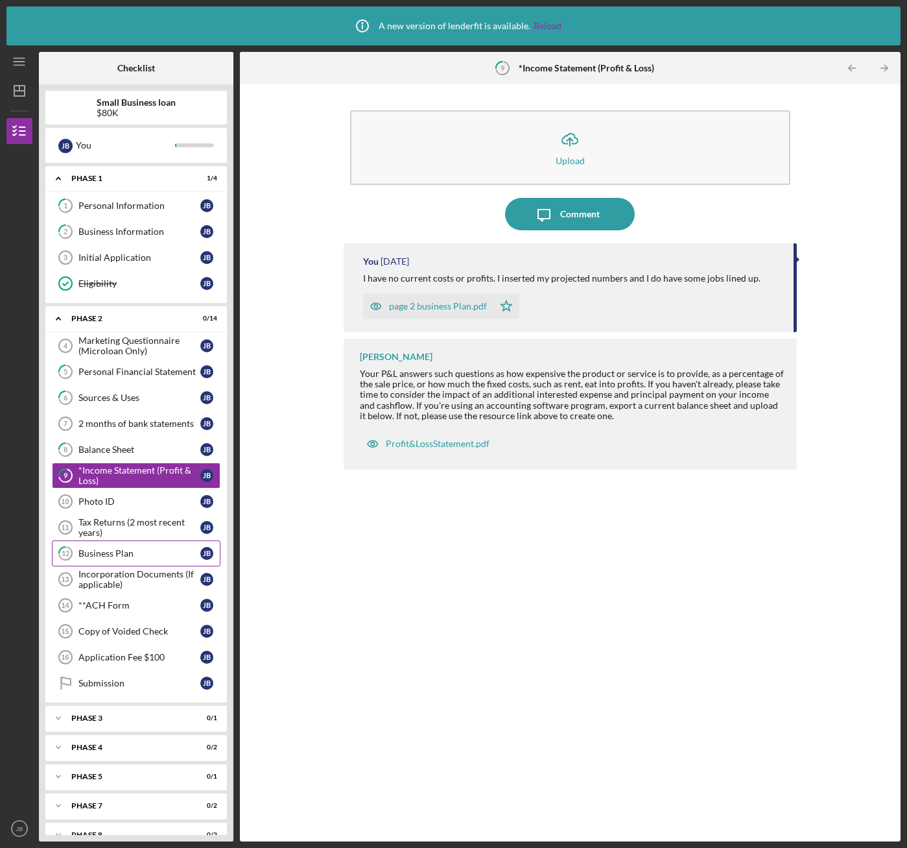
click at [96, 553] on div "Business Plan" at bounding box center [139, 553] width 122 height 10
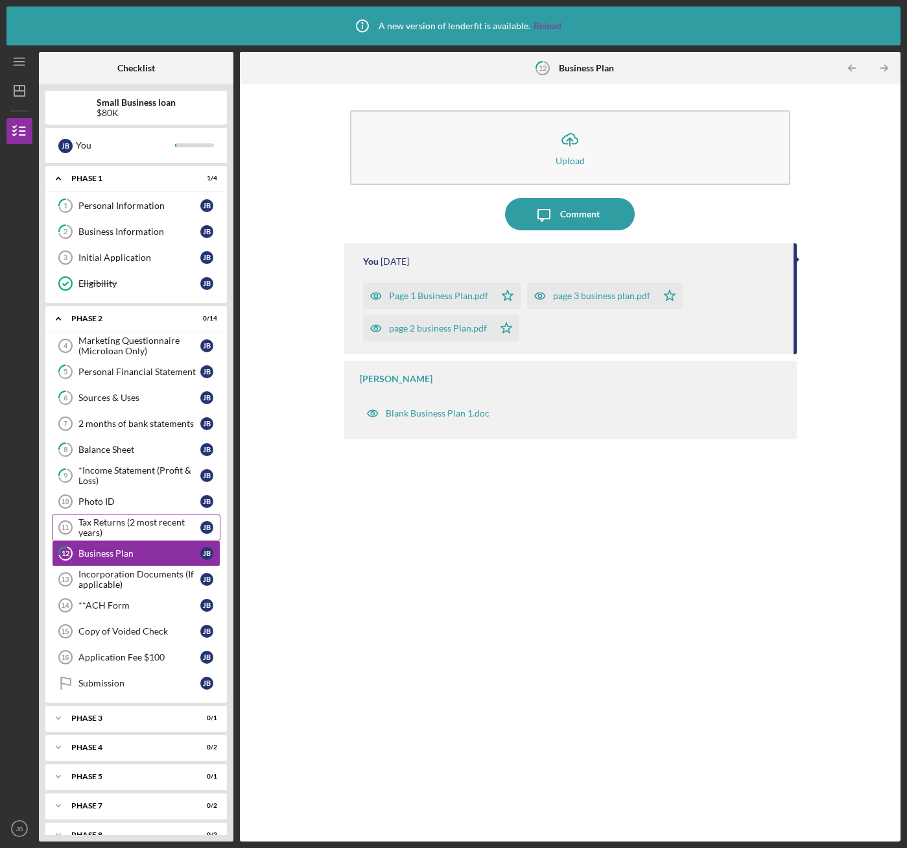
click at [95, 523] on div "Tax Returns (2 most recent years)" at bounding box center [139, 527] width 122 height 21
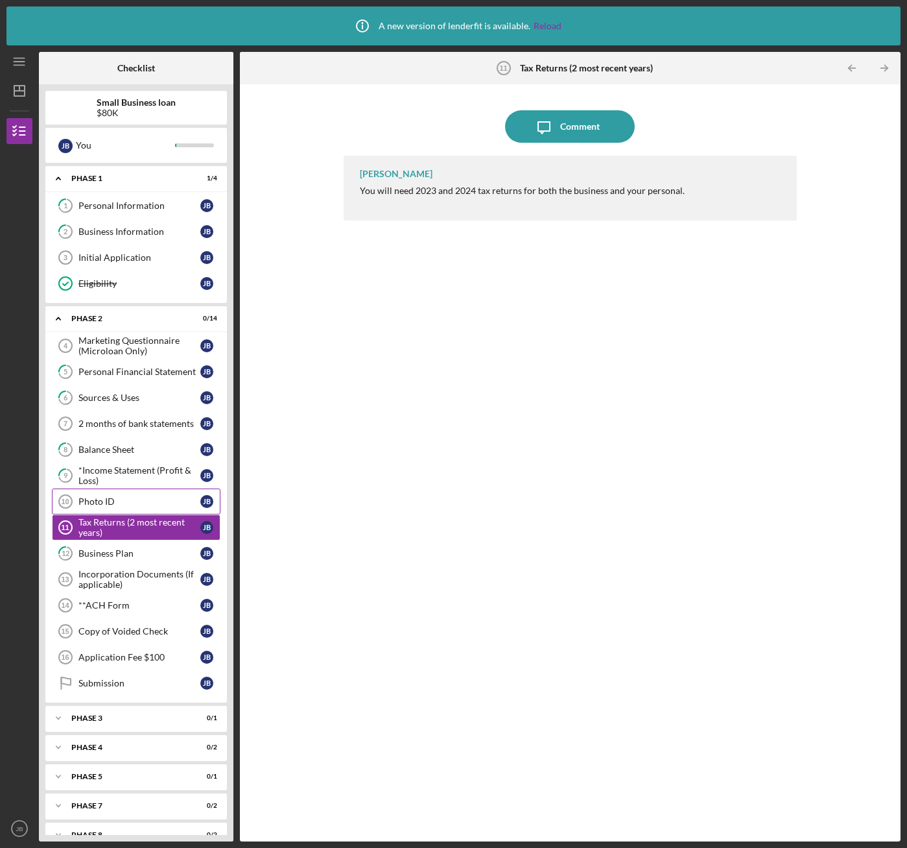
click at [99, 497] on div "Photo ID" at bounding box center [139, 501] width 122 height 10
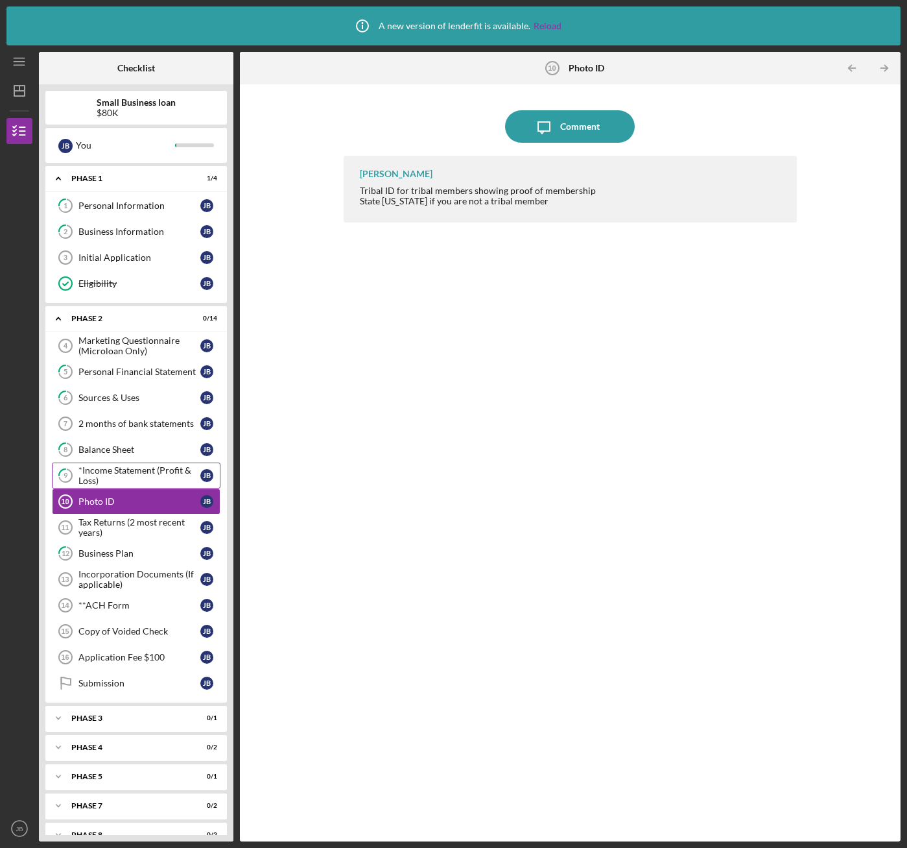
click at [102, 471] on div "*Income Statement (Profit & Loss)" at bounding box center [139, 475] width 122 height 21
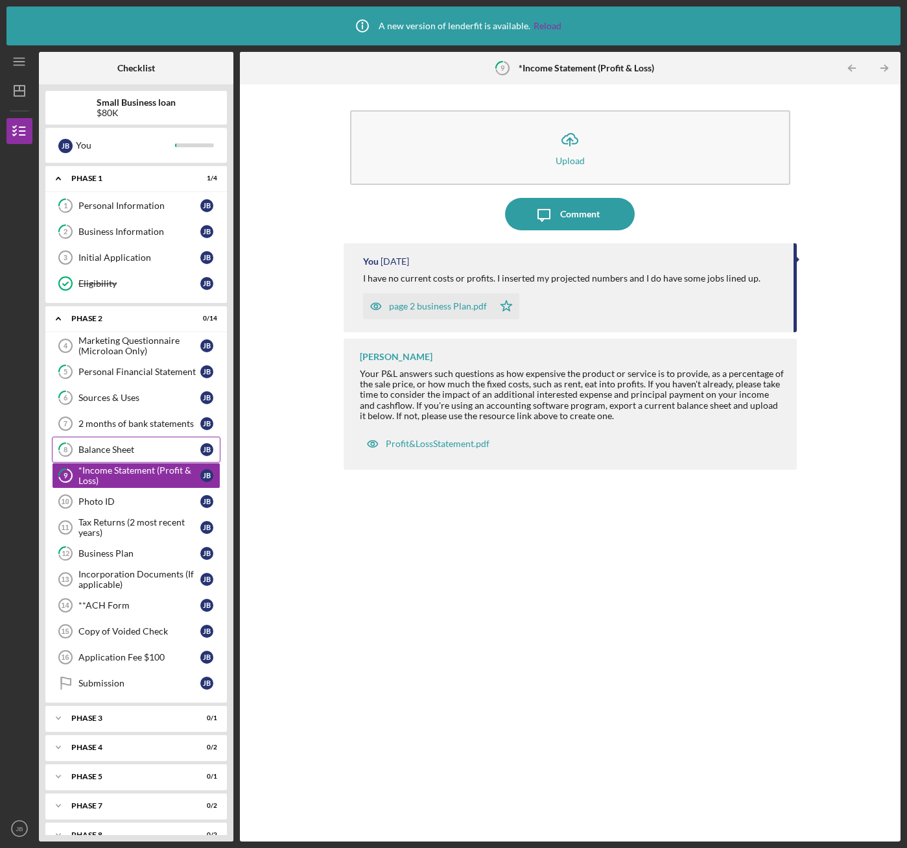
click at [106, 449] on div "Balance Sheet" at bounding box center [139, 449] width 122 height 10
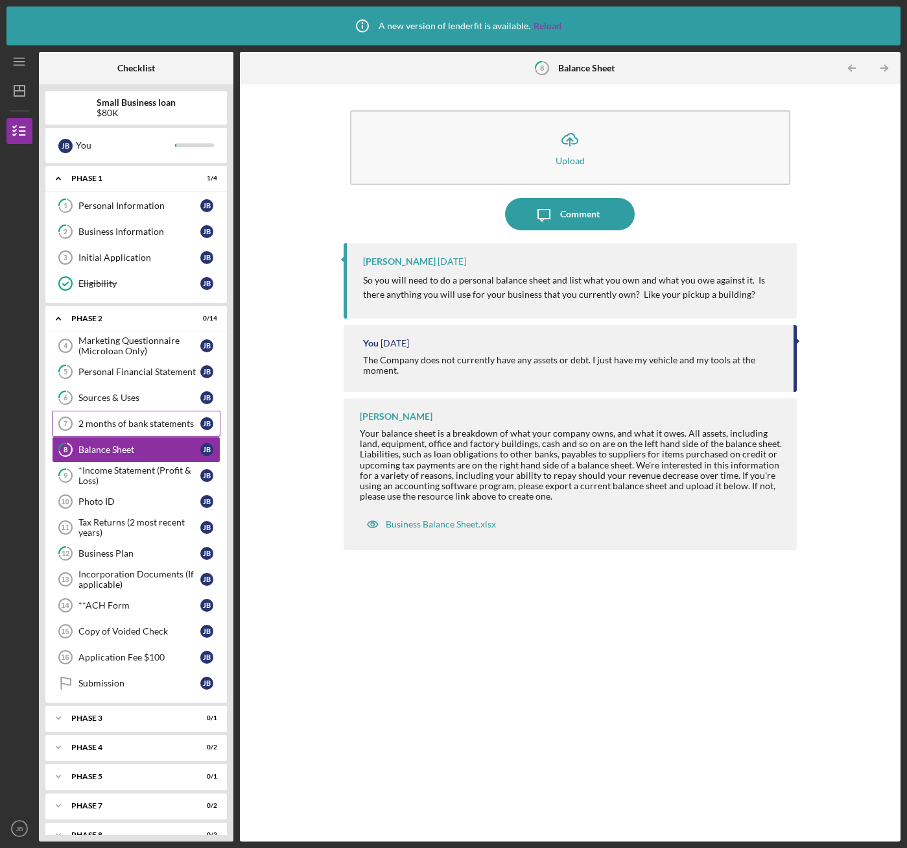
click at [111, 427] on div "2 months of bank statements" at bounding box center [139, 423] width 122 height 10
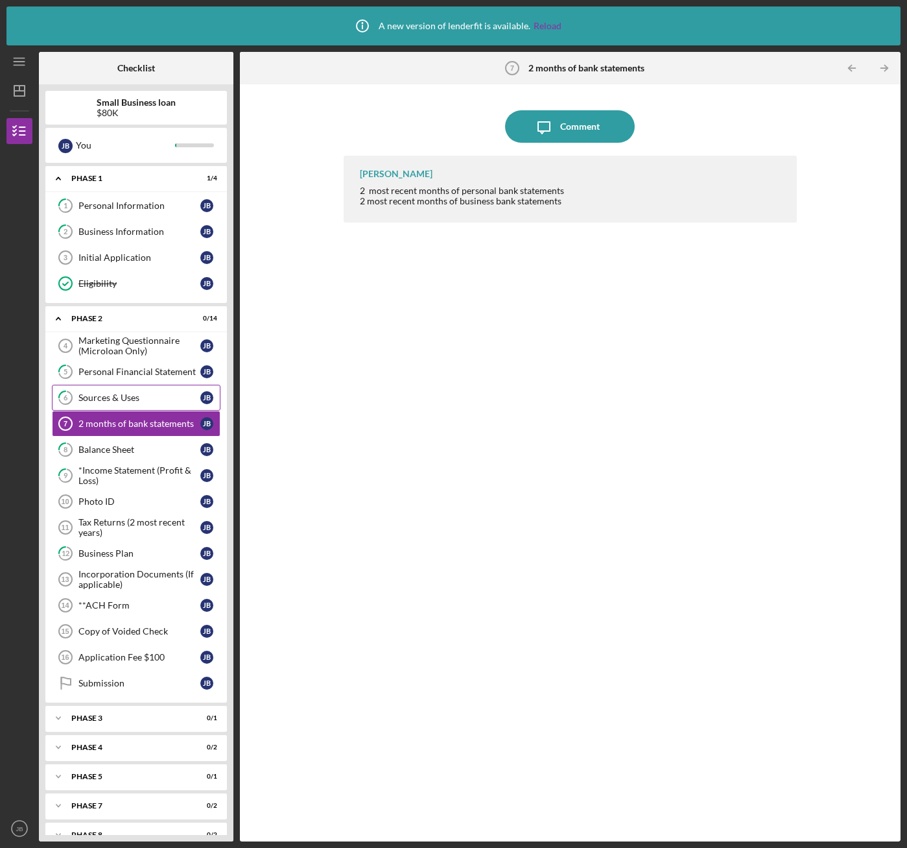
click at [104, 399] on div "Sources & Uses" at bounding box center [139, 397] width 122 height 10
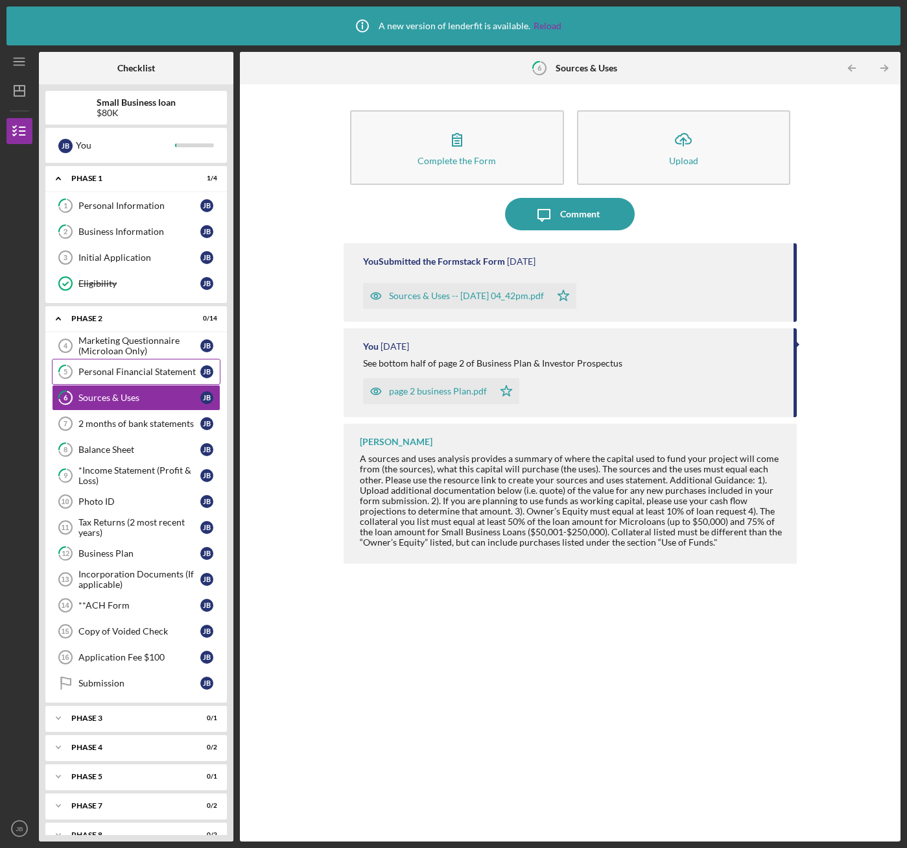
click at [109, 374] on div "Personal Financial Statement" at bounding box center [139, 371] width 122 height 10
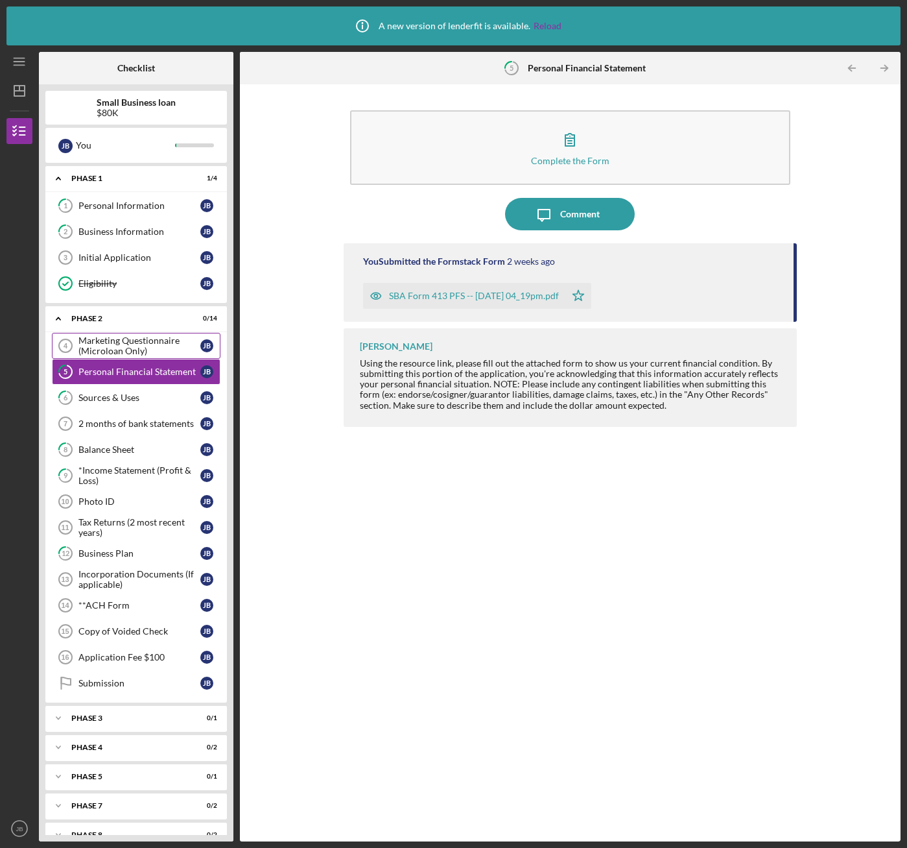
click at [99, 344] on div "Marketing Questionnaire (Microloan Only)" at bounding box center [139, 345] width 122 height 21
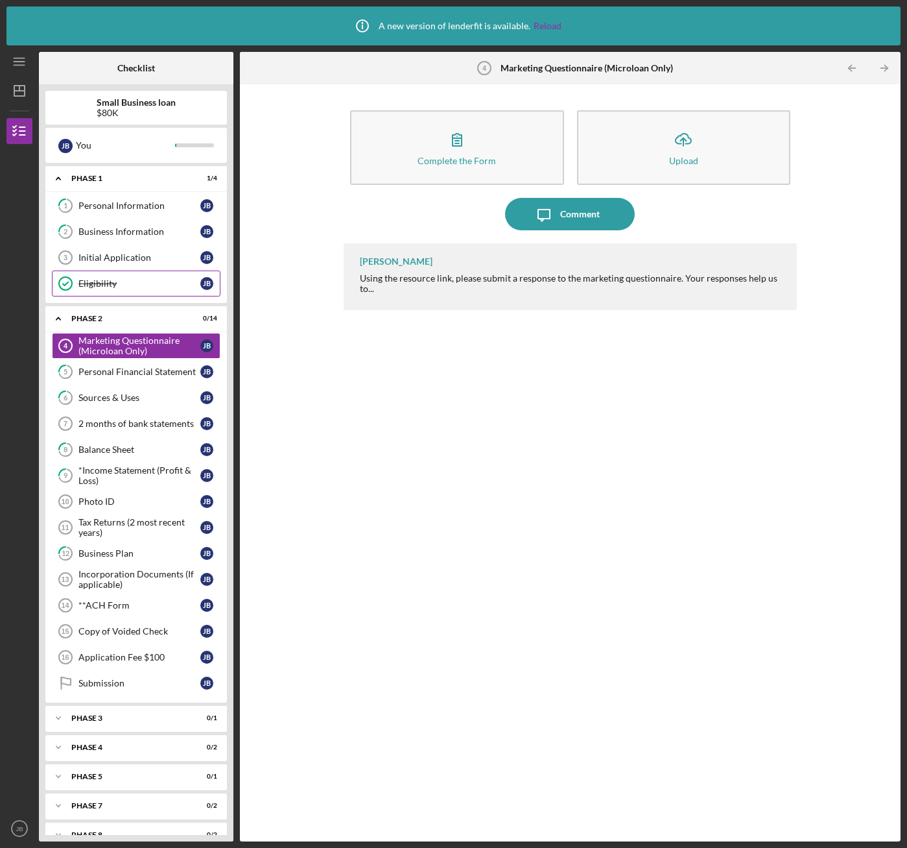
click at [100, 276] on link "Eligibility Eligibility [PERSON_NAME]" at bounding box center [136, 283] width 169 height 26
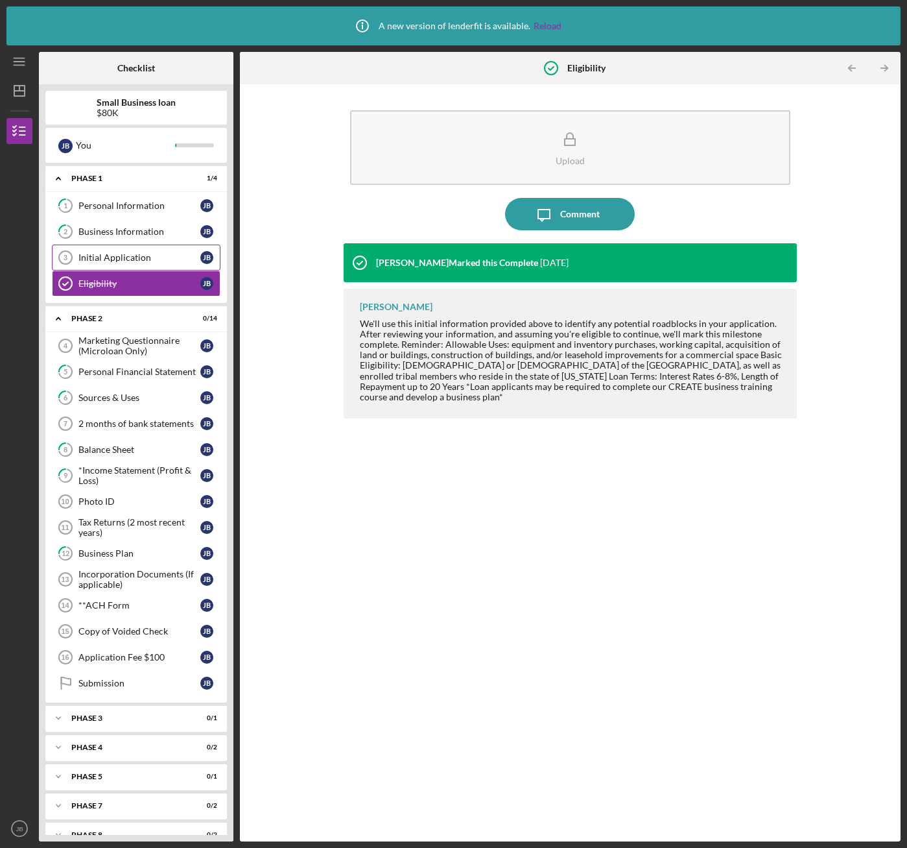
click at [96, 260] on div "Initial Application" at bounding box center [139, 257] width 122 height 10
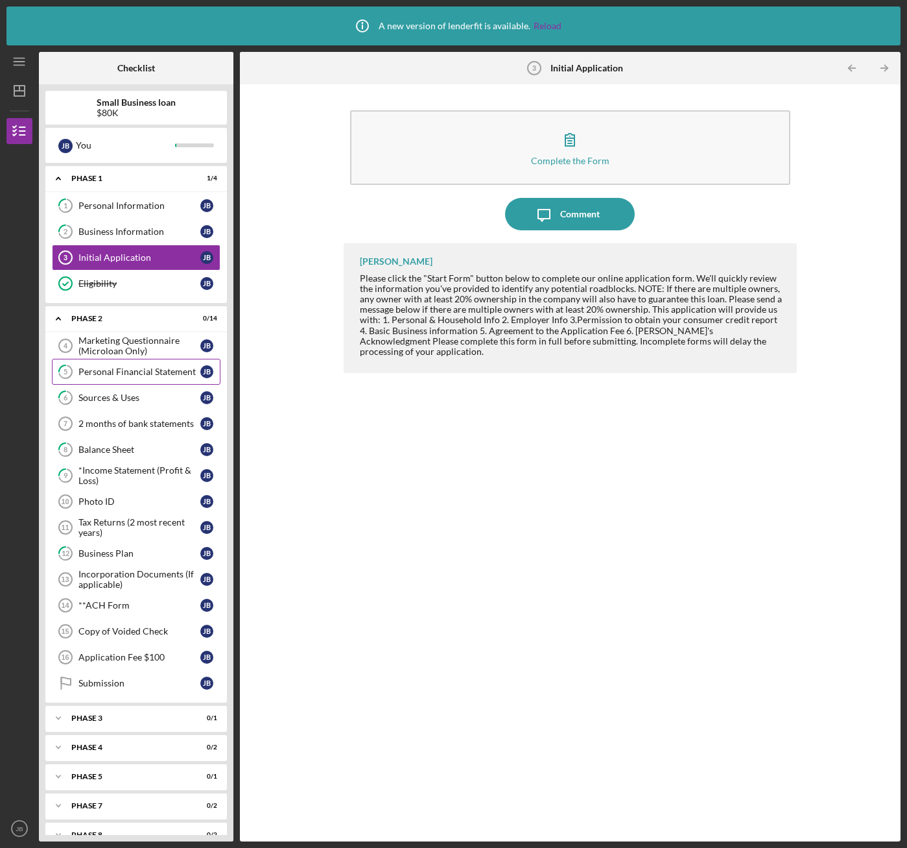
click at [85, 359] on link "5 Personal Financial Statement [PERSON_NAME]" at bounding box center [136, 372] width 169 height 26
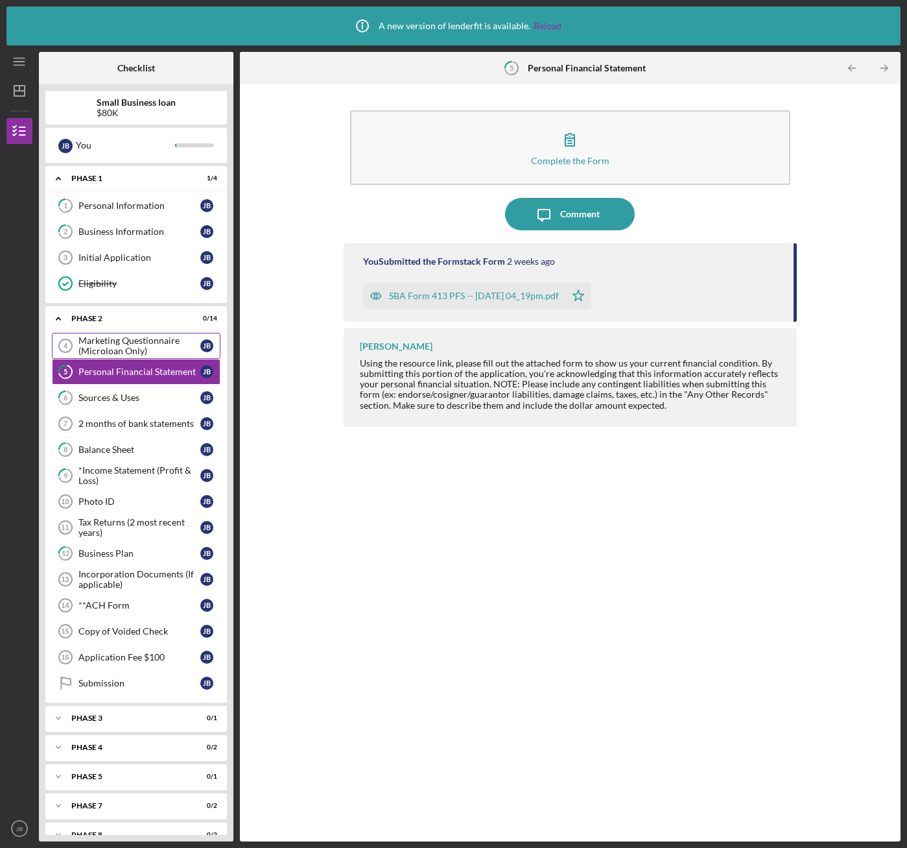
click at [90, 344] on div "Marketing Questionnaire (Microloan Only)" at bounding box center [139, 345] width 122 height 21
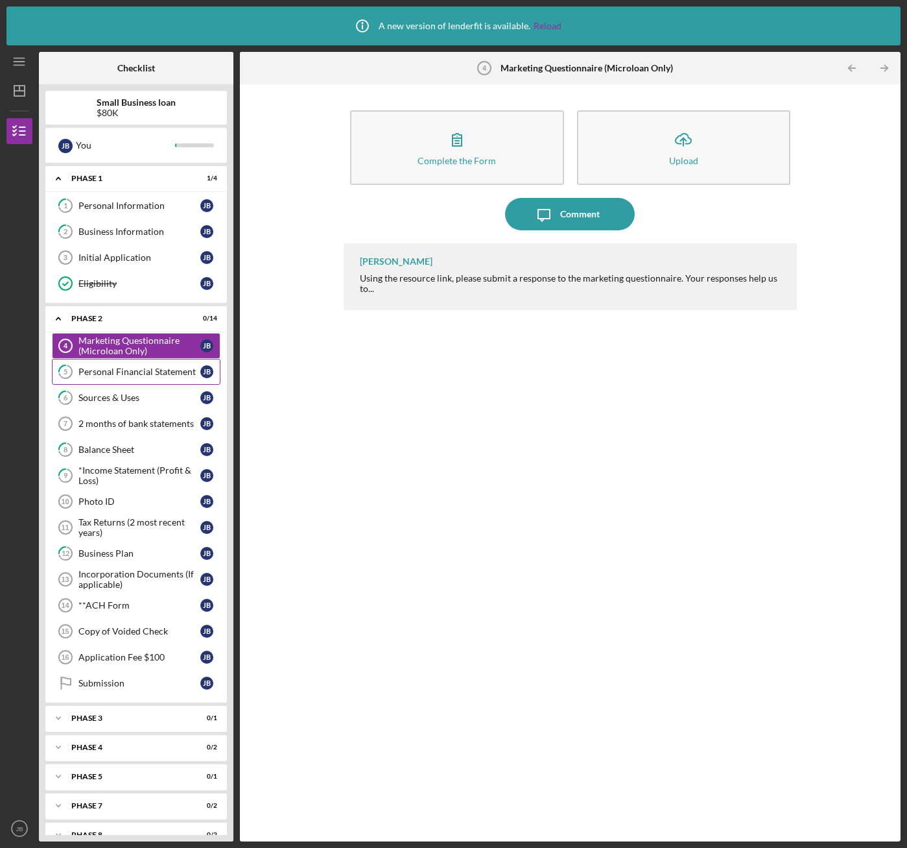
click at [107, 363] on link "5 Personal Financial Statement [PERSON_NAME]" at bounding box center [136, 372] width 169 height 26
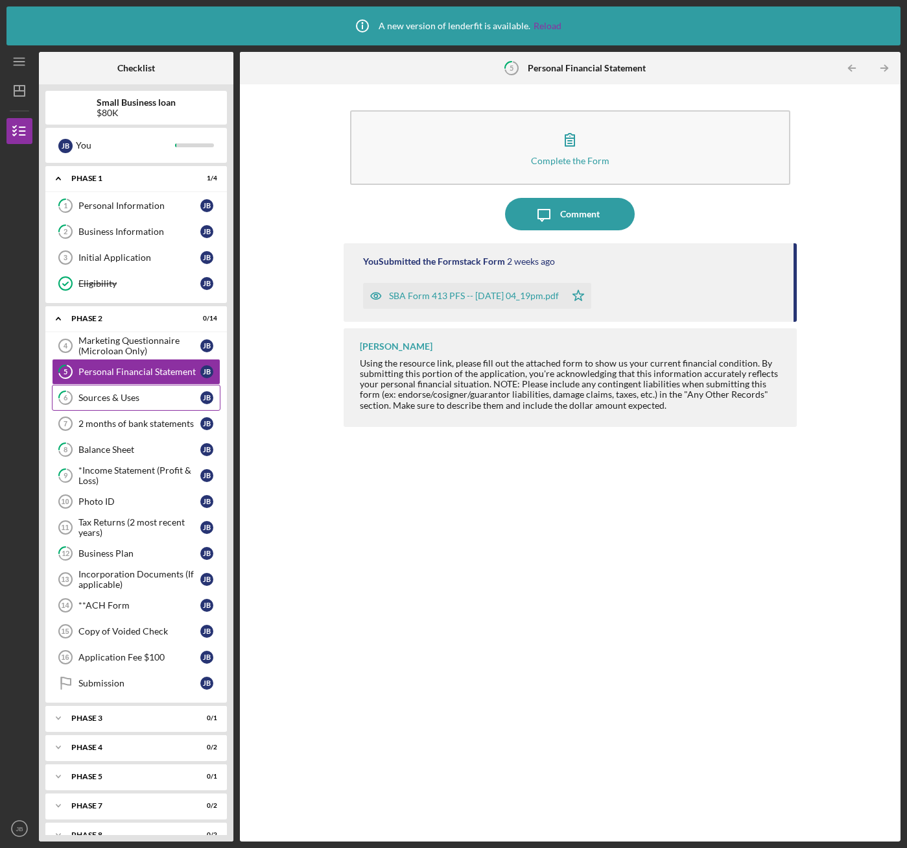
click at [102, 393] on div "Sources & Uses" at bounding box center [139, 397] width 122 height 10
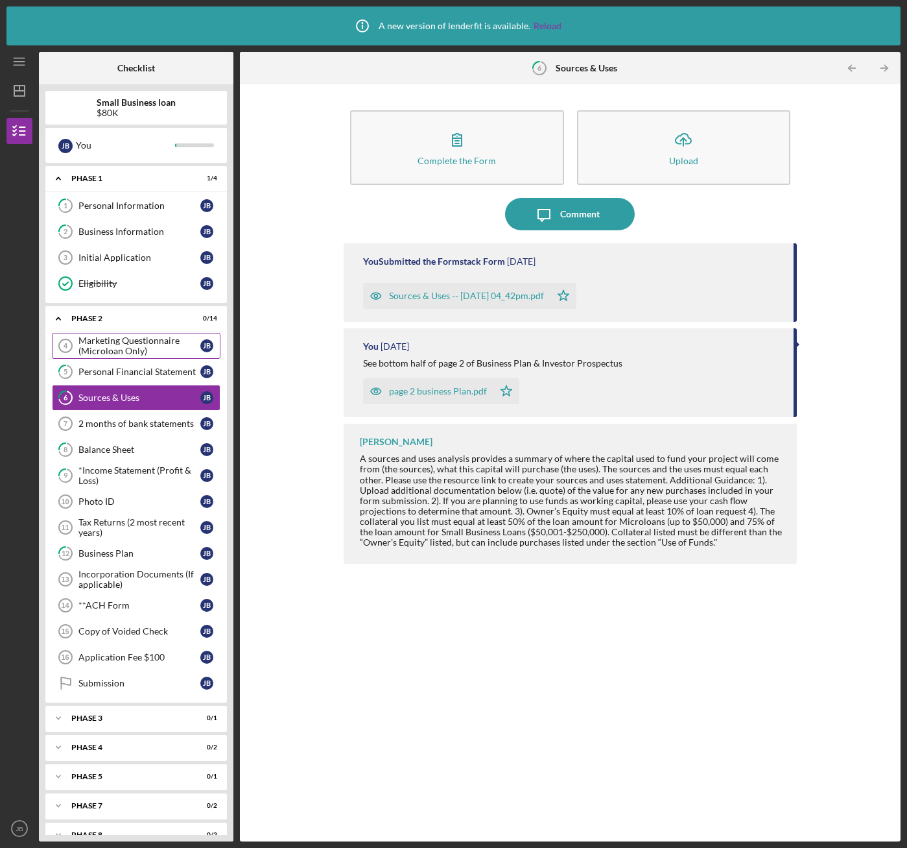
drag, startPoint x: 108, startPoint y: 334, endPoint x: 105, endPoint y: 350, distance: 16.4
click at [106, 344] on link "Marketing Questionnaire (Microloan Only) 4 Marketing Questionnaire (Microloan O…" at bounding box center [136, 346] width 169 height 26
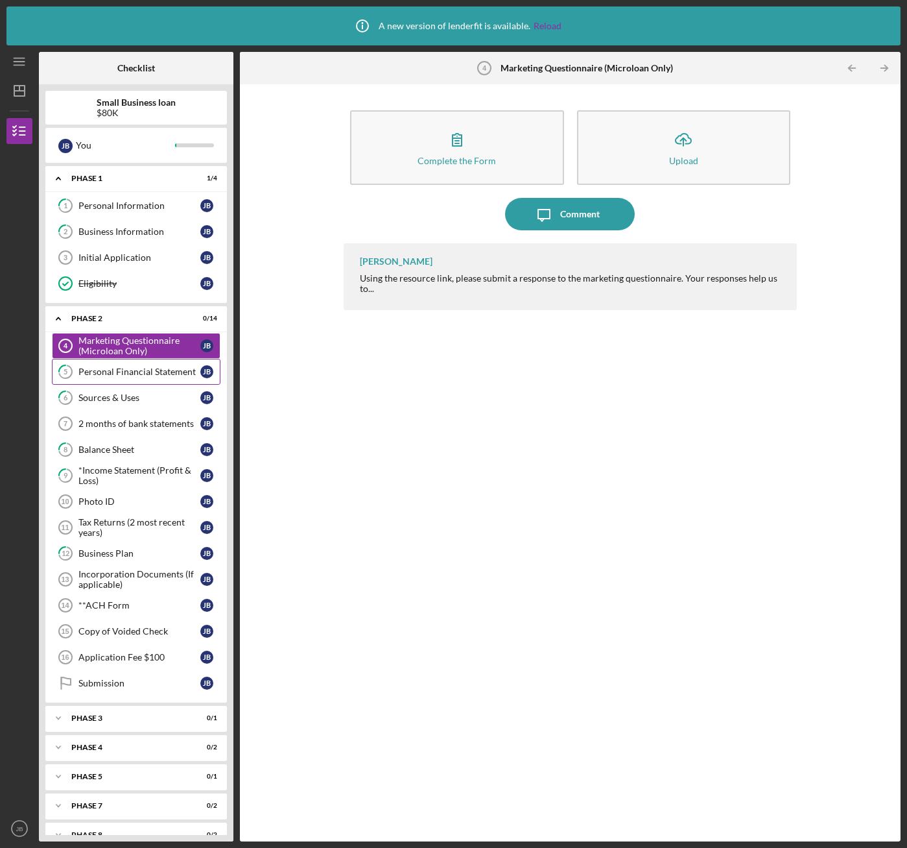
click at [108, 369] on div "Personal Financial Statement" at bounding box center [139, 371] width 122 height 10
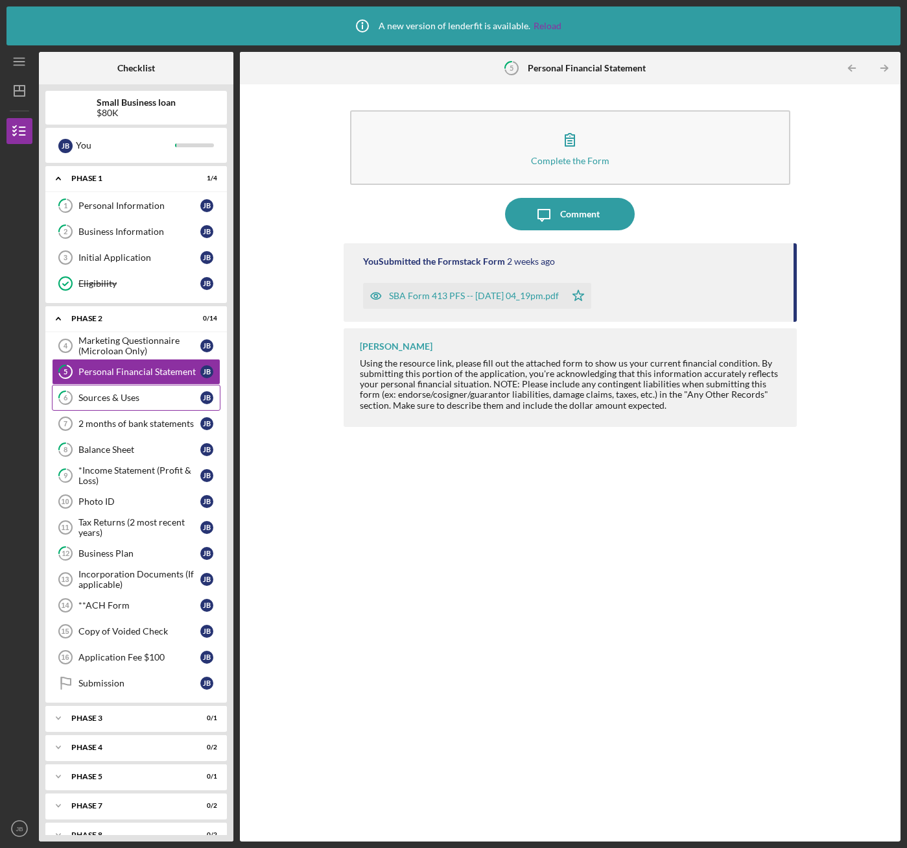
click at [104, 390] on link "6 Sources & Uses [PERSON_NAME]" at bounding box center [136, 398] width 169 height 26
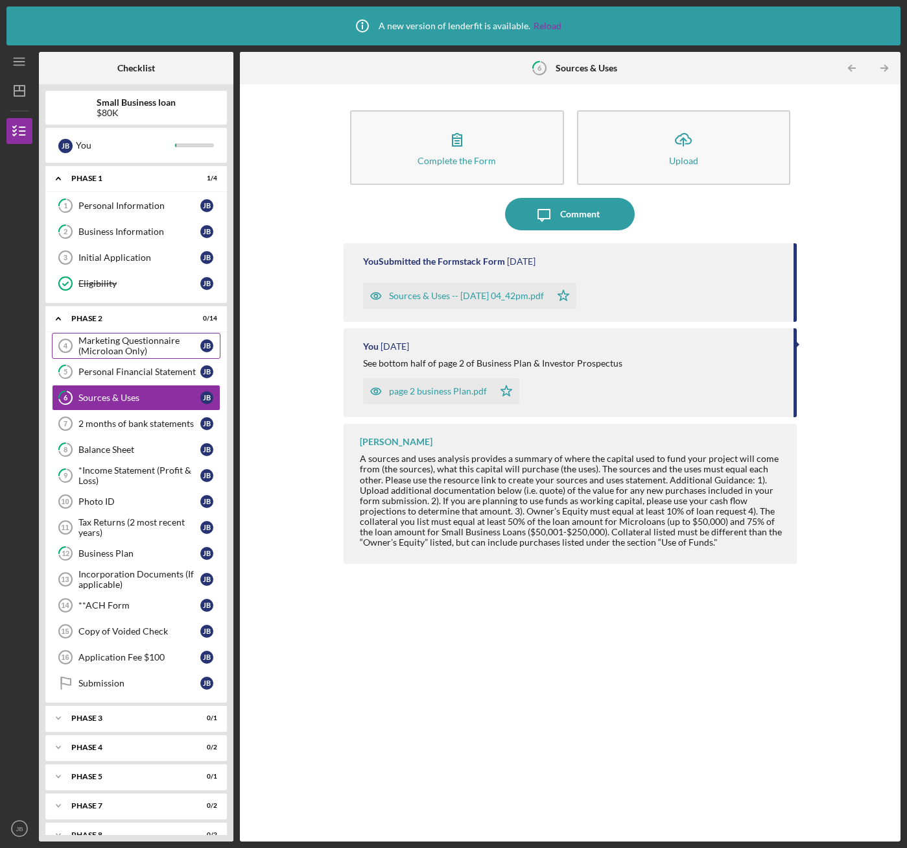
click at [112, 355] on div "Marketing Questionnaire (Microloan Only)" at bounding box center [139, 345] width 122 height 21
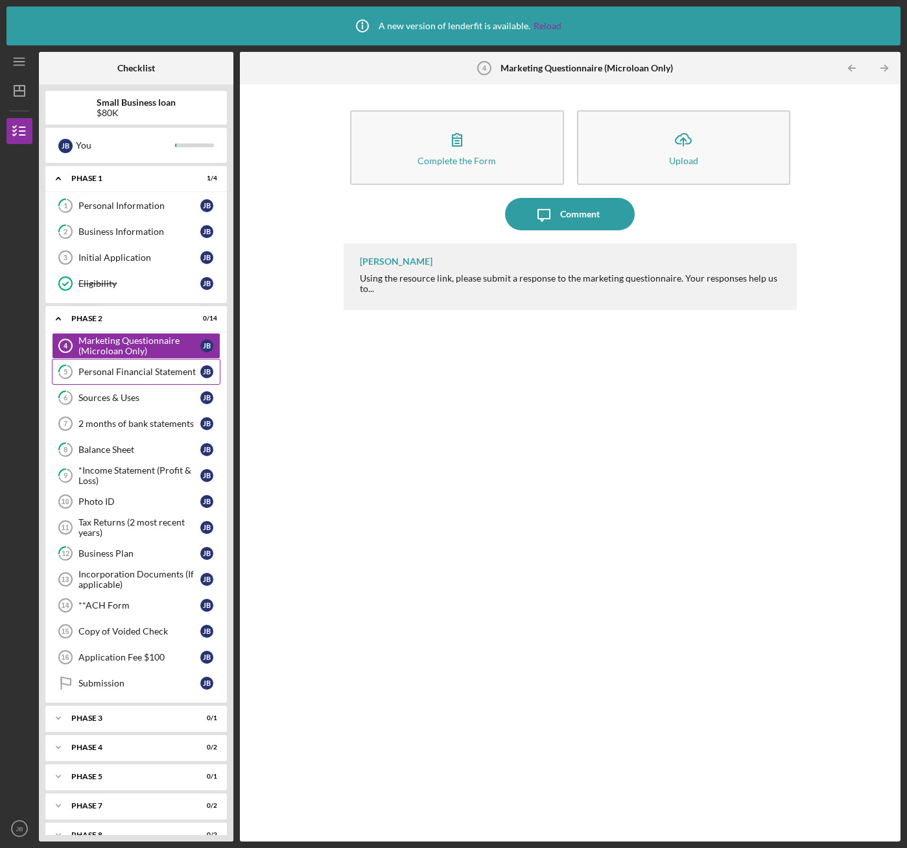
click at [110, 368] on div "Personal Financial Statement" at bounding box center [139, 371] width 122 height 10
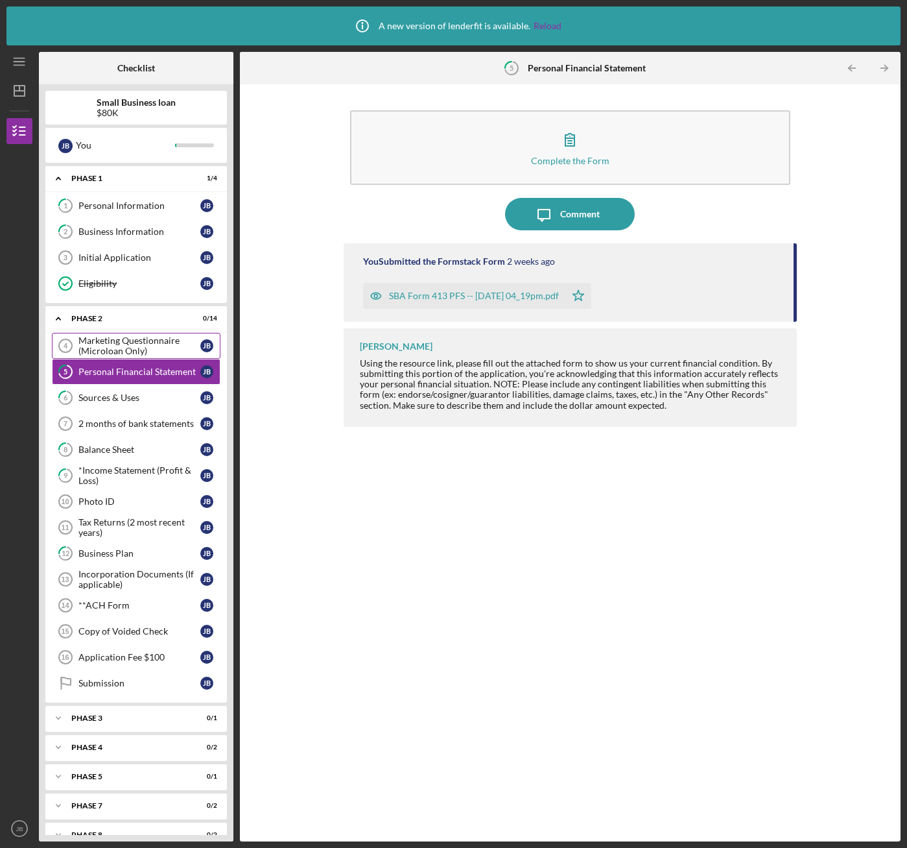
click at [114, 353] on div "Marketing Questionnaire (Microloan Only)" at bounding box center [139, 345] width 122 height 21
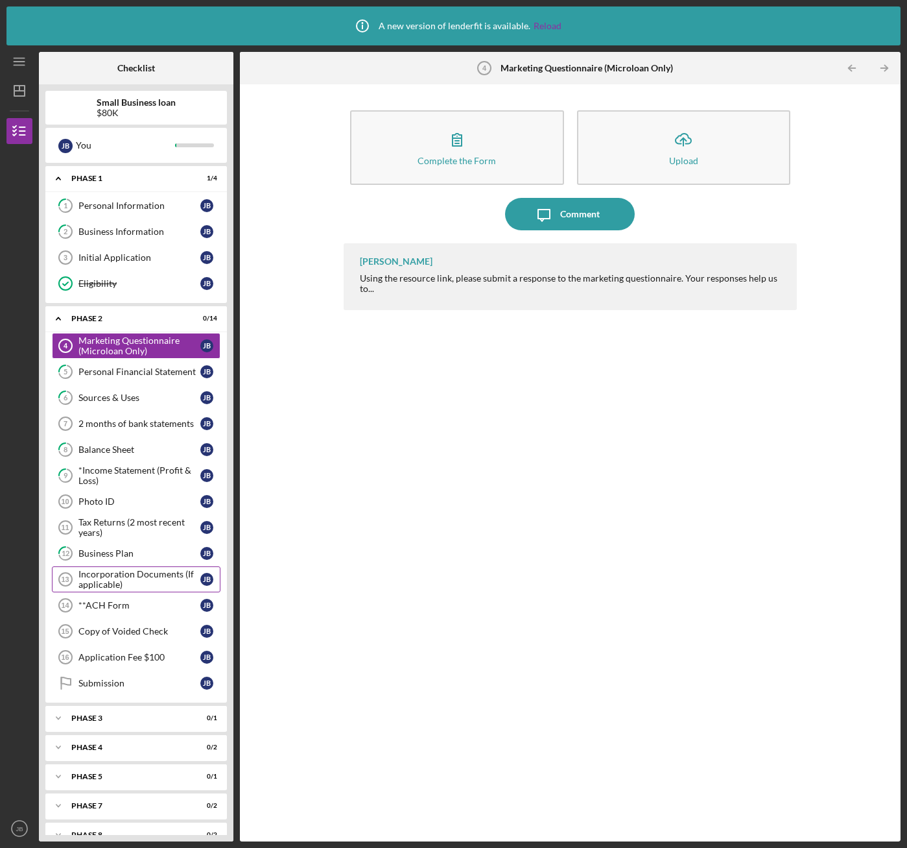
click at [113, 584] on div "Incorporation Documents (If applicable)" at bounding box center [139, 579] width 122 height 21
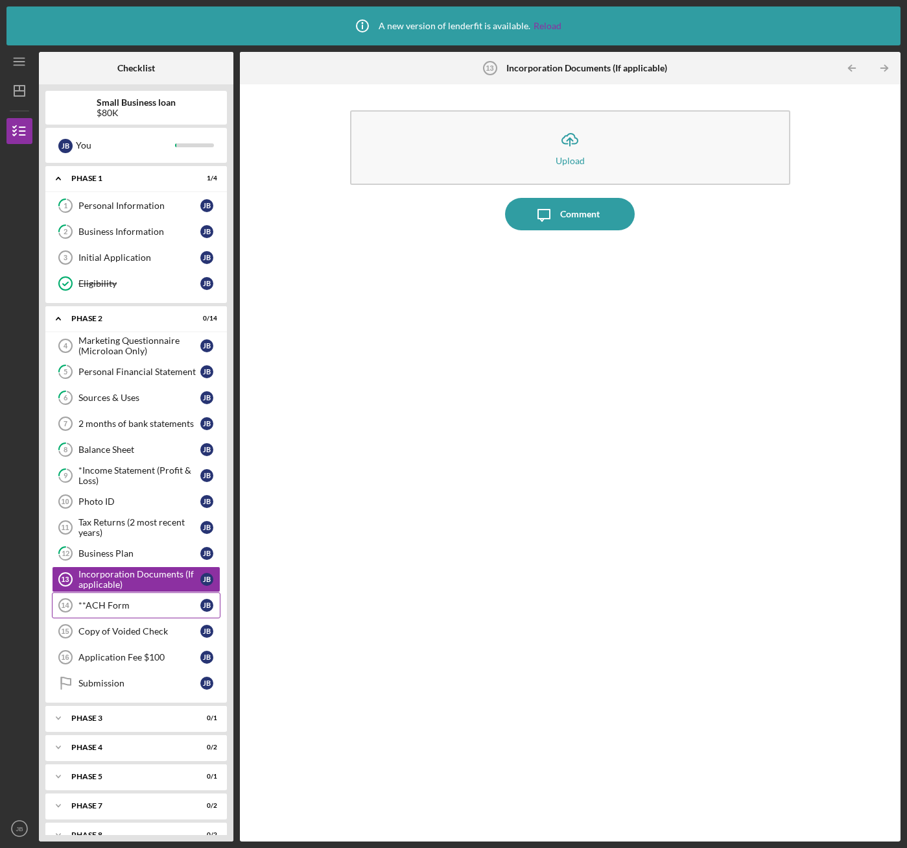
click at [110, 610] on div "**ACH Form" at bounding box center [139, 605] width 122 height 10
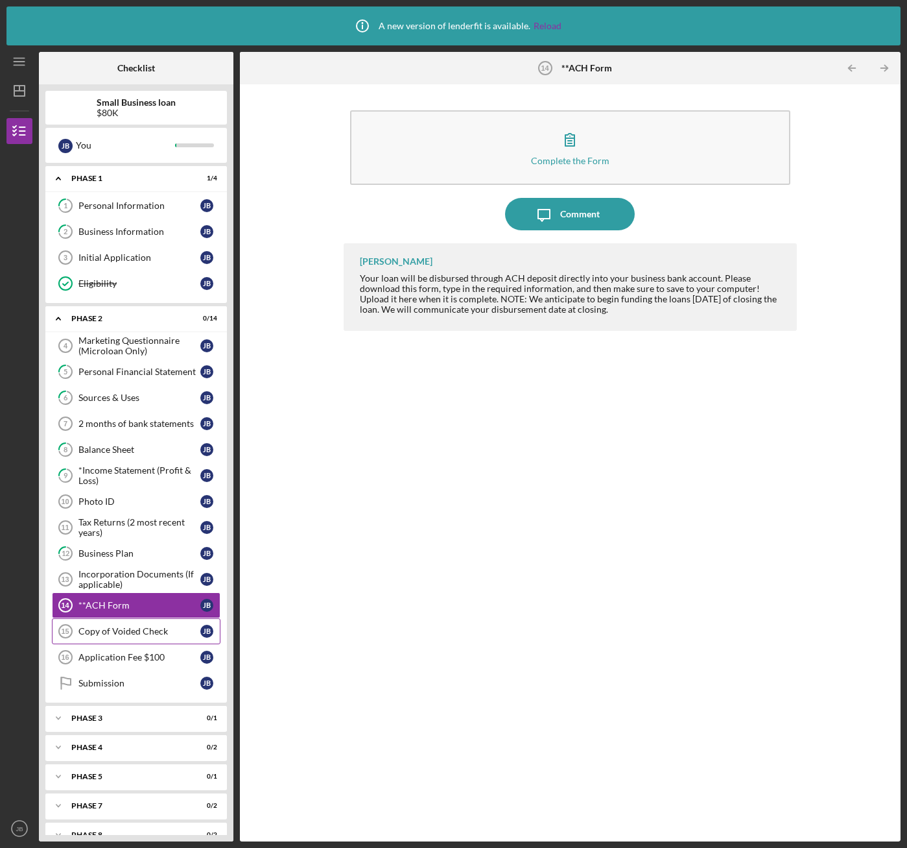
click at [106, 636] on div "Copy of Voided Check" at bounding box center [139, 631] width 122 height 10
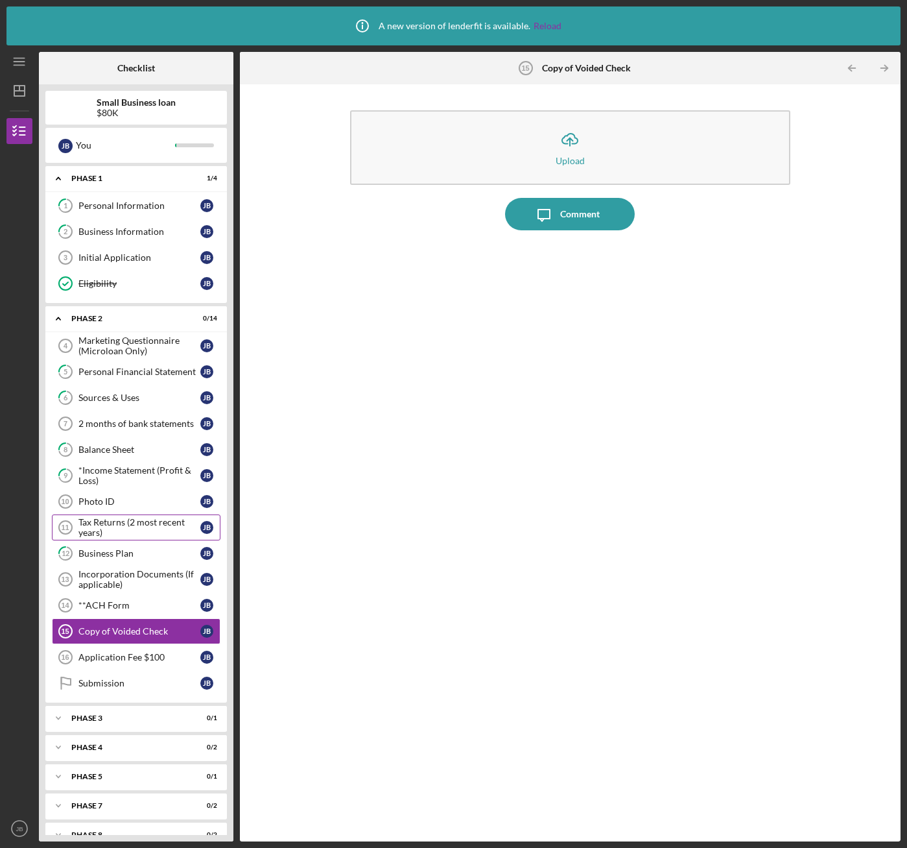
click at [101, 529] on div "Tax Returns (2 most recent years)" at bounding box center [139, 527] width 122 height 21
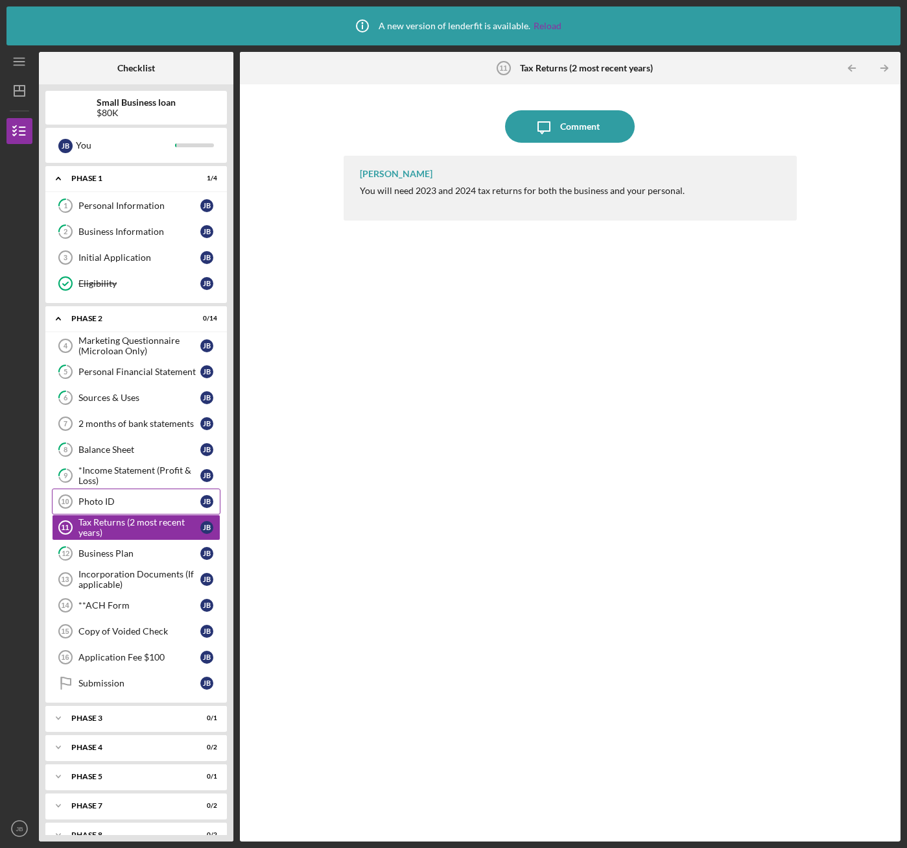
click at [99, 502] on div "Photo ID" at bounding box center [139, 501] width 122 height 10
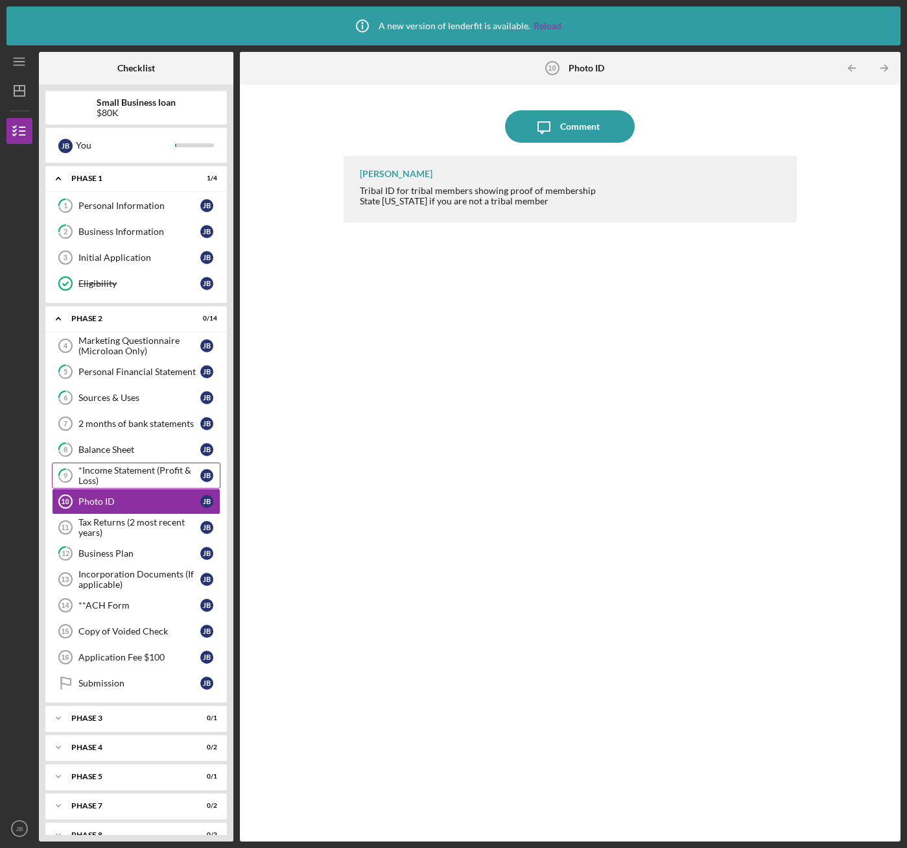
click at [106, 472] on div "*Income Statement (Profit & Loss)" at bounding box center [139, 475] width 122 height 21
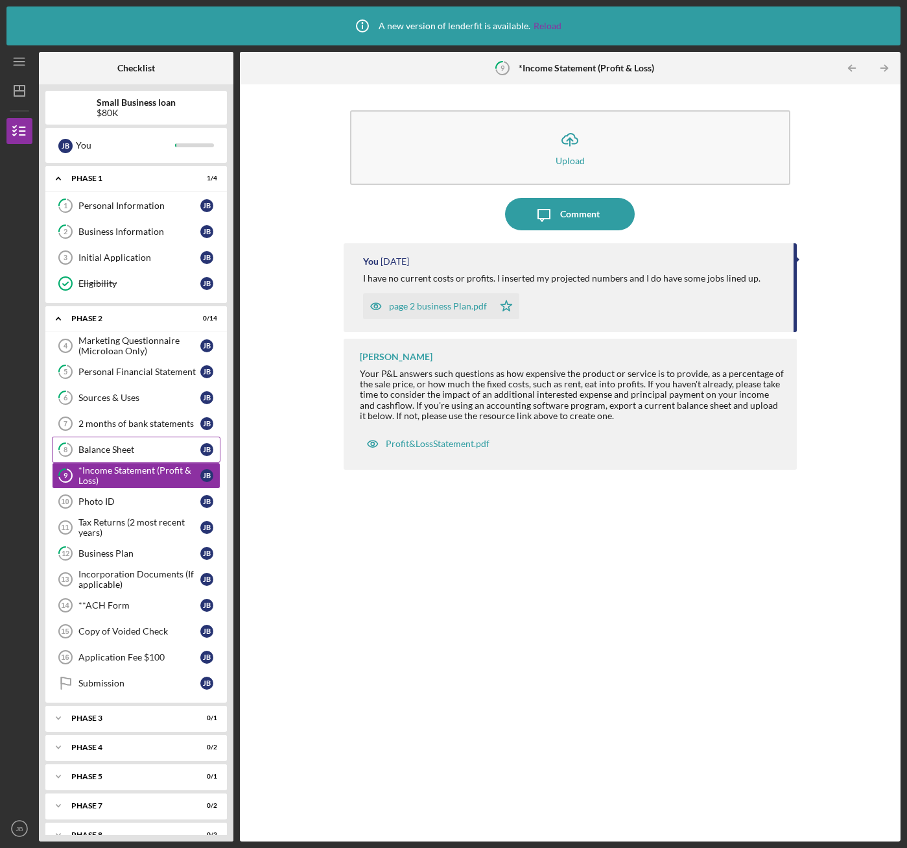
click at [99, 448] on div "Balance Sheet" at bounding box center [139, 449] width 122 height 10
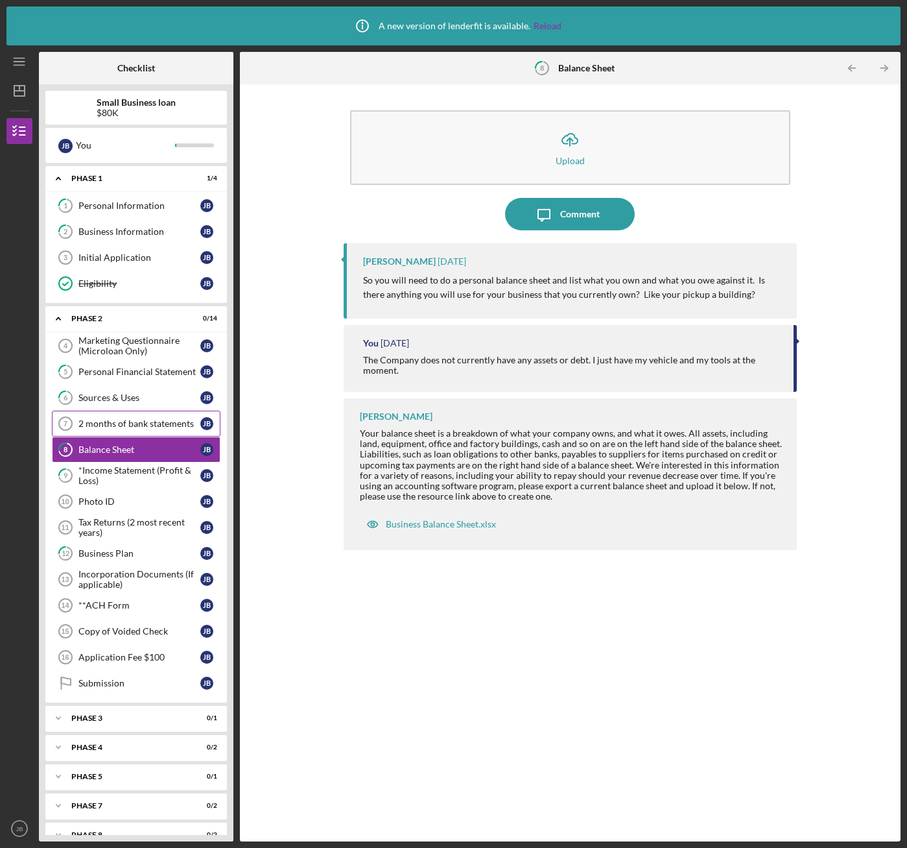
click at [110, 422] on div "2 months of bank statements" at bounding box center [139, 423] width 122 height 10
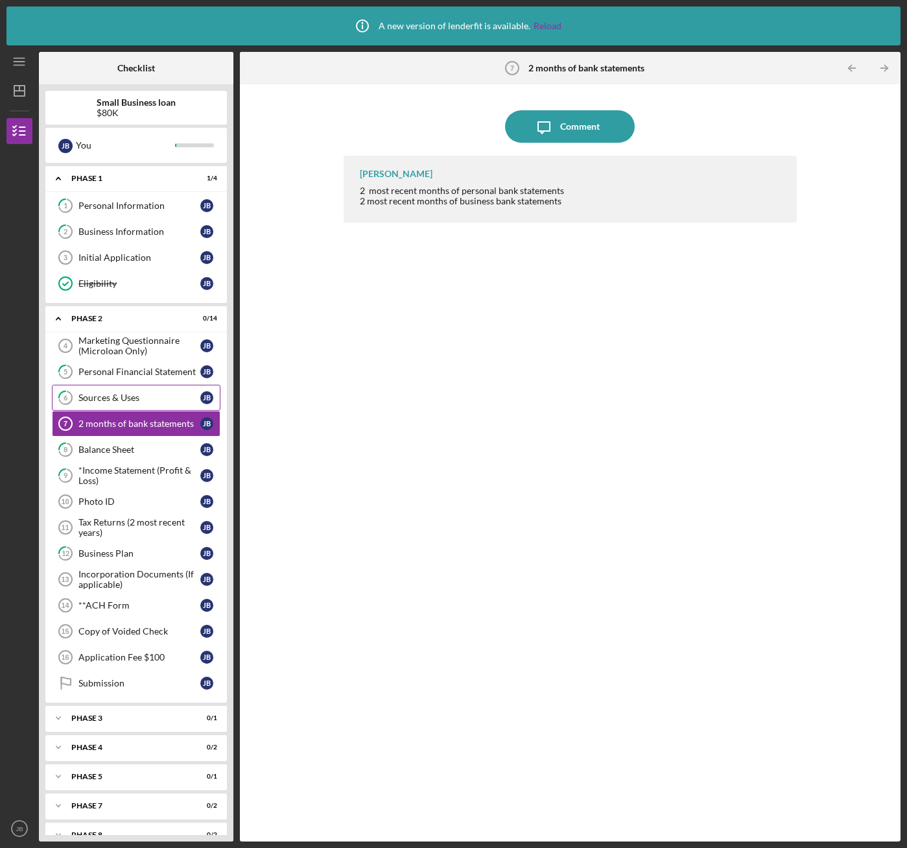
click at [108, 398] on div "Sources & Uses" at bounding box center [139, 397] width 122 height 10
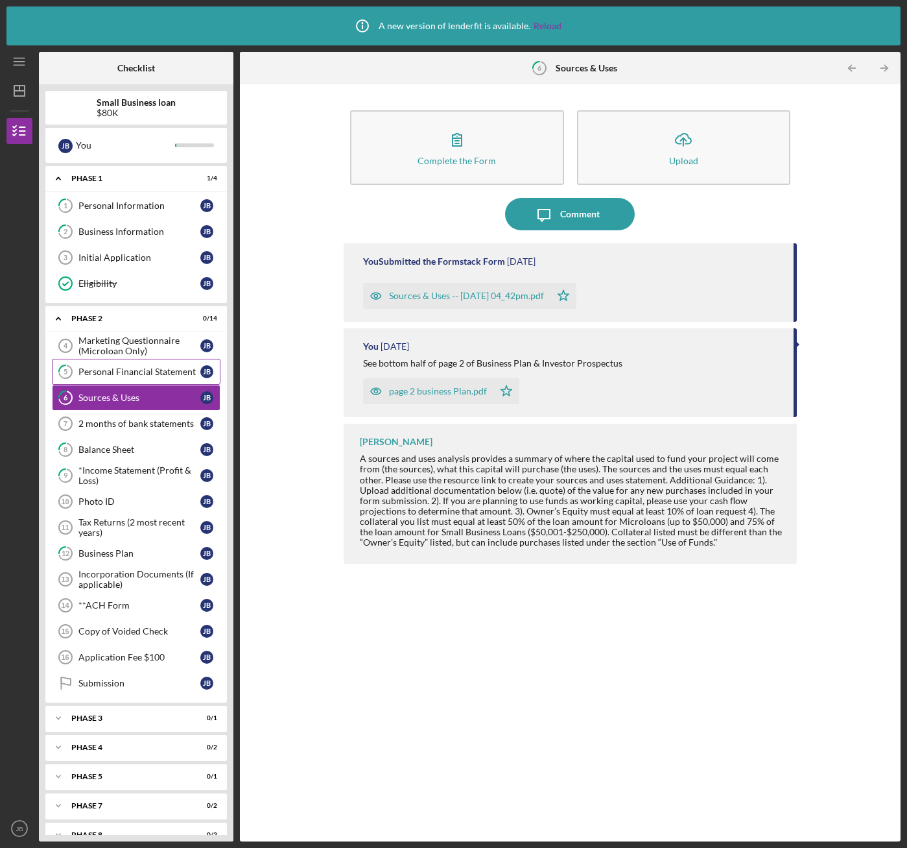
click at [110, 375] on div "Personal Financial Statement" at bounding box center [139, 371] width 122 height 10
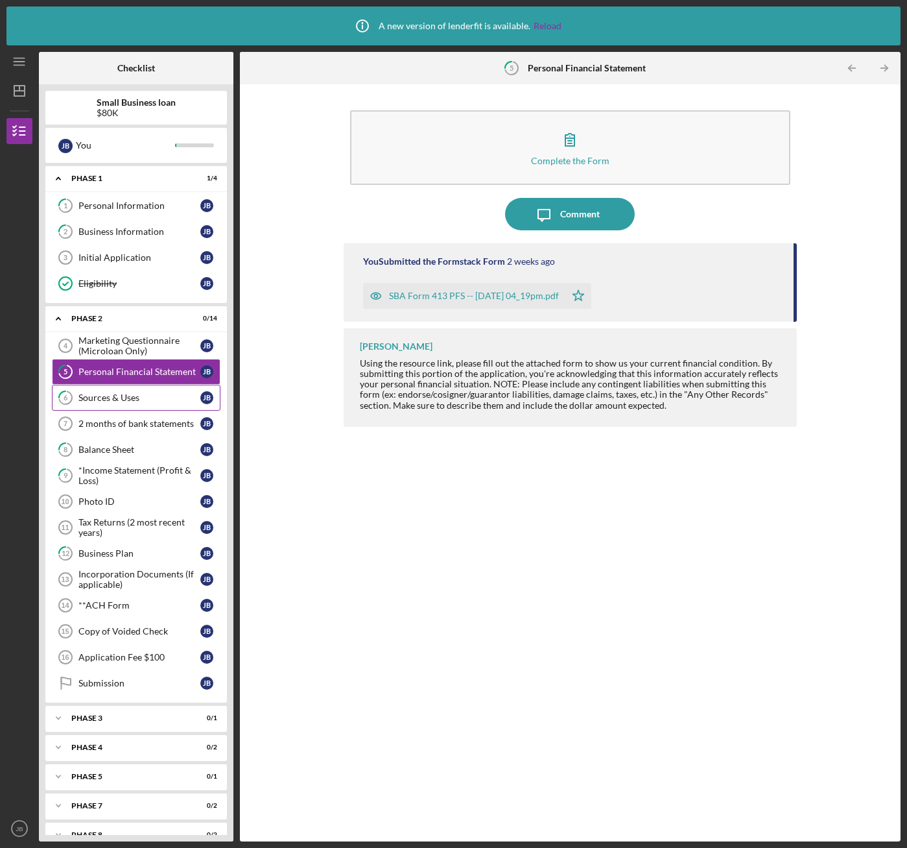
click at [102, 401] on div "Sources & Uses" at bounding box center [139, 397] width 122 height 10
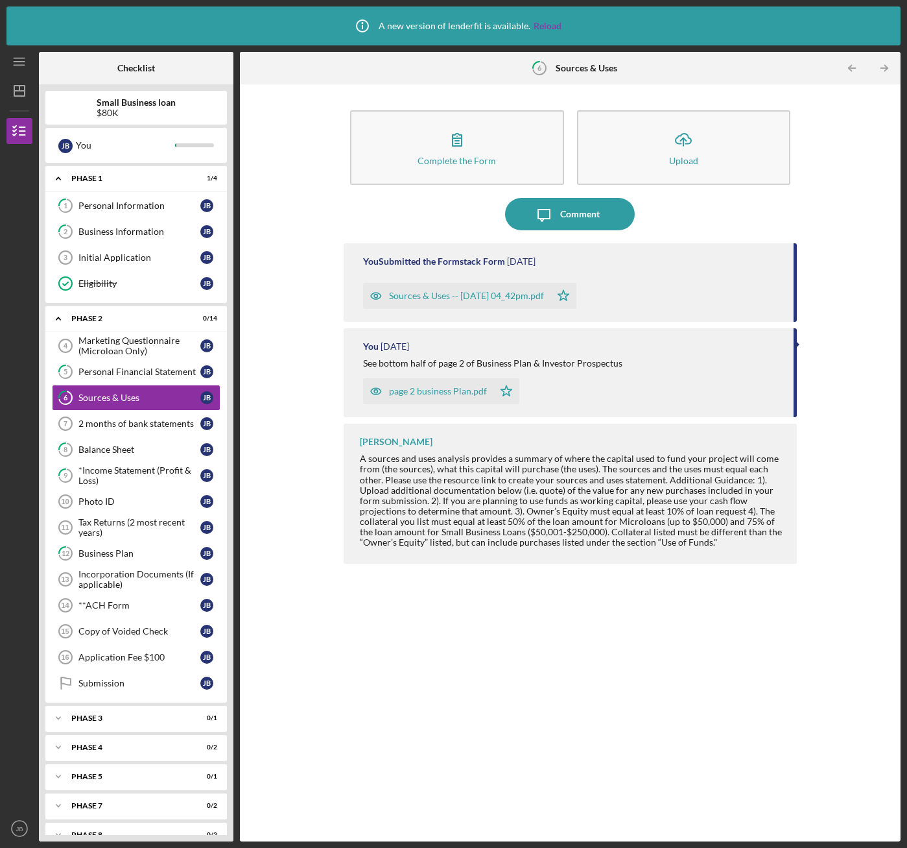
click at [518, 521] on div "A sources and uses analysis provides a summary of where the capital used to fun…" at bounding box center [572, 500] width 424 height 94
click at [521, 518] on div "A sources and uses analysis provides a summary of where the capital used to fun…" at bounding box center [572, 500] width 424 height 94
click at [599, 519] on div "A sources and uses analysis provides a summary of where the capital used to fun…" at bounding box center [572, 500] width 424 height 94
click at [610, 520] on div "A sources and uses analysis provides a summary of where the capital used to fun…" at bounding box center [572, 500] width 424 height 94
click at [611, 524] on div "A sources and uses analysis provides a summary of where the capital used to fun…" at bounding box center [572, 500] width 424 height 94
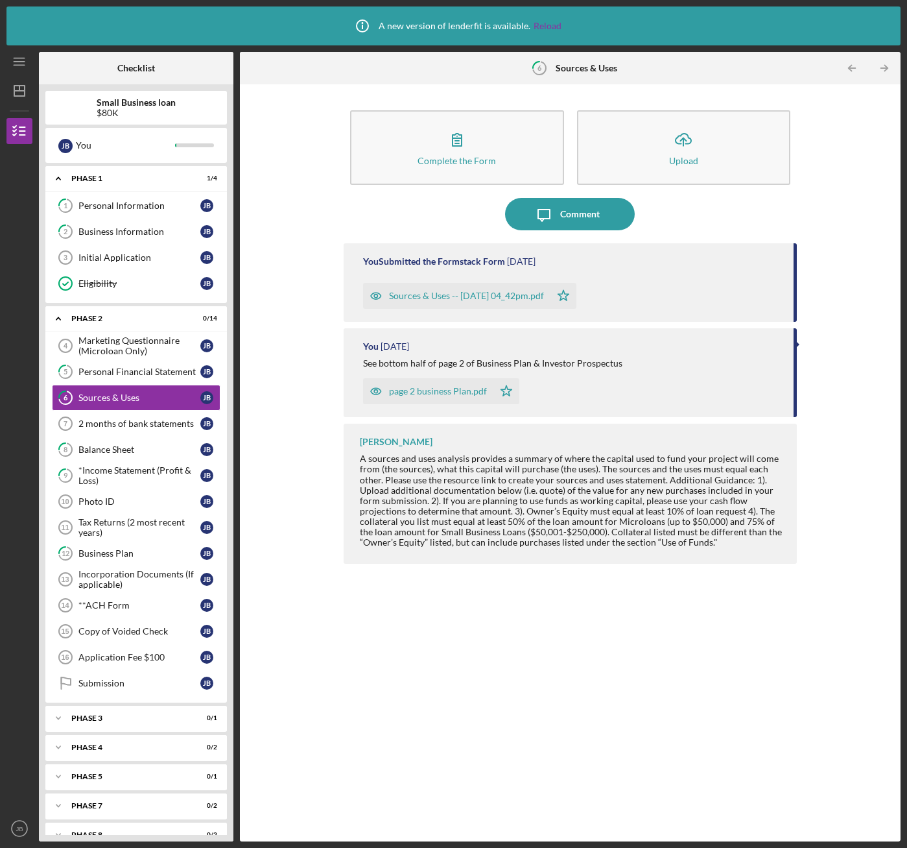
click at [653, 521] on div "A sources and uses analysis provides a summary of where the capital used to fun…" at bounding box center [572, 500] width 424 height 94
click at [656, 522] on div "A sources and uses analysis provides a summary of where the capital used to fun…" at bounding box center [572, 500] width 424 height 94
click at [134, 447] on div "Balance Sheet" at bounding box center [139, 449] width 122 height 10
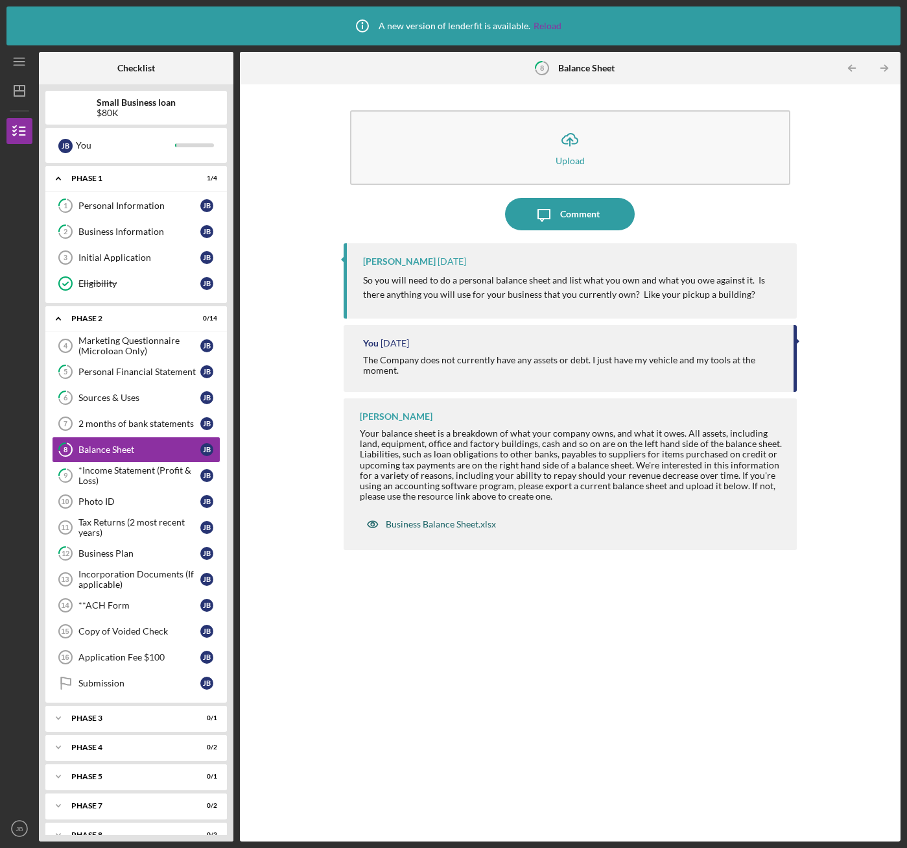
click at [448, 529] on div "Business Balance Sheet.xlsx" at bounding box center [441, 524] width 110 height 10
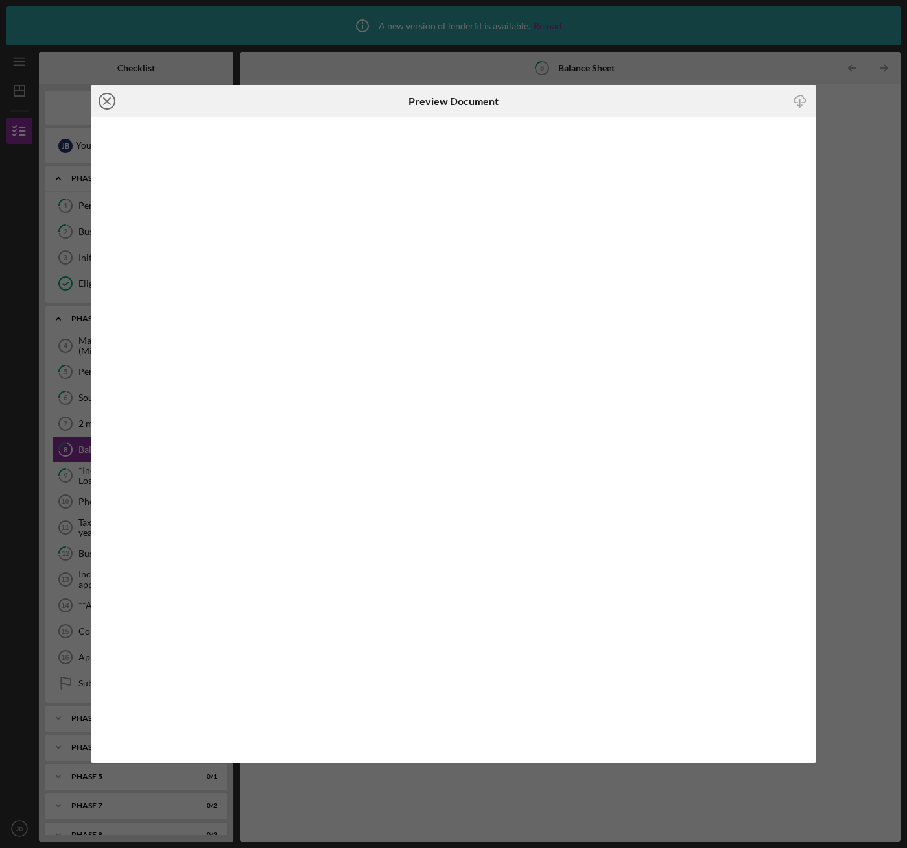
click at [109, 97] on icon "Icon/Close" at bounding box center [107, 101] width 32 height 32
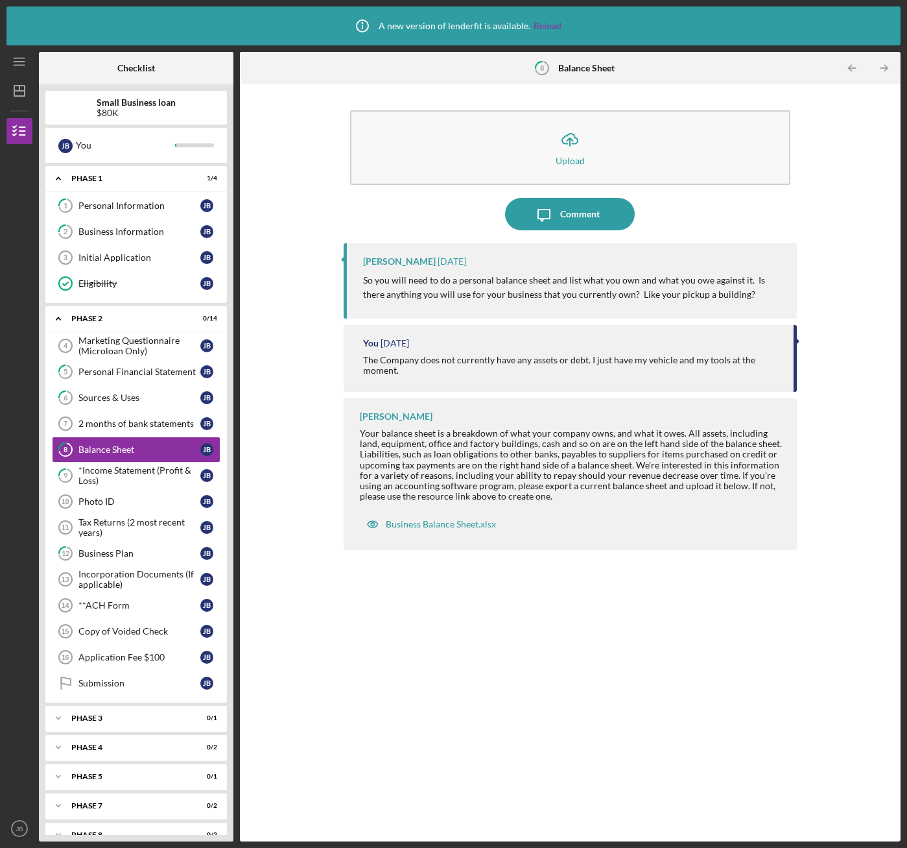
click at [287, 361] on div "Icon/Upload Upload Icon/Message Comment [PERSON_NAME] [DATE] So you will need t…" at bounding box center [570, 463] width 648 height 744
click at [160, 444] on div "Balance Sheet" at bounding box center [139, 449] width 122 height 10
click at [156, 476] on div "*Income Statement (Profit & Loss)" at bounding box center [139, 475] width 122 height 21
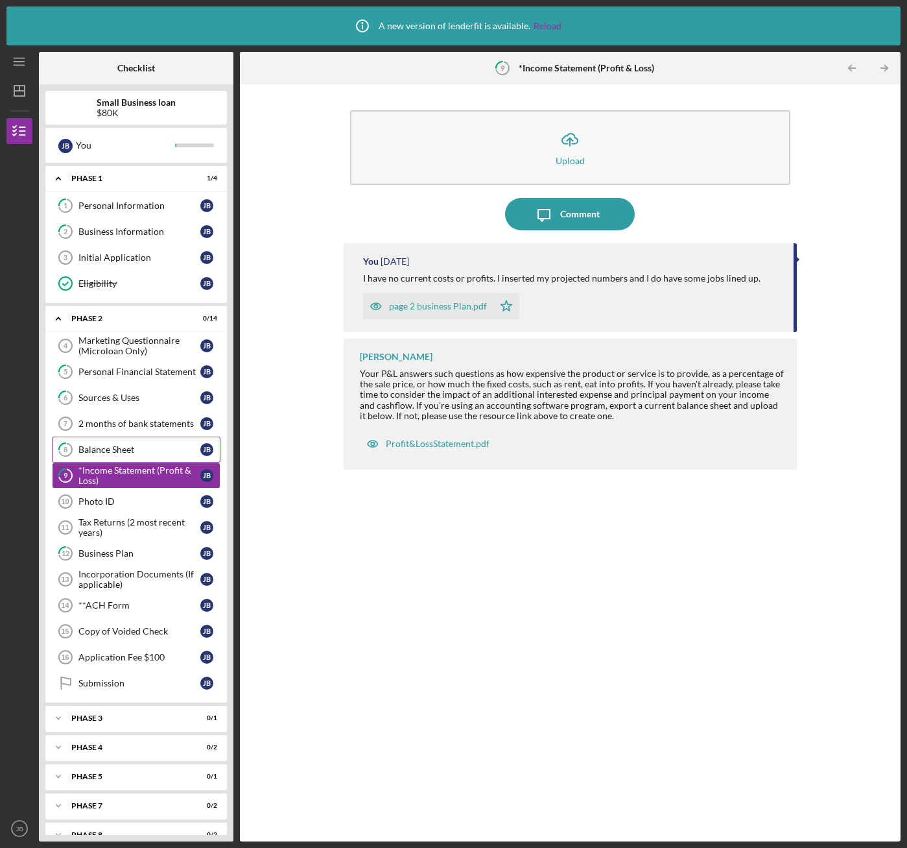
click at [131, 451] on div "Balance Sheet" at bounding box center [139, 449] width 122 height 10
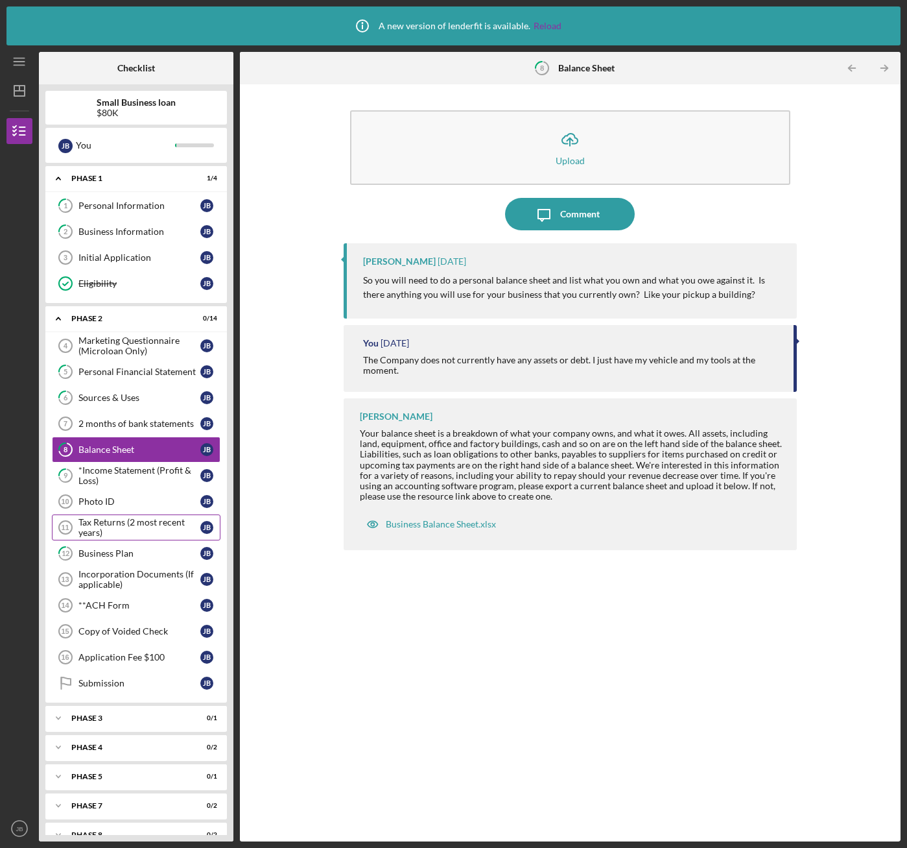
click at [143, 515] on link "Tax Returns (2 most recent years) 11 Tax Returns (2 most recent years) [PERSON_…" at bounding box center [136, 527] width 169 height 26
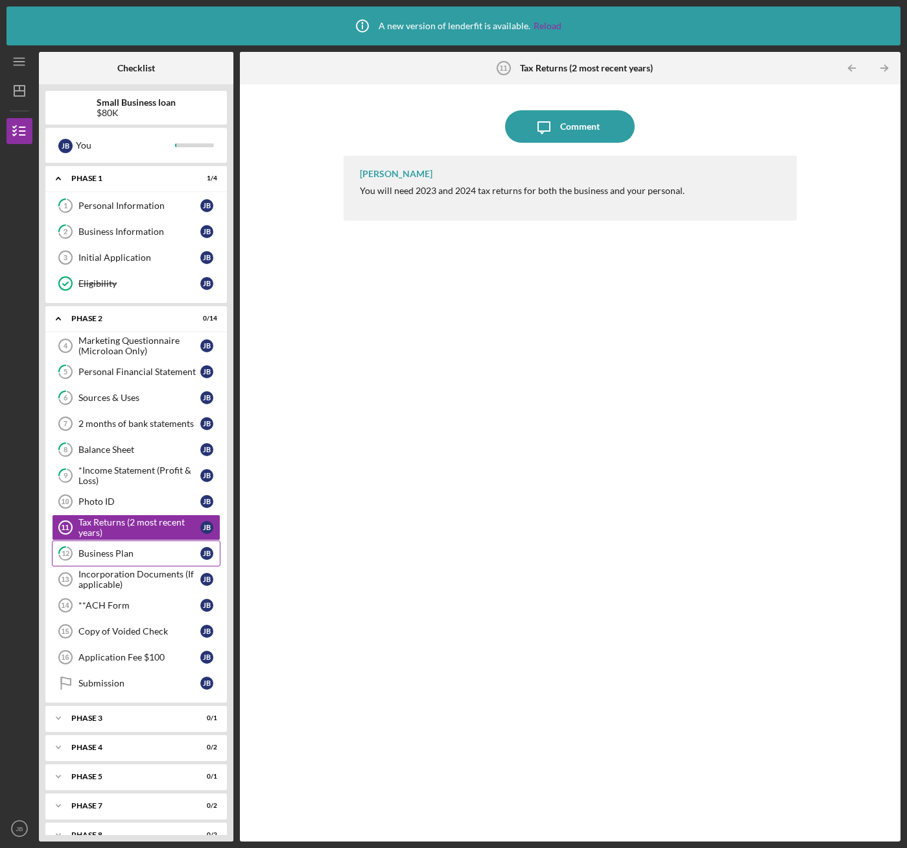
click at [149, 551] on div "Business Plan" at bounding box center [139, 553] width 122 height 10
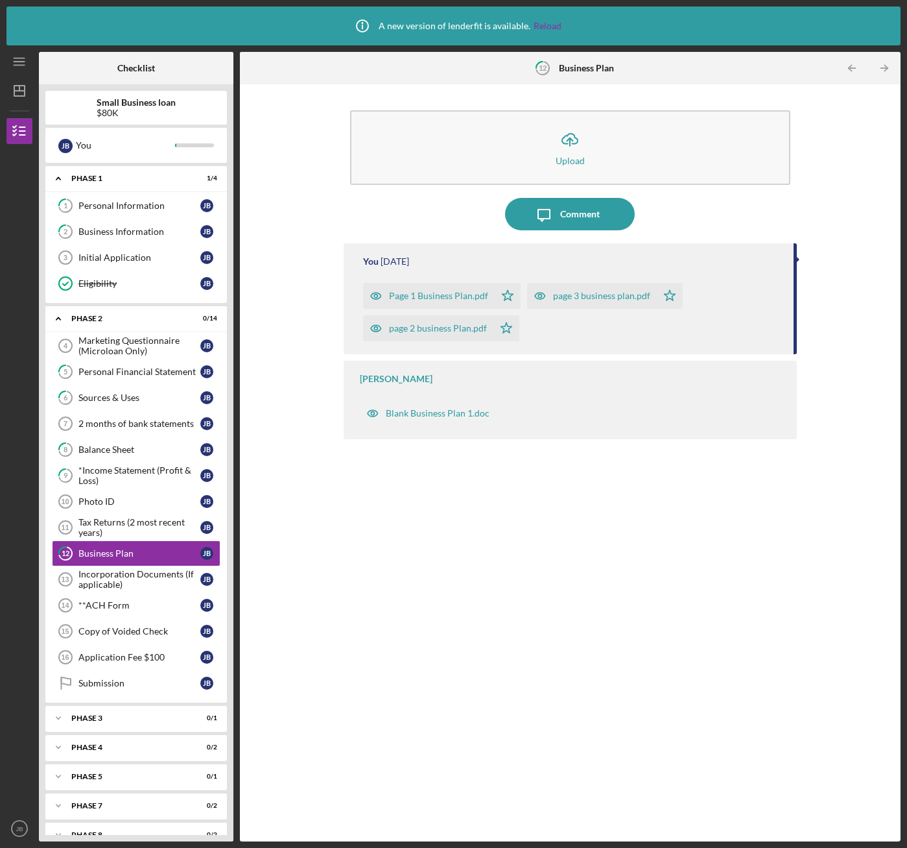
click at [464, 321] on div "page 2 business Plan.pdf" at bounding box center [428, 328] width 130 height 26
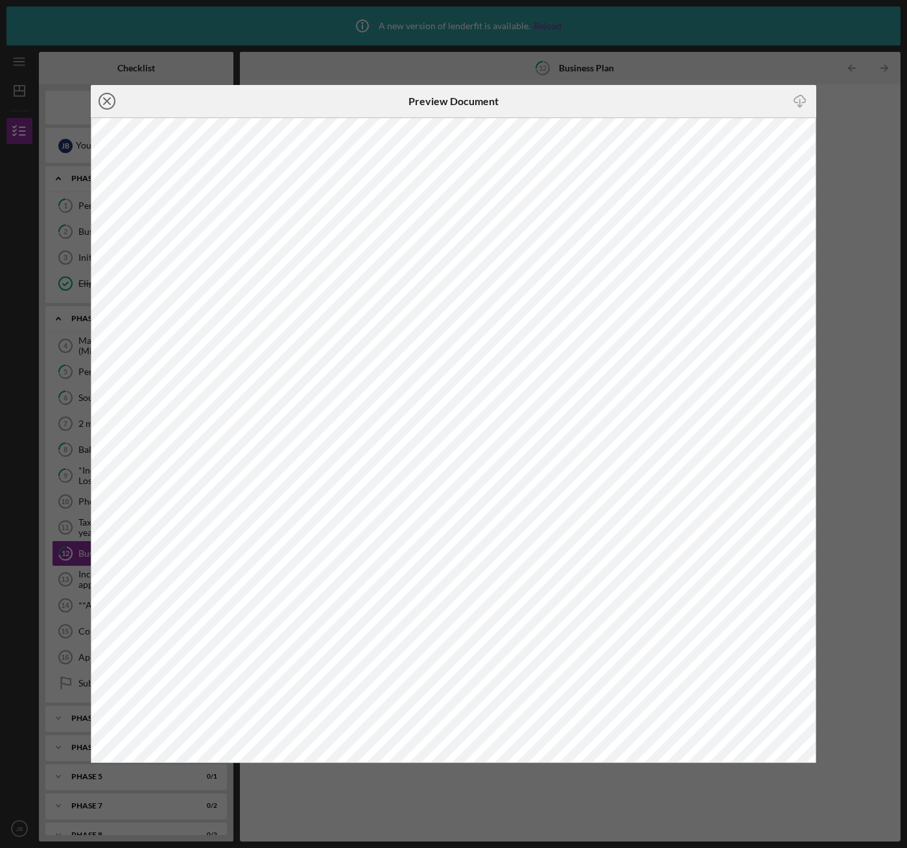
click at [108, 101] on g at bounding box center [107, 101] width 16 height 16
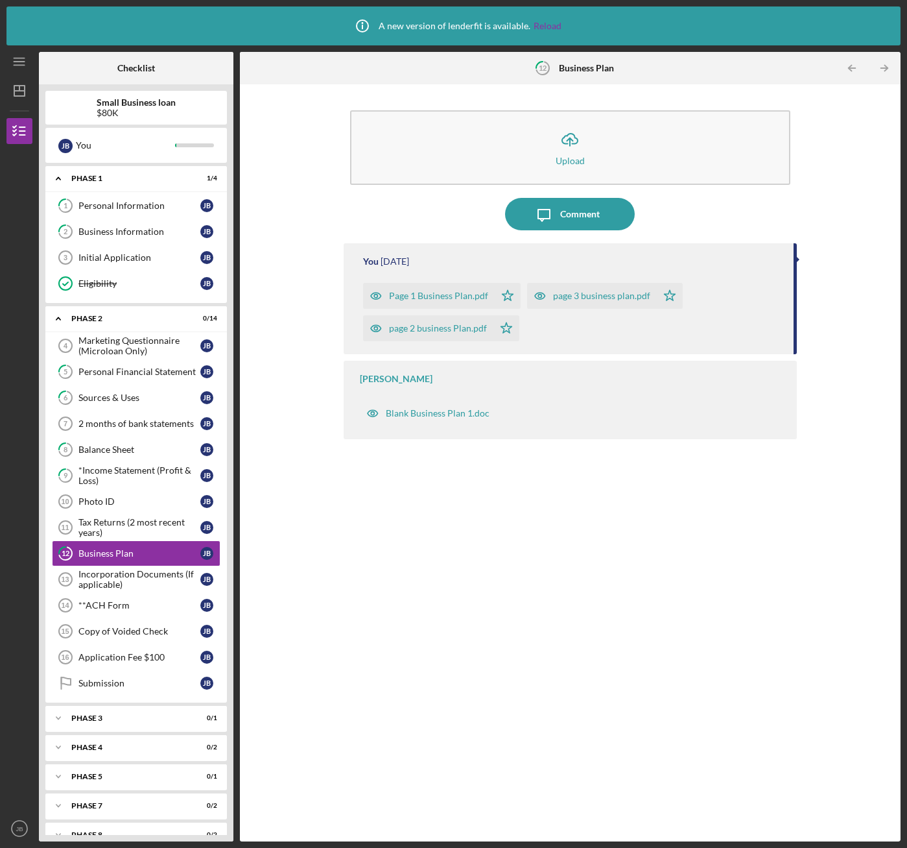
click at [441, 323] on div "page 2 business Plan.pdf" at bounding box center [438, 328] width 98 height 10
